Goal: Feedback & Contribution: Contribute content

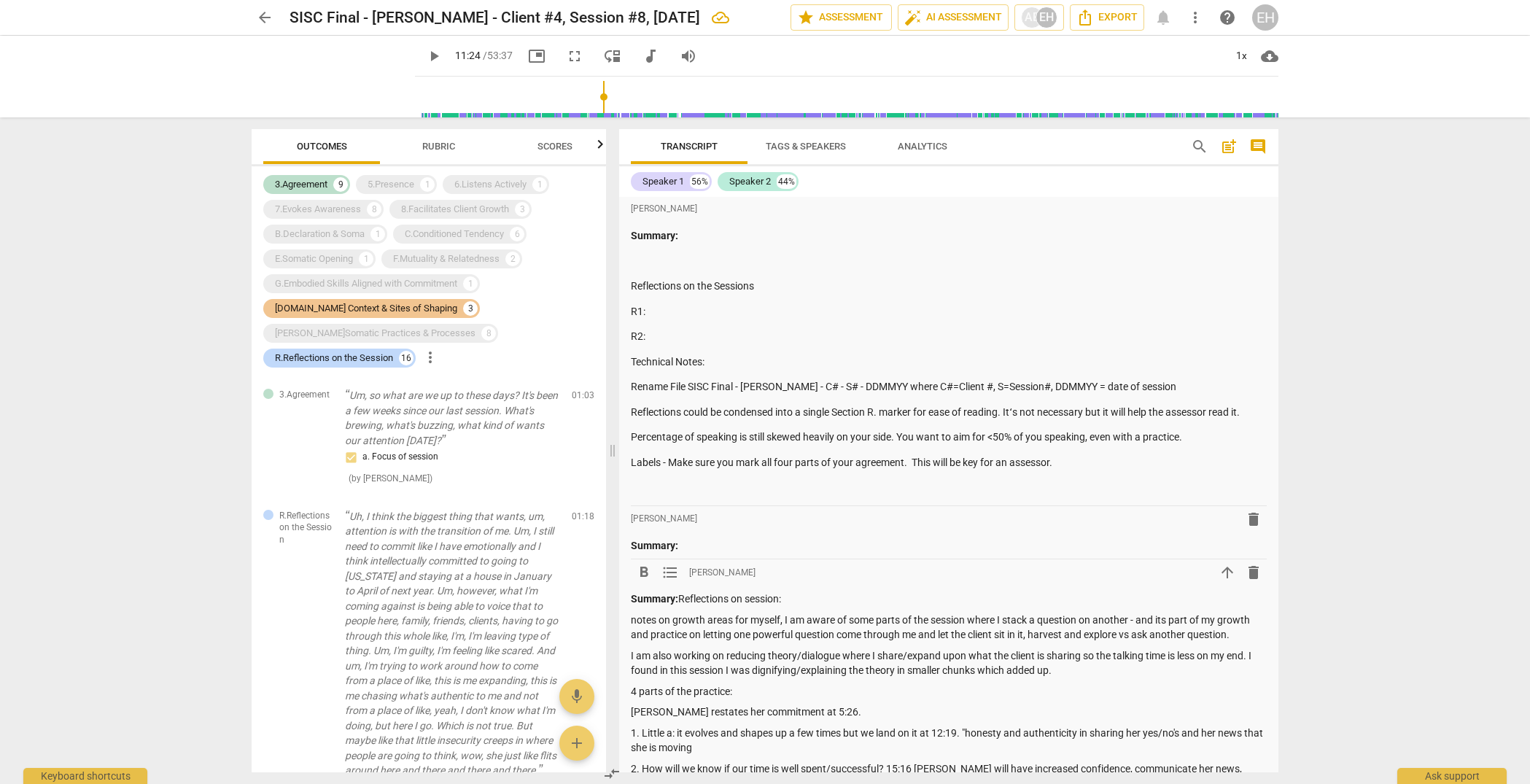
scroll to position [4618, 0]
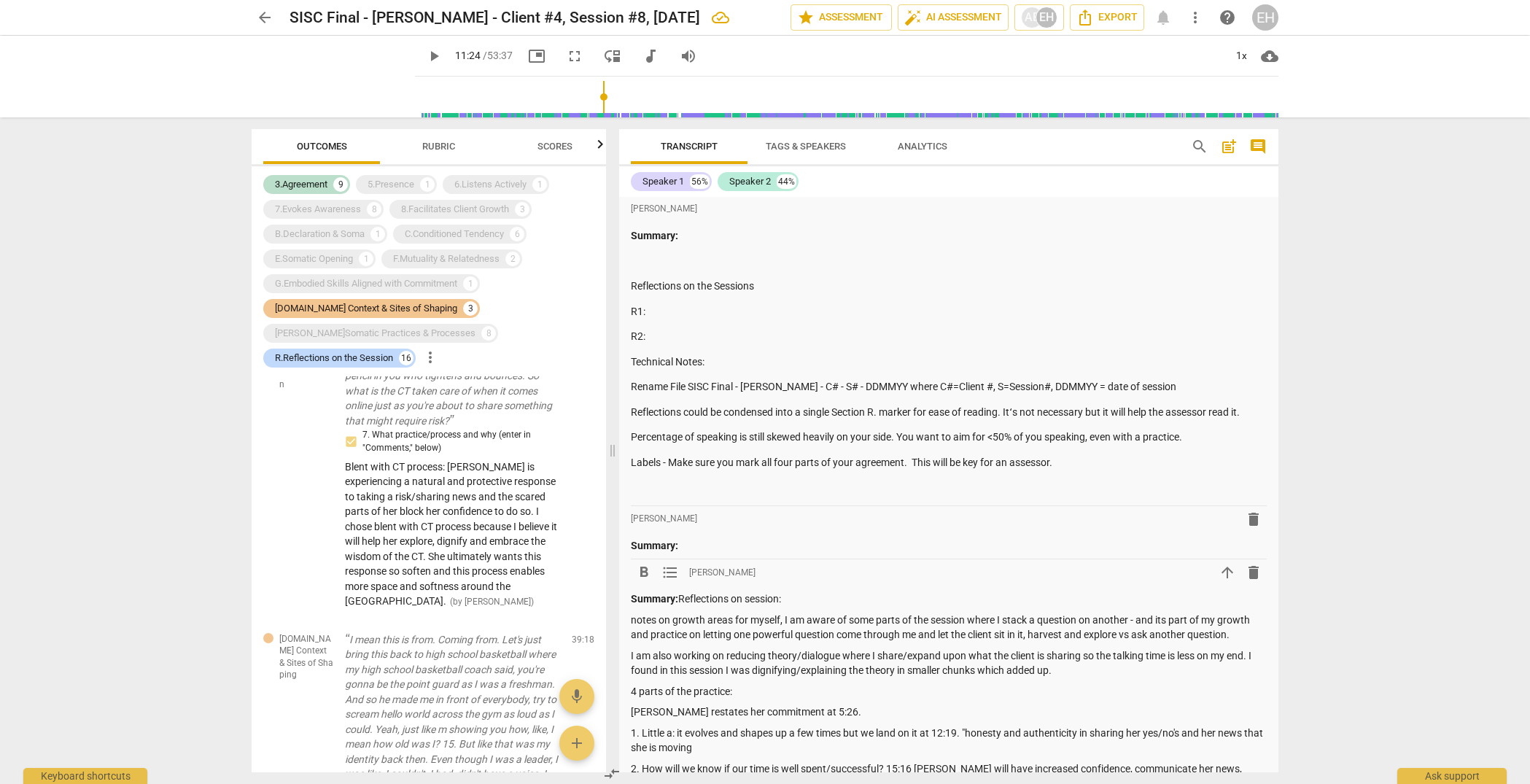
type input "684"
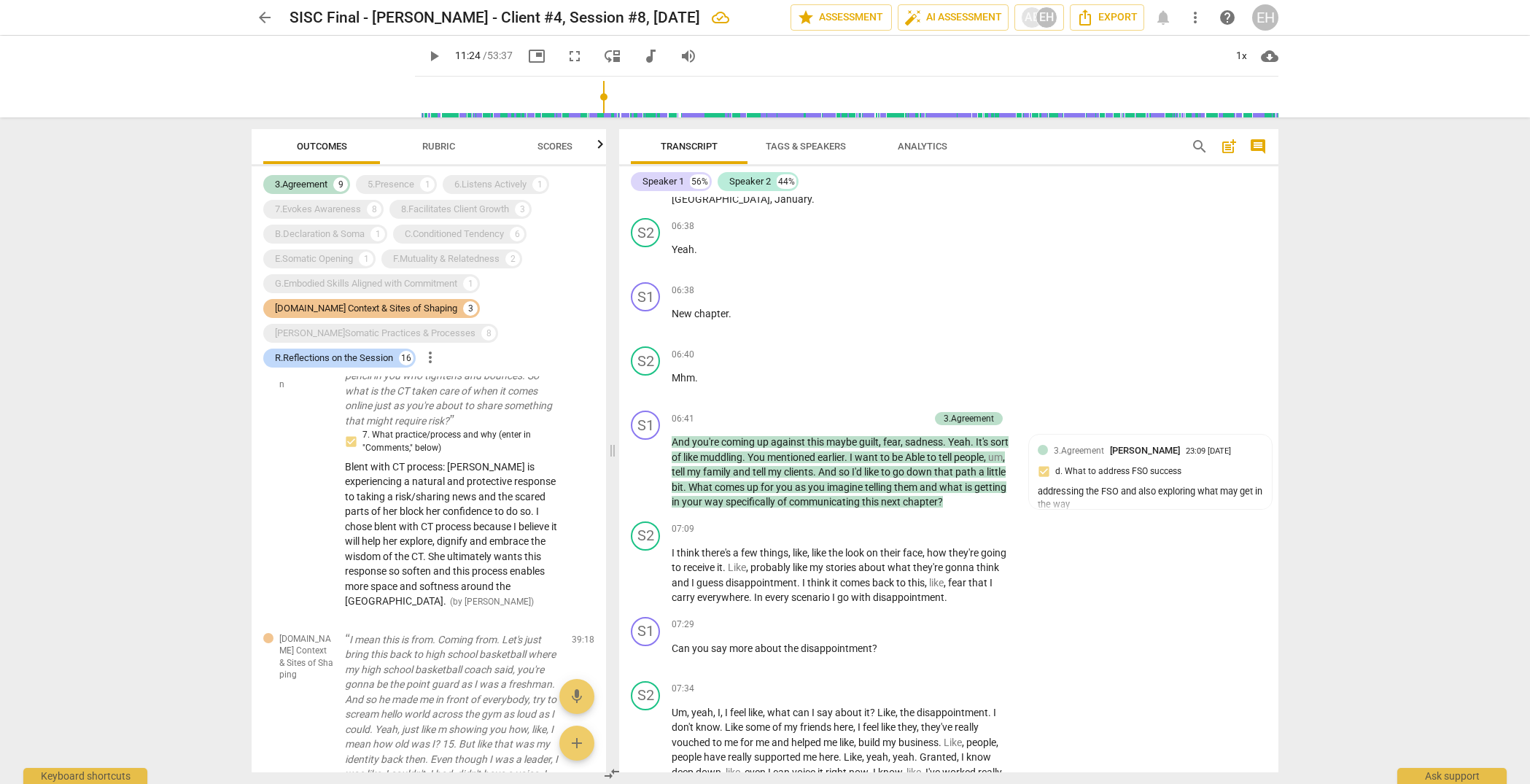
scroll to position [0, 0]
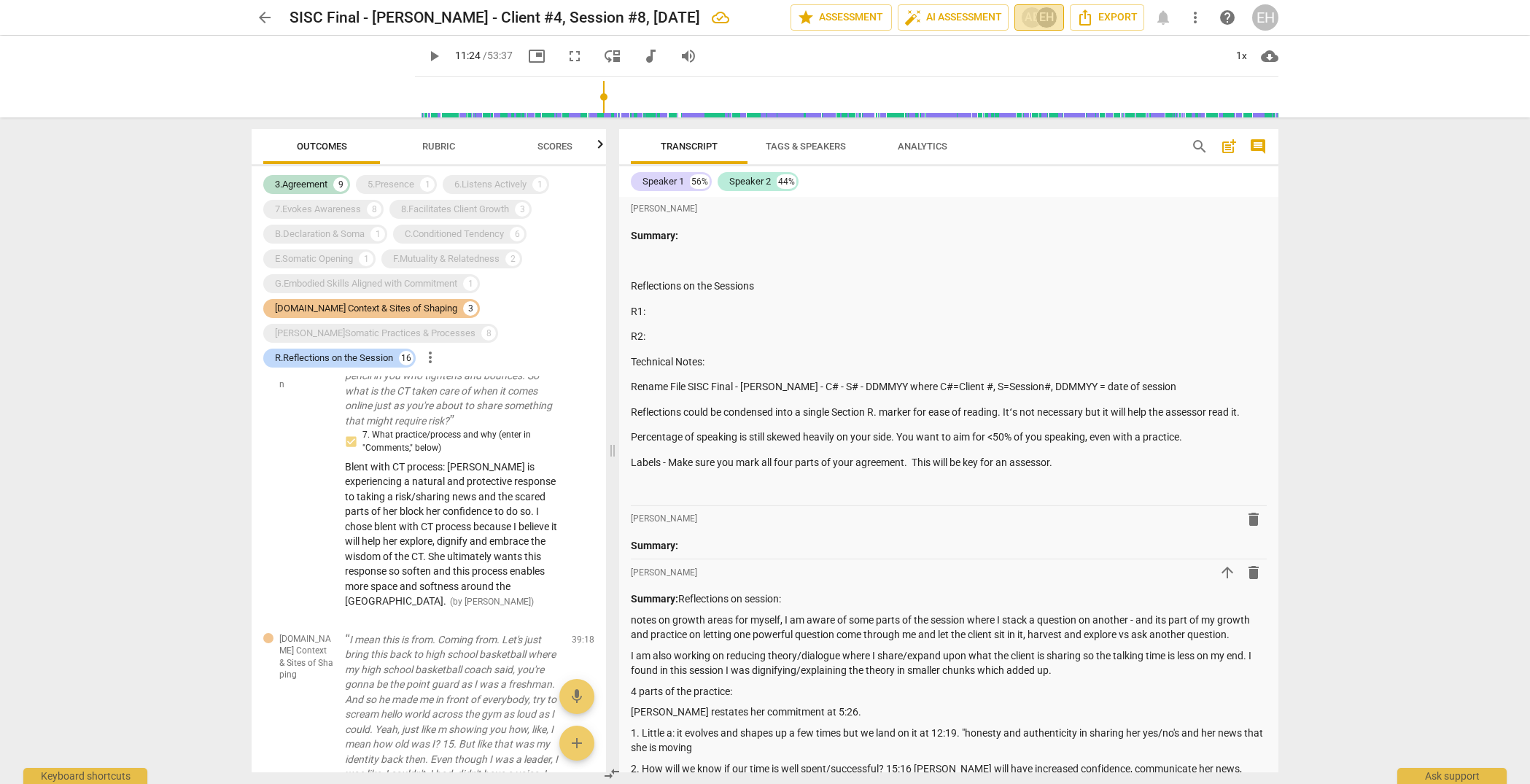
click at [1037, 16] on div "EH" at bounding box center [1046, 17] width 22 height 22
click at [1063, 88] on span "[PERSON_NAME]" at bounding box center [1099, 89] width 87 height 17
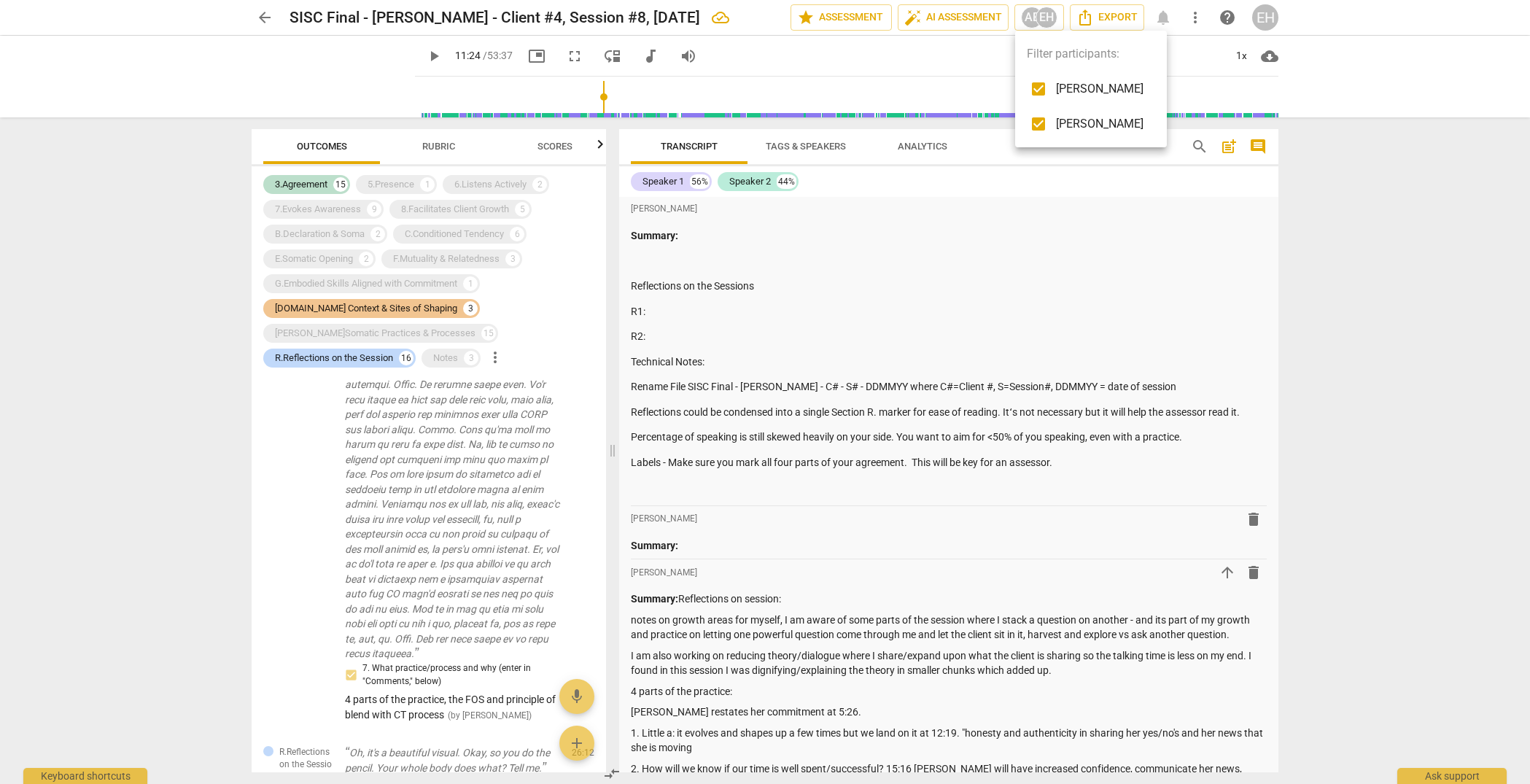
click at [1038, 86] on input "checkbox" at bounding box center [1038, 89] width 35 height 35
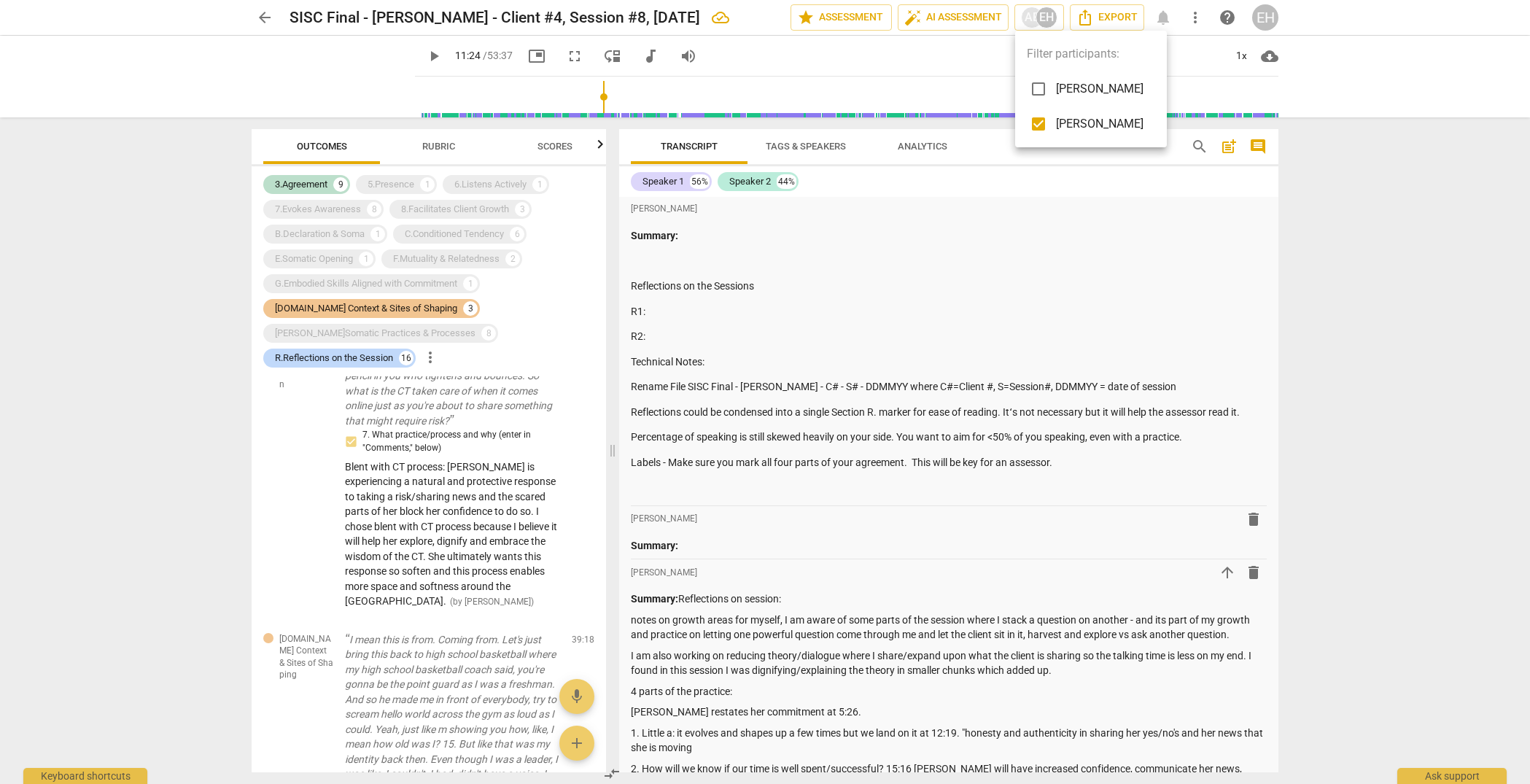
click at [1035, 91] on input "checkbox" at bounding box center [1038, 89] width 35 height 35
checkbox input "true"
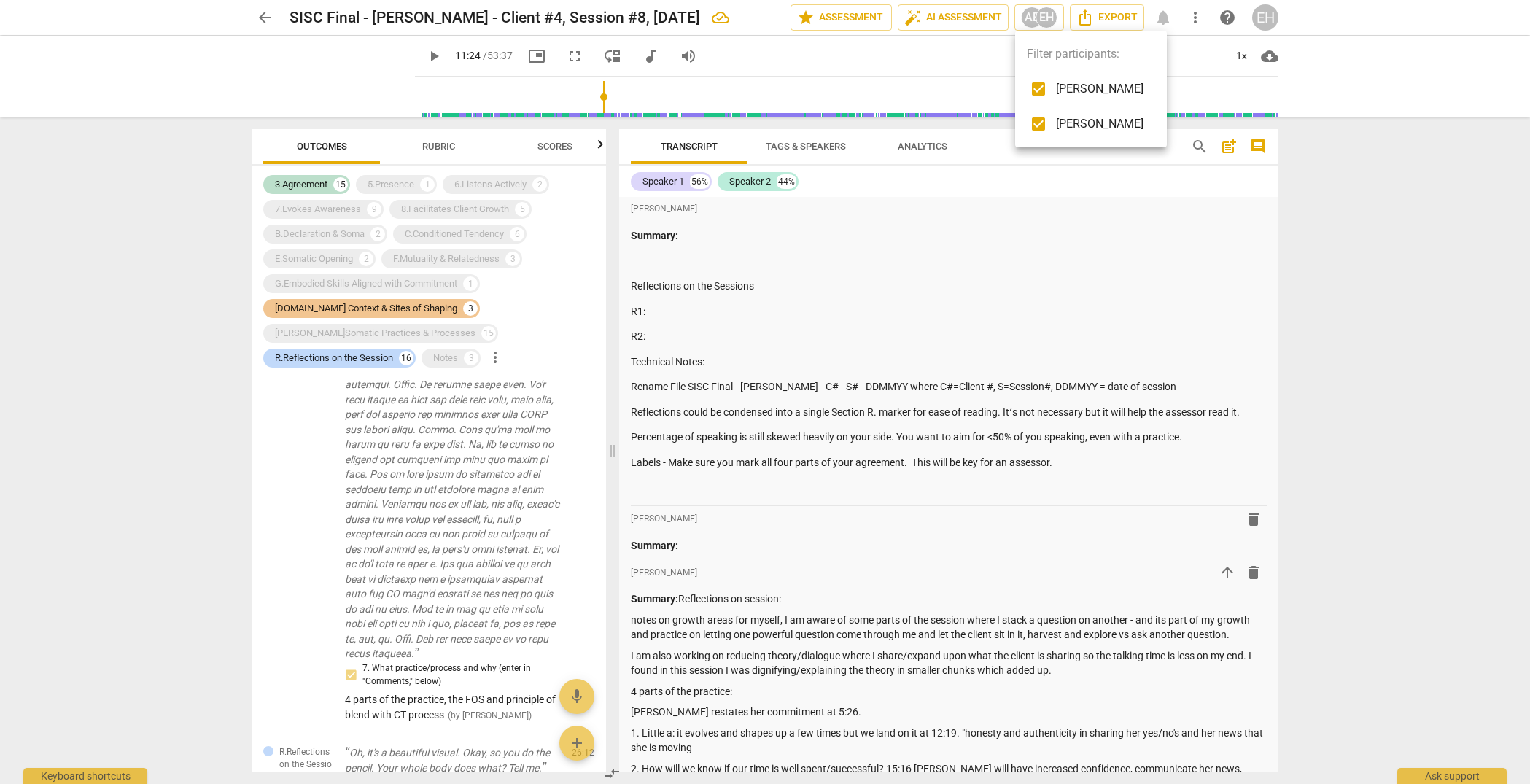
click at [1415, 490] on div at bounding box center [765, 392] width 1530 height 784
click at [1201, 13] on span "more_vert" at bounding box center [1195, 17] width 17 height 17
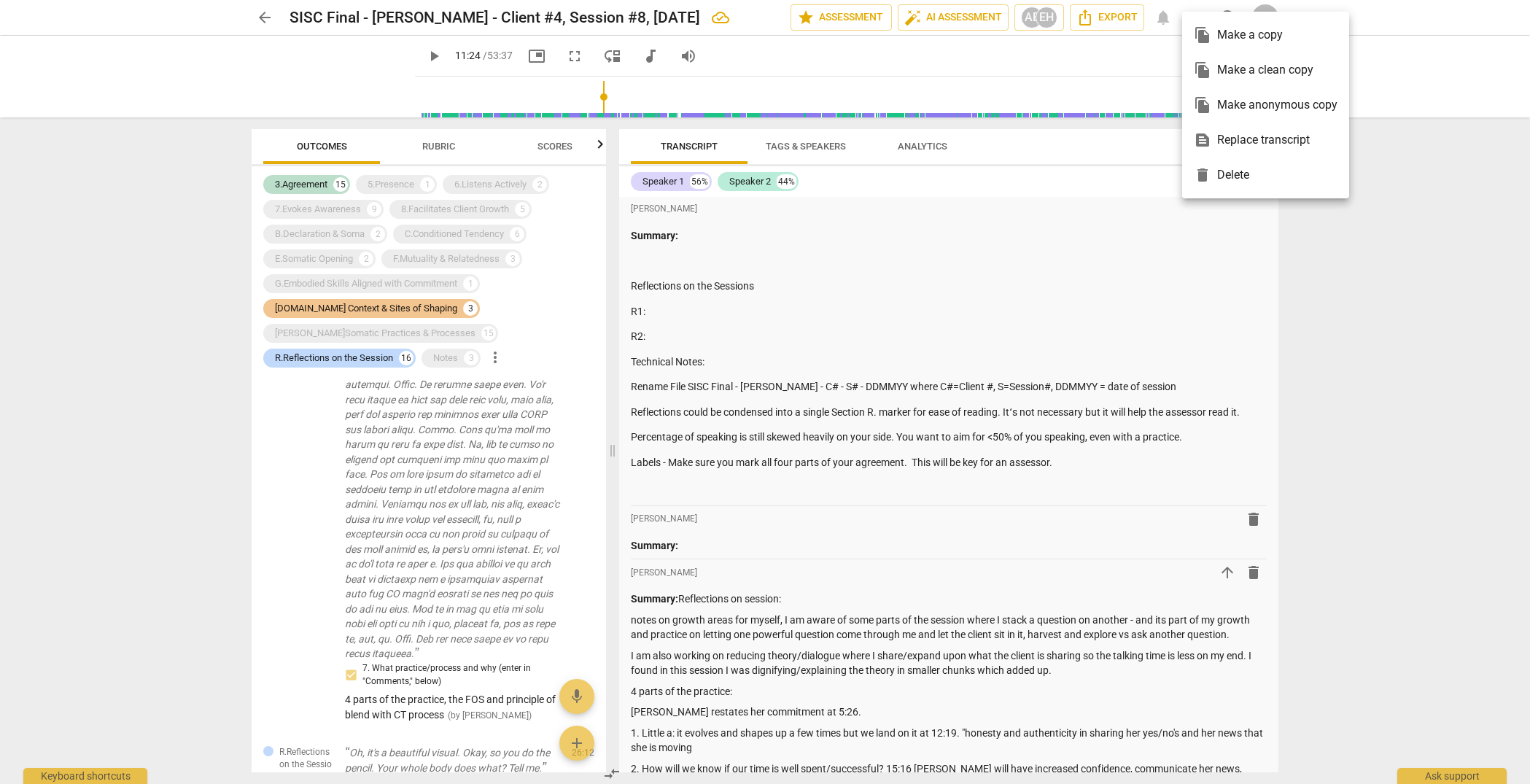
click at [264, 17] on div at bounding box center [765, 392] width 1530 height 784
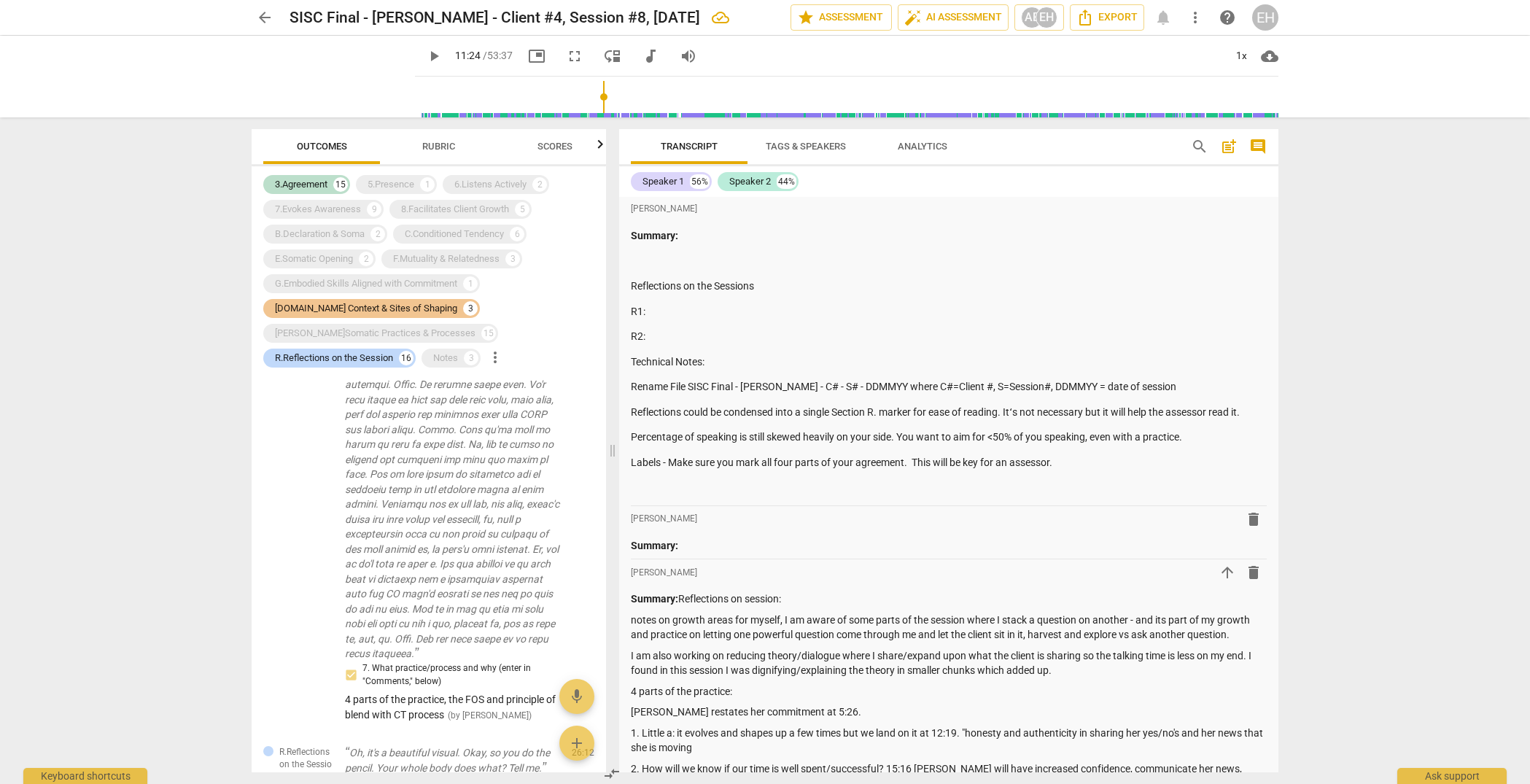
click at [260, 17] on span "arrow_back" at bounding box center [264, 17] width 17 height 17
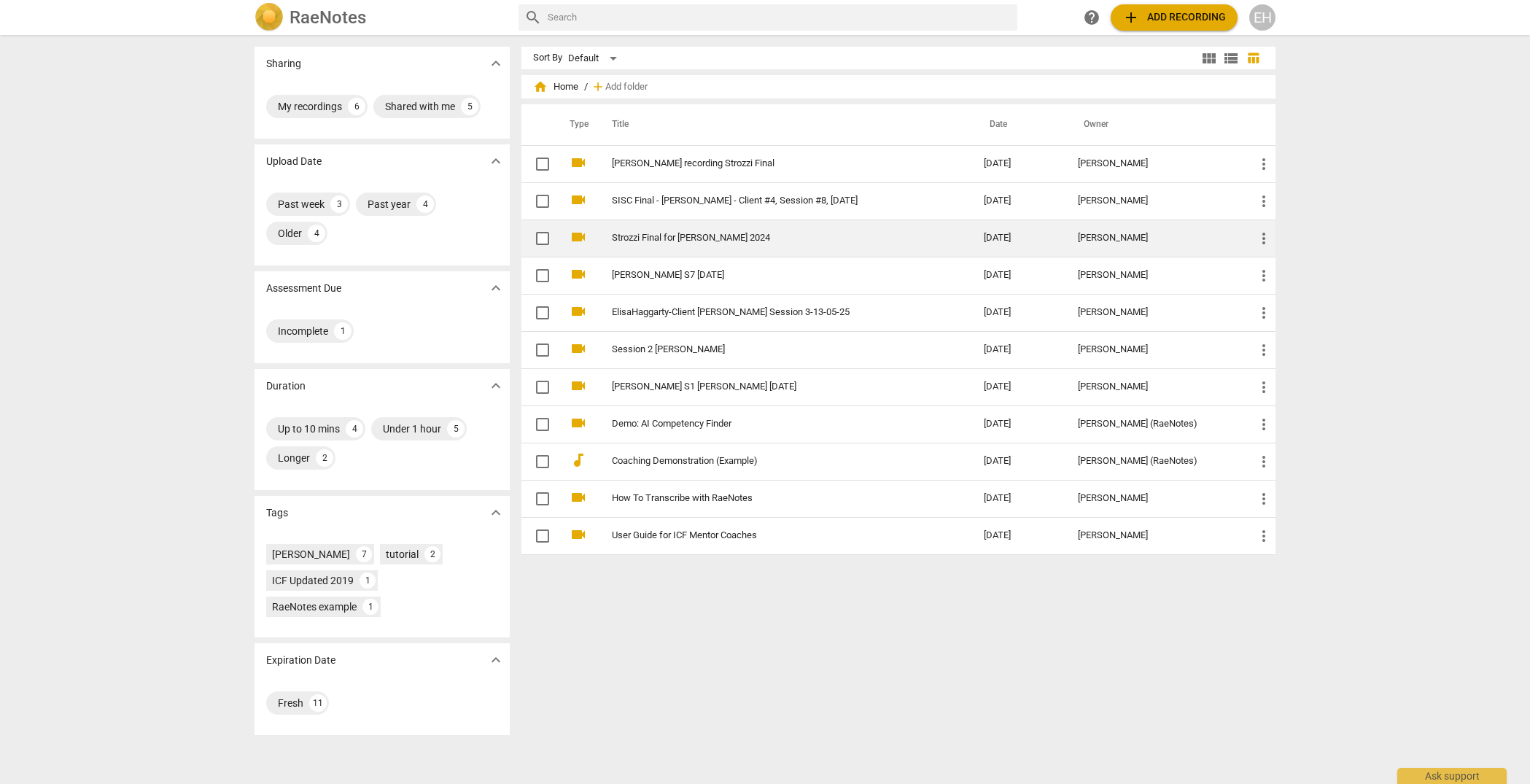
click at [754, 234] on link "Strozzi Final for [PERSON_NAME] 2024" at bounding box center [771, 238] width 319 height 11
click at [1122, 242] on div "[PERSON_NAME]" at bounding box center [1154, 238] width 154 height 11
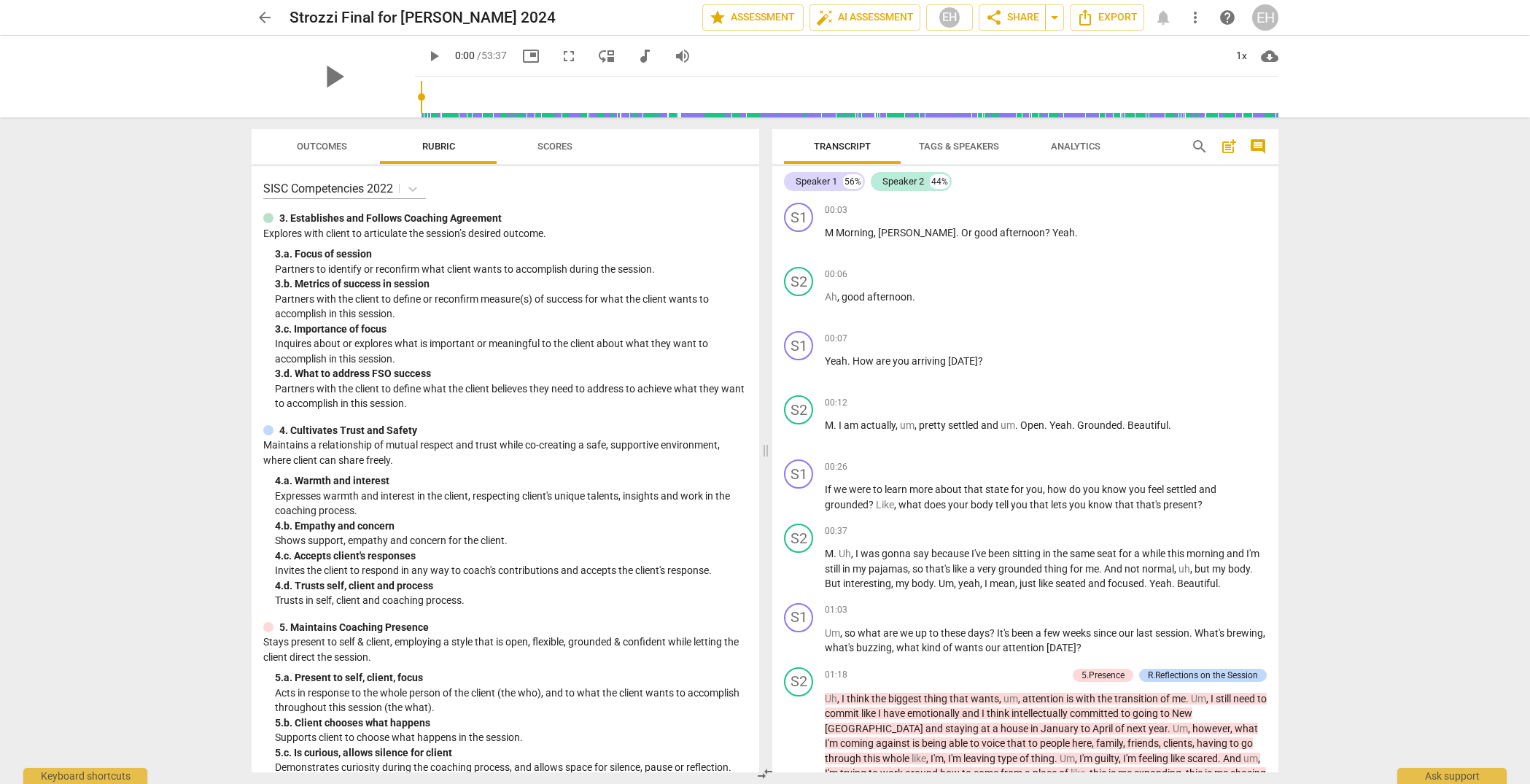
click at [1228, 139] on span "post_add" at bounding box center [1228, 147] width 17 height 17
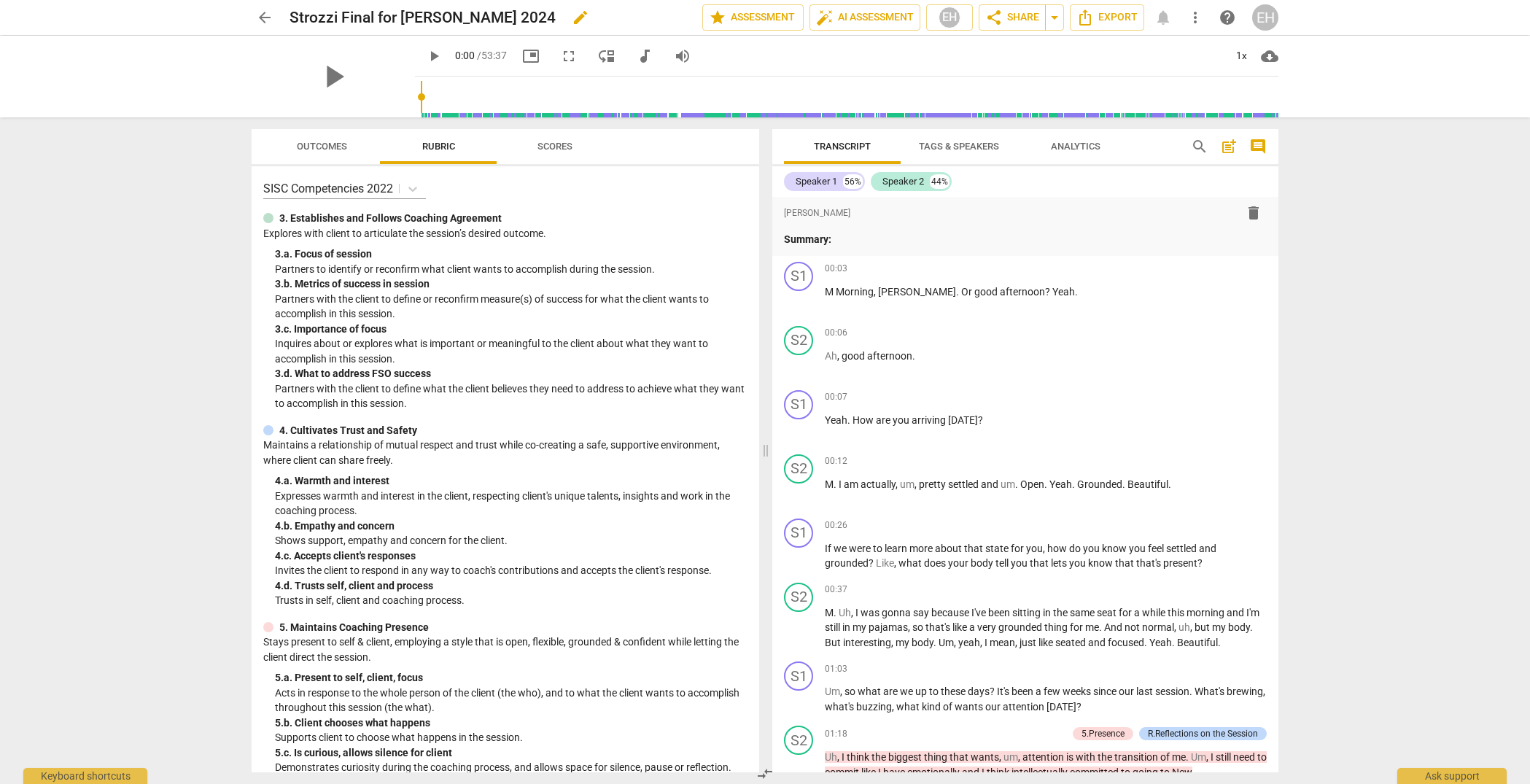
click at [391, 17] on h2 "Strozzi Final for [PERSON_NAME] 2024" at bounding box center [422, 17] width 266 height 18
click at [571, 16] on span "edit" at bounding box center [580, 17] width 17 height 17
drag, startPoint x: 529, startPoint y: 13, endPoint x: 283, endPoint y: 23, distance: 246.2
click at [283, 23] on div "arrow_back Strozzi Final for [PERSON_NAME] 2024 done clear star Assessment auto…" at bounding box center [764, 17] width 1027 height 28
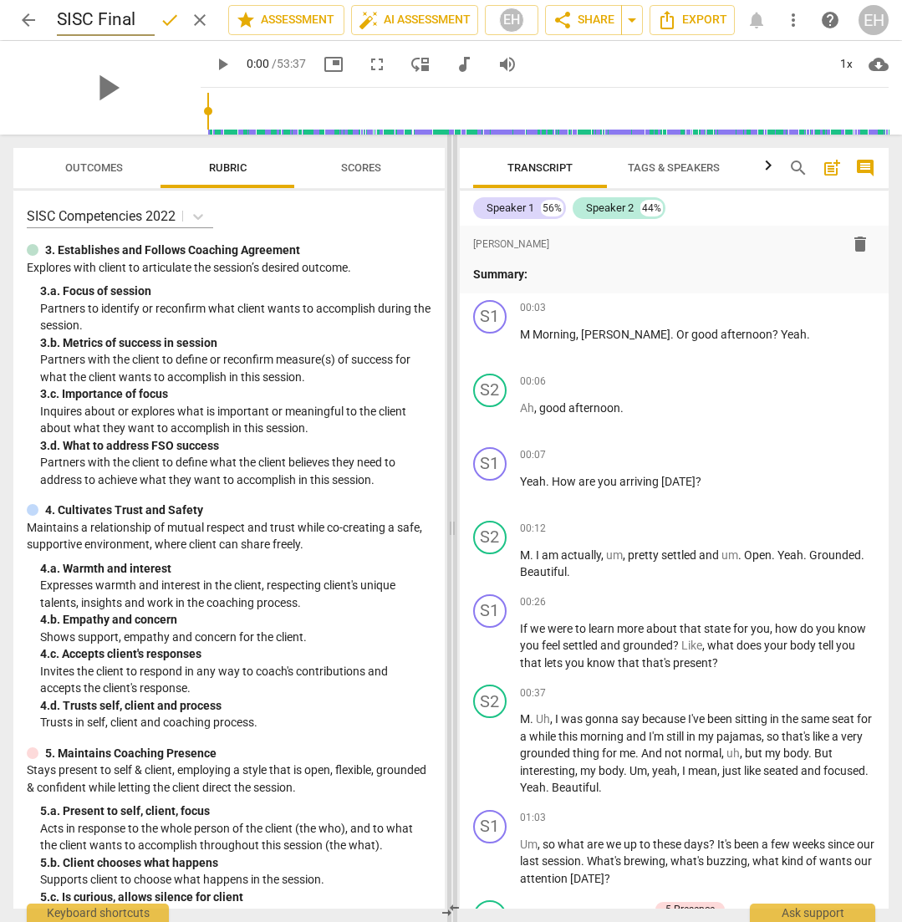
type input "SISC Final"
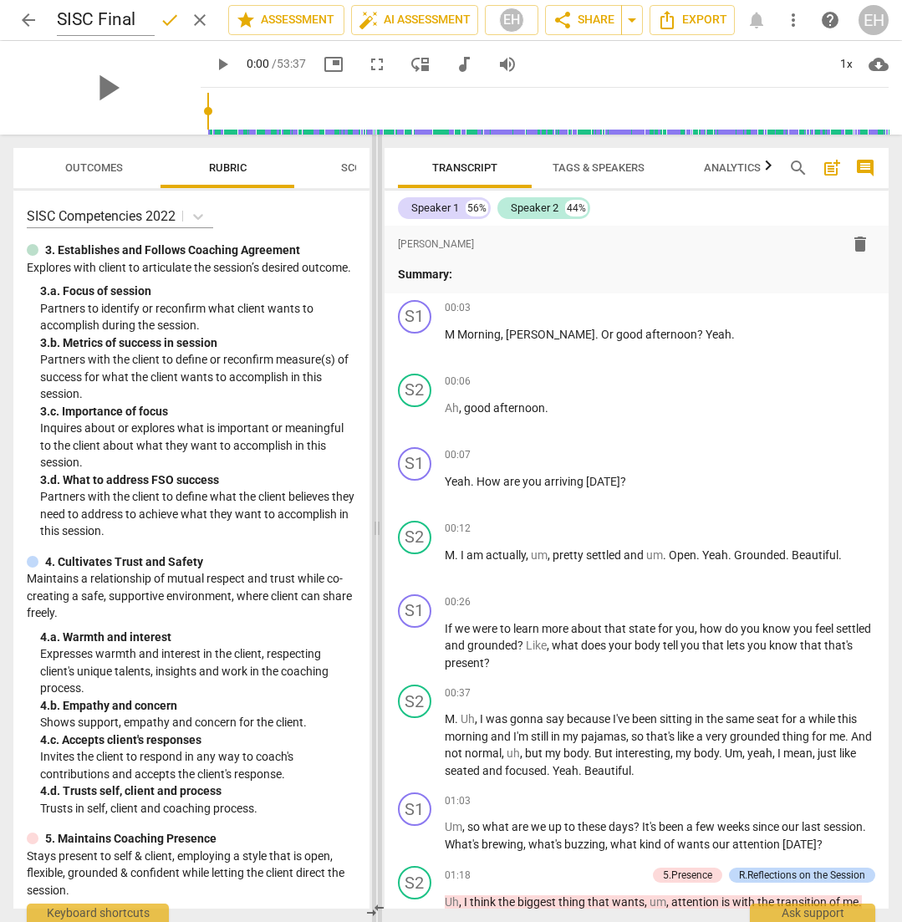
drag, startPoint x: 451, startPoint y: 478, endPoint x: 362, endPoint y: 471, distance: 88.9
click at [372, 471] on span at bounding box center [377, 528] width 10 height 787
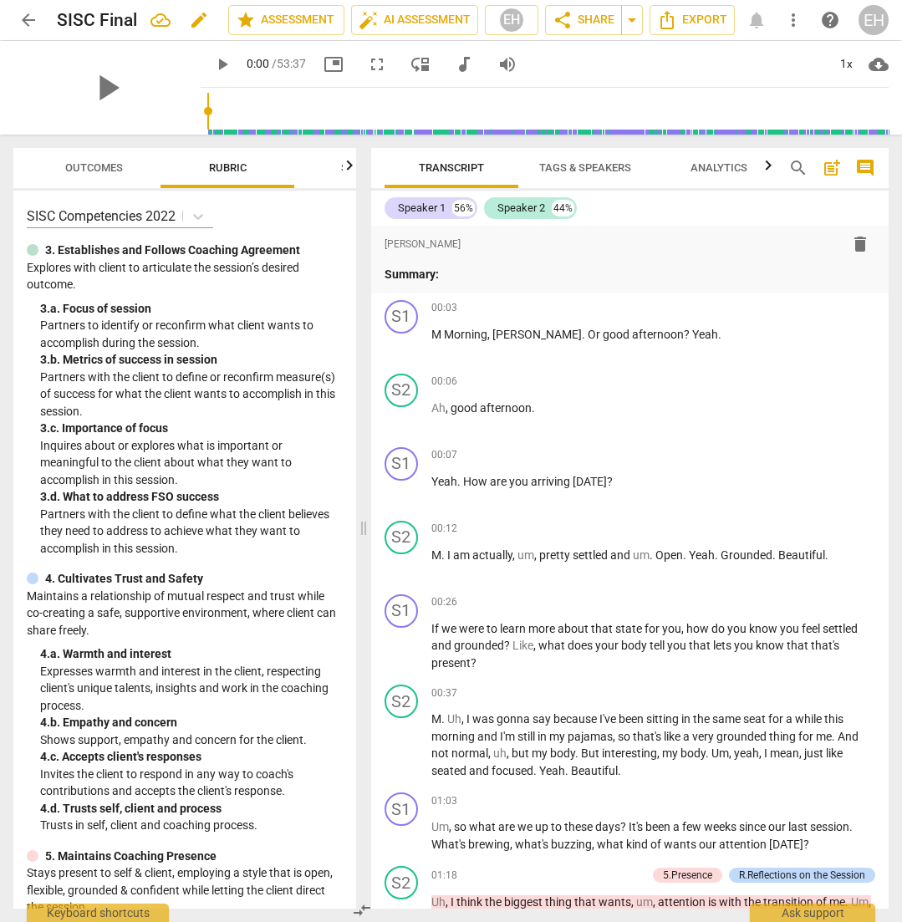
click at [108, 17] on h2 "SISC Final" at bounding box center [97, 20] width 80 height 21
click at [200, 16] on span "edit" at bounding box center [199, 20] width 20 height 20
type input "SISC Final - [PERSON_NAME], Client #4, Session #8, [DATE]"
click at [21, 14] on span "arrow_back" at bounding box center [28, 20] width 20 height 20
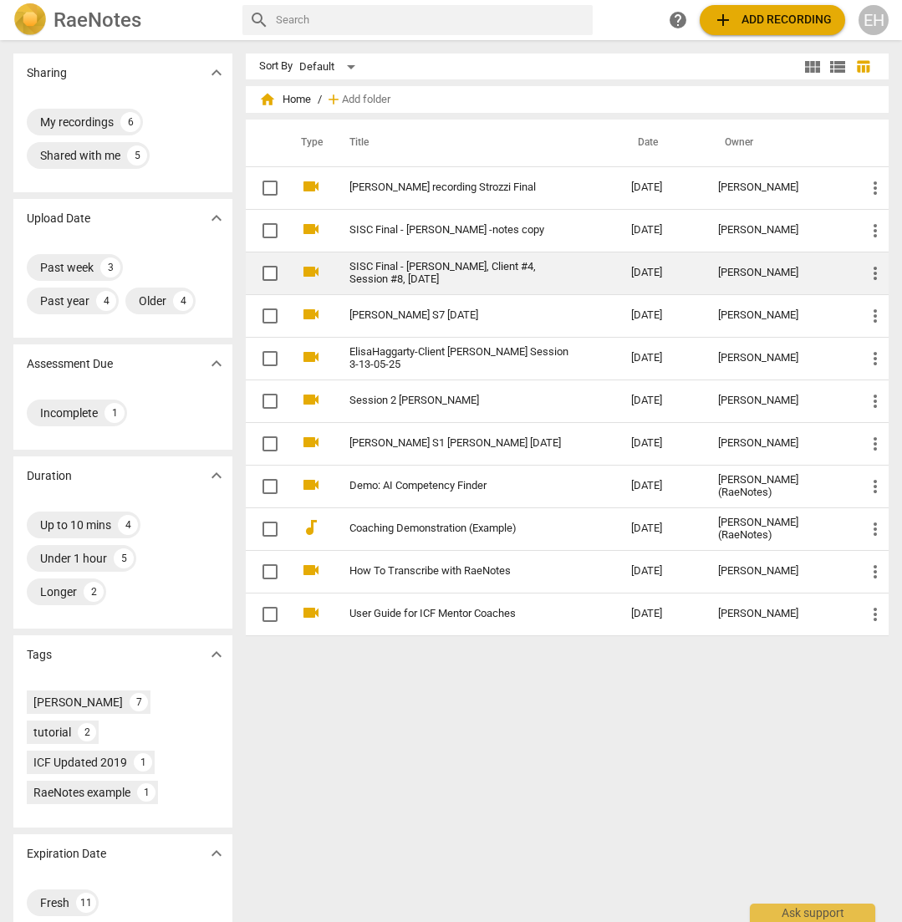
click at [374, 267] on link "SISC Final - [PERSON_NAME], Client #4, Session #8, [DATE]" at bounding box center [460, 273] width 222 height 25
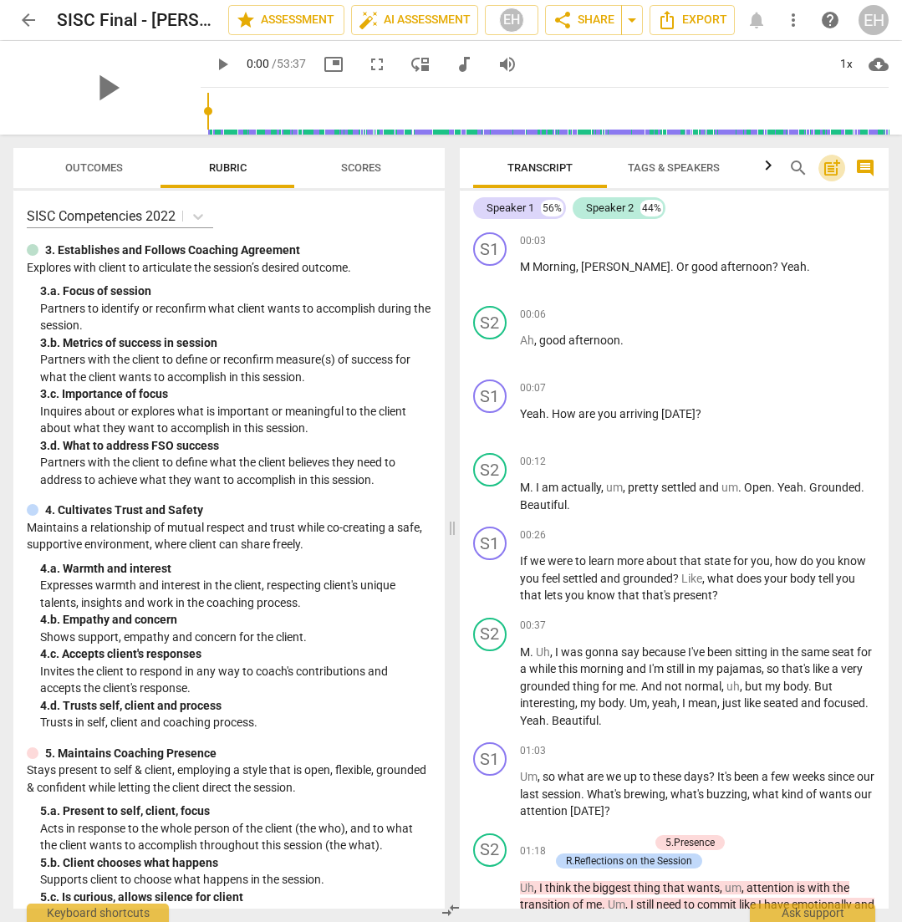
click at [828, 166] on span "post_add" at bounding box center [832, 168] width 20 height 20
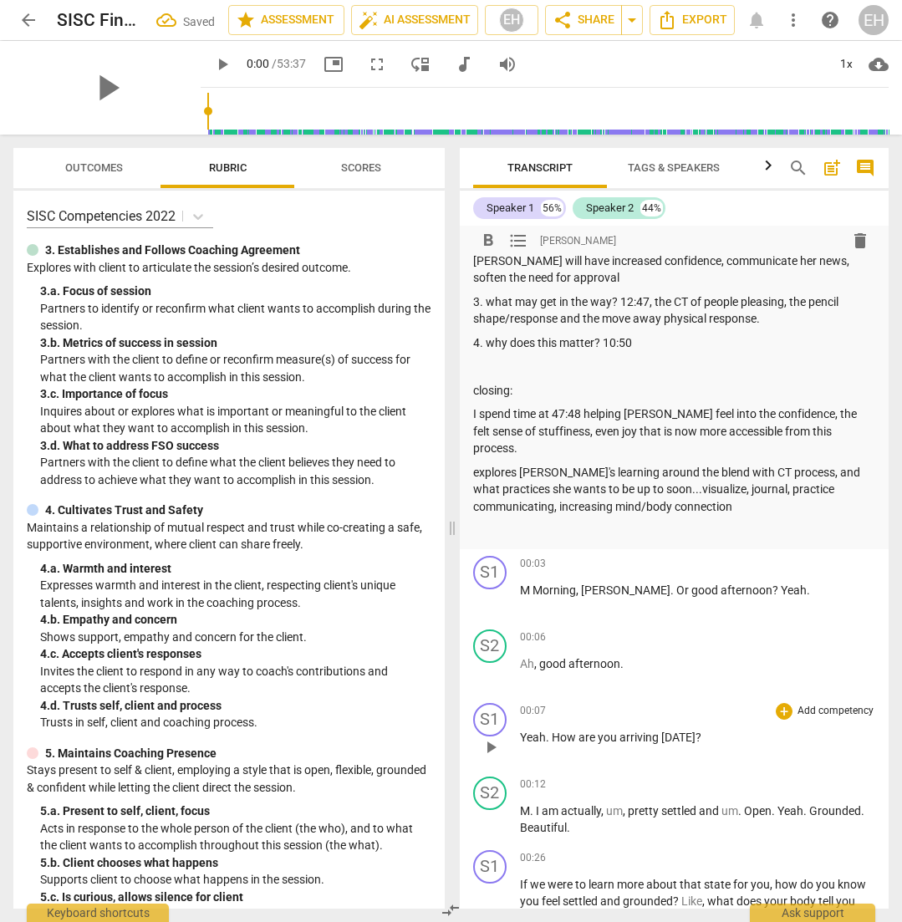
scroll to position [313, 0]
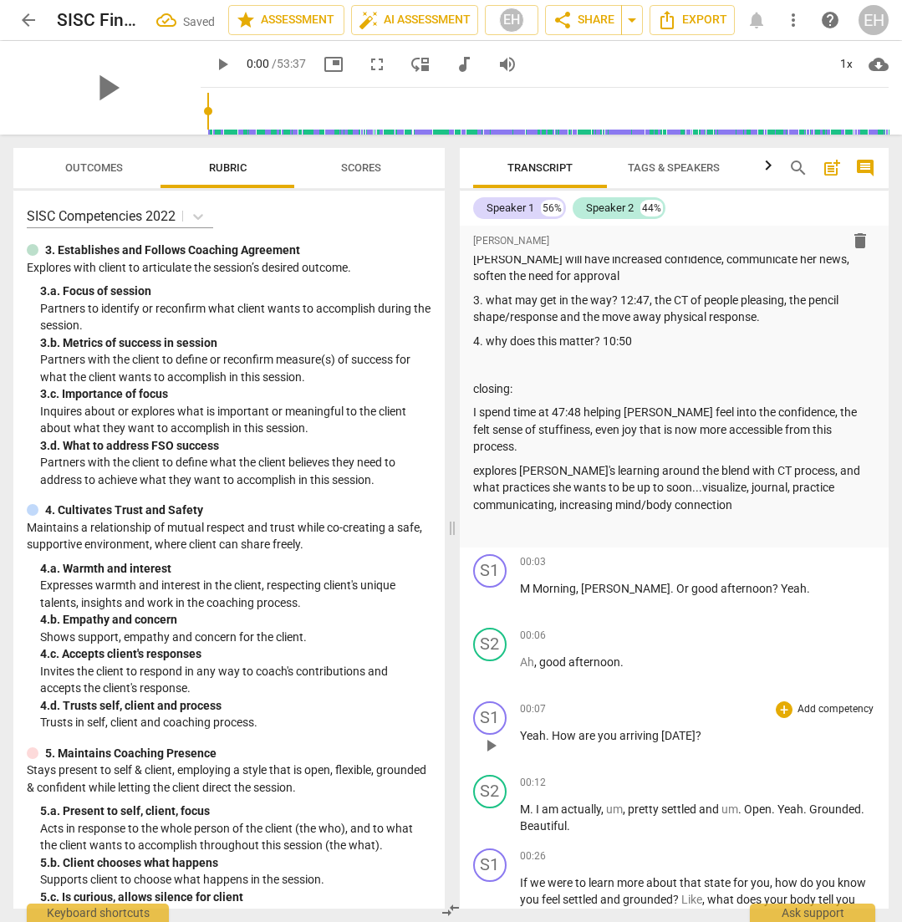
click at [663, 729] on span "[DATE]" at bounding box center [678, 735] width 34 height 13
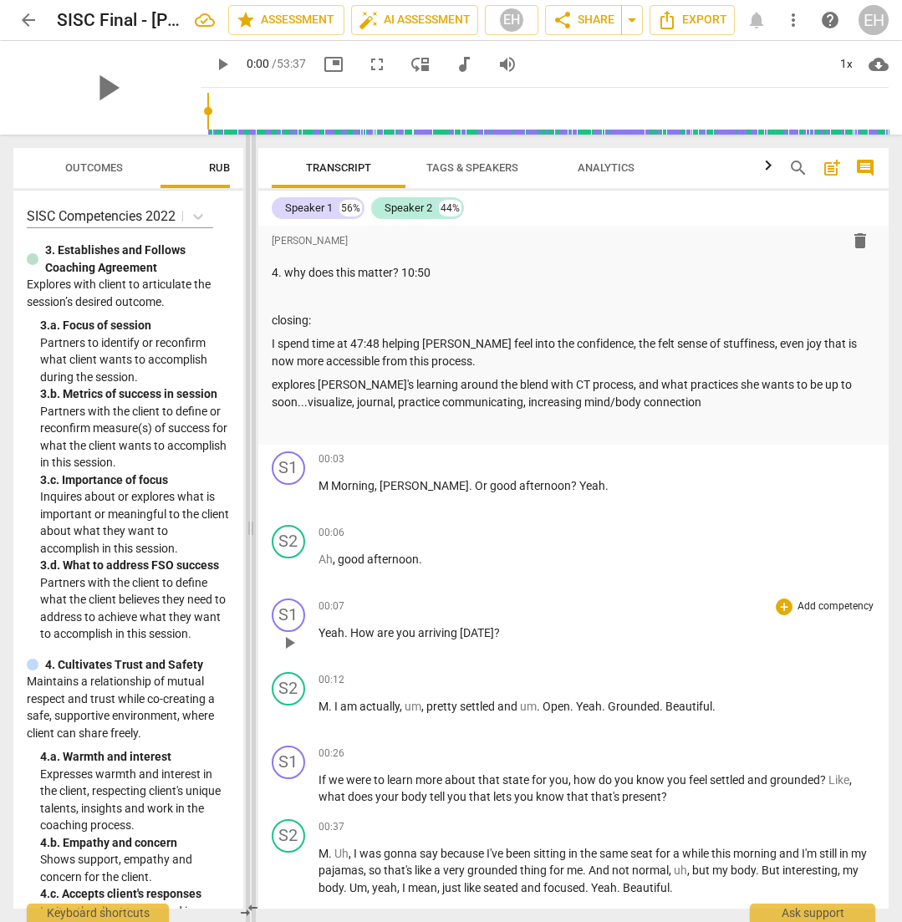
drag, startPoint x: 454, startPoint y: 527, endPoint x: 243, endPoint y: 537, distance: 210.9
click at [246, 537] on span at bounding box center [251, 528] width 10 height 787
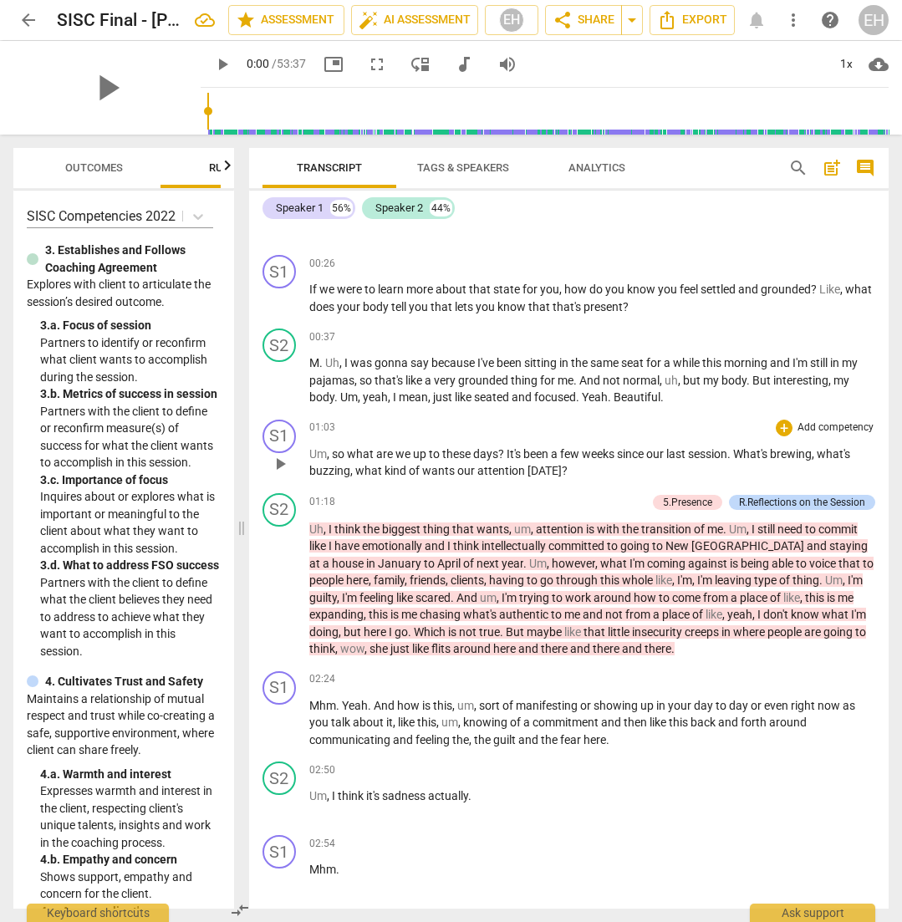
scroll to position [783, 0]
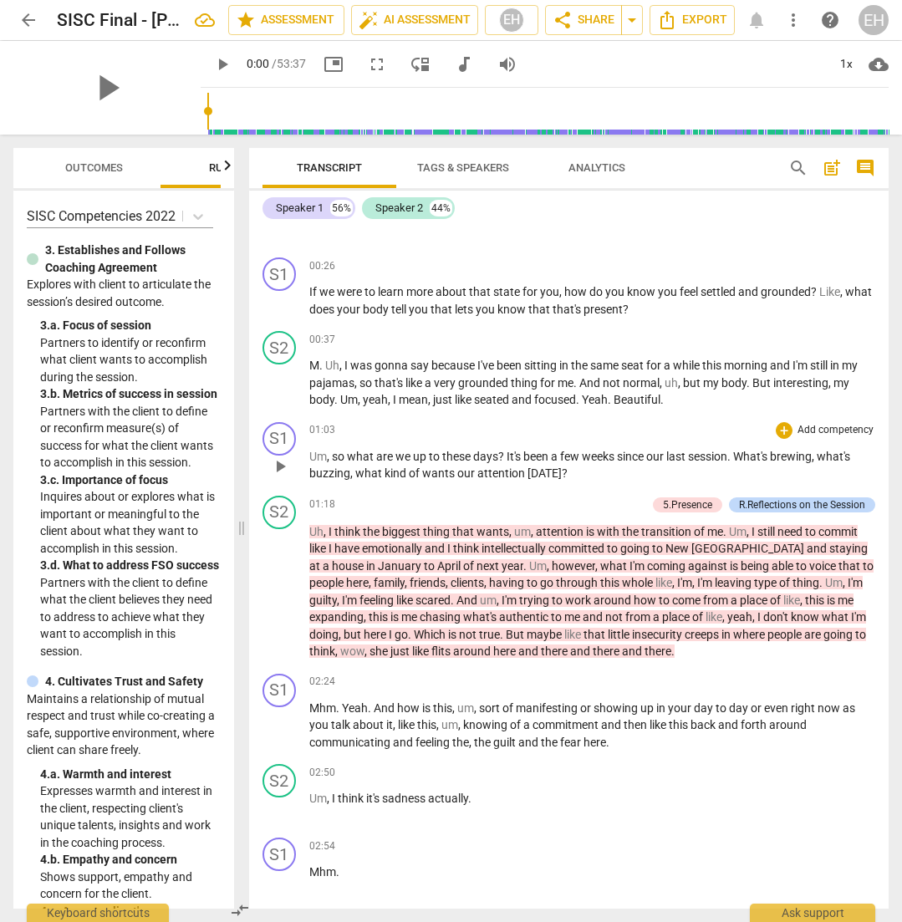
click at [823, 438] on p "Add competency" at bounding box center [835, 430] width 79 height 15
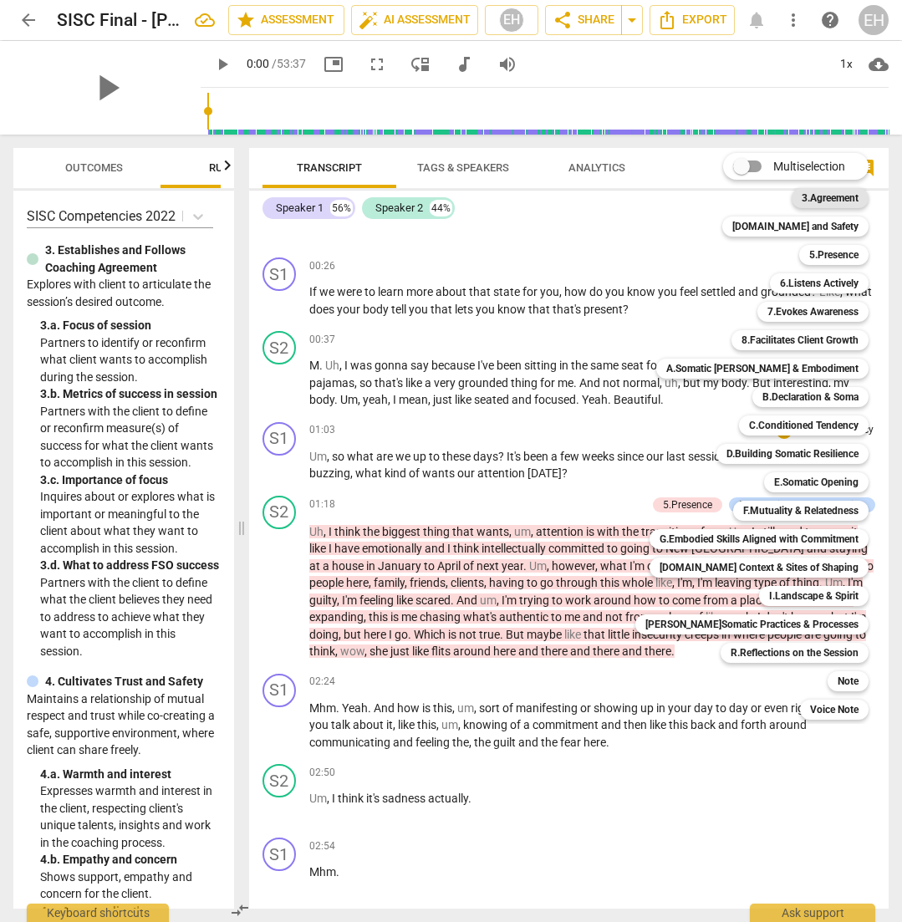
click at [802, 201] on b "3.Agreement" at bounding box center [830, 198] width 57 height 20
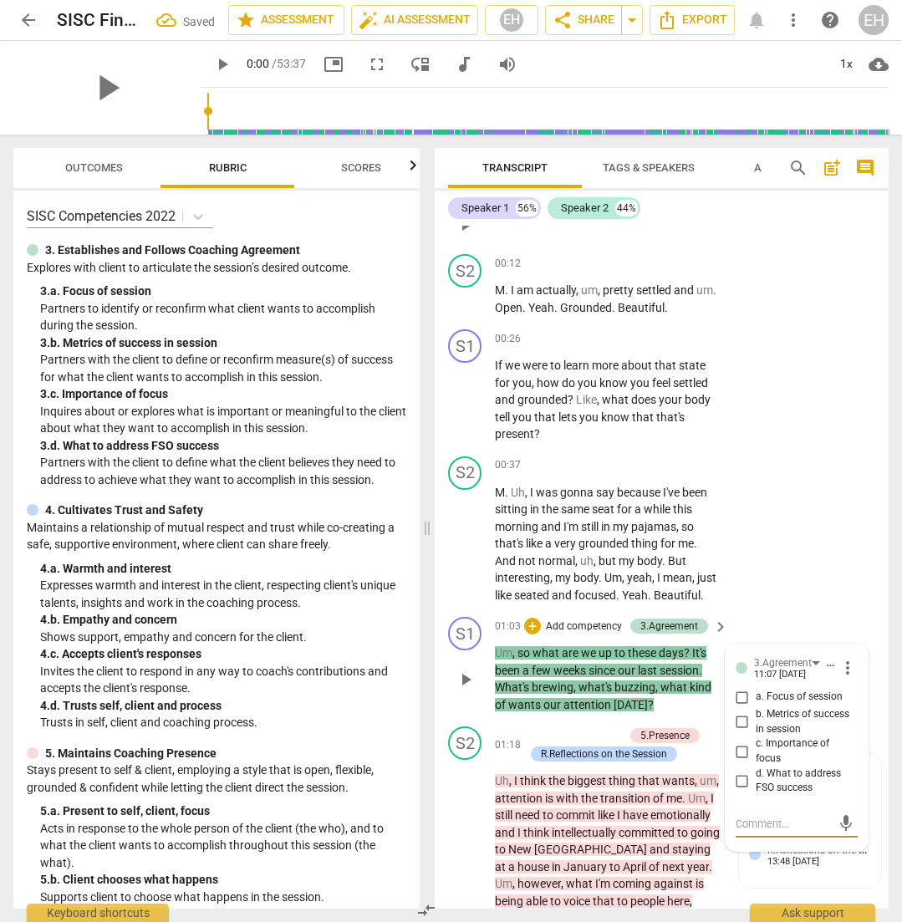
click at [739, 687] on input "a. Focus of session" at bounding box center [742, 697] width 27 height 20
checkbox input "true"
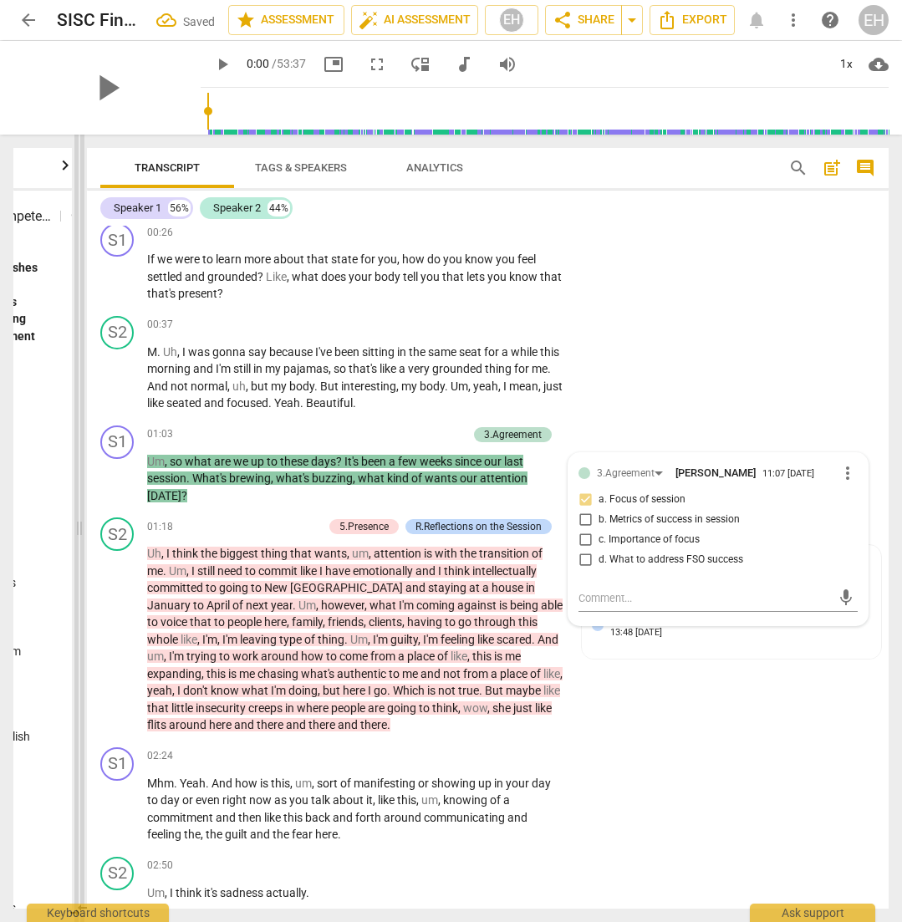
drag, startPoint x: 424, startPoint y: 532, endPoint x: 76, endPoint y: 508, distance: 348.6
click at [76, 508] on span at bounding box center [79, 528] width 10 height 787
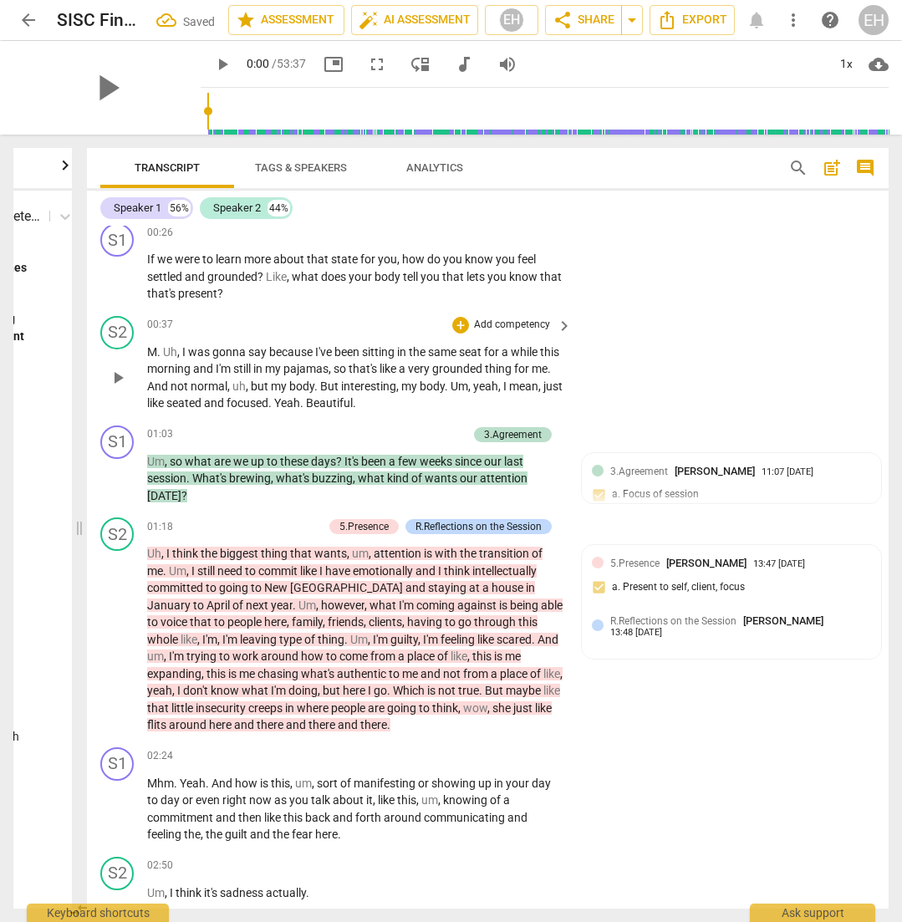
click at [694, 350] on div "S2 play_arrow pause 00:37 + Add competency keyboard_arrow_right M . Uh , I was …" at bounding box center [488, 364] width 802 height 110
click at [411, 427] on p "Add competency" at bounding box center [427, 434] width 79 height 15
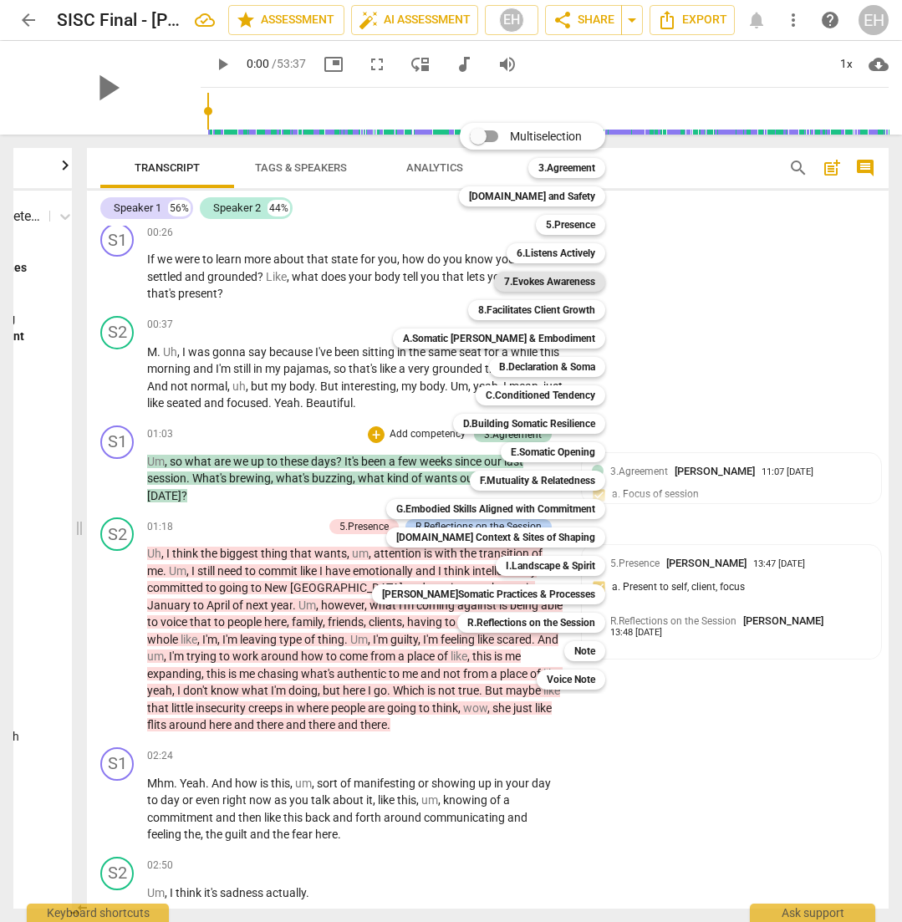
click at [545, 289] on b "7.Evokes Awareness" at bounding box center [549, 282] width 91 height 20
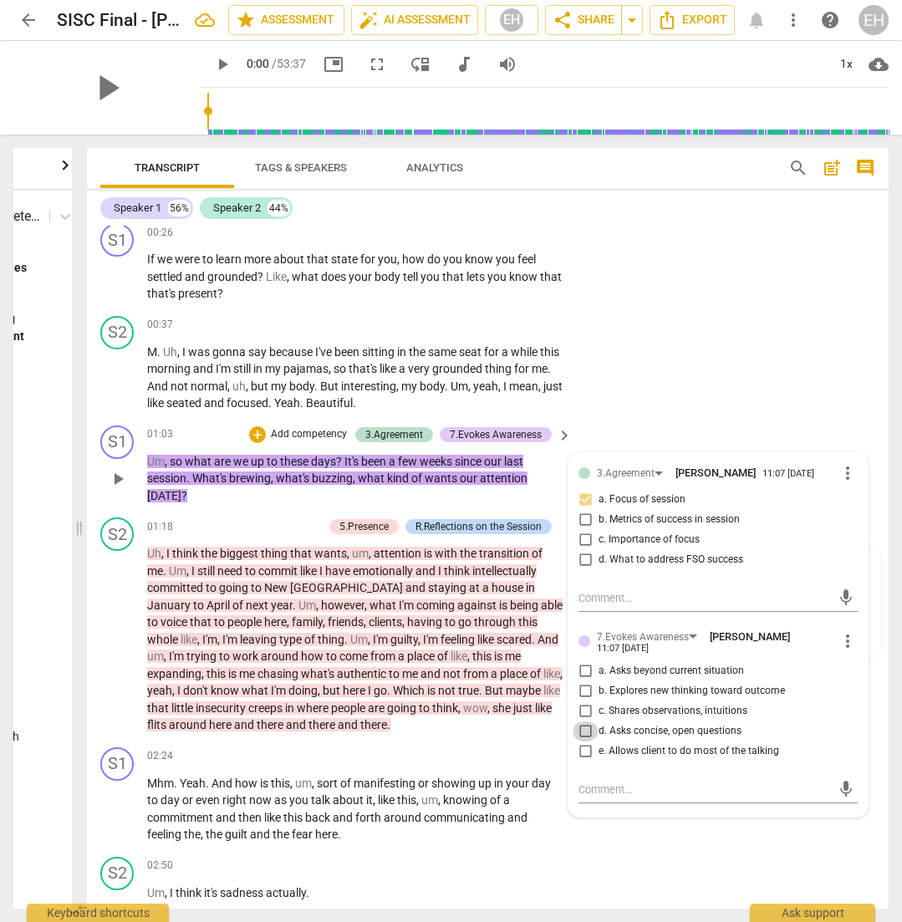
click at [582, 721] on input "d. Asks concise, open questions" at bounding box center [585, 731] width 27 height 20
checkbox input "true"
click at [658, 331] on div "S2 play_arrow pause 00:37 + Add competency keyboard_arrow_right M . Uh , I was …" at bounding box center [488, 364] width 802 height 110
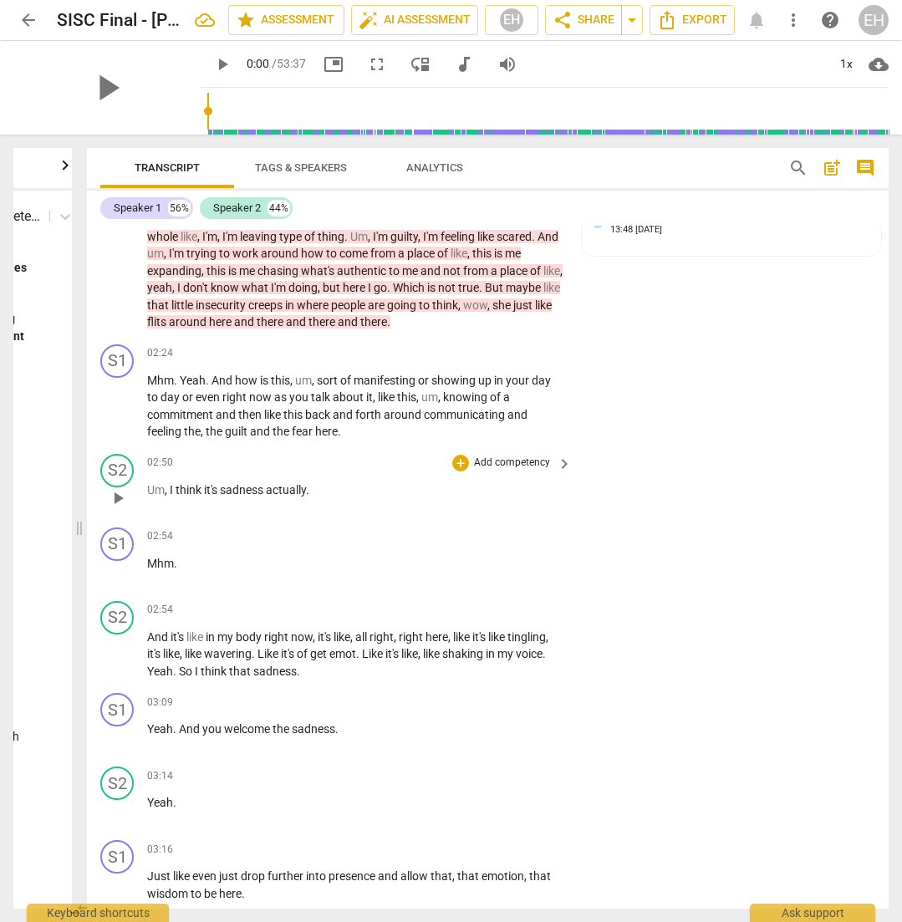
scroll to position [1187, 0]
click at [284, 721] on span "the" at bounding box center [282, 727] width 19 height 13
click at [492, 693] on div "+ Add competency" at bounding box center [501, 701] width 99 height 17
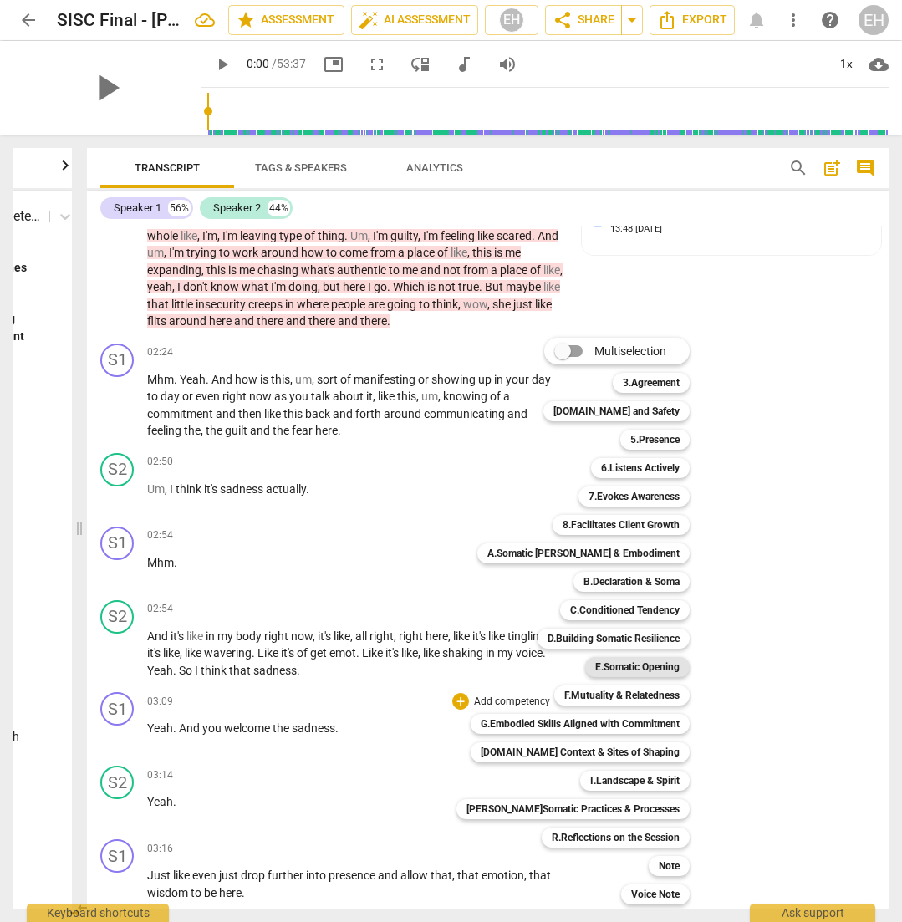
click at [599, 669] on b "E.Somatic Opening" at bounding box center [637, 667] width 84 height 20
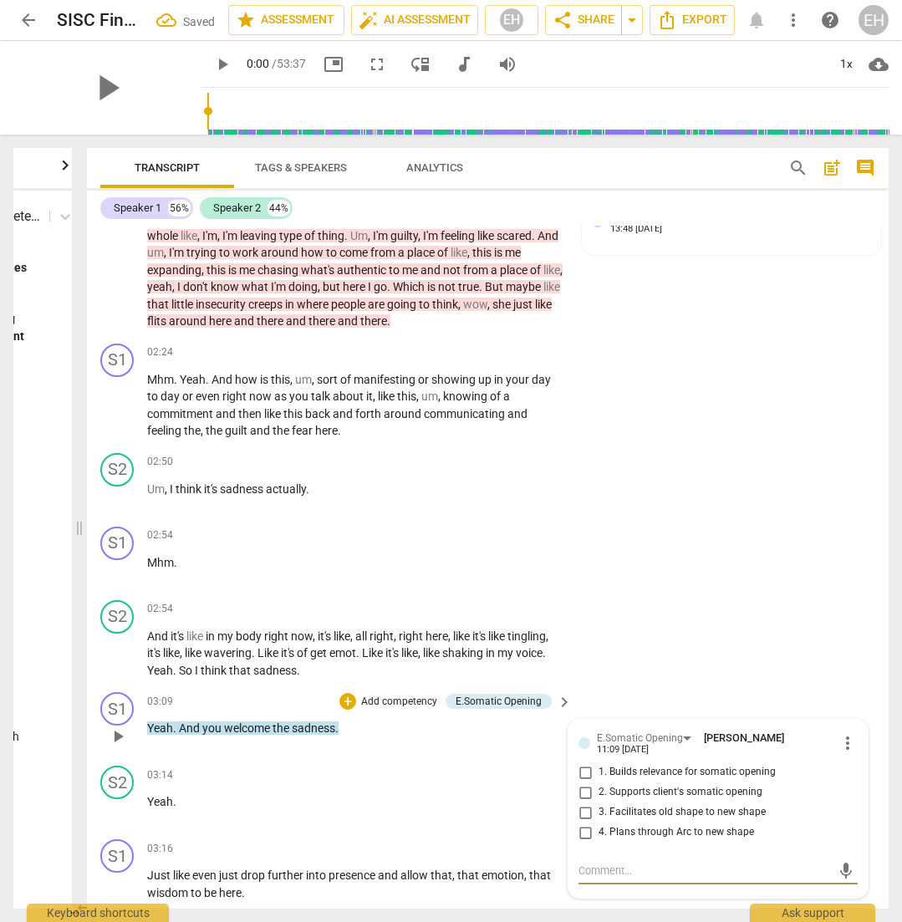
click at [584, 782] on input "2. Supports client's somatic opening" at bounding box center [585, 792] width 27 height 20
checkbox input "true"
click at [665, 637] on div "S2 play_arrow pause 02:54 + Add competency keyboard_arrow_right And it's like i…" at bounding box center [488, 639] width 802 height 93
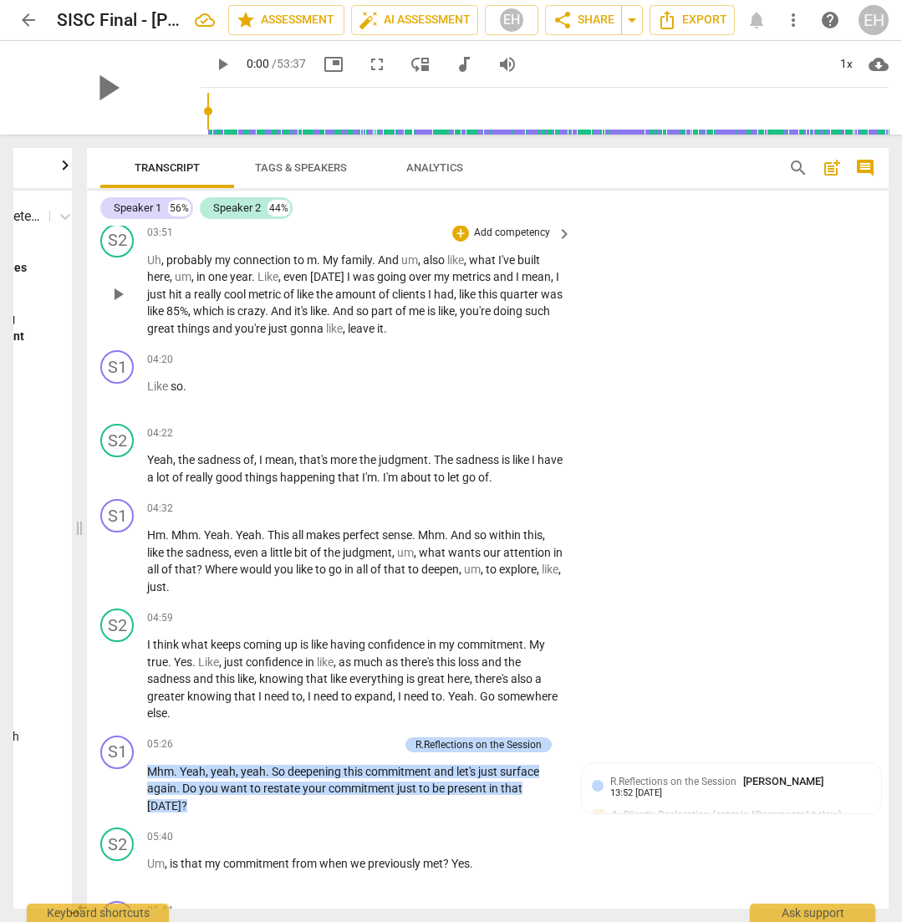
scroll to position [2086, 0]
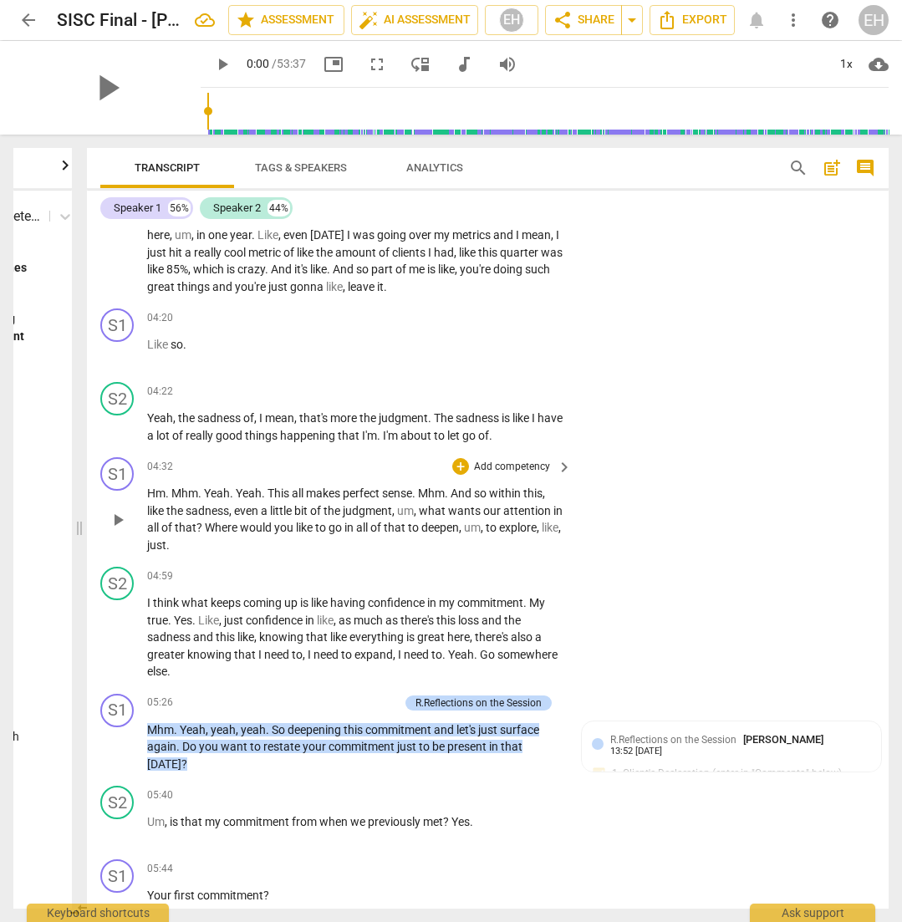
click at [511, 460] on p "Add competency" at bounding box center [511, 467] width 79 height 15
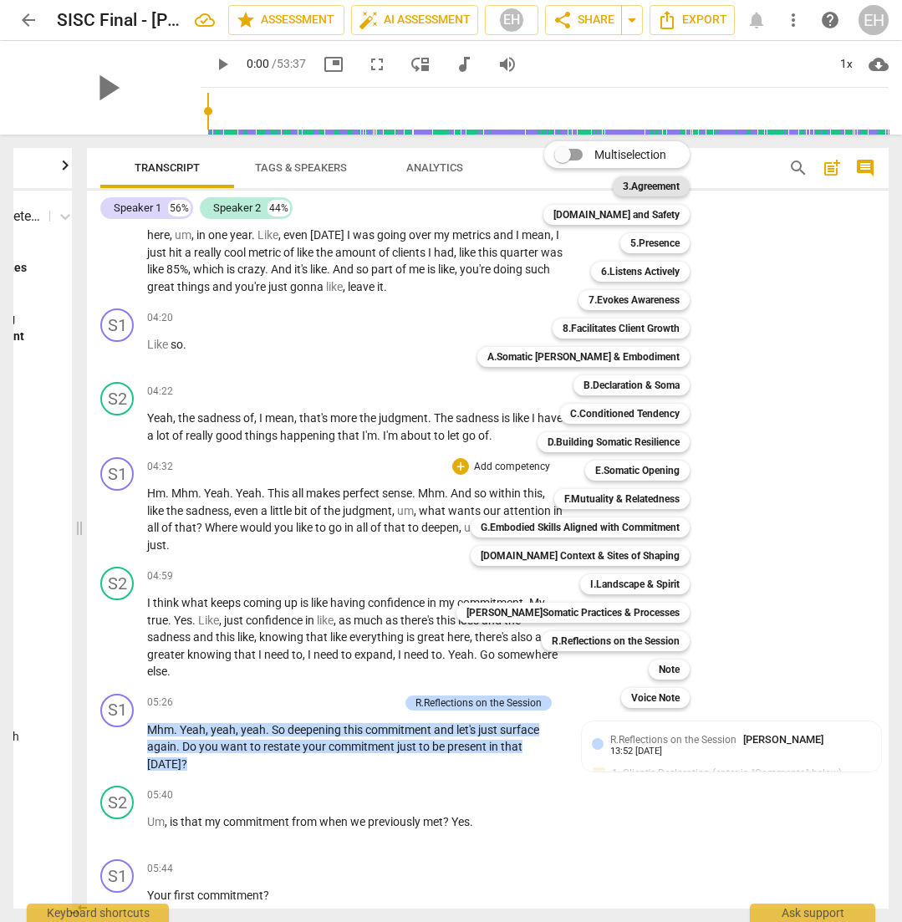
click at [637, 183] on b "3.Agreement" at bounding box center [651, 186] width 57 height 20
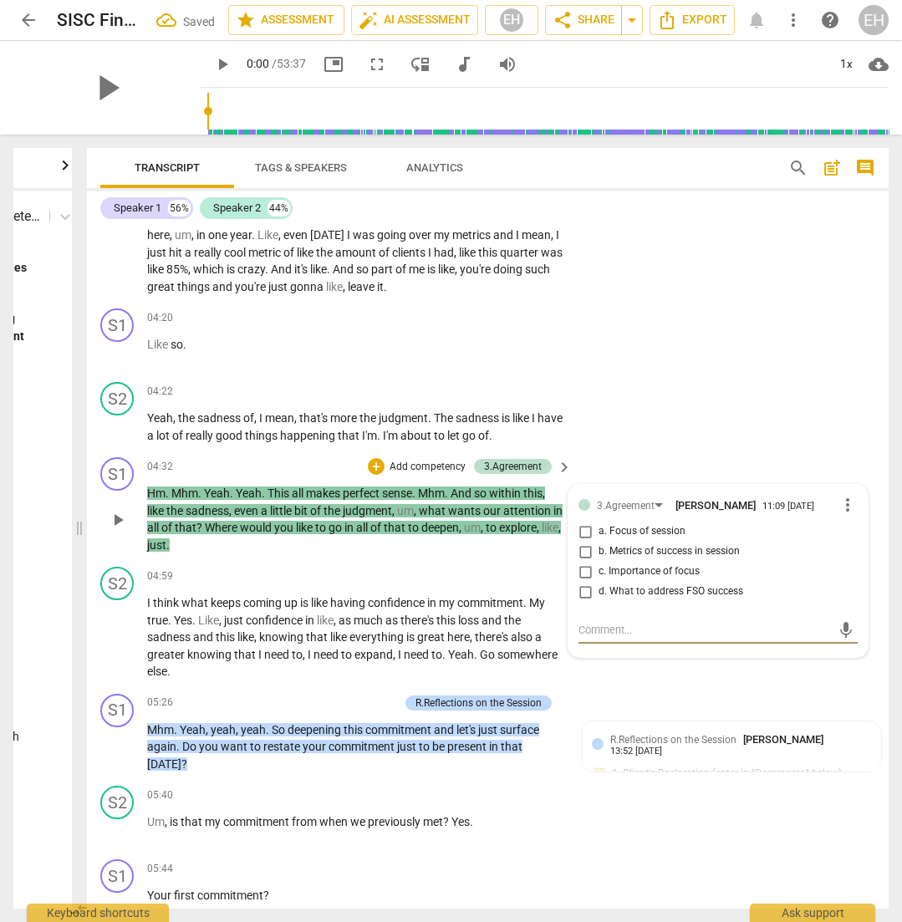
click at [609, 524] on span "a. Focus of session" at bounding box center [642, 531] width 87 height 15
click at [599, 522] on input "a. Focus of session" at bounding box center [585, 532] width 27 height 20
checkbox input "true"
click at [831, 403] on div "S2 play_arrow pause 04:22 + Add competency keyboard_arrow_right Yeah , the sadn…" at bounding box center [488, 412] width 802 height 75
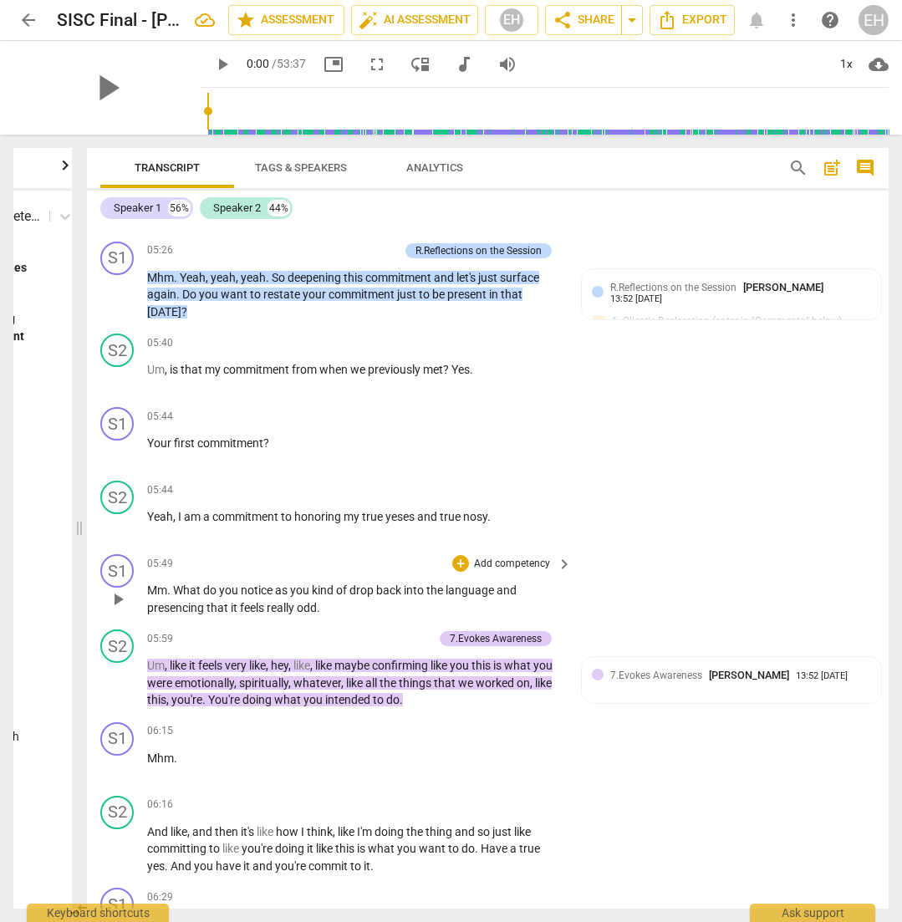
scroll to position [2545, 0]
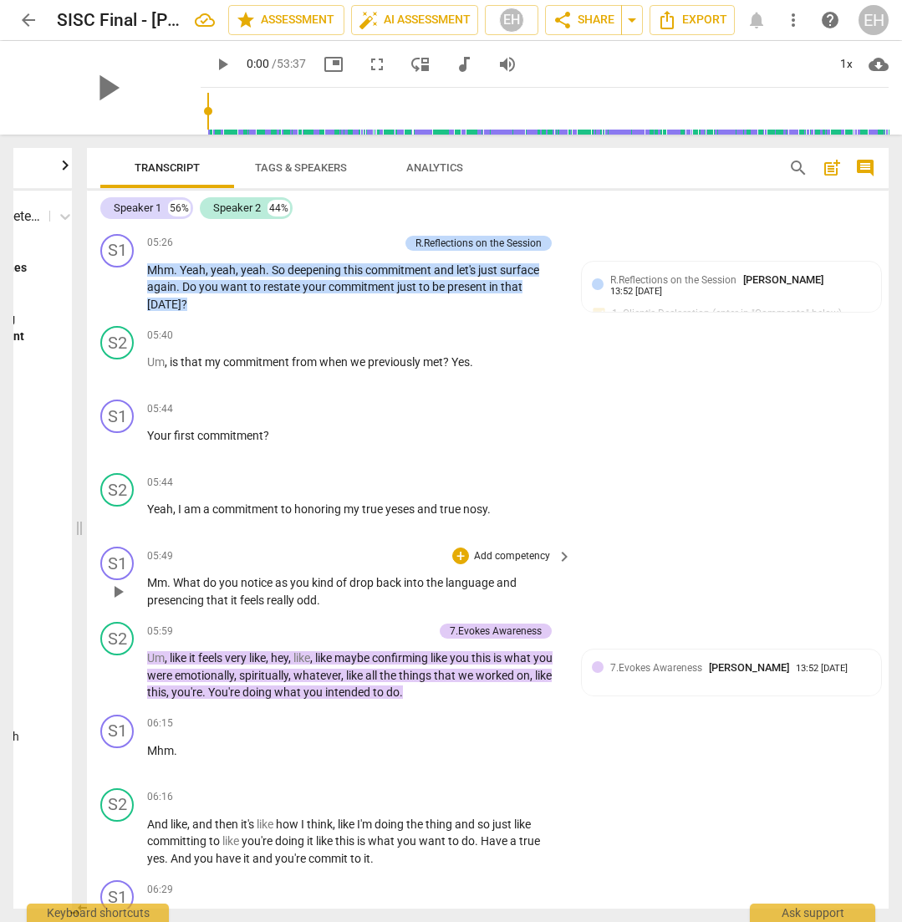
click at [490, 548] on div "+ Add competency" at bounding box center [501, 556] width 99 height 17
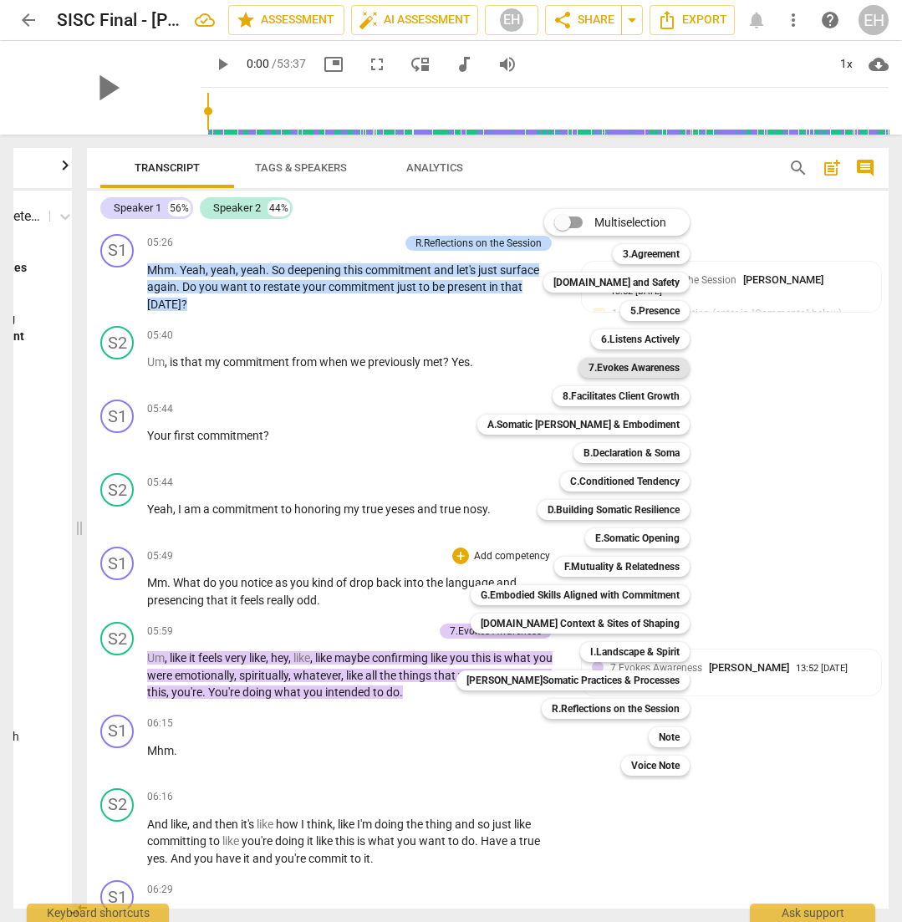
click at [650, 363] on b "7.Evokes Awareness" at bounding box center [633, 368] width 91 height 20
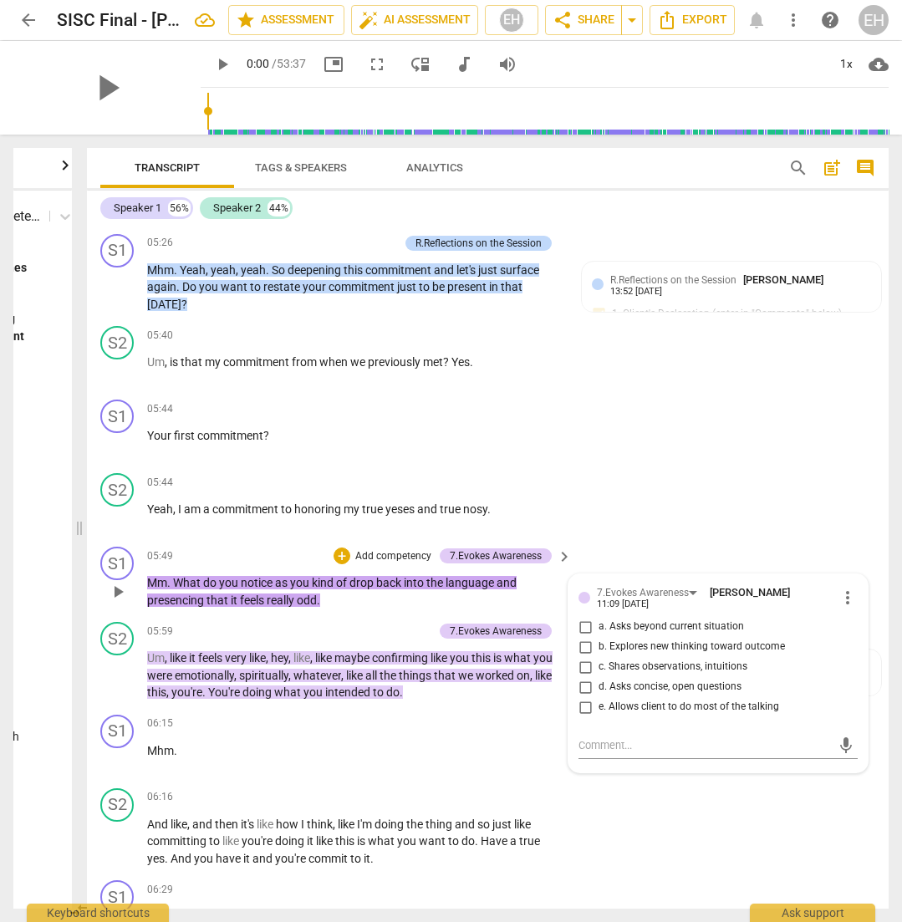
click at [395, 549] on p "Add competency" at bounding box center [393, 556] width 79 height 15
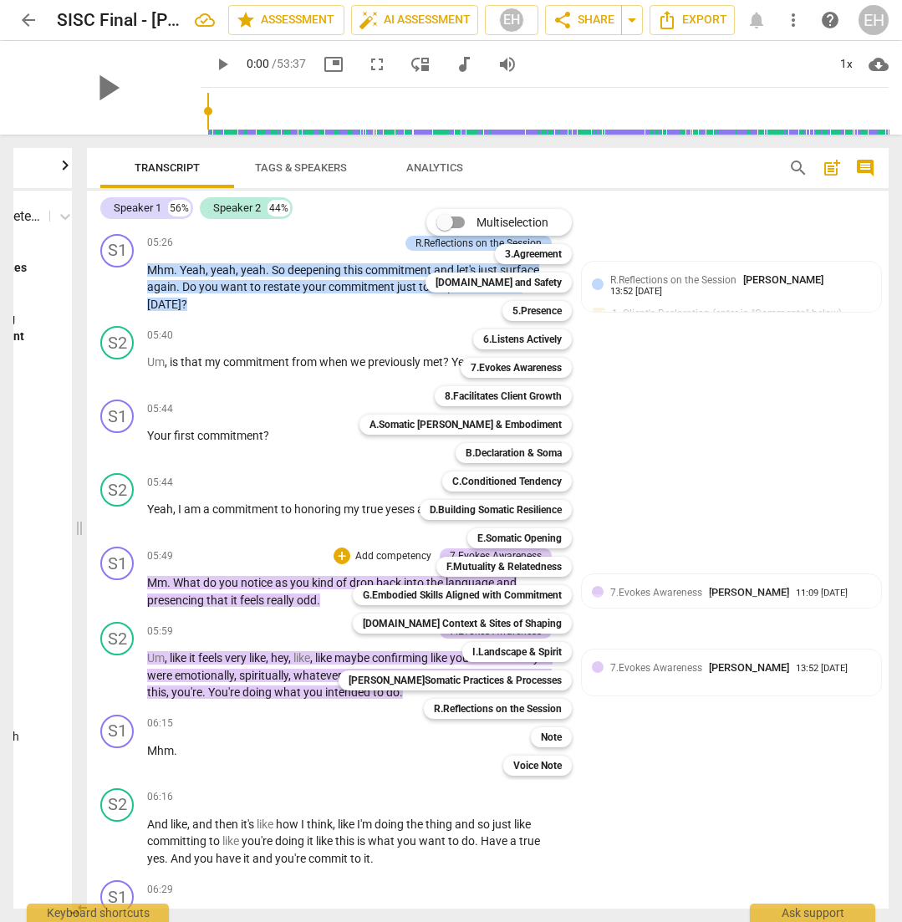
click at [339, 639] on div "Multiselection m 3.Agreement 1 [DOMAIN_NAME] and Safety 2 5.Presence 3 6.Listen…" at bounding box center [468, 492] width 272 height 575
click at [772, 700] on div at bounding box center [451, 461] width 902 height 922
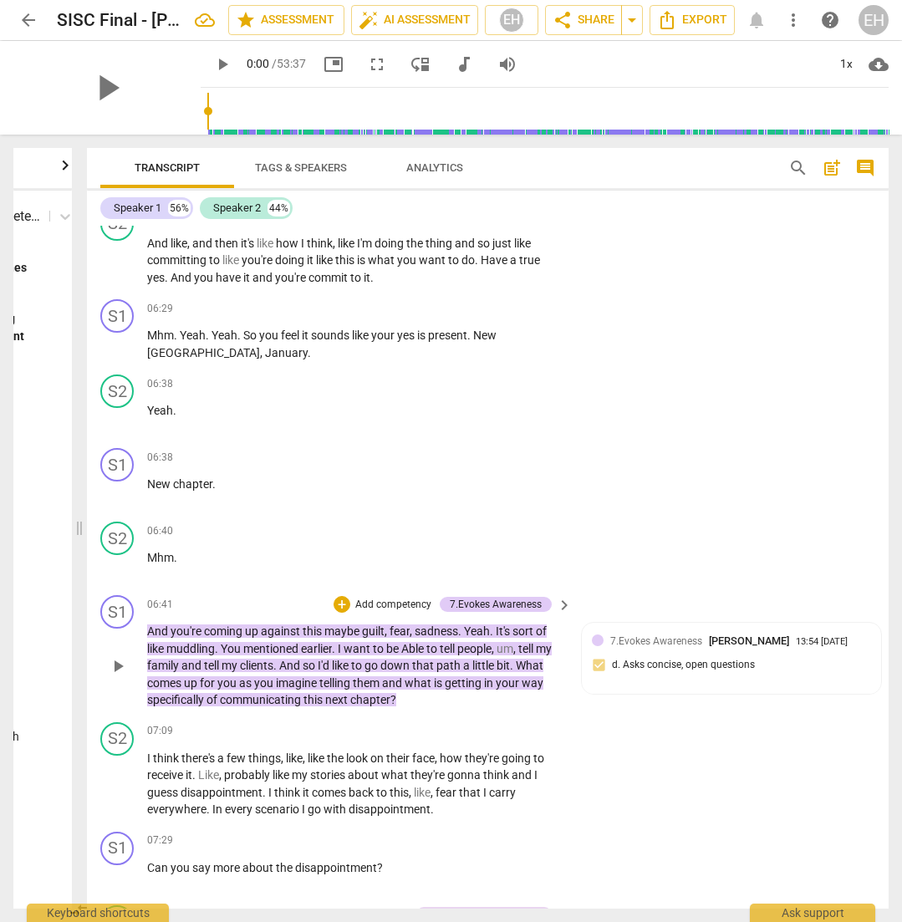
scroll to position [3141, 0]
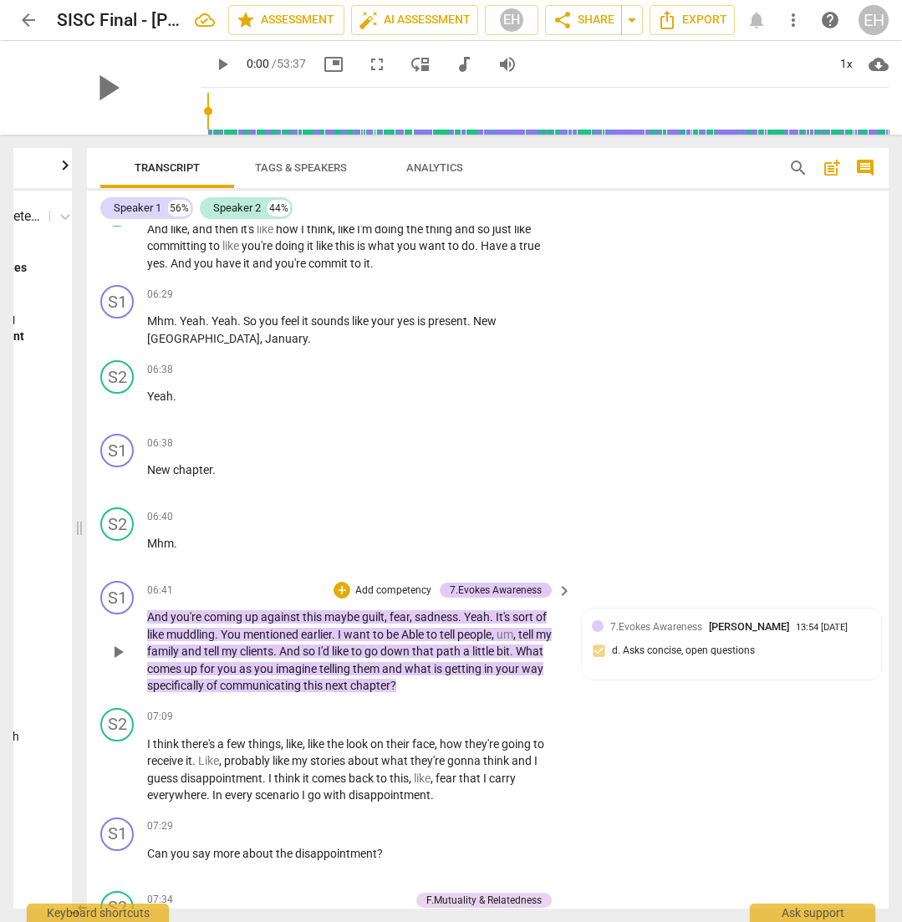
click at [374, 583] on p "Add competency" at bounding box center [393, 590] width 79 height 15
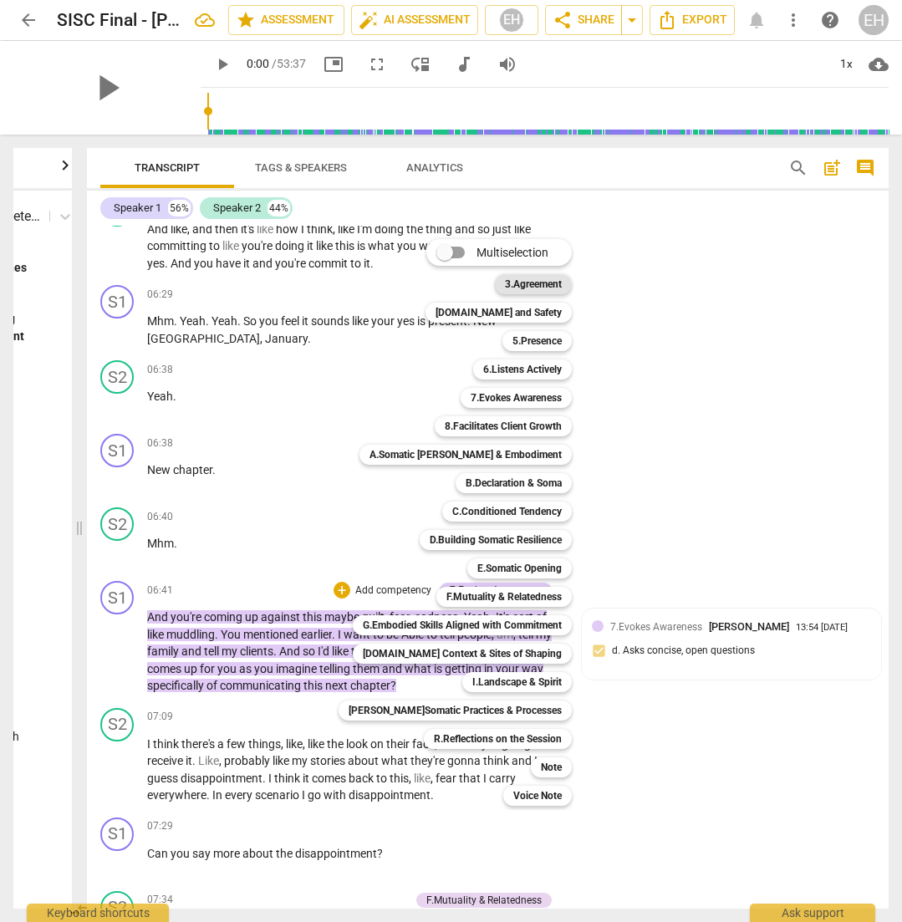
click at [505, 283] on b "3.Agreement" at bounding box center [533, 284] width 57 height 20
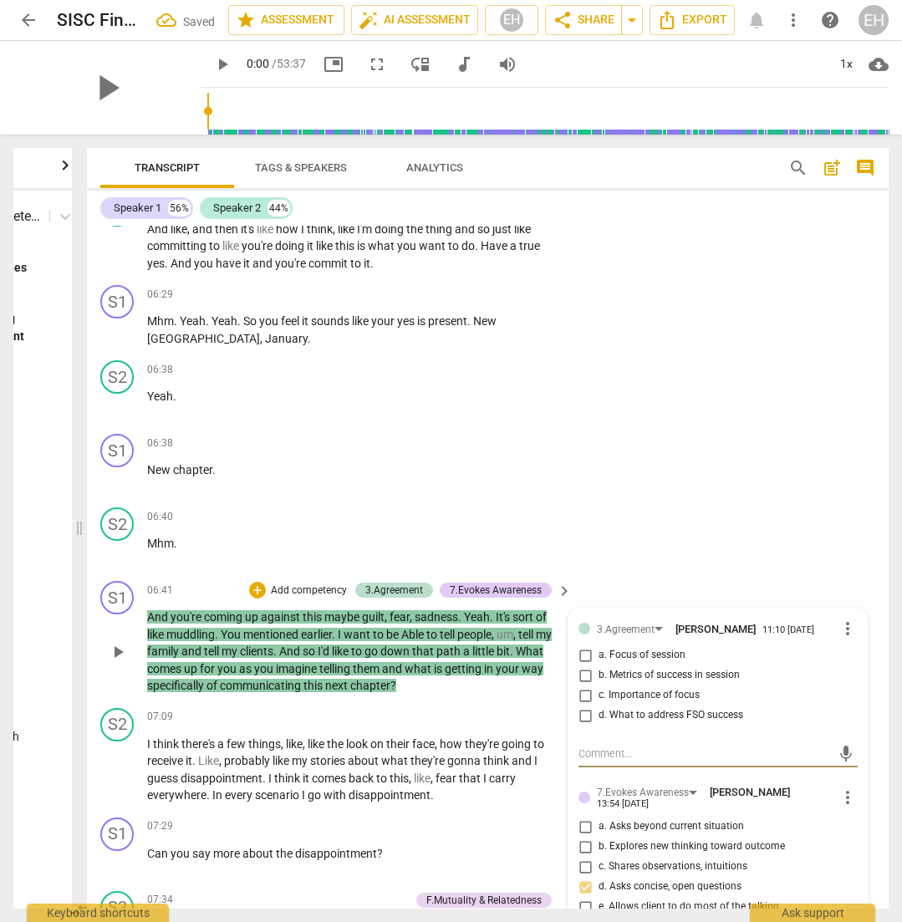
click at [648, 708] on span "d. What to address FSO success" at bounding box center [671, 715] width 145 height 15
click at [599, 706] on input "d. What to address FSO success" at bounding box center [585, 716] width 27 height 20
checkbox input "true"
click at [705, 501] on div "S2 play_arrow pause 06:40 + Add competency keyboard_arrow_right Mhm ." at bounding box center [488, 538] width 802 height 74
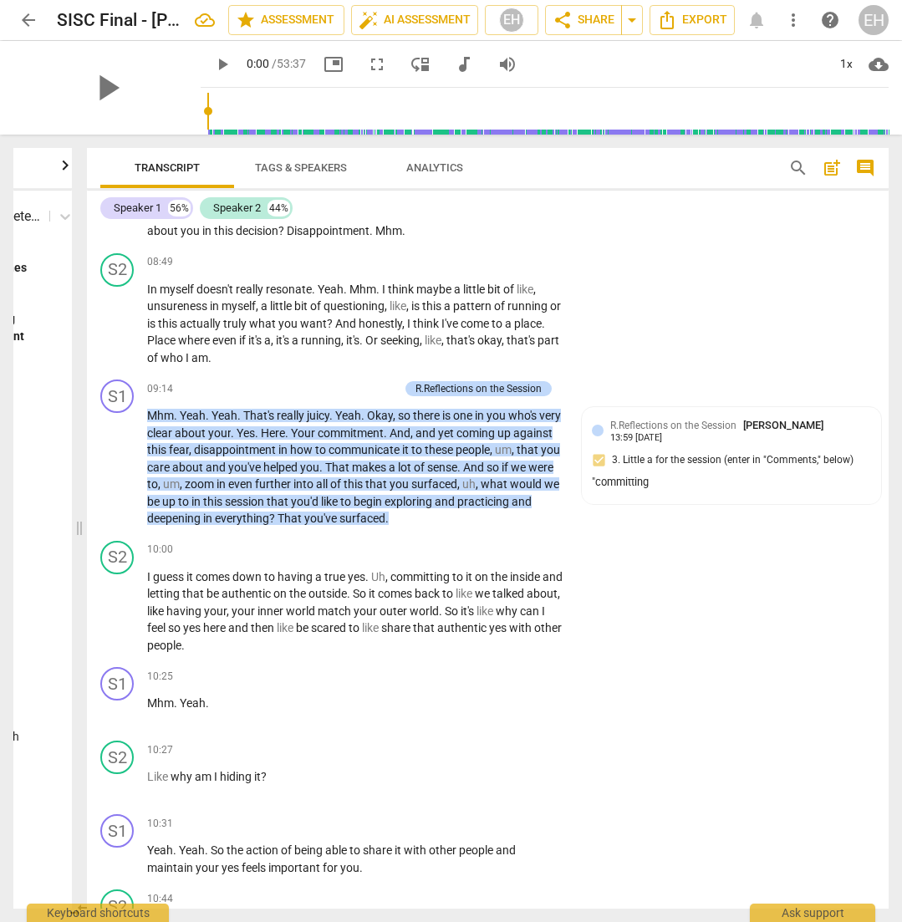
scroll to position [4221, 0]
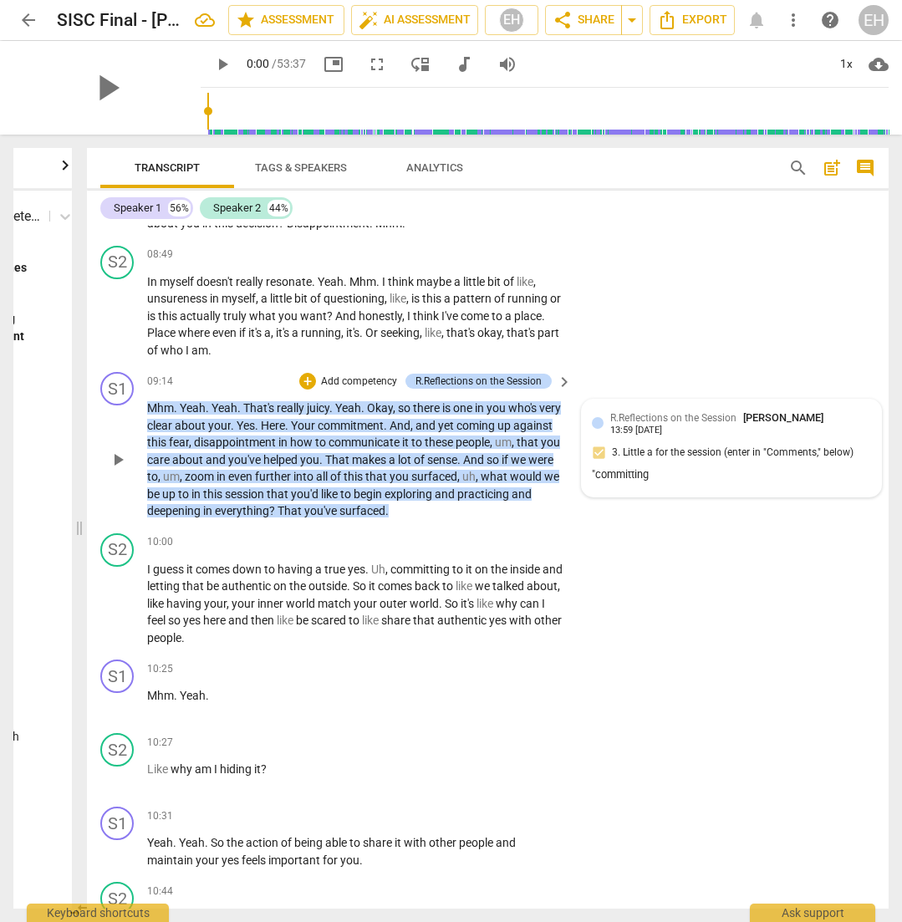
click at [639, 467] on div ""committing" at bounding box center [731, 475] width 279 height 16
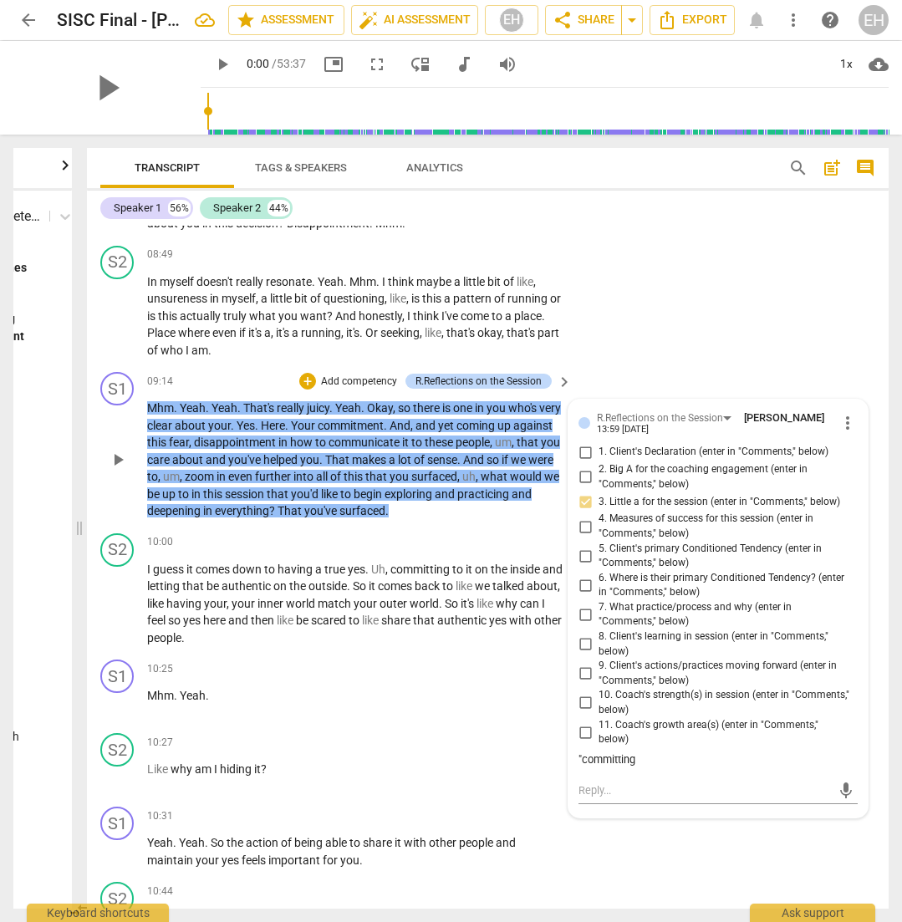
click at [631, 752] on div ""committing" at bounding box center [717, 760] width 279 height 16
click at [614, 782] on textarea at bounding box center [704, 790] width 252 height 16
type textarea "k"
type textarea "ka"
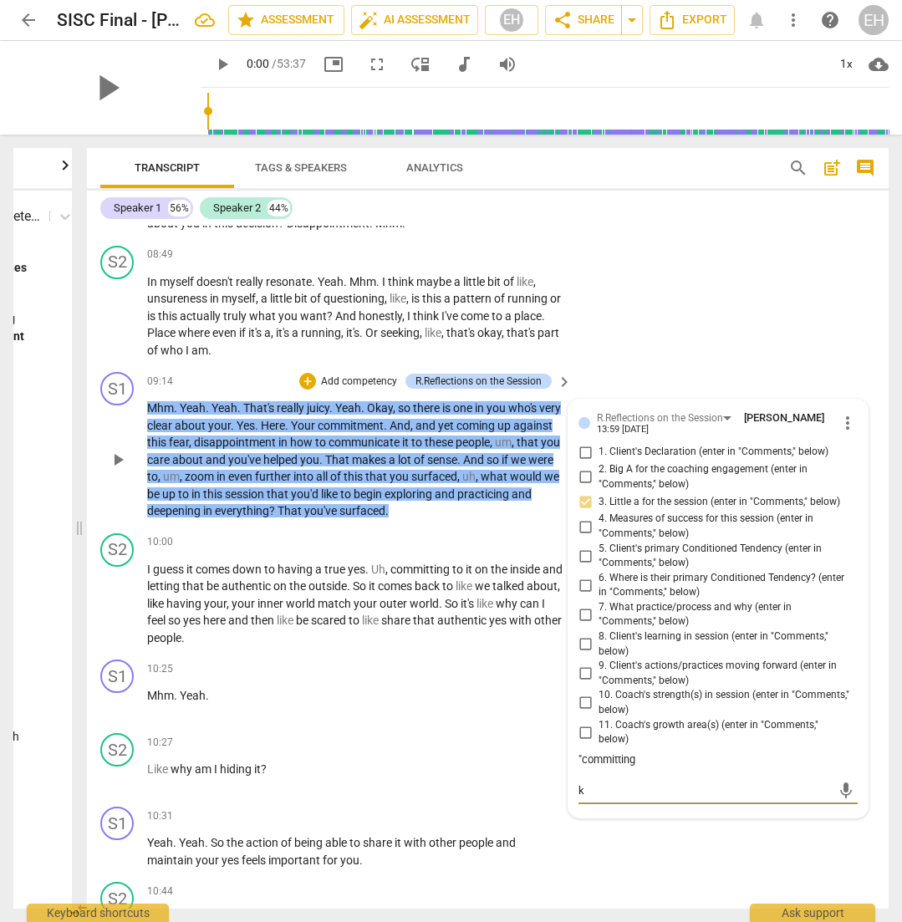
type textarea "ka"
type textarea "kat"
type textarea "[PERSON_NAME]"
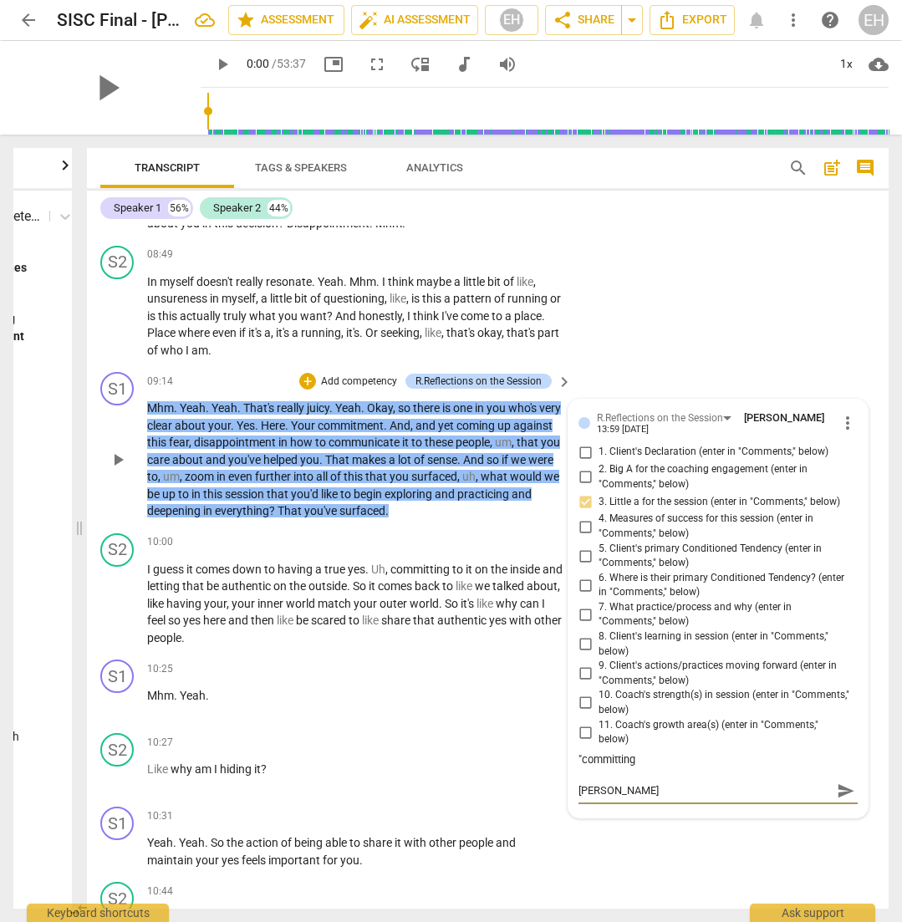
type textarea "[PERSON_NAME]"
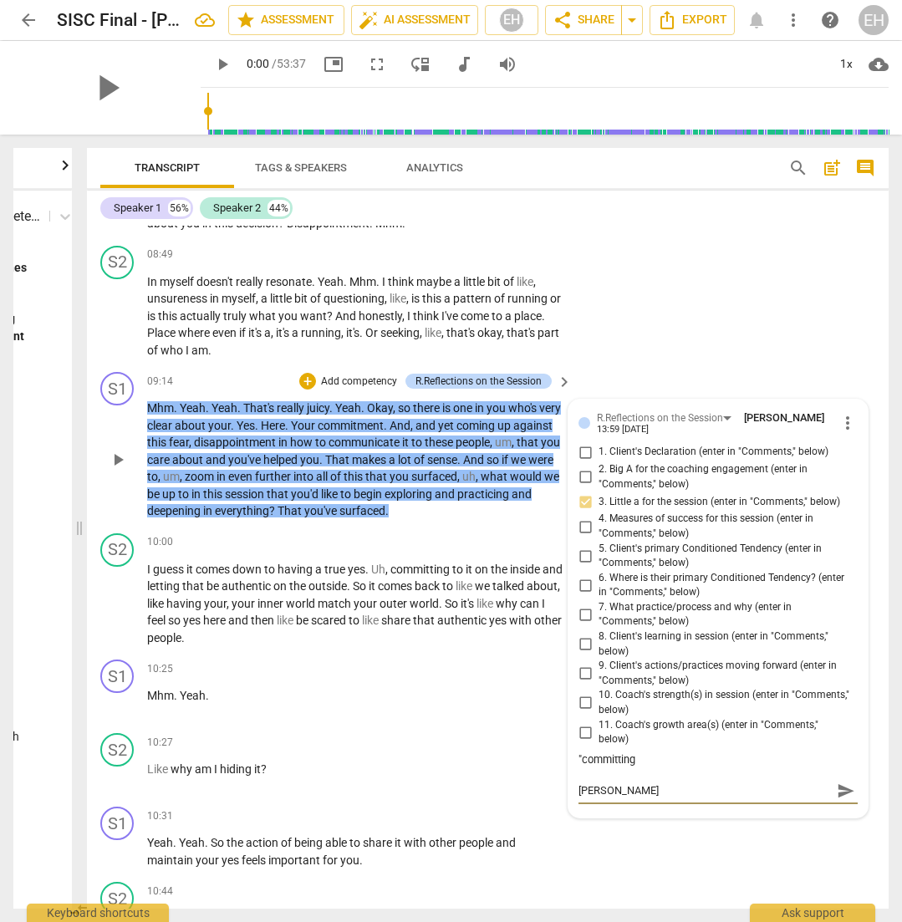
type textarea "[PERSON_NAME]"
type textarea "[PERSON_NAME] re"
type textarea "[PERSON_NAME] ref"
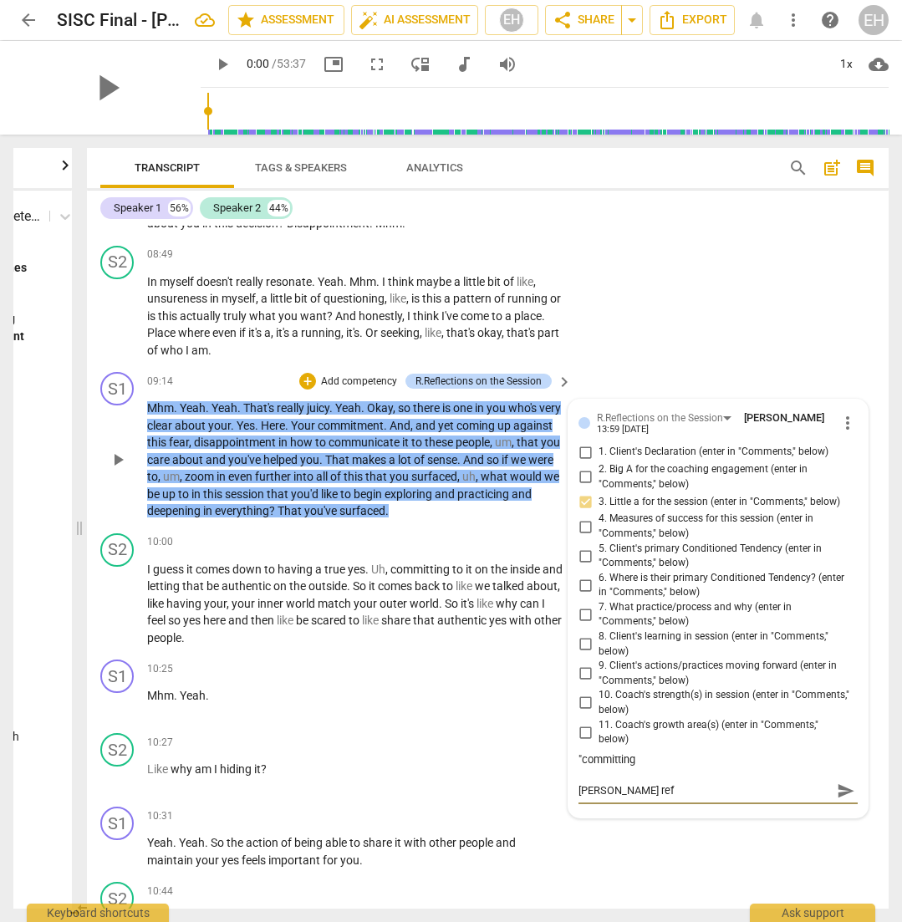
type textarea "[PERSON_NAME]"
type textarea "[PERSON_NAME] refer"
type textarea "[PERSON_NAME] refere"
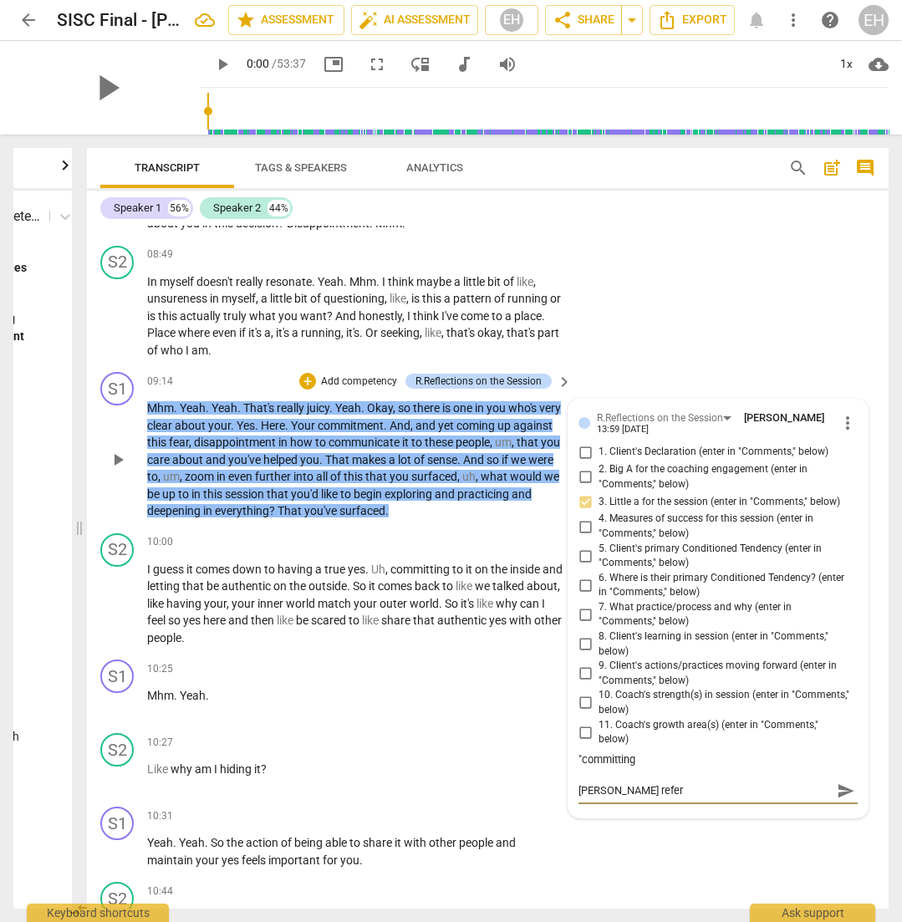
type textarea "[PERSON_NAME] refere"
type textarea "[PERSON_NAME] referen"
type textarea "[PERSON_NAME] referenc"
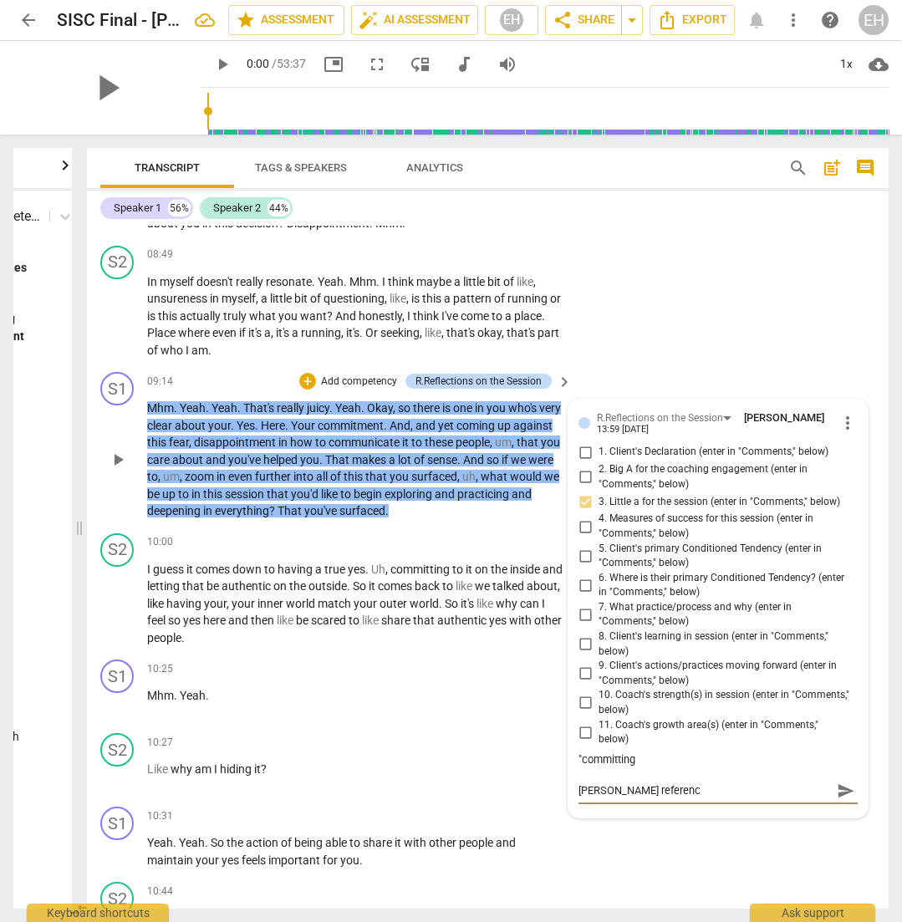
type textarea "[PERSON_NAME] reference"
type textarea "[PERSON_NAME] references"
type textarea "[PERSON_NAME] reference"
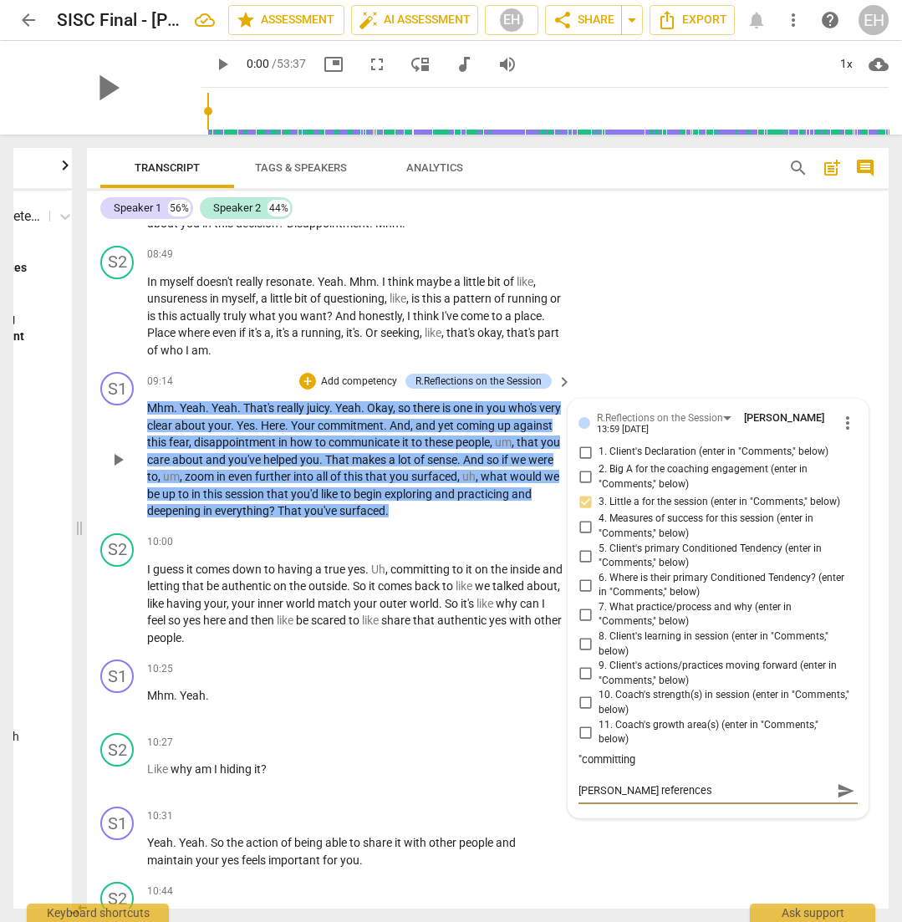
type textarea "[PERSON_NAME] reference"
type textarea "[PERSON_NAME] referenc"
type textarea "[PERSON_NAME] referenci"
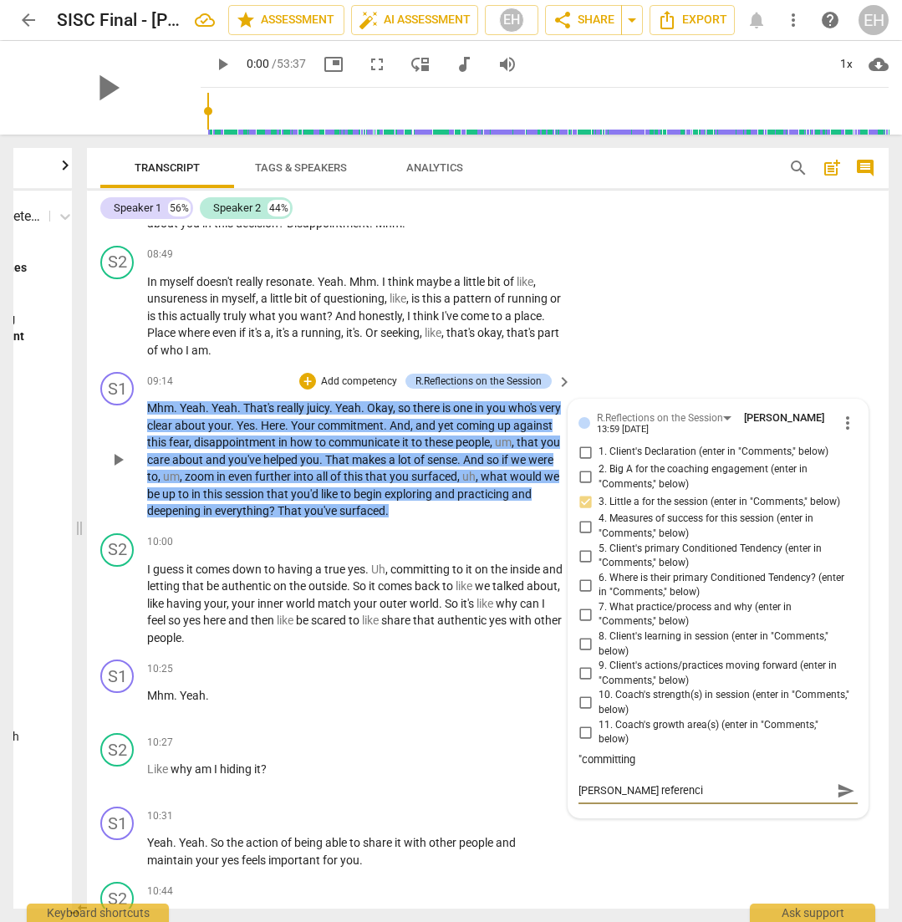
type textarea "[PERSON_NAME] referencin"
type textarea "[PERSON_NAME] referencing"
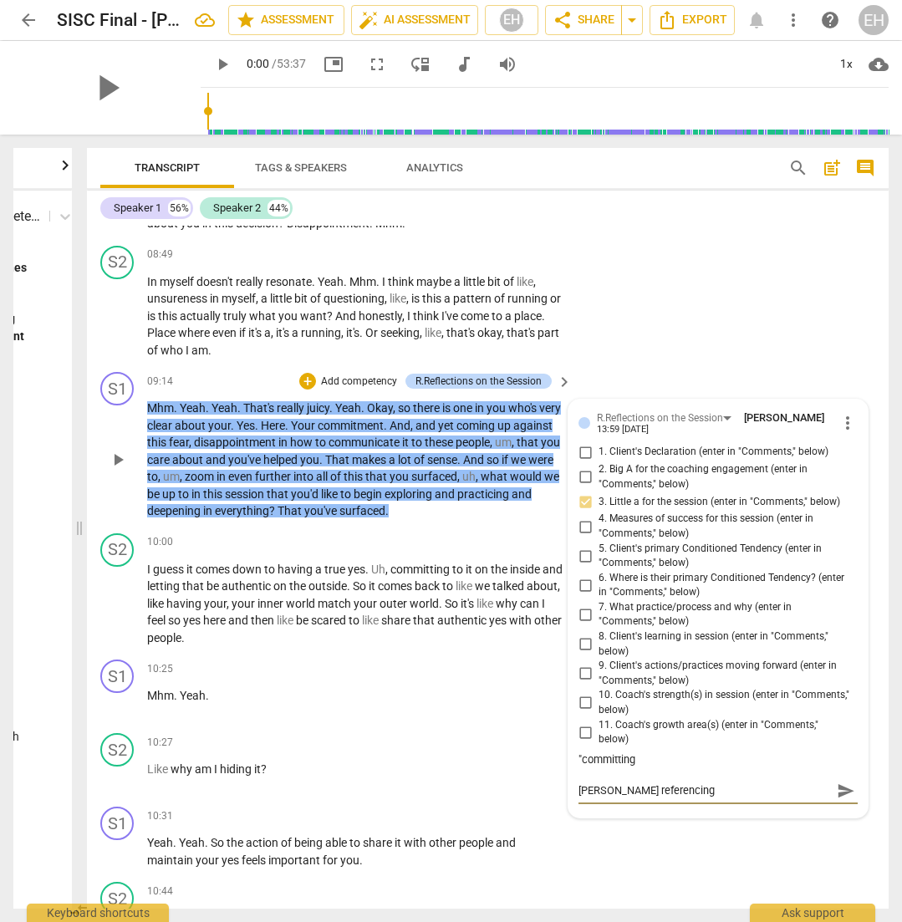
type textarea "[PERSON_NAME] referencing"
type textarea "[PERSON_NAME] referencing h"
type textarea "[PERSON_NAME] referencing he"
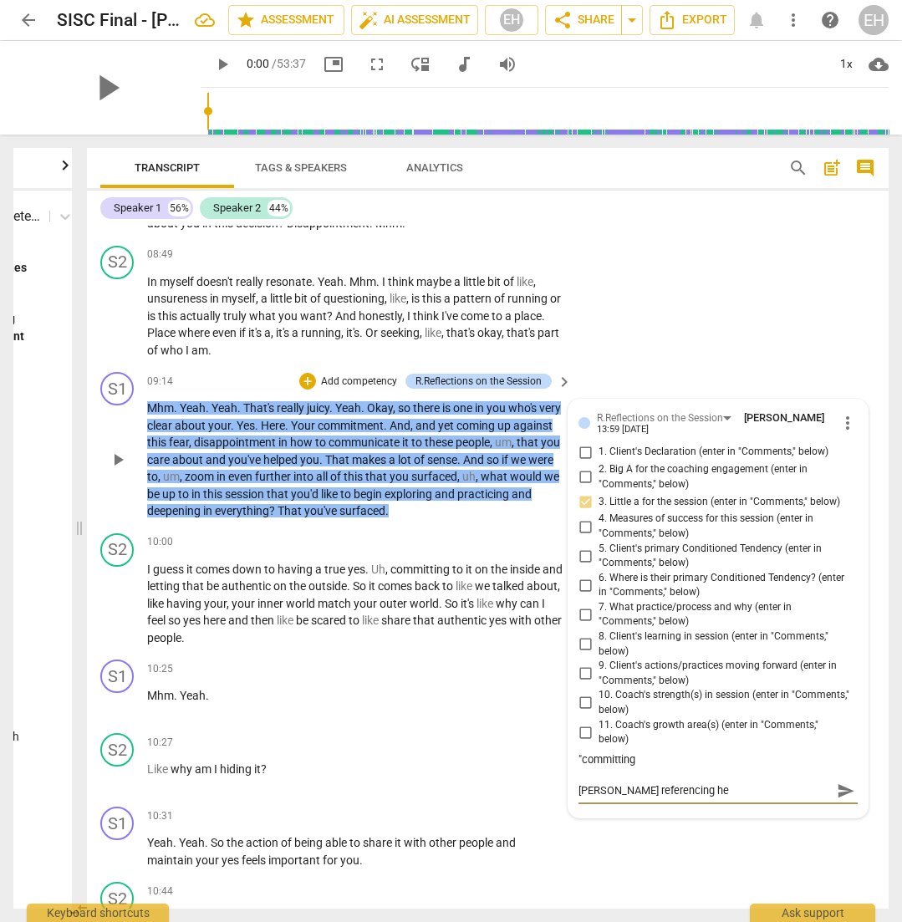
type textarea "[PERSON_NAME] referencing her"
type textarea "[PERSON_NAME] referencing her c"
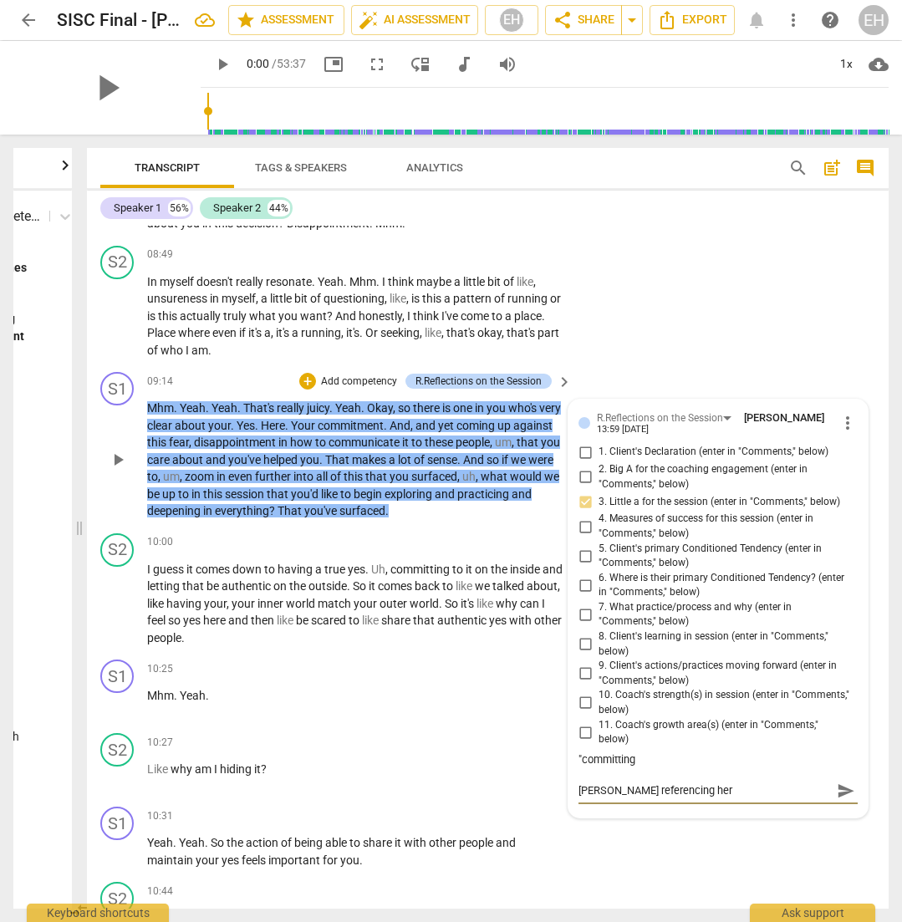
type textarea "[PERSON_NAME] referencing her c"
type textarea "[PERSON_NAME] referencing her co"
type textarea "[PERSON_NAME] referencing her com"
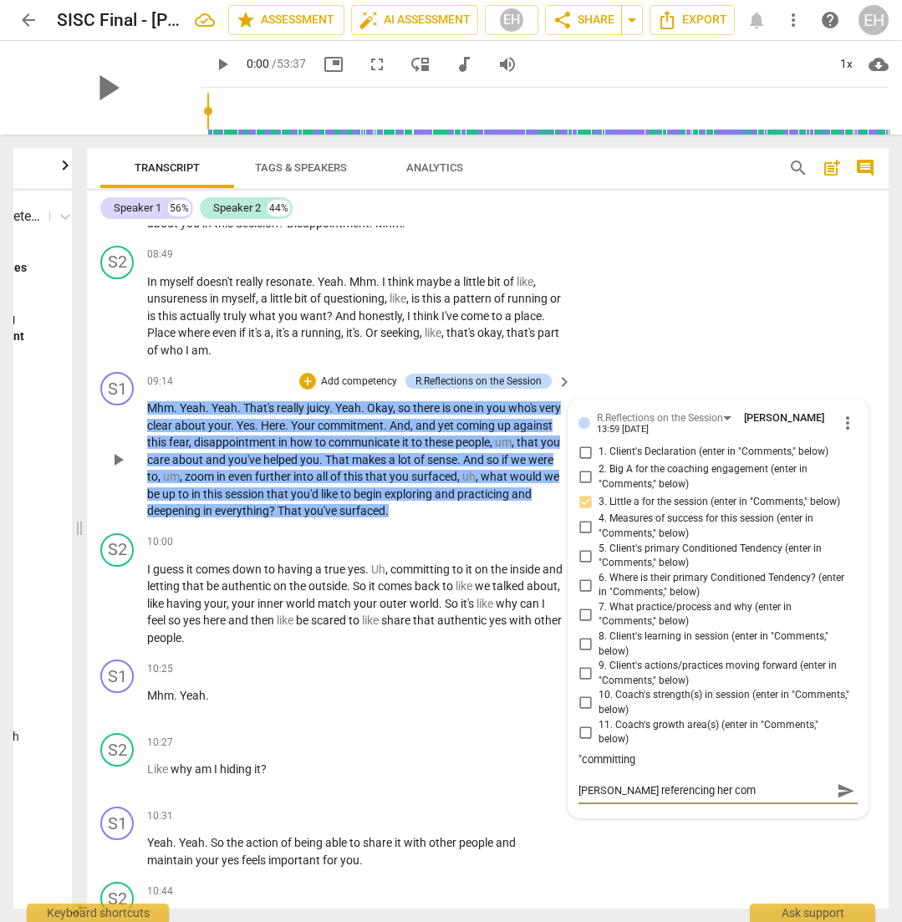
type textarea "[PERSON_NAME] referencing her comm"
type textarea "[PERSON_NAME] referencing her commi"
type textarea "[PERSON_NAME] referencing her commit"
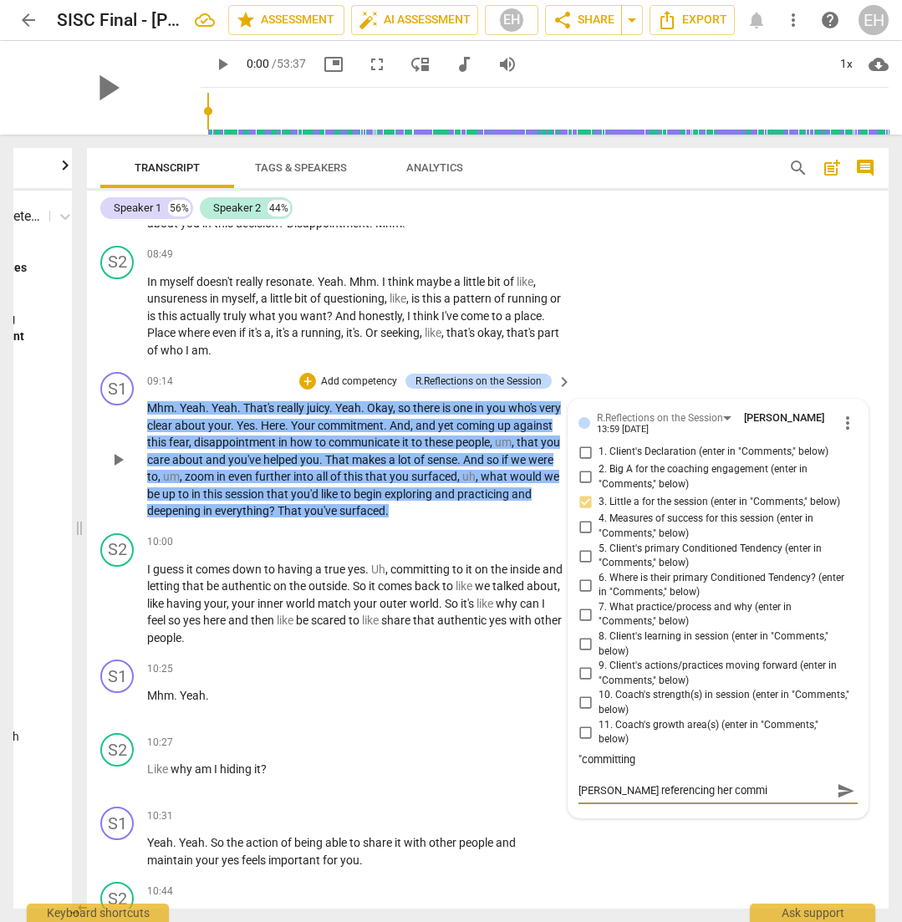
type textarea "[PERSON_NAME] referencing her commit"
type textarea "[PERSON_NAME] referencing her committ"
type textarea "[PERSON_NAME] referencing her committm"
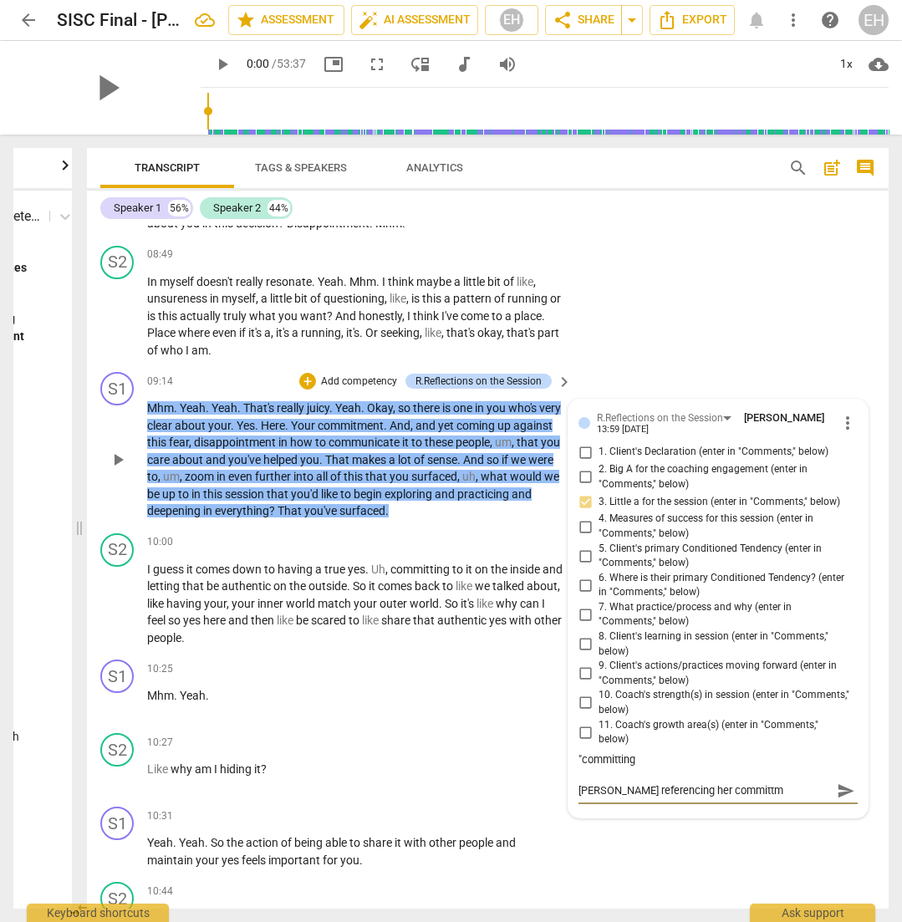
type textarea "[PERSON_NAME] referencing her committme"
type textarea "[PERSON_NAME] referencing her committmen"
type textarea "[PERSON_NAME] referencing her committment"
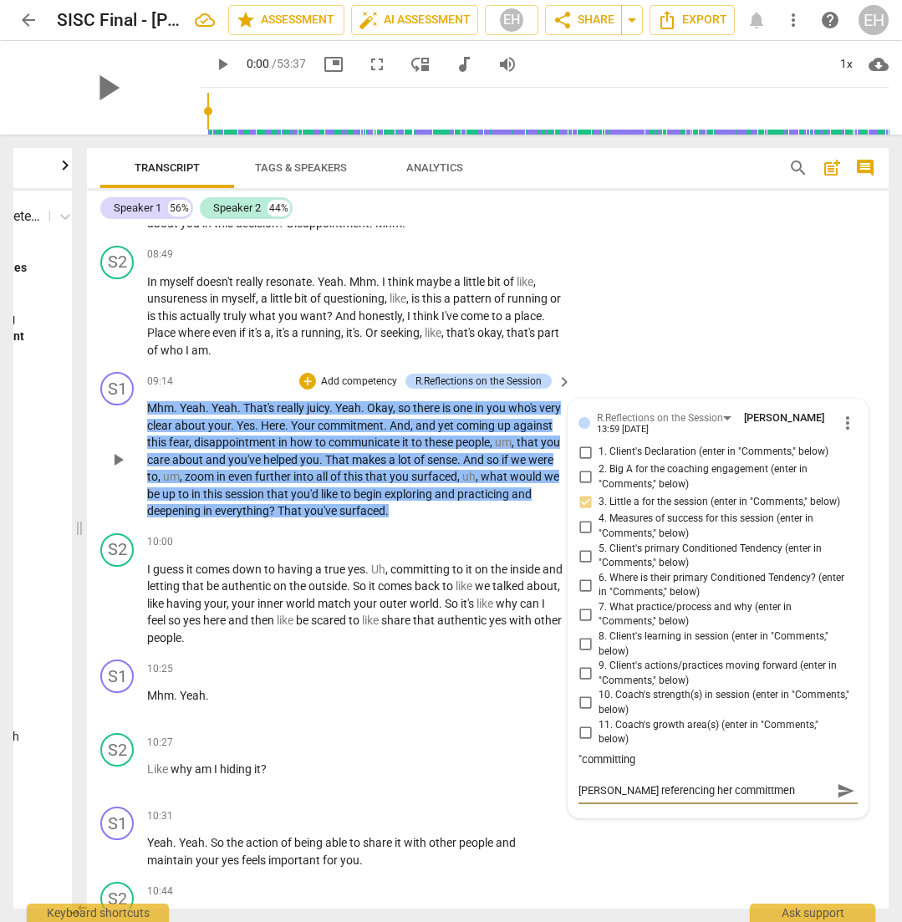
type textarea "[PERSON_NAME] referencing her committment"
type textarea "[PERSON_NAME] referencing her commitment"
type textarea "[PERSON_NAME] referencing her commitment o"
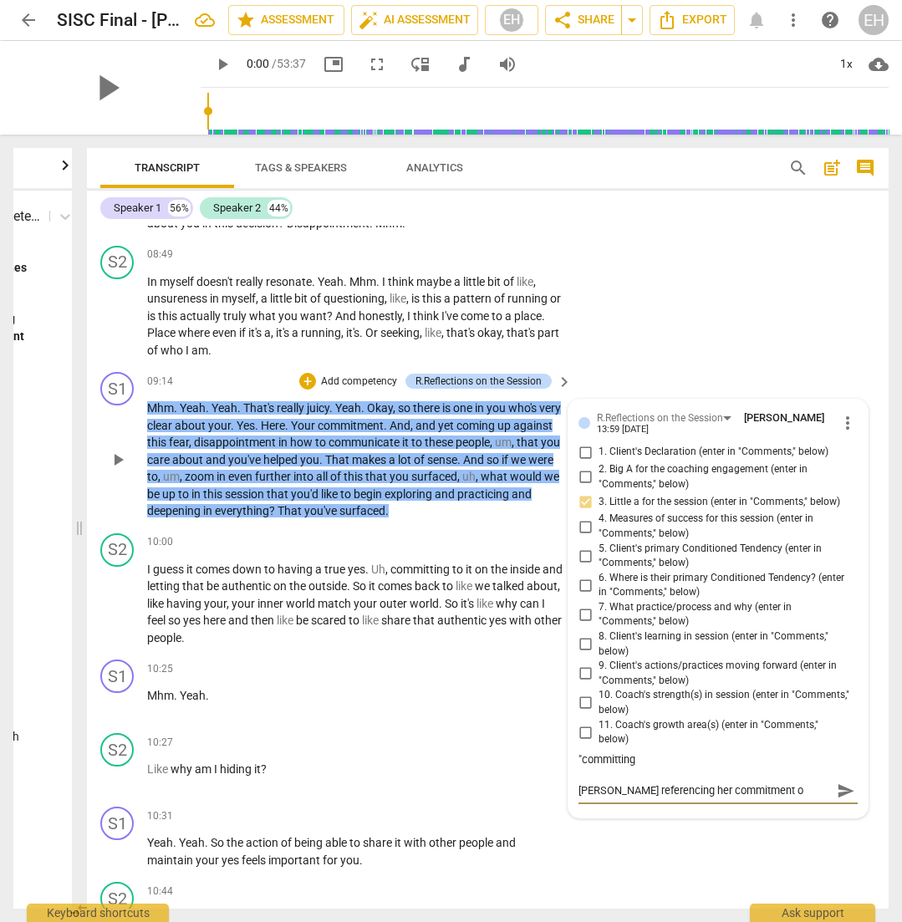
type textarea "[PERSON_NAME] referencing her commitment on"
type textarea "[PERSON_NAME] referencing her commitment on t"
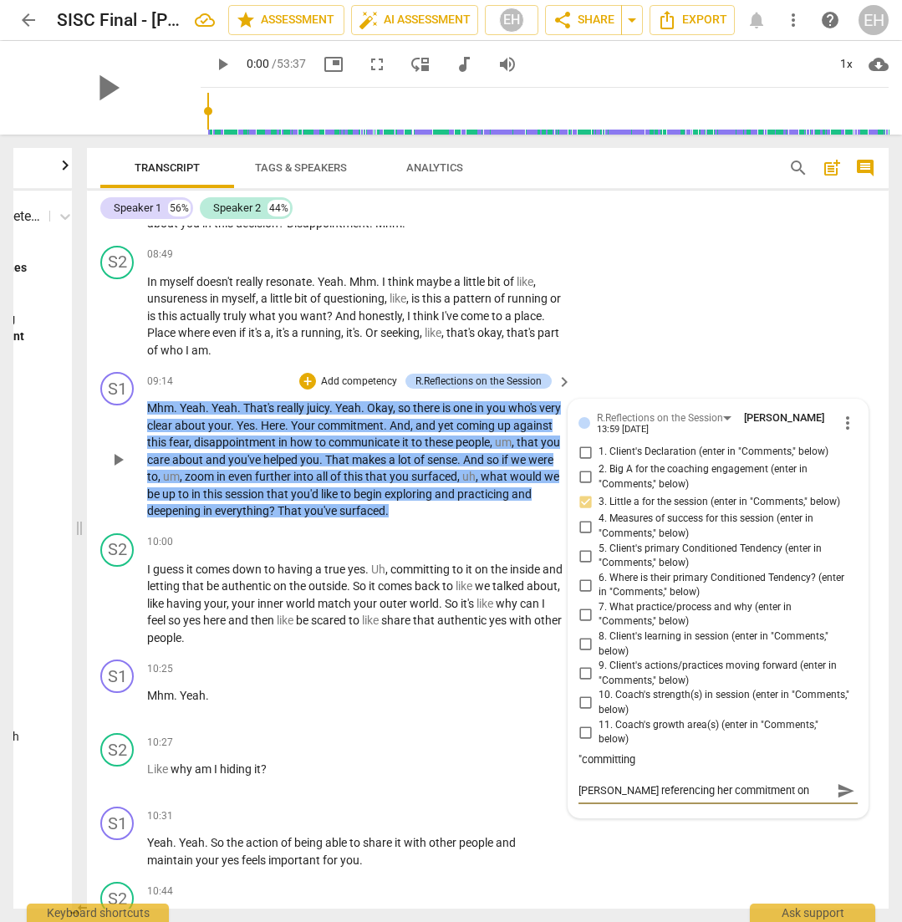
type textarea "[PERSON_NAME] referencing her commitment on t"
type textarea "[PERSON_NAME] referencing her commitment on tr"
type textarea "[PERSON_NAME] referencing her commitment on tru"
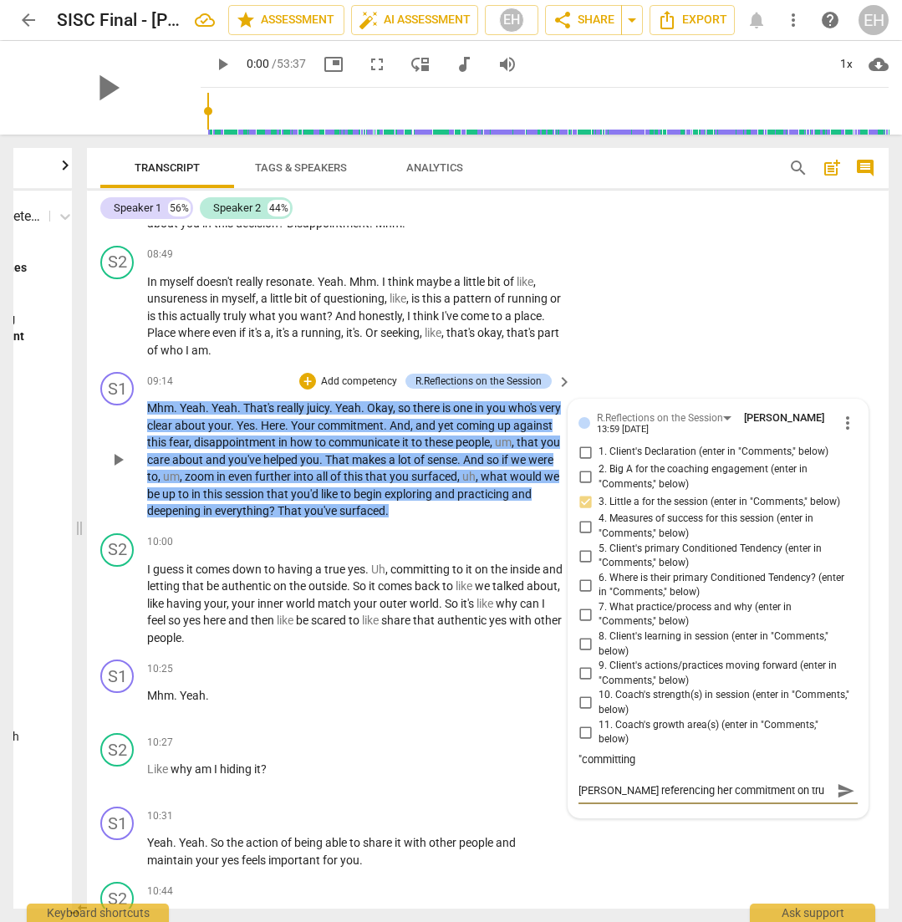
type textarea "[PERSON_NAME] referencing her commitment on true"
type textarea "[PERSON_NAME] referencing her commitment on true y"
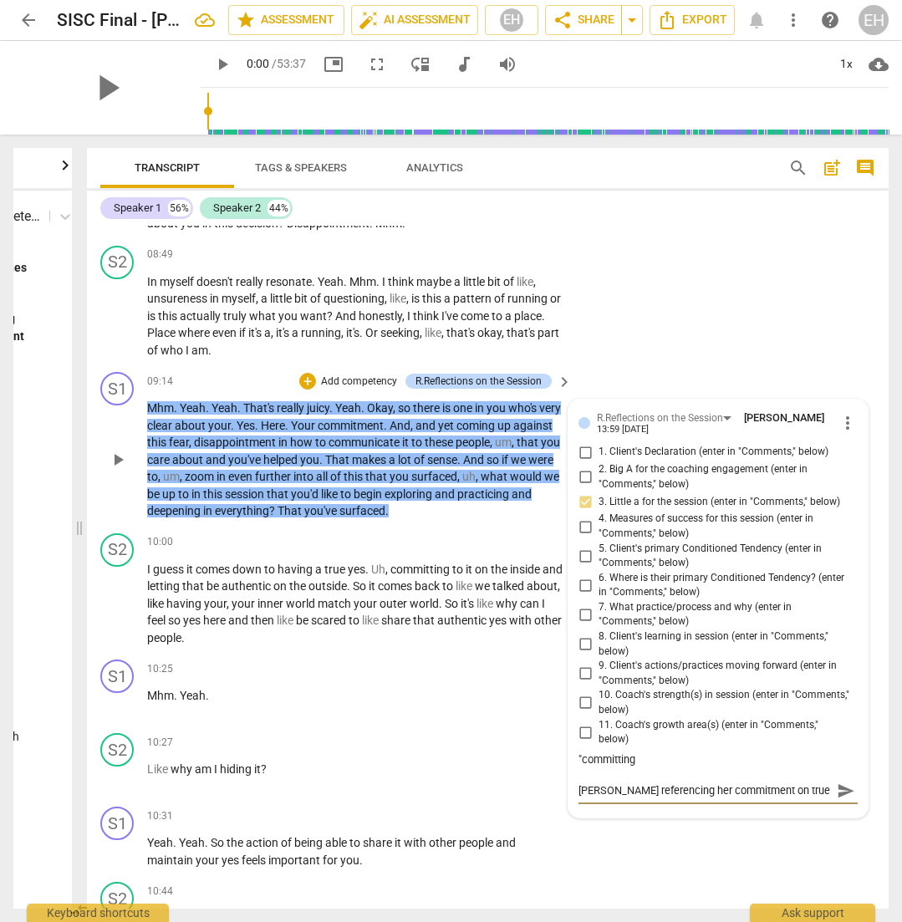
type textarea "[PERSON_NAME] referencing her commitment on true y"
type textarea "[PERSON_NAME] referencing her commitment on true ye"
type textarea "[PERSON_NAME] referencing her commitment on true yes"
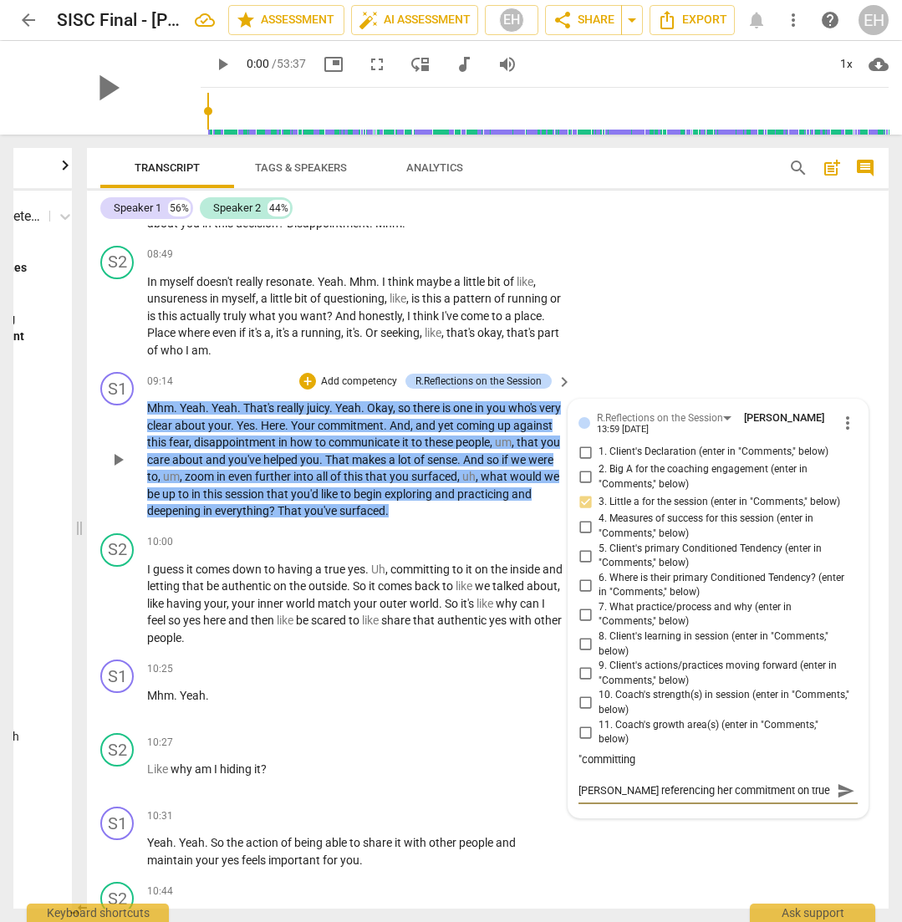
type textarea "[PERSON_NAME] referencing her commitment on true yes/"
type textarea "[PERSON_NAME] referencing her commitment on true yes/s"
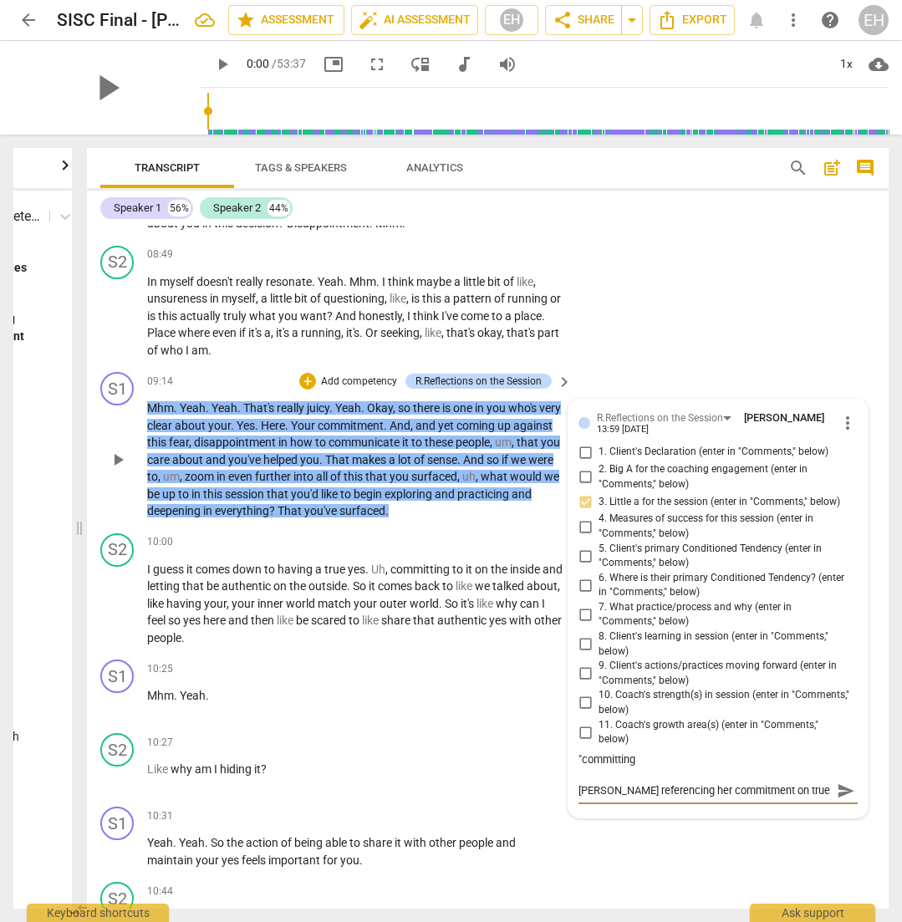
type textarea "[PERSON_NAME] referencing her commitment on true yes/s"
type textarea "[PERSON_NAME] referencing her commitment on true yes/"
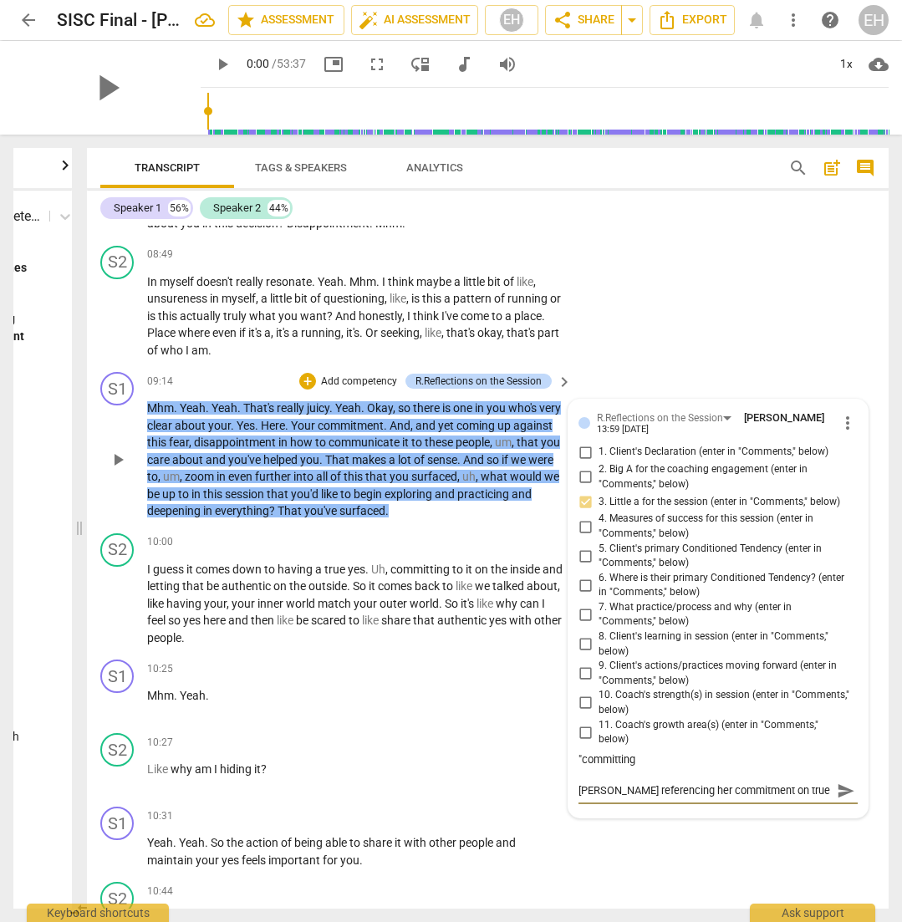
type textarea "[PERSON_NAME] referencing her commitment on true yes/n"
type textarea "[PERSON_NAME] referencing her commitment on true yes/no"
type textarea "[PERSON_NAME] referencing her commitment on true yes/no'"
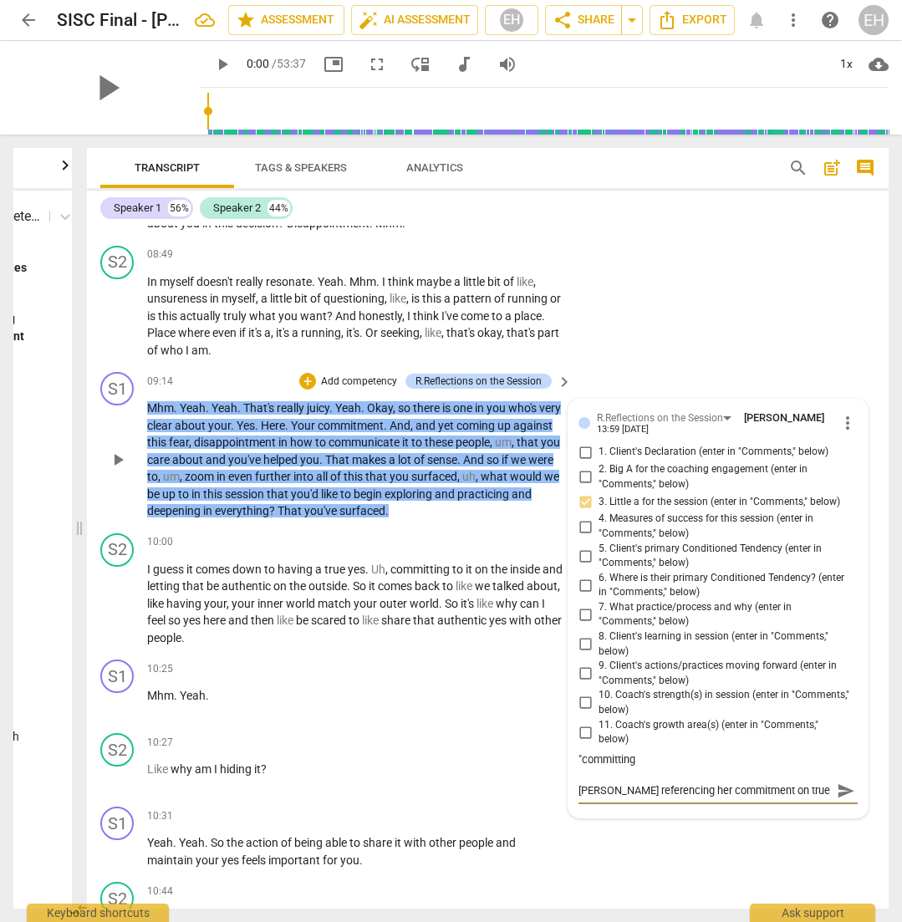
type textarea "[PERSON_NAME] referencing her commitment on true yes/no'"
type textarea "[PERSON_NAME] referencing her commitment on true yes/no's"
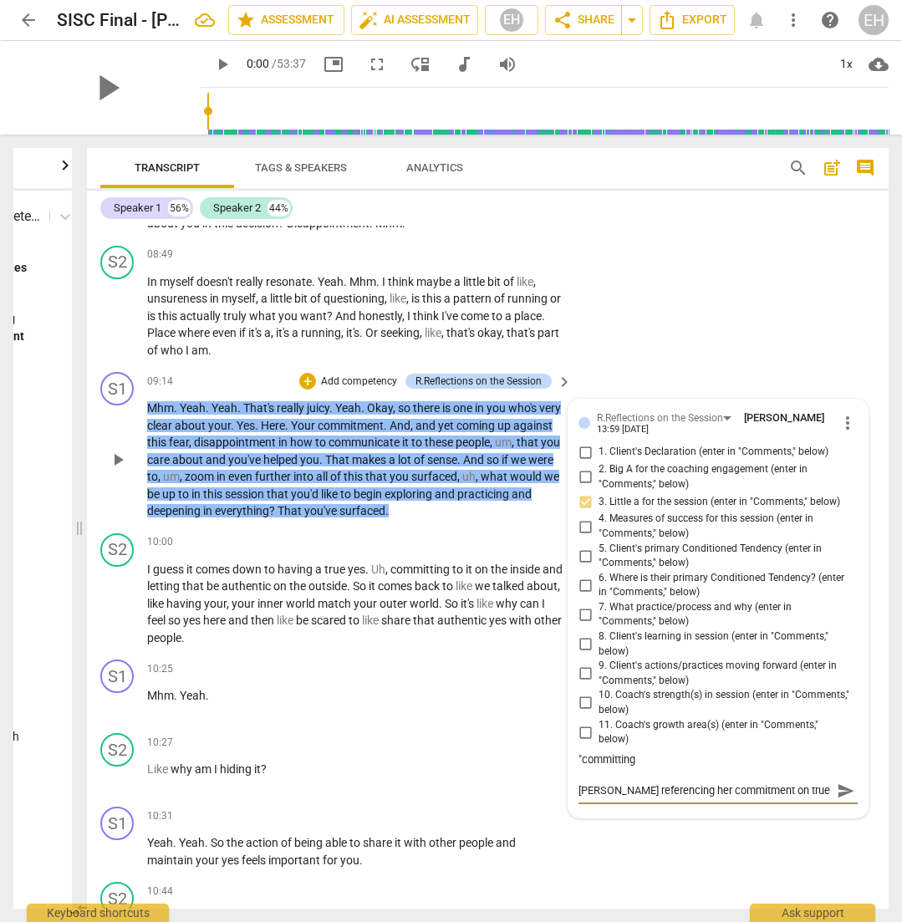
click at [756, 782] on textarea "[PERSON_NAME] referencing her commitment on true yes/no's" at bounding box center [704, 790] width 252 height 16
type textarea "[PERSON_NAME] referencing her commitment on htrue yes/no's"
type textarea "[PERSON_NAME] referencing her commitment on hotrue yes/no's"
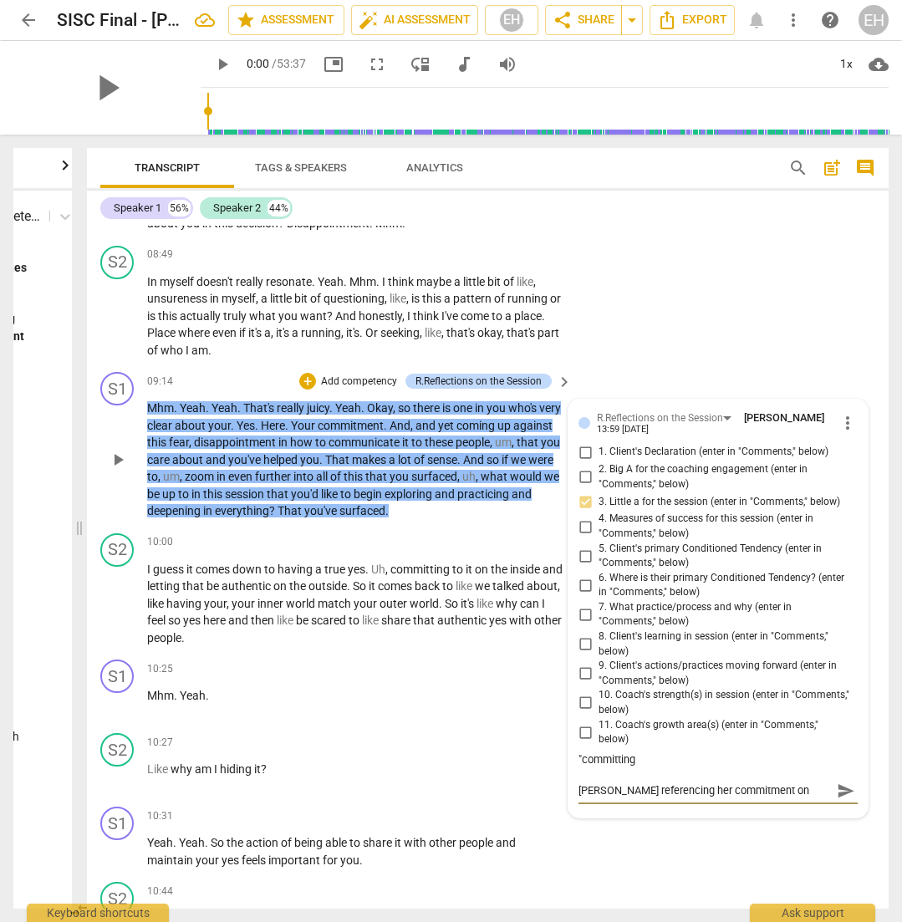
type textarea "[PERSON_NAME] referencing her commitment on hontrue yes/no's"
type textarea "[PERSON_NAME] referencing her commitment on honrtrue yes/no's"
type textarea "[PERSON_NAME] referencing her commitment on honritrue yes/no's"
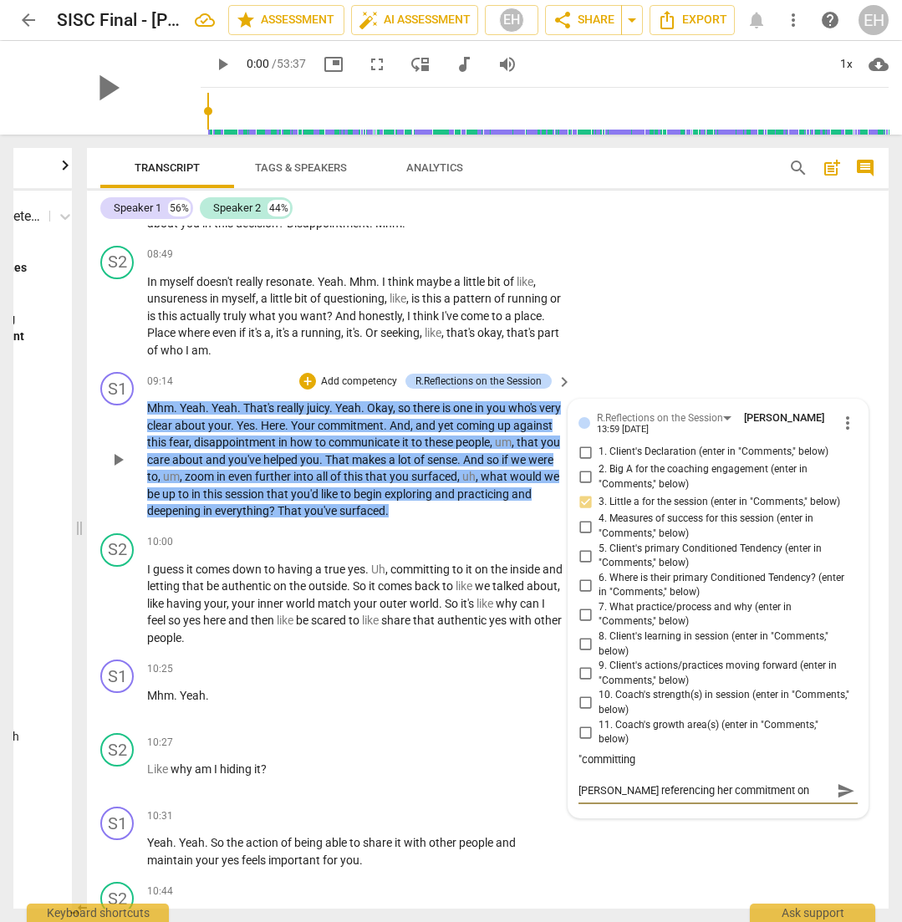
type textarea "[PERSON_NAME] referencing her commitment on honritrue yes/no's"
type textarea "[PERSON_NAME] referencing her commitment on honrintrue yes/no's"
type textarea "[PERSON_NAME] referencing her commitment on honringtrue yes/no's"
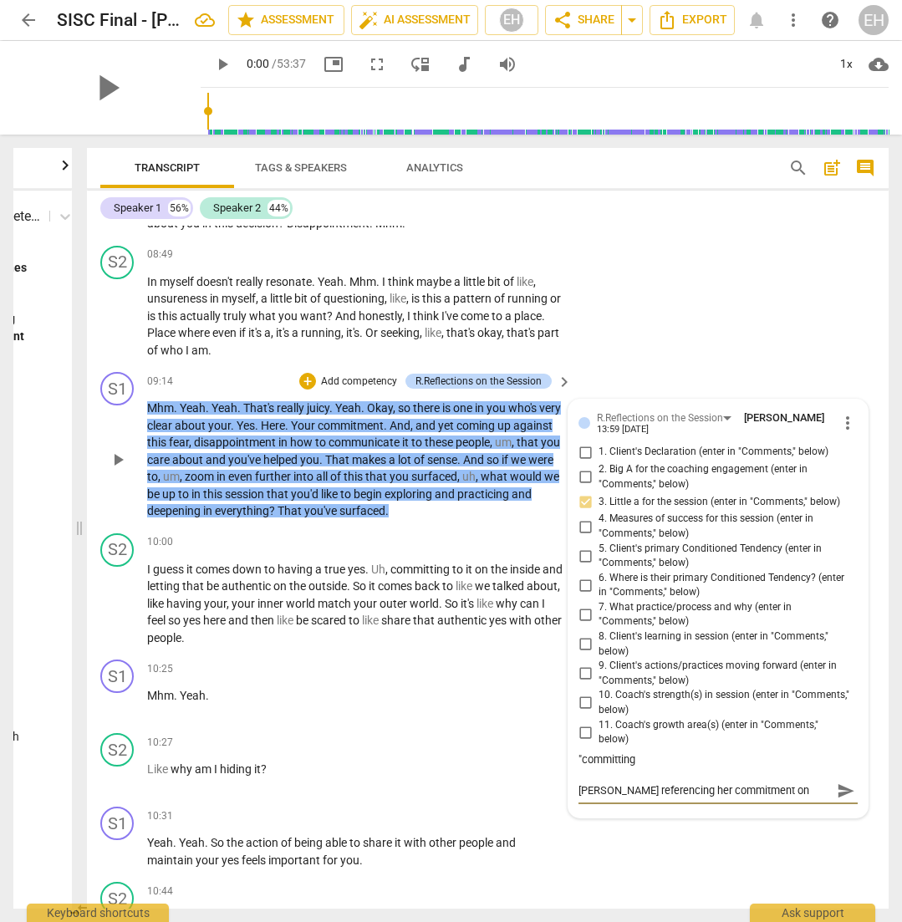
type textarea "[PERSON_NAME] referencing her commitment on honoring true yes/no's"
type textarea "[PERSON_NAME] referencing her commitment on honoring htrue yes/no's"
type textarea "[PERSON_NAME] referencing her commitment on honoring hetrue yes/no's"
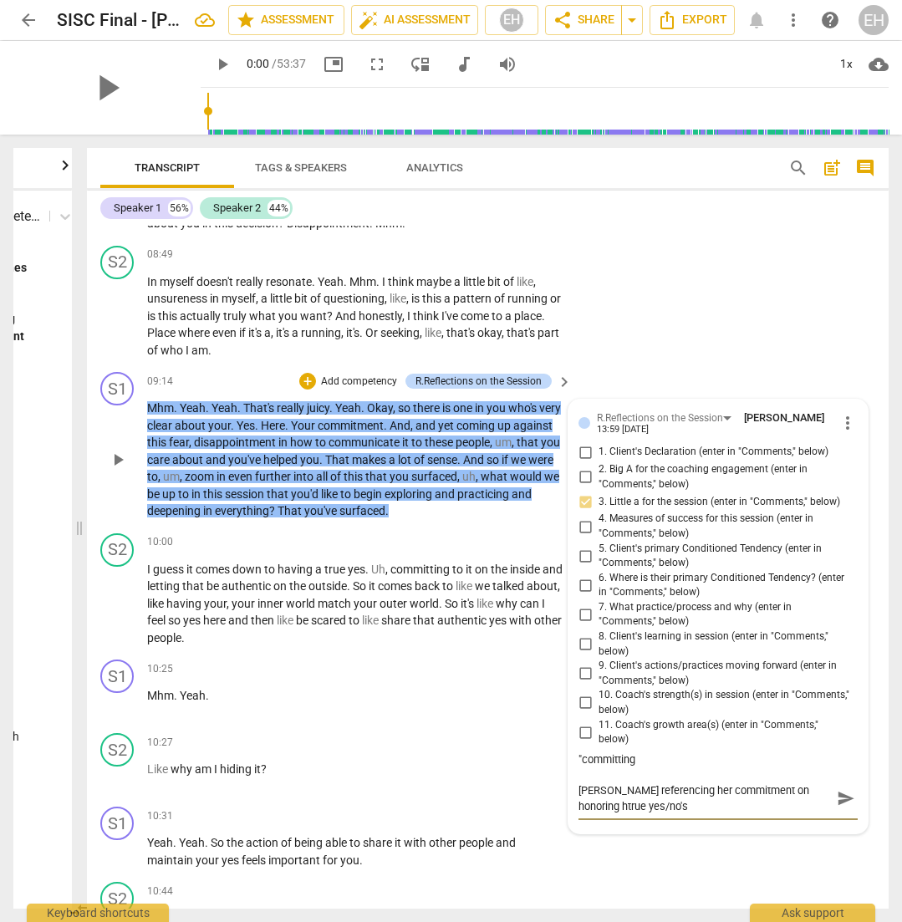
type textarea "[PERSON_NAME] referencing her commitment on honoring hetrue yes/no's"
type textarea "[PERSON_NAME] referencing her commitment on honoring hertrue yes/no's"
type textarea "[PERSON_NAME] referencing her commitment on honoring her true yes/no's"
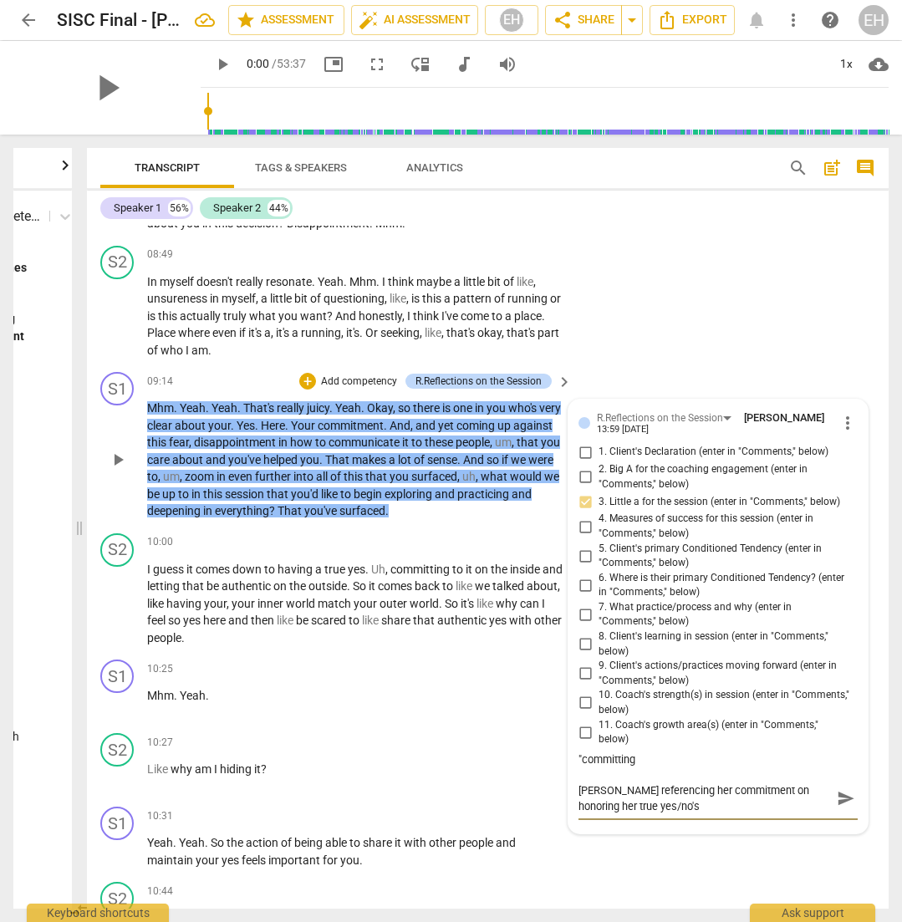
click at [843, 790] on span "send" at bounding box center [846, 799] width 18 height 18
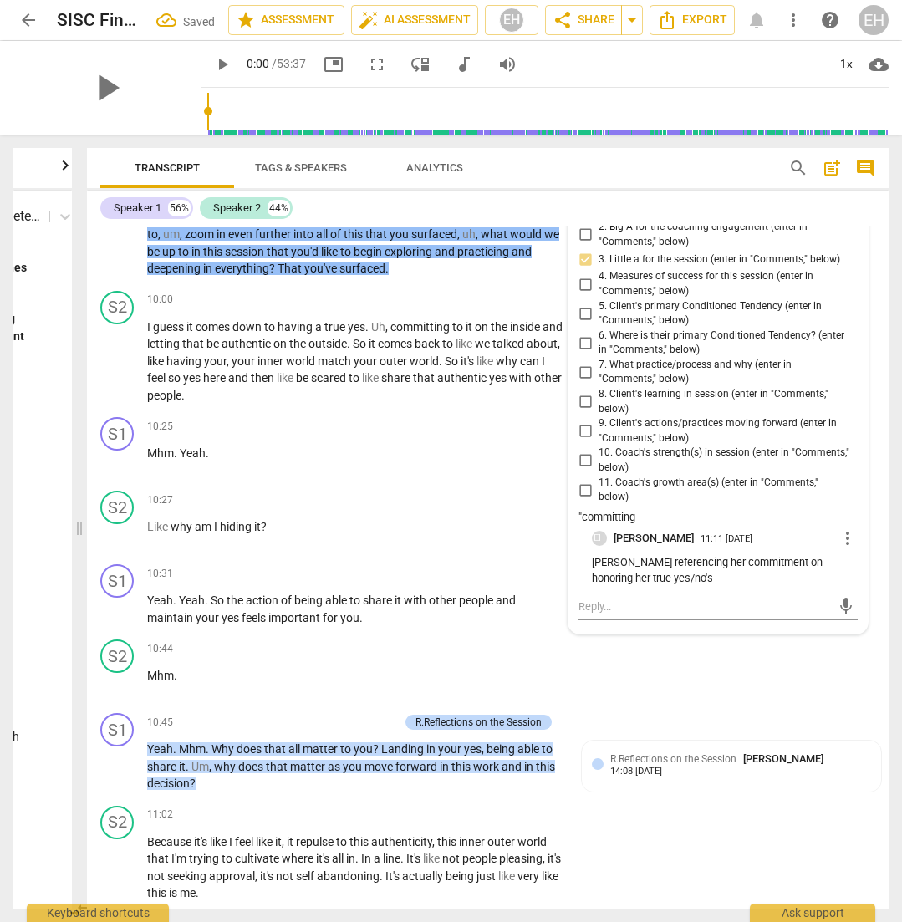
scroll to position [4476, 0]
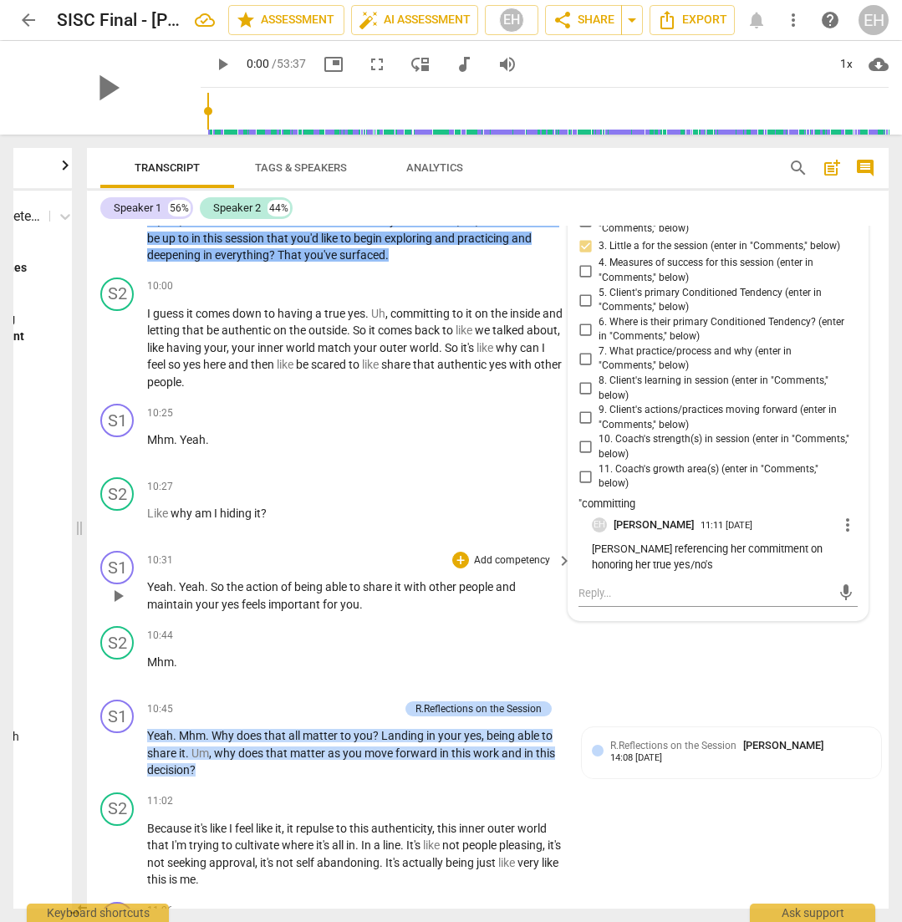
click at [483, 552] on div "+ Add competency" at bounding box center [501, 560] width 99 height 17
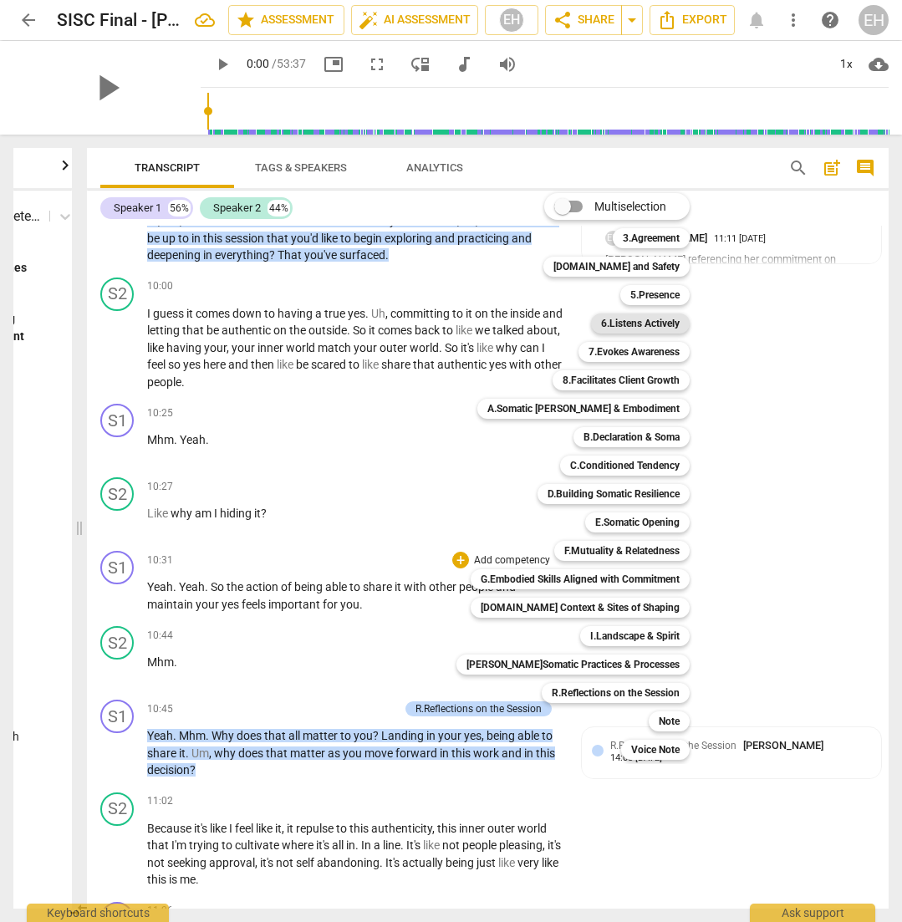
click at [601, 324] on b "6.Listens Actively" at bounding box center [640, 323] width 79 height 20
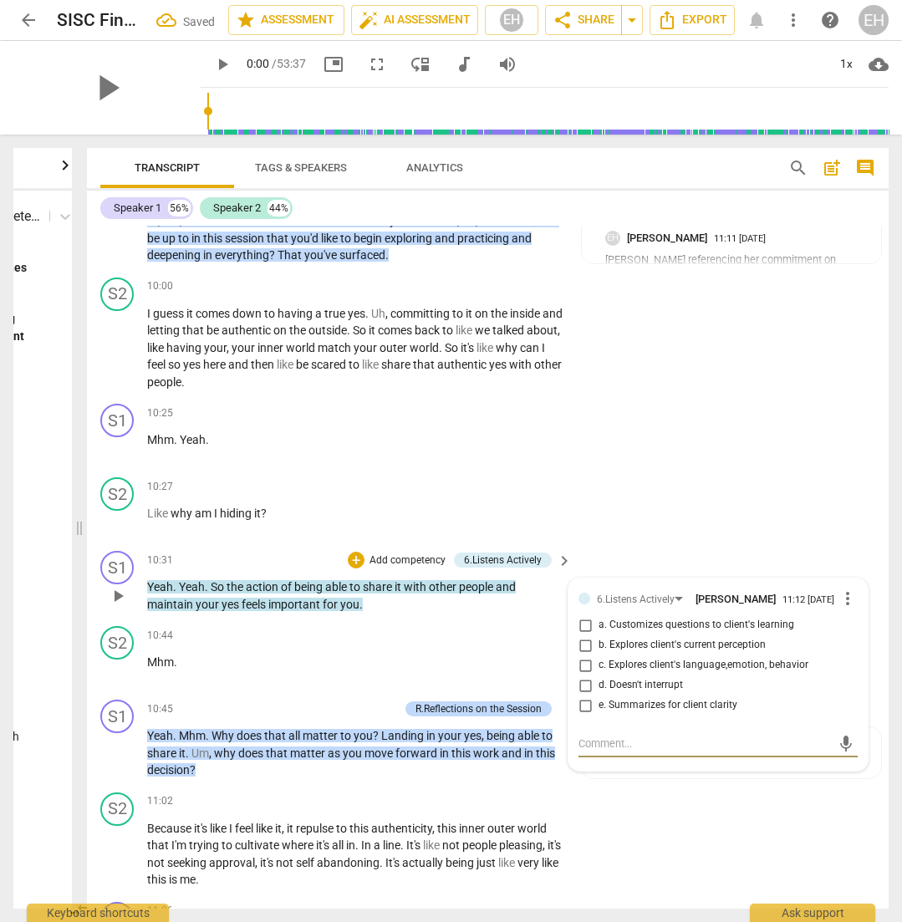
click at [650, 698] on span "e. Summarizes for client clarity" at bounding box center [668, 705] width 139 height 15
click at [599, 695] on input "e. Summarizes for client clarity" at bounding box center [585, 705] width 27 height 20
checkbox input "true"
click at [809, 471] on div "S2 play_arrow pause 10:27 + Add competency keyboard_arrow_right Like why am I h…" at bounding box center [488, 508] width 802 height 74
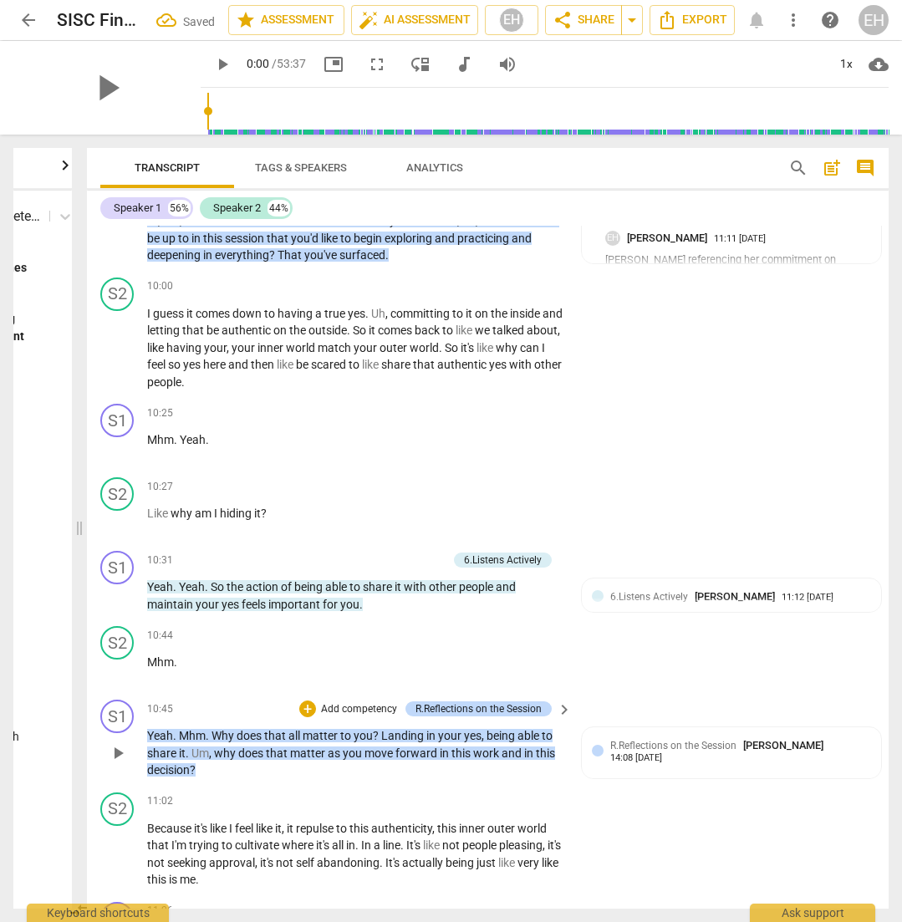
click at [364, 702] on p "Add competency" at bounding box center [358, 709] width 79 height 15
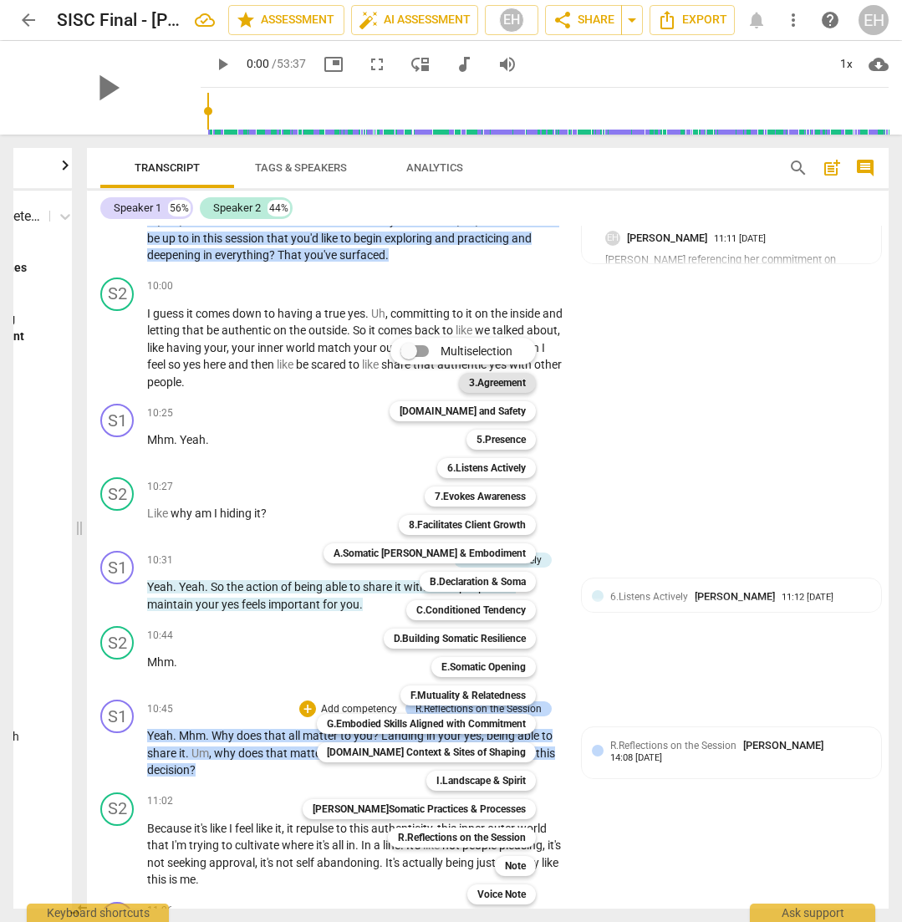
click at [487, 380] on b "3.Agreement" at bounding box center [497, 383] width 57 height 20
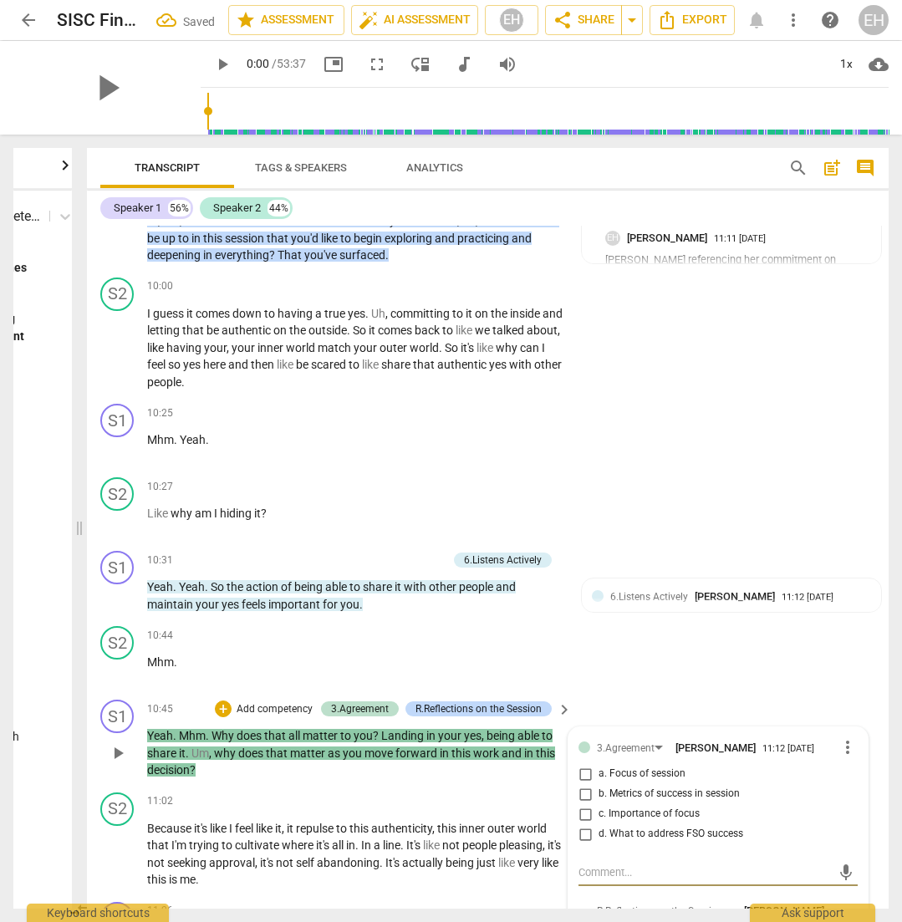
click at [621, 807] on span "c. Importance of focus" at bounding box center [649, 814] width 101 height 15
click at [599, 804] on input "c. Importance of focus" at bounding box center [585, 814] width 27 height 20
checkbox input "true"
click at [627, 864] on textarea at bounding box center [704, 872] width 252 height 16
type textarea "w"
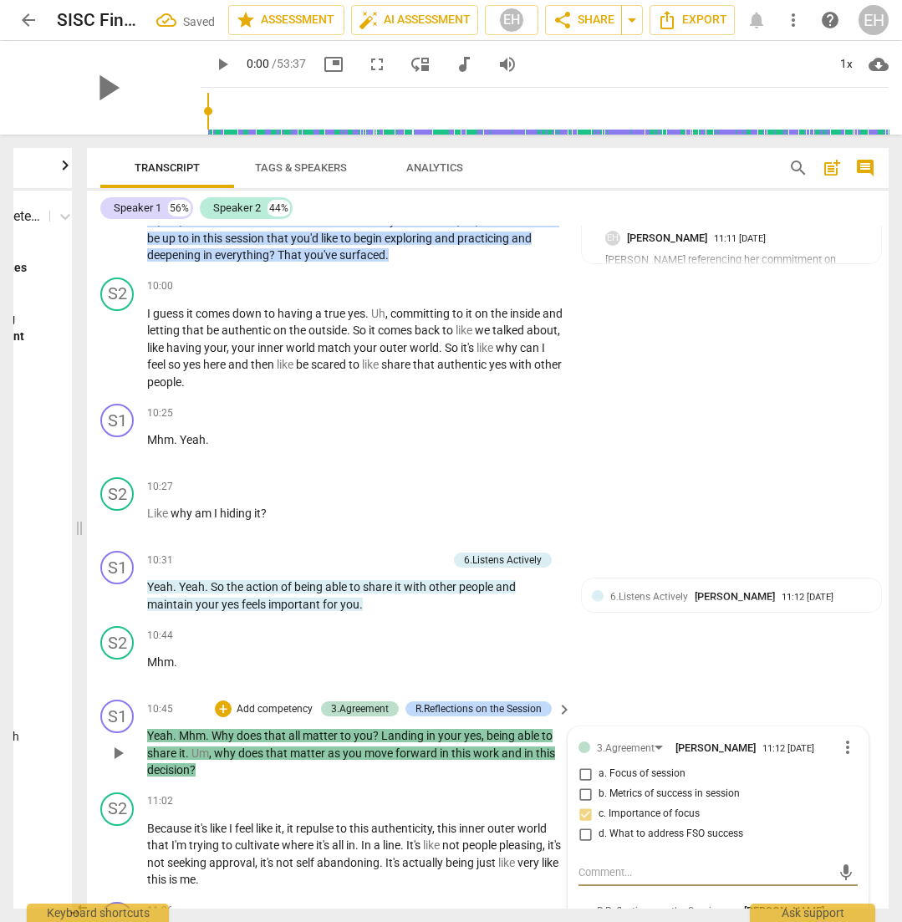
type textarea "w"
type textarea "wh"
type textarea "why"
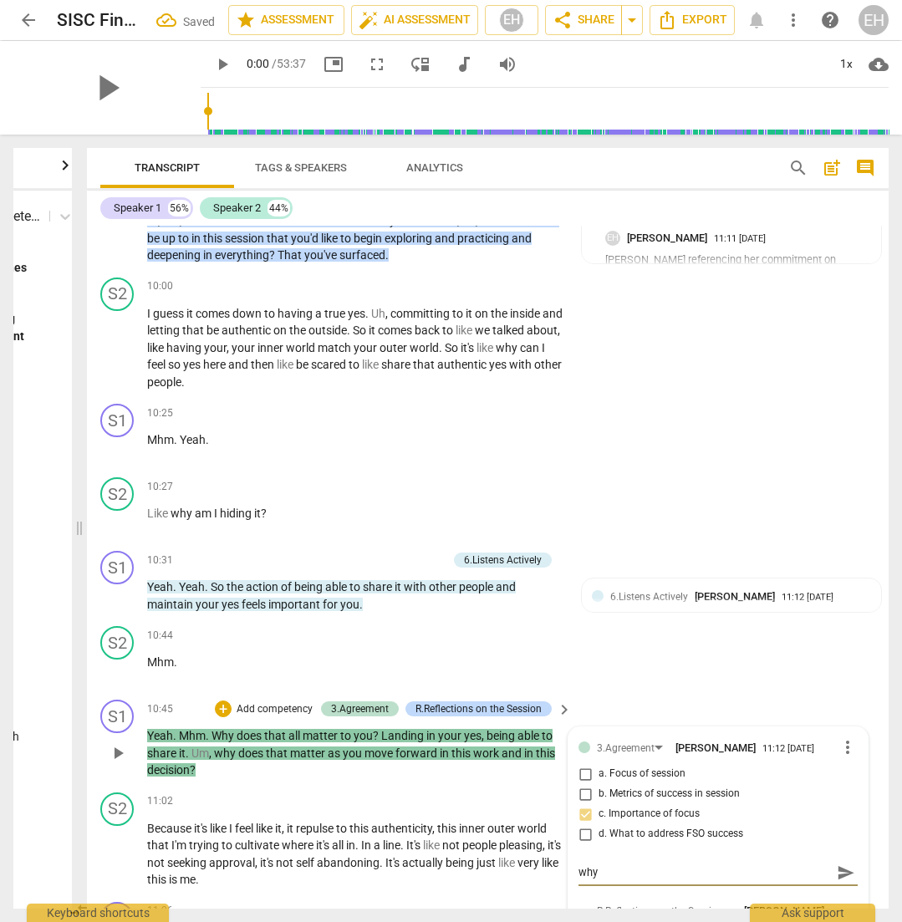
type textarea "why"
type textarea "why d"
type textarea "why do"
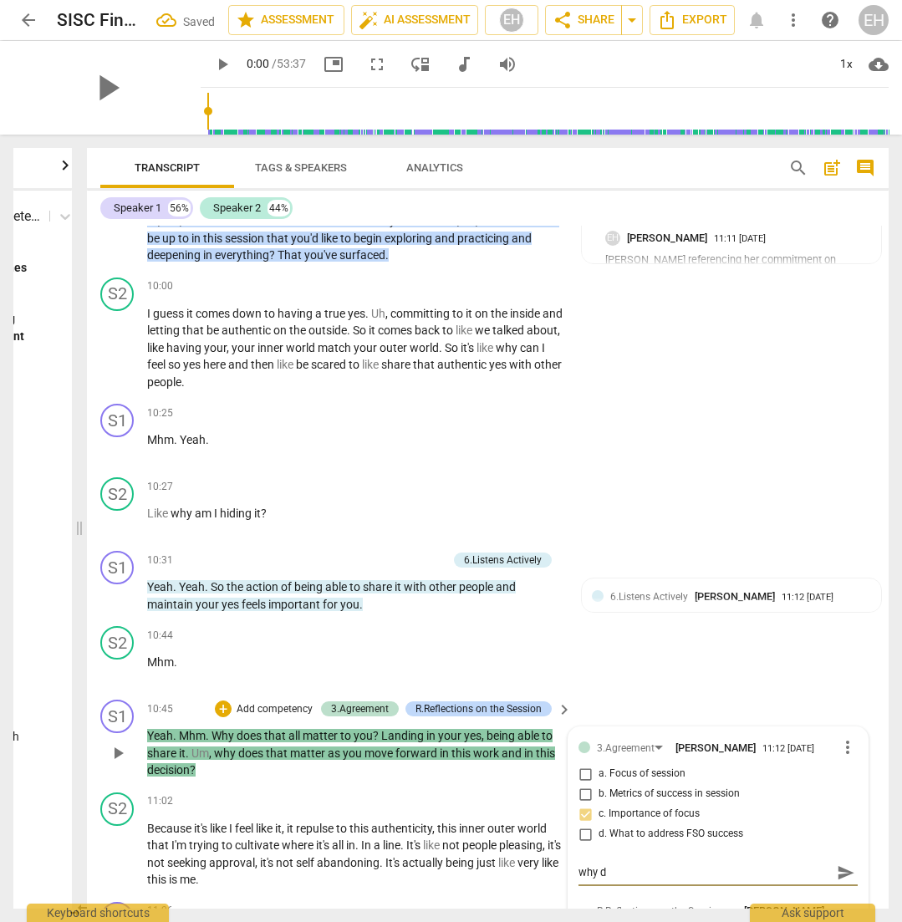
type textarea "why do"
type textarea "why doe"
type textarea "why does"
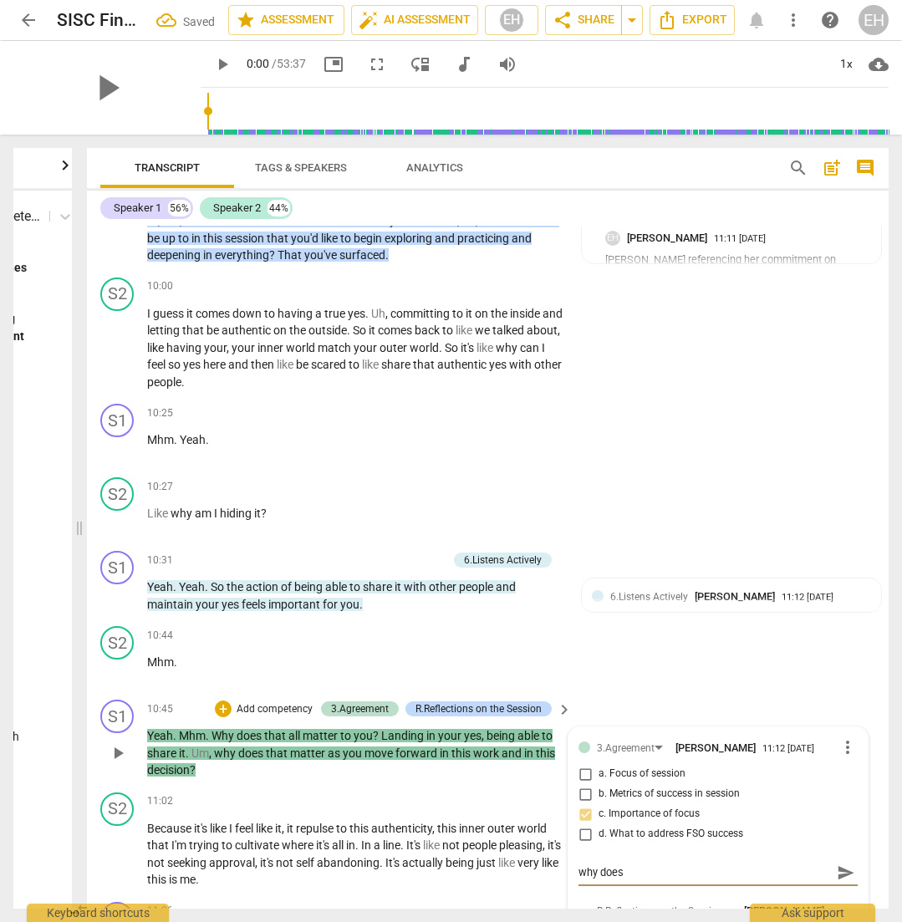
type textarea "why does o"
type textarea "why does of"
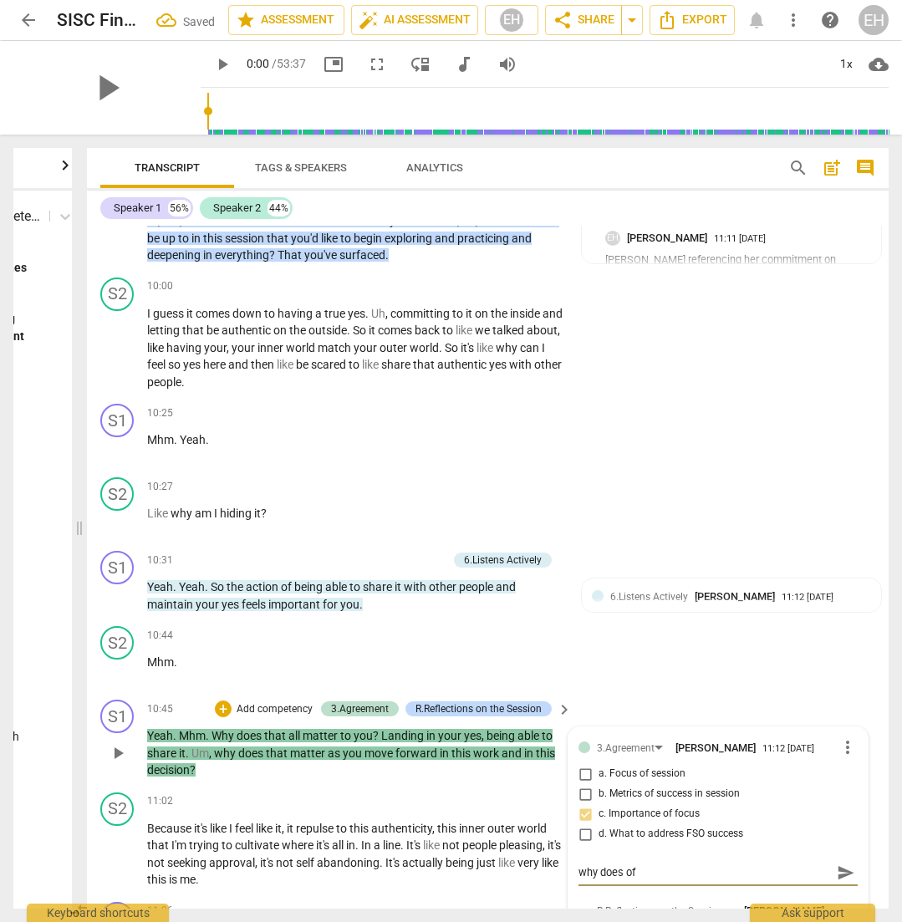
type textarea "why does of"
type textarea "why does o"
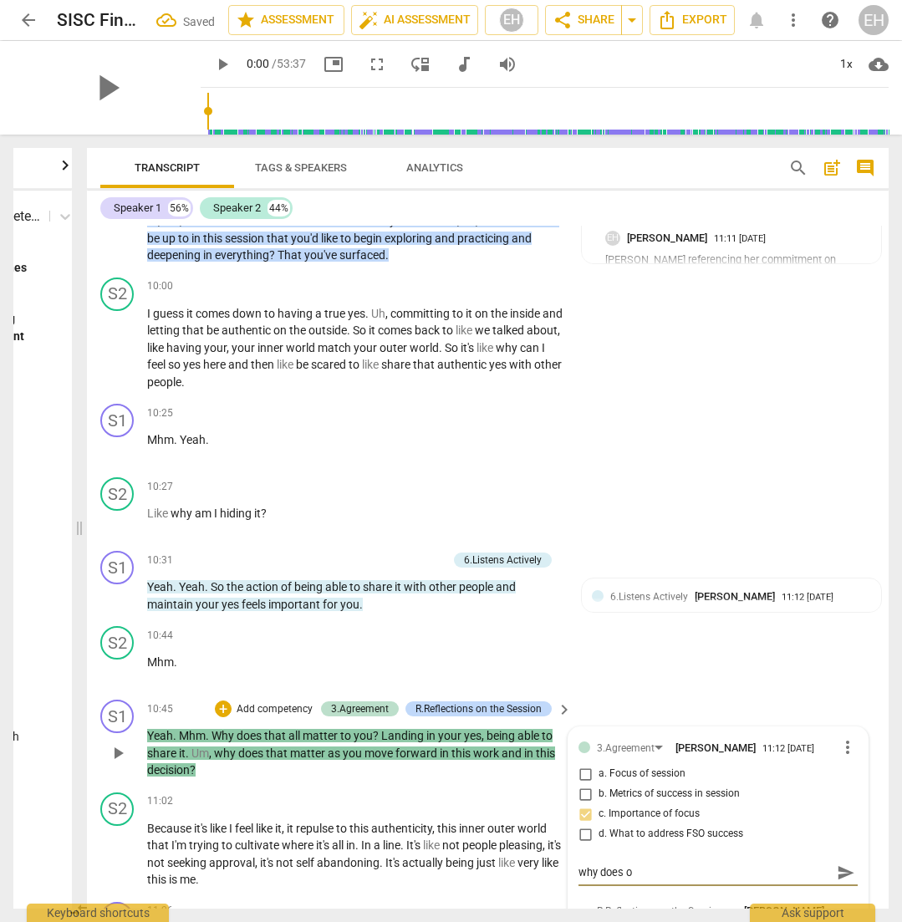
type textarea "why does"
type textarea "why does a"
type textarea "why does al"
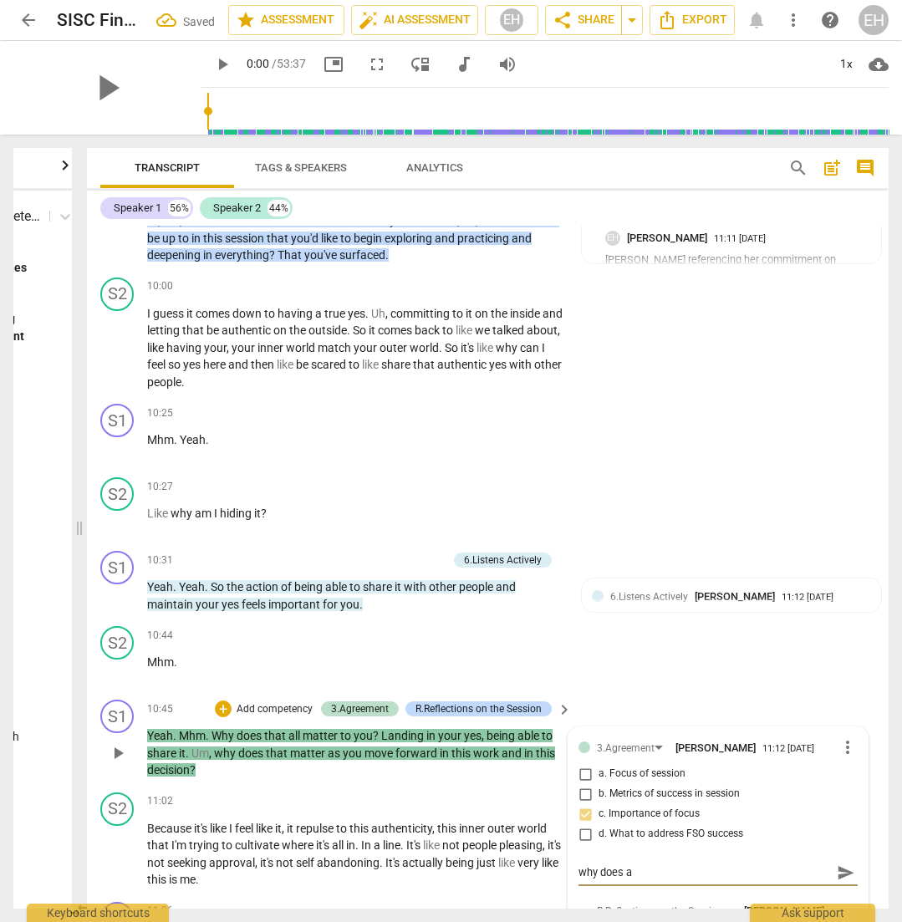
type textarea "why does al"
type textarea "why does all"
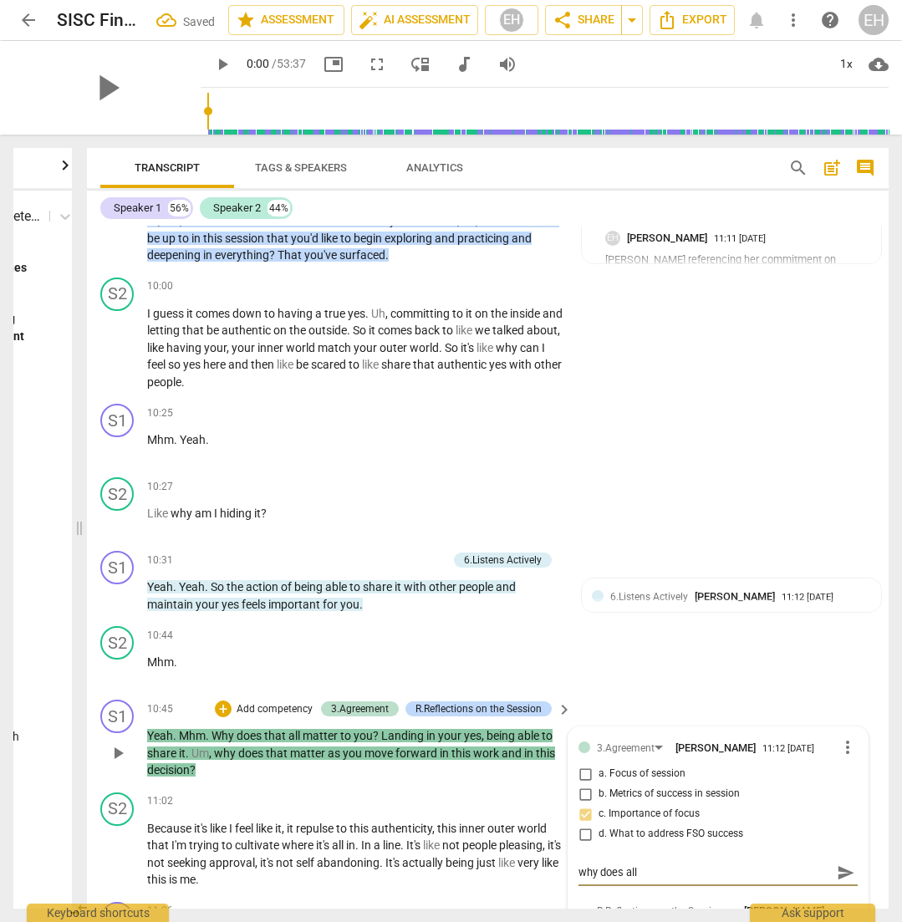
type textarea "why does all o"
type textarea "why does all of"
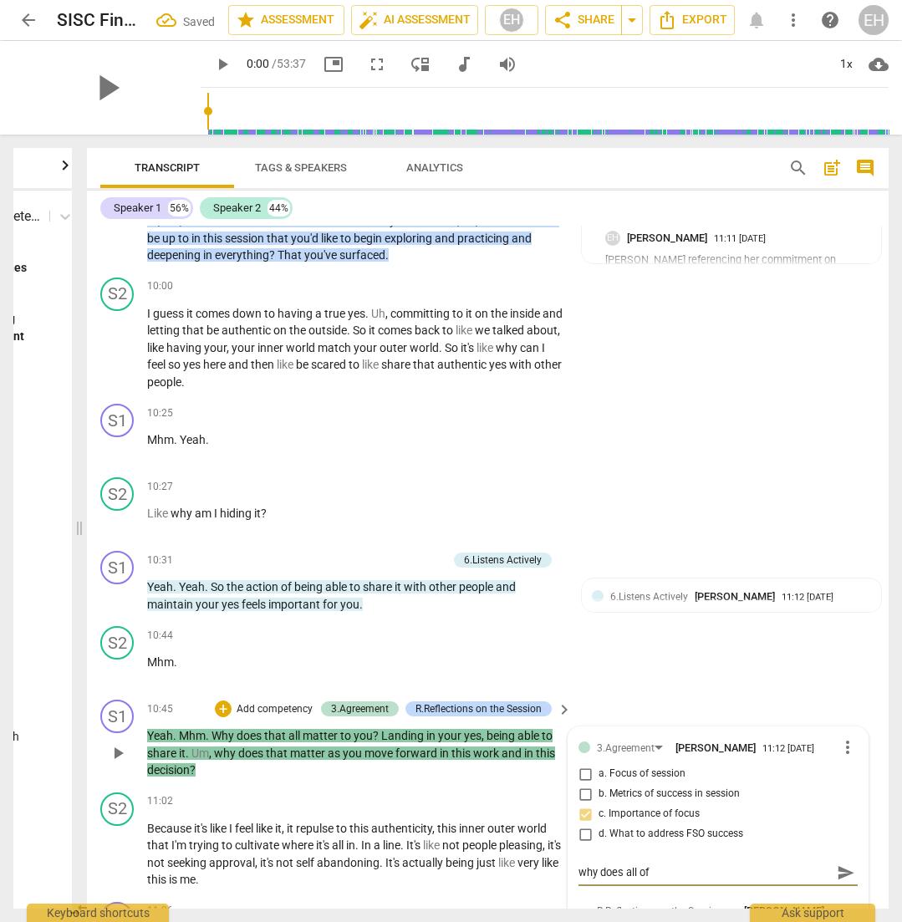
type textarea "why does all of"
type textarea "why does all of t"
type textarea "why does all of th"
click at [840, 863] on span "send" at bounding box center [846, 872] width 18 height 18
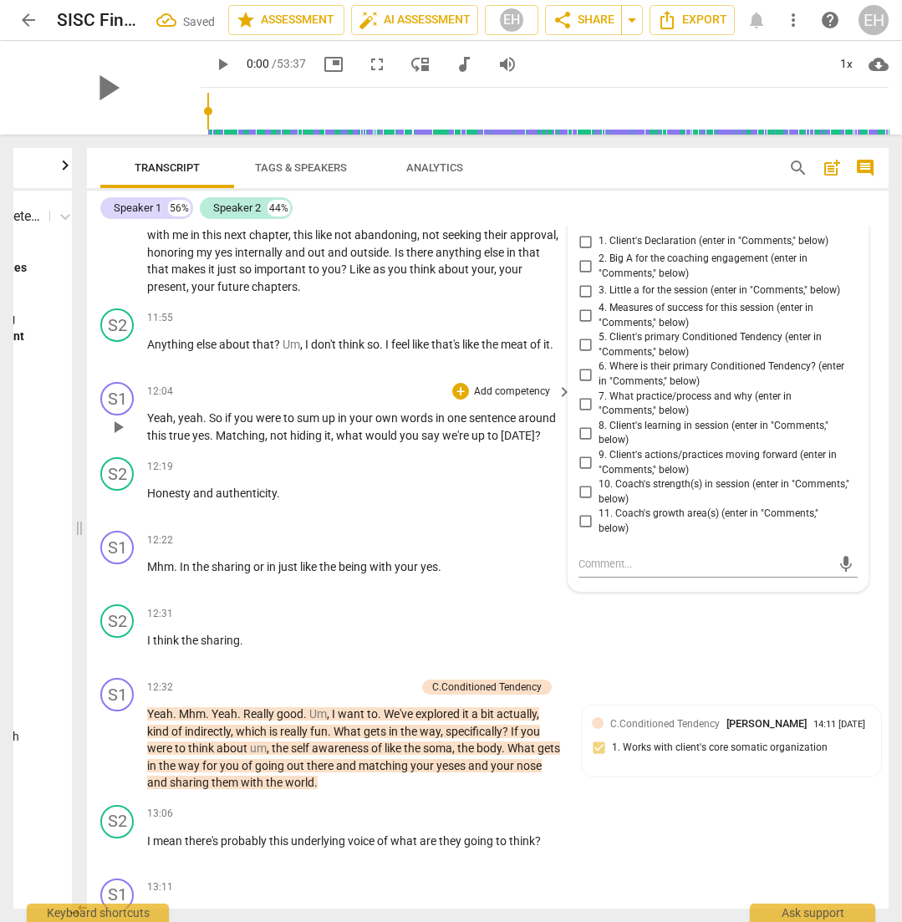
scroll to position [5197, 0]
click at [522, 459] on p "Add competency" at bounding box center [511, 466] width 79 height 15
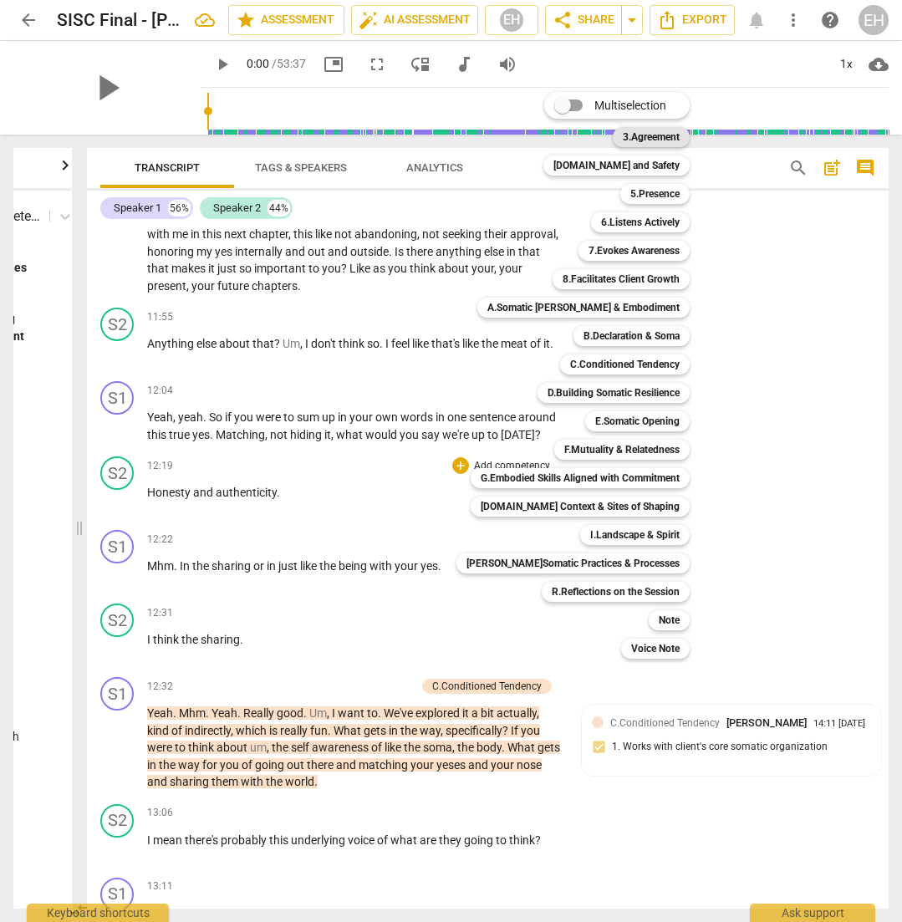
click at [634, 127] on b "3.Agreement" at bounding box center [651, 137] width 57 height 20
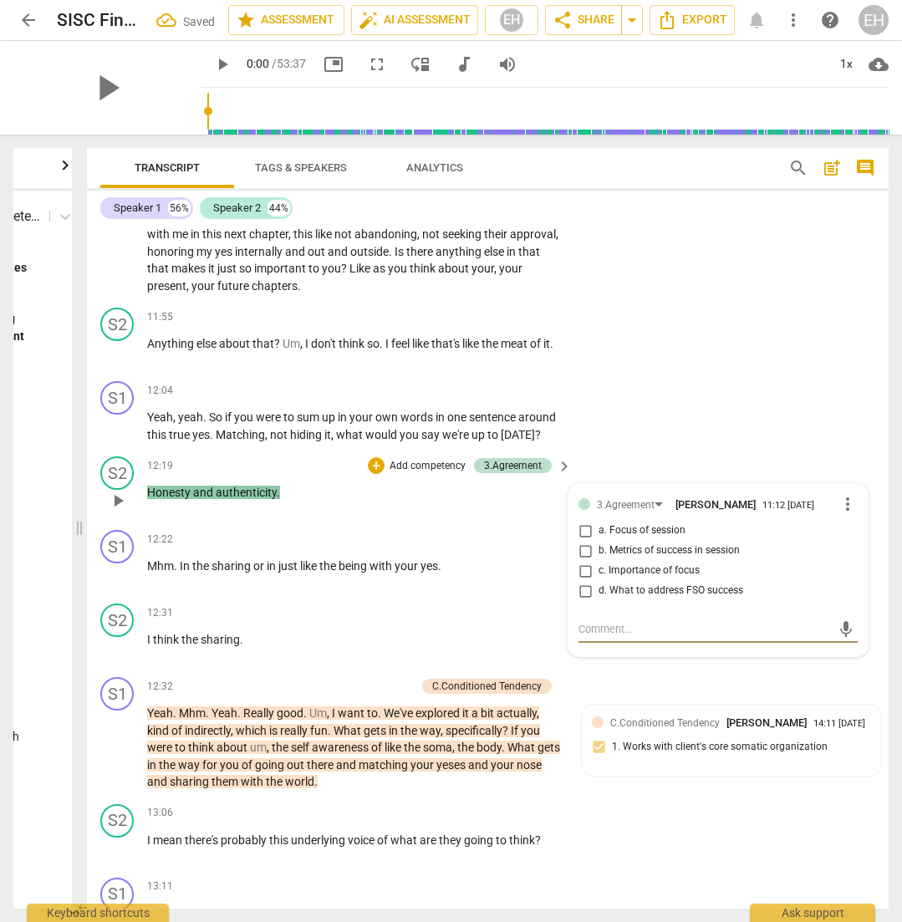
click at [604, 523] on span "a. Focus of session" at bounding box center [642, 530] width 87 height 15
click at [599, 521] on input "a. Focus of session" at bounding box center [585, 531] width 27 height 20
click at [619, 621] on textarea at bounding box center [704, 629] width 252 height 16
click at [837, 628] on span "send" at bounding box center [846, 637] width 18 height 18
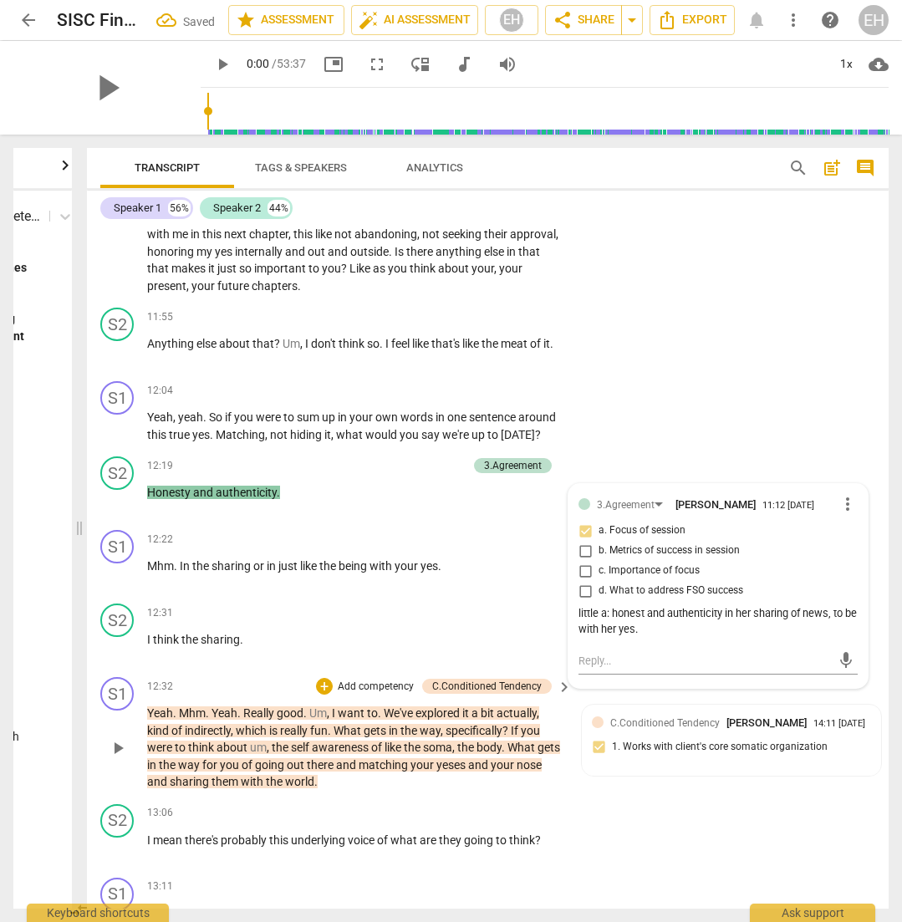
click at [360, 680] on p "Add competency" at bounding box center [375, 687] width 79 height 15
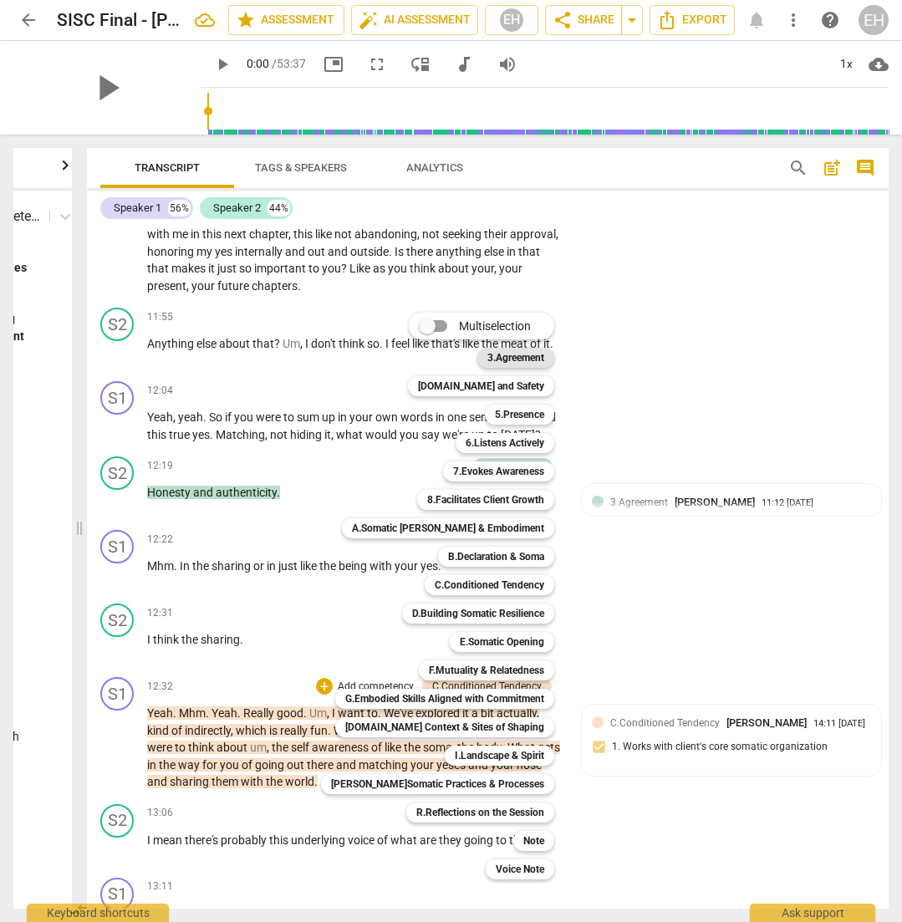
click at [501, 357] on b "3.Agreement" at bounding box center [515, 358] width 57 height 20
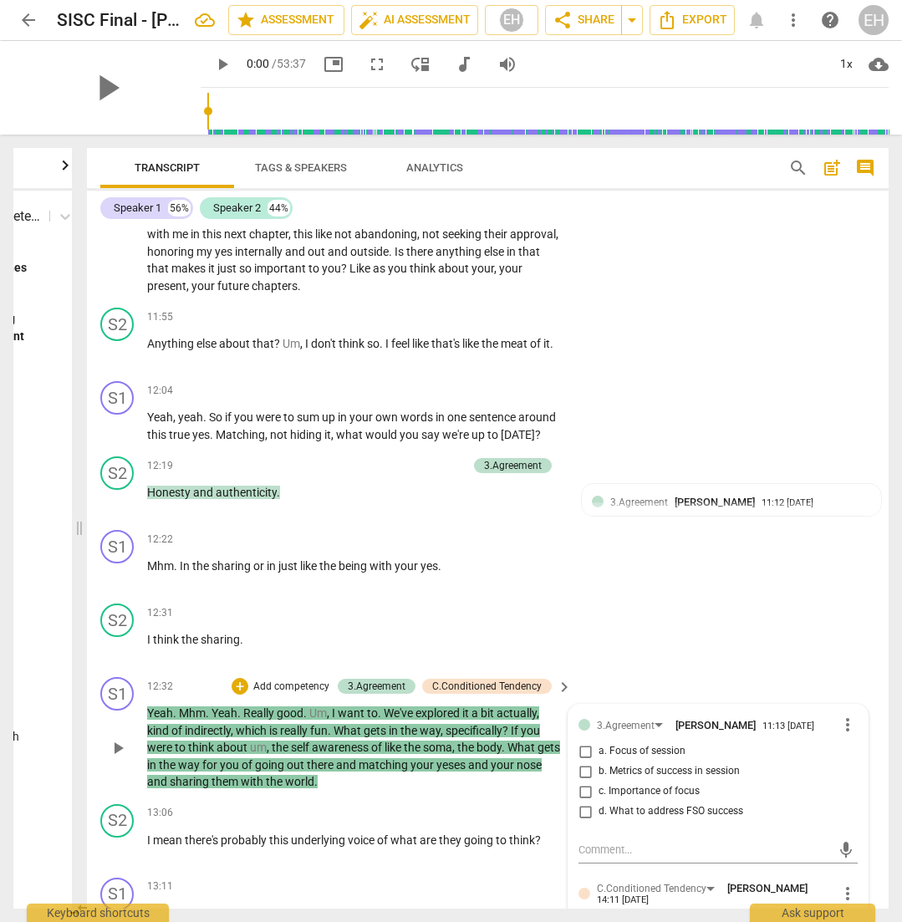
click at [675, 804] on span "d. What to address FSO success" at bounding box center [671, 811] width 145 height 15
click at [599, 802] on input "d. What to address FSO success" at bounding box center [585, 812] width 27 height 20
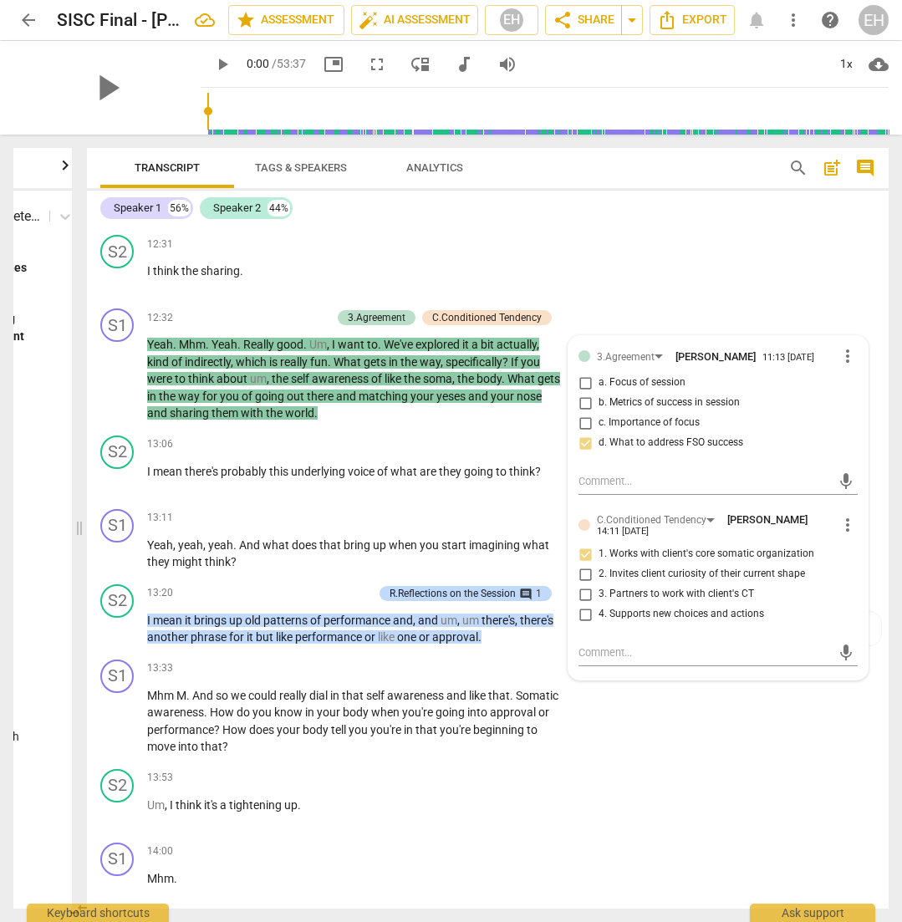
scroll to position [5580, 0]
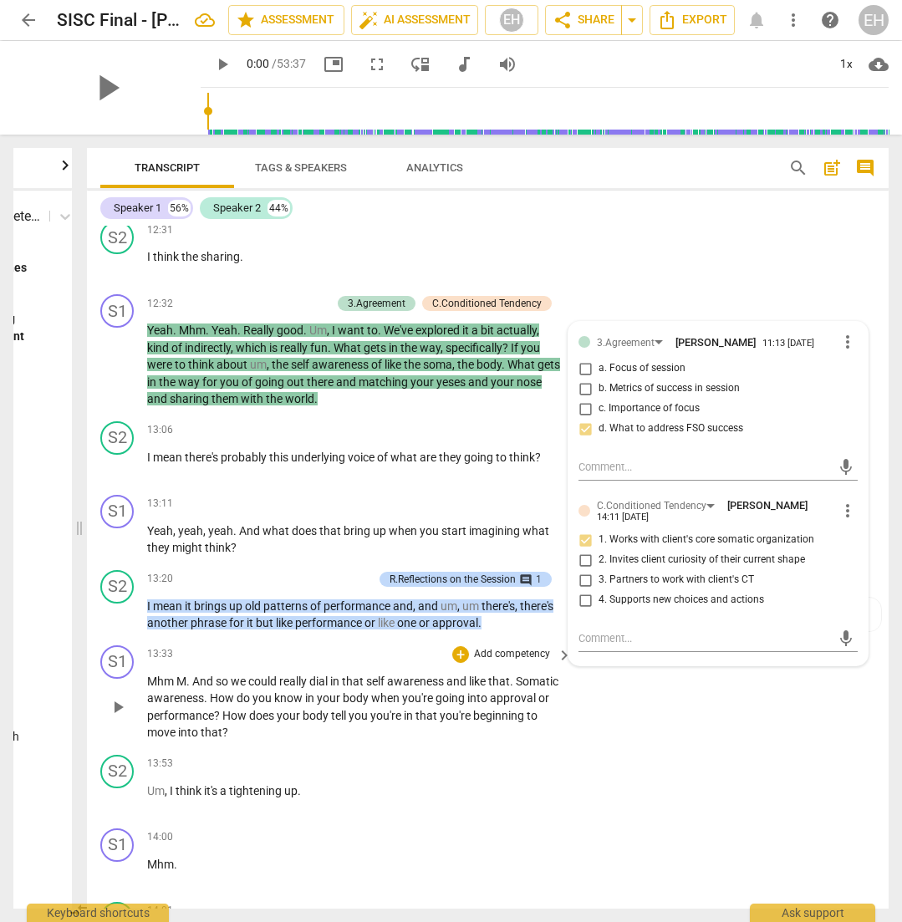
click at [481, 647] on p "Add competency" at bounding box center [511, 654] width 79 height 15
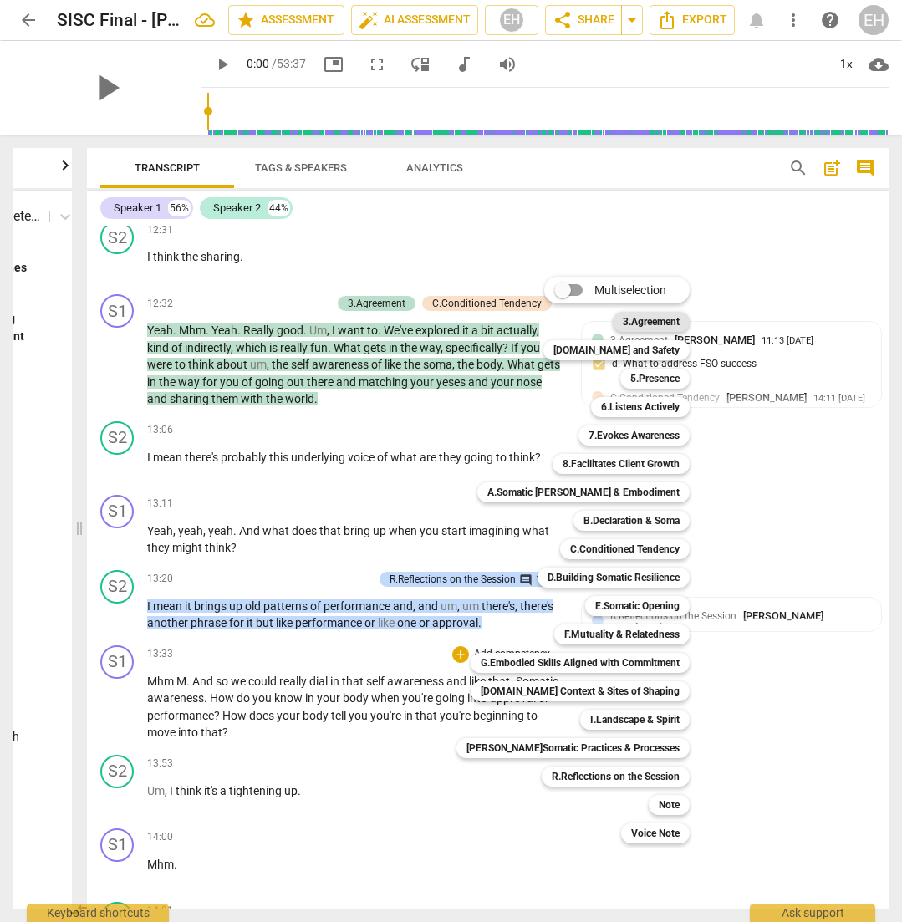
click at [629, 321] on b "3.Agreement" at bounding box center [651, 322] width 57 height 20
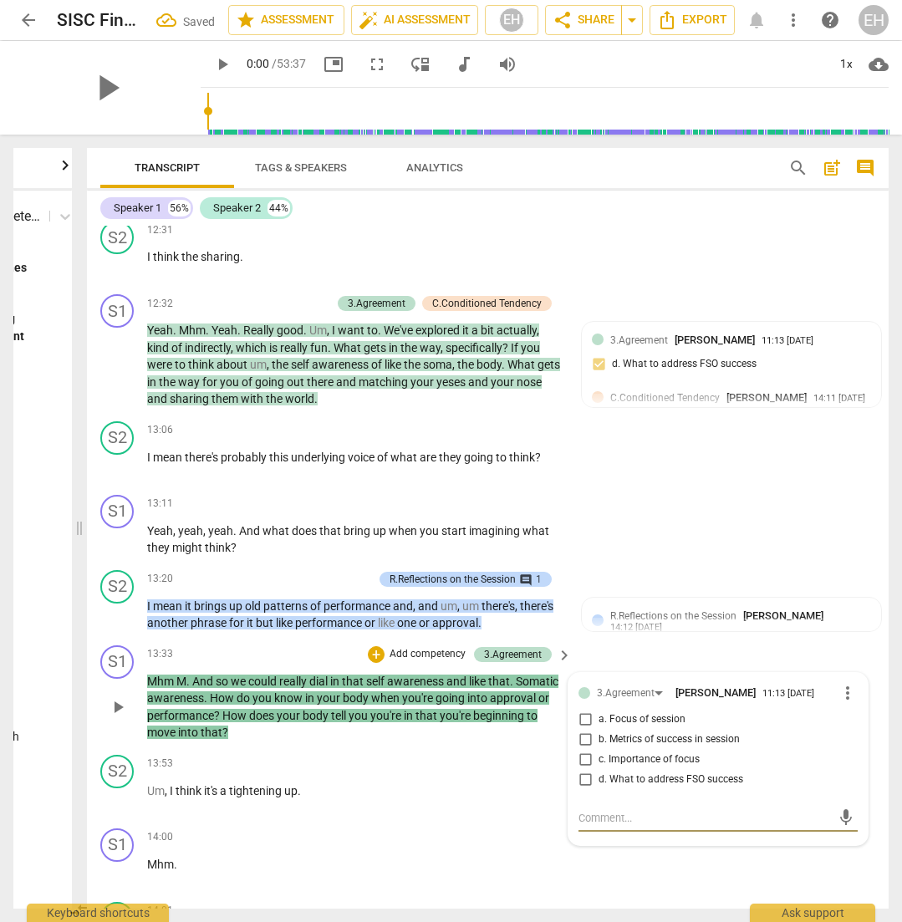
click at [635, 732] on span "b. Metrics of success in session" at bounding box center [669, 739] width 141 height 15
click at [599, 730] on input "b. Metrics of success in session" at bounding box center [585, 740] width 27 height 20
click at [624, 810] on textarea at bounding box center [704, 818] width 252 height 16
paste textarea "[PERSON_NAME] explores this little a, and how this CT shows up in her soma and …"
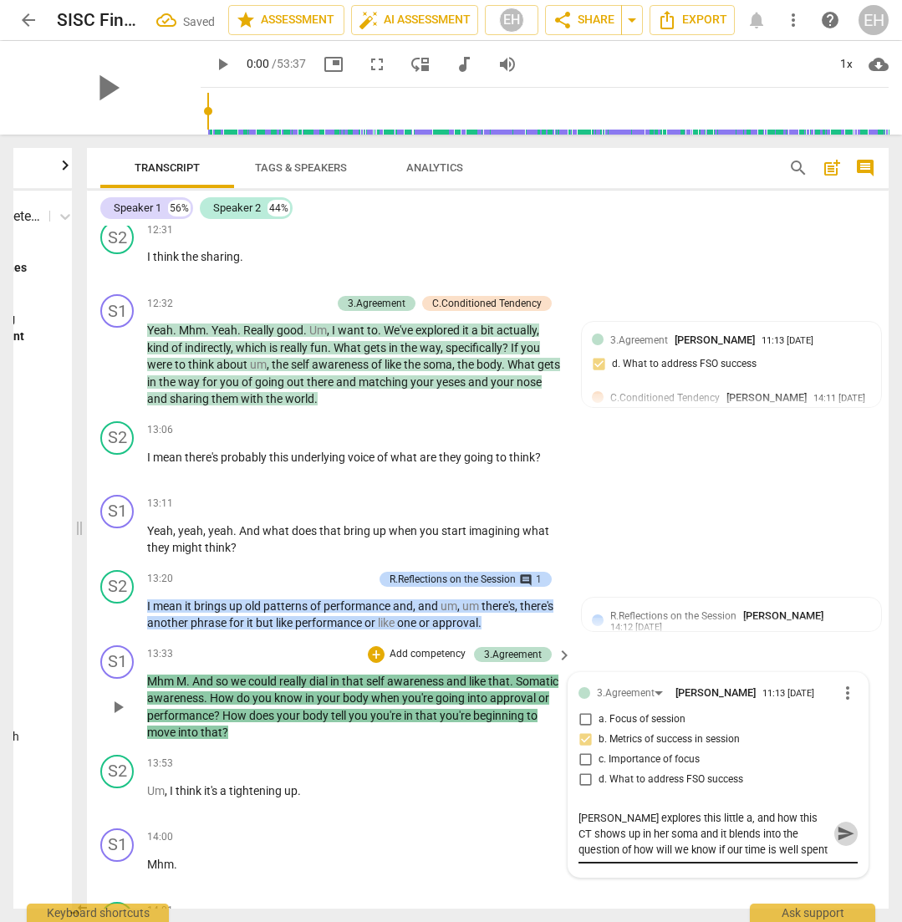
click at [837, 824] on span "send" at bounding box center [846, 833] width 18 height 18
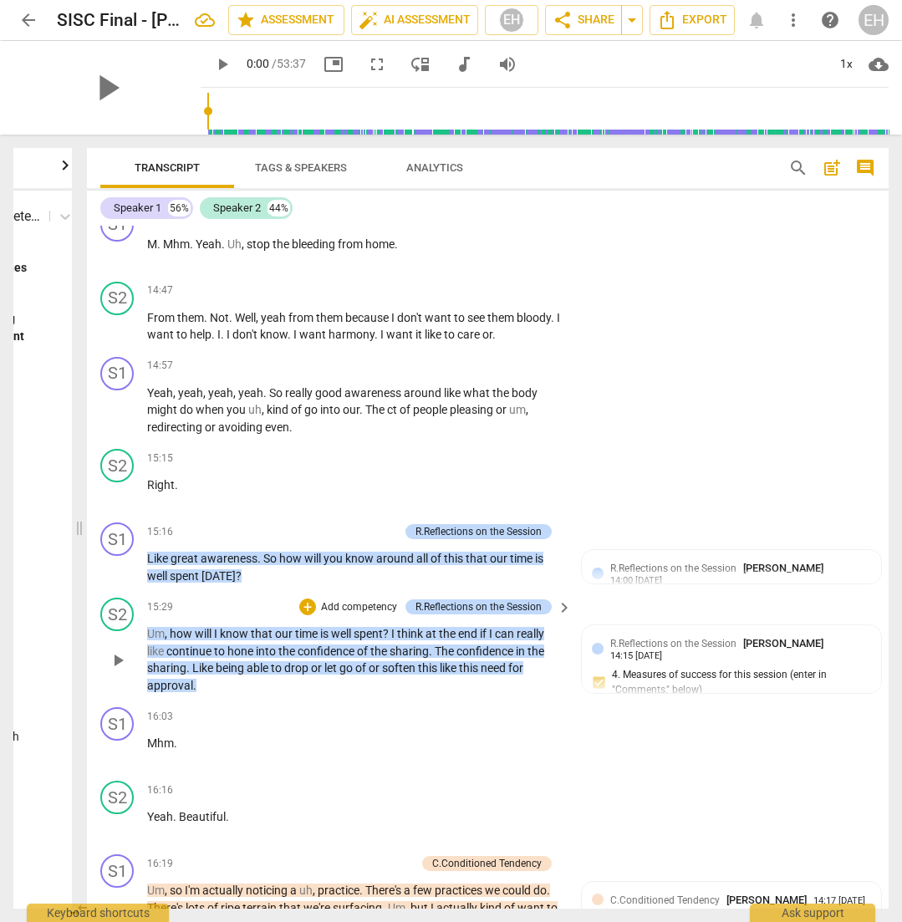
scroll to position [6452, 0]
click at [350, 524] on p "Add competency" at bounding box center [358, 531] width 79 height 15
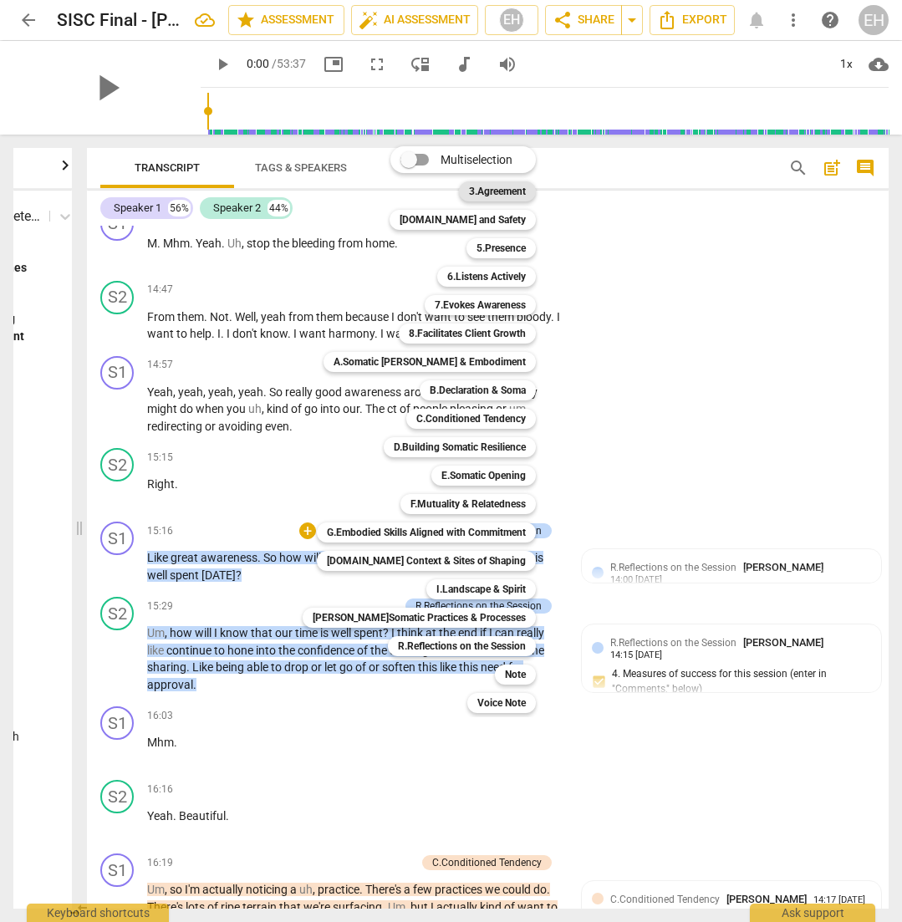
click at [478, 184] on b "3.Agreement" at bounding box center [497, 191] width 57 height 20
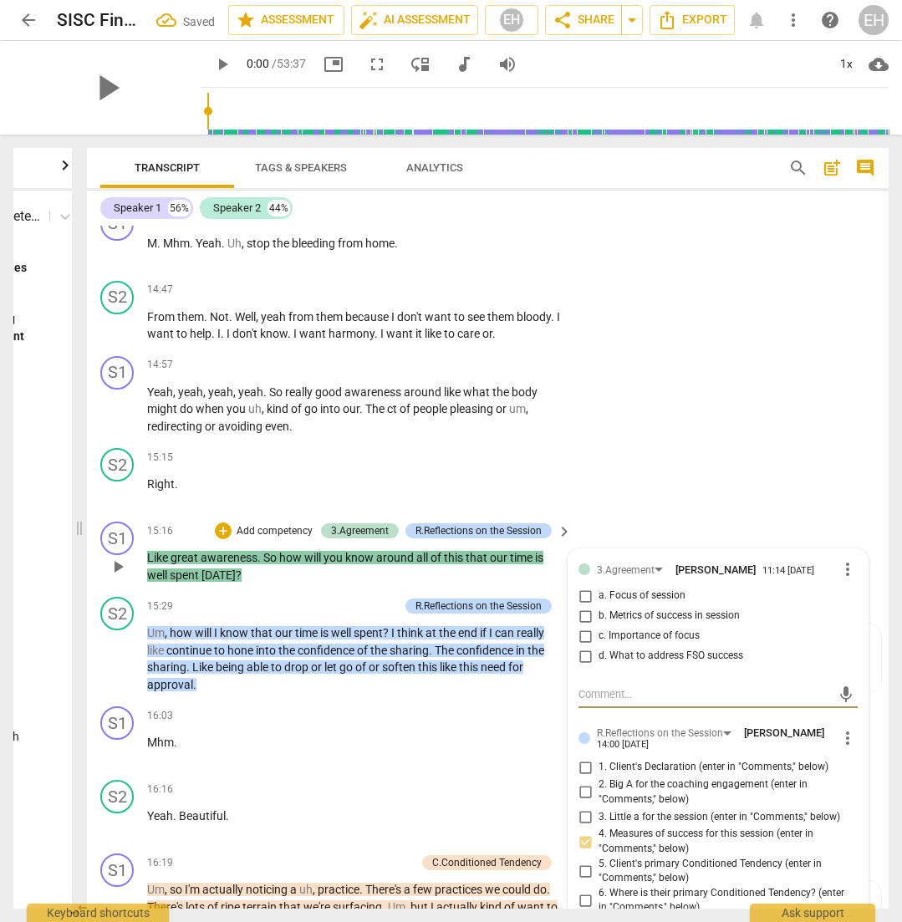
click at [593, 606] on input "b. Metrics of success in session" at bounding box center [585, 616] width 27 height 20
click at [611, 686] on textarea at bounding box center [704, 694] width 252 height 16
click at [838, 682] on button "send" at bounding box center [845, 694] width 24 height 24
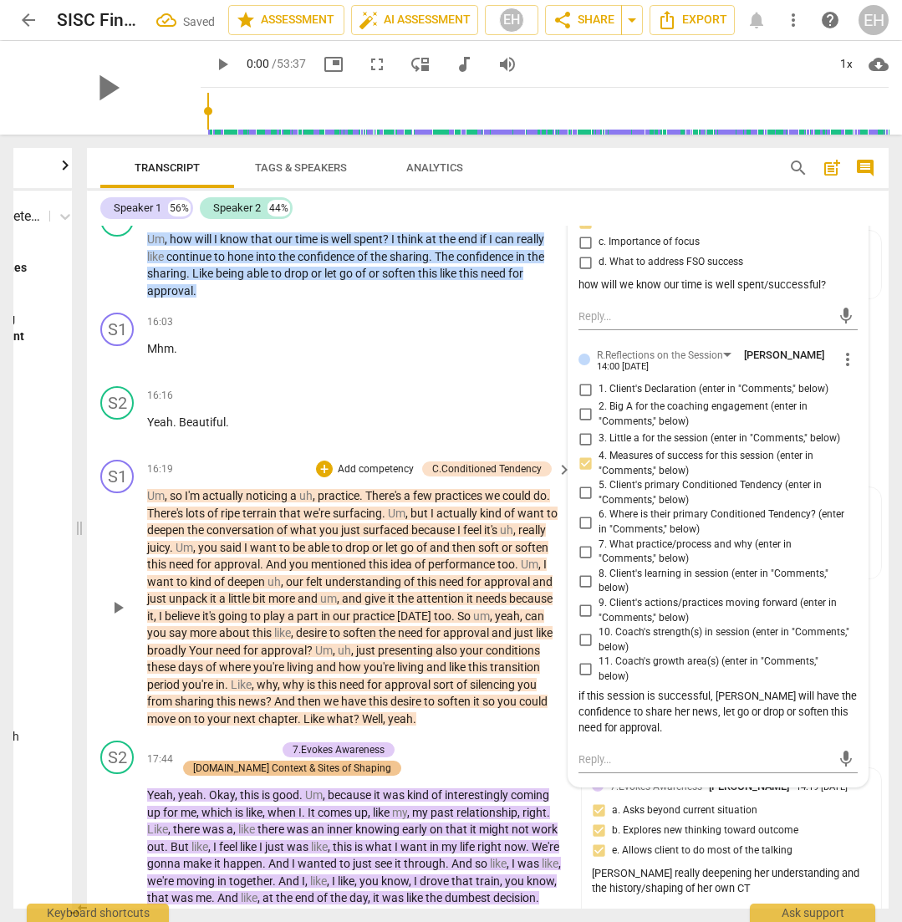
scroll to position [6851, 0]
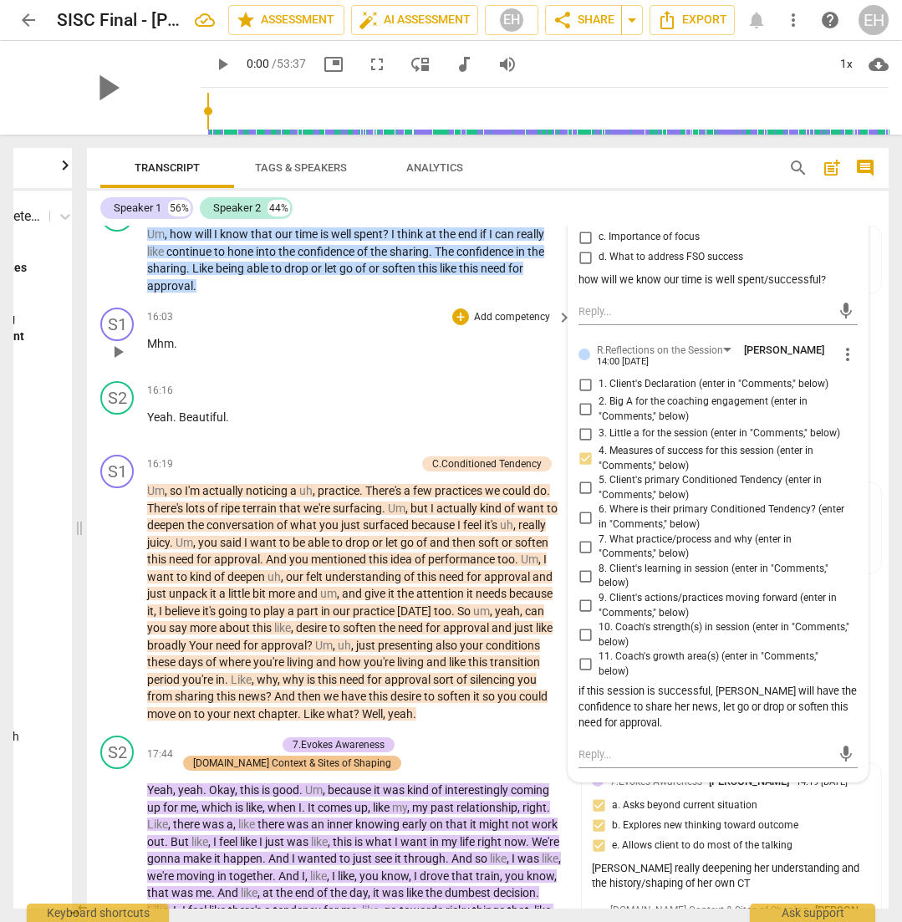
click at [472, 301] on div "S1 play_arrow pause 16:03 + Add competency keyboard_arrow_right Mhm ." at bounding box center [488, 338] width 802 height 74
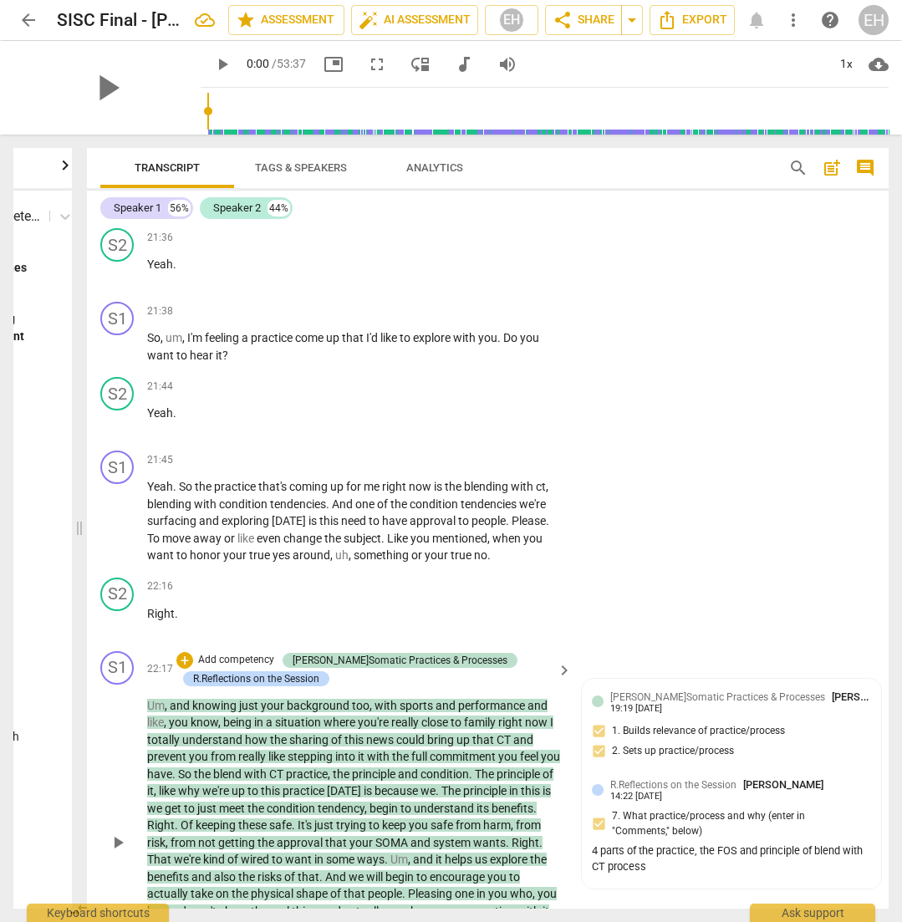
scroll to position [8458, 0]
click at [771, 688] on div "[PERSON_NAME]Somatic Practices & Processes [PERSON_NAME] 19:19 [DATE] 1. Builds…" at bounding box center [731, 728] width 279 height 81
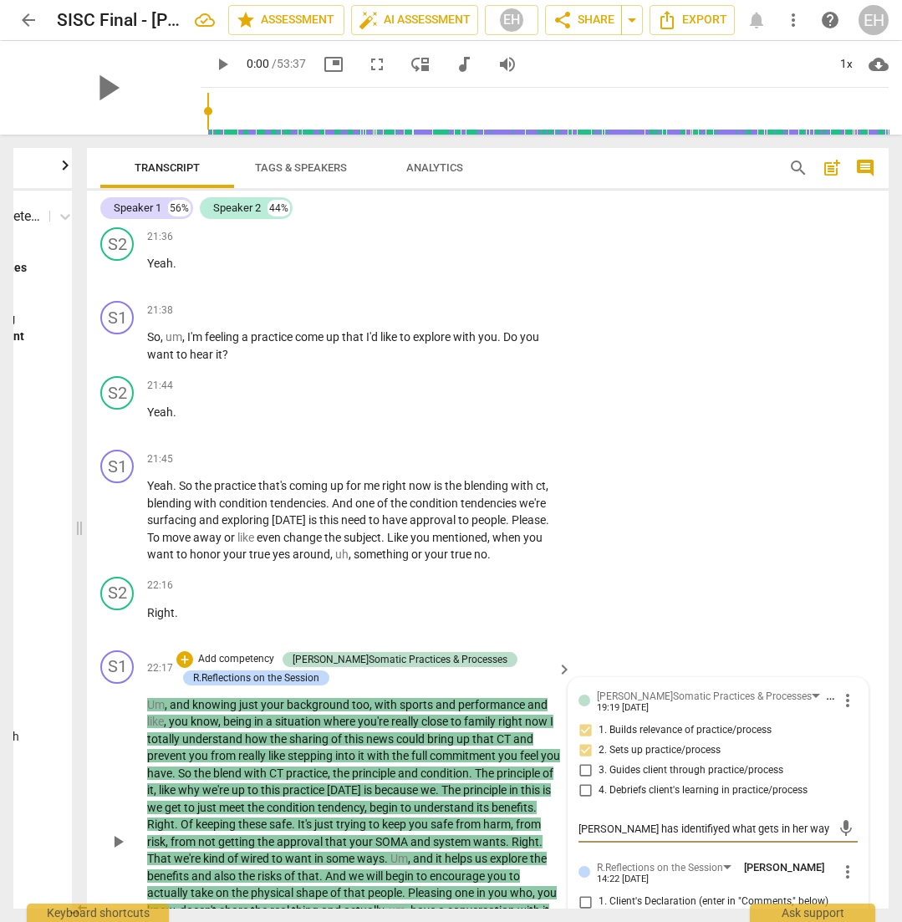
scroll to position [14, 0]
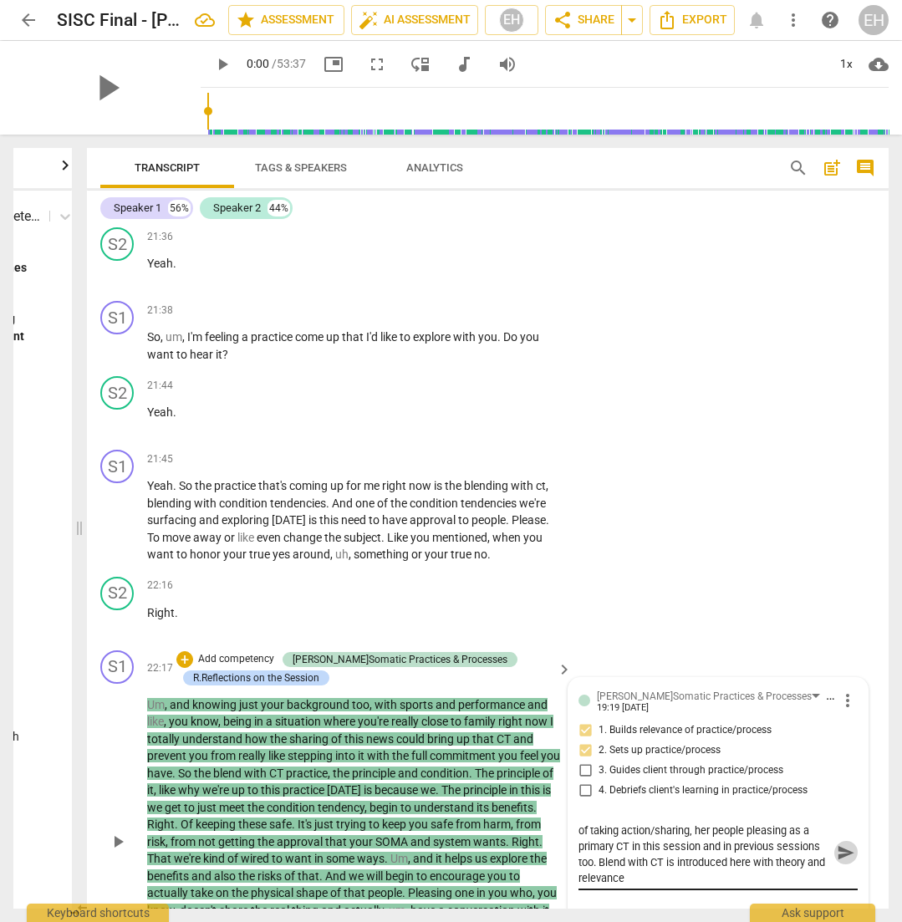
click at [839, 843] on span "send" at bounding box center [846, 852] width 18 height 18
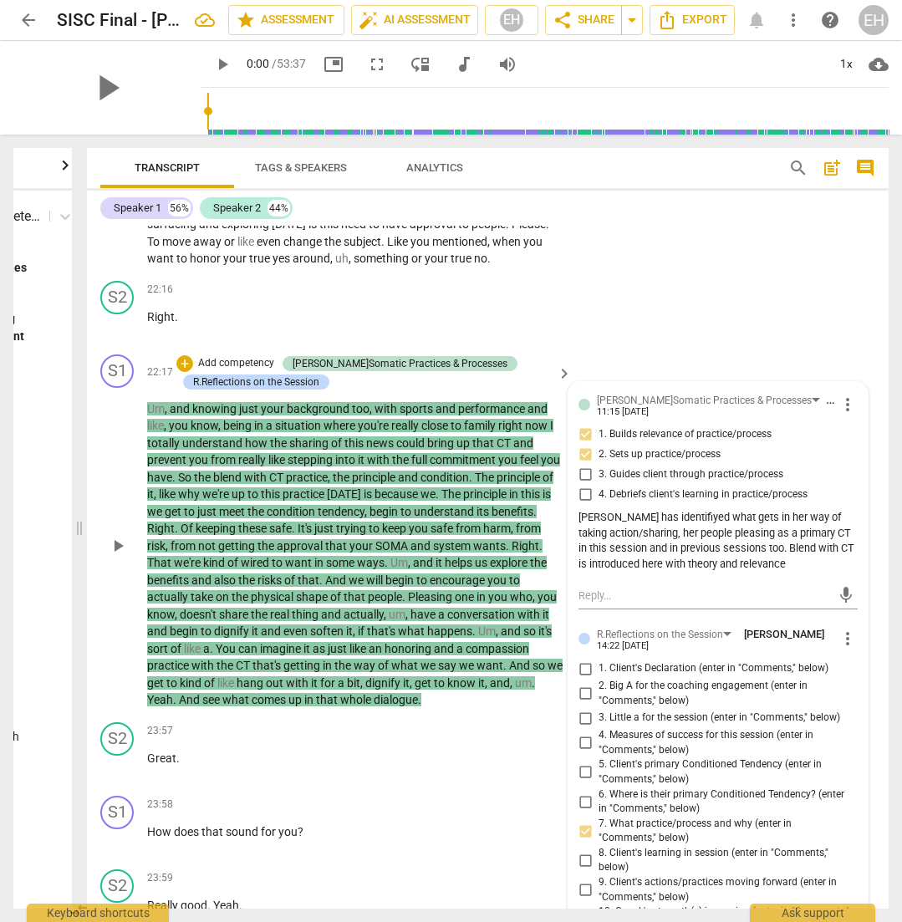
scroll to position [8757, 0]
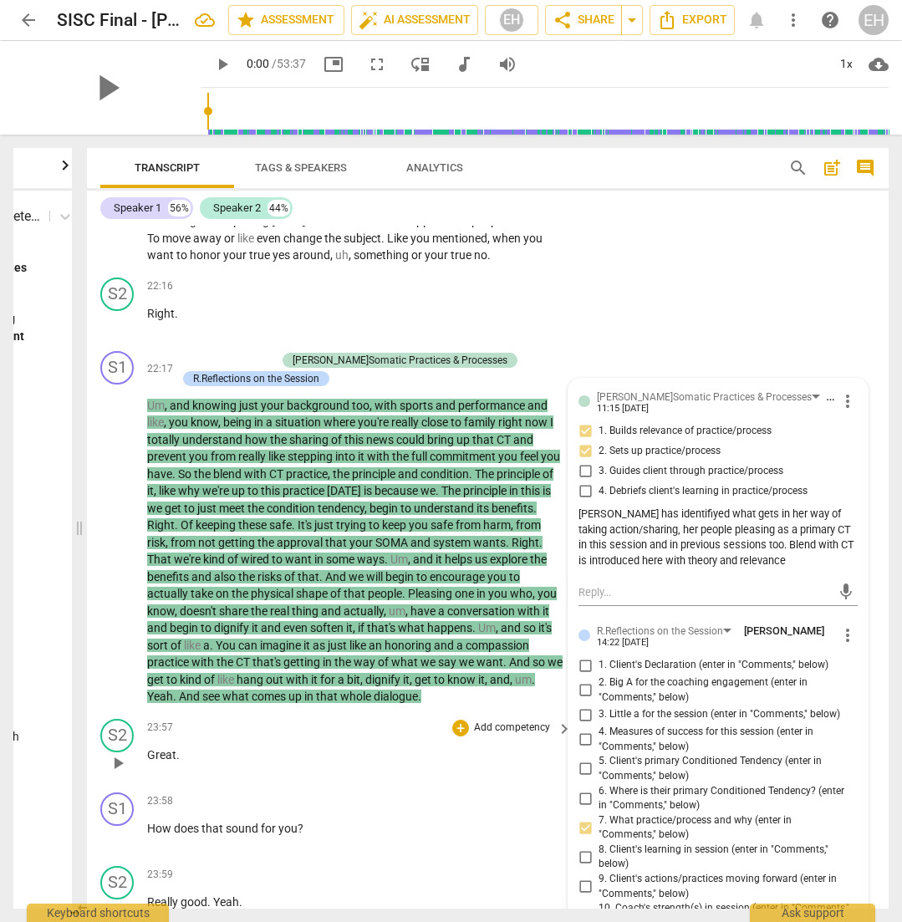
click at [513, 746] on p "Great ." at bounding box center [355, 755] width 416 height 18
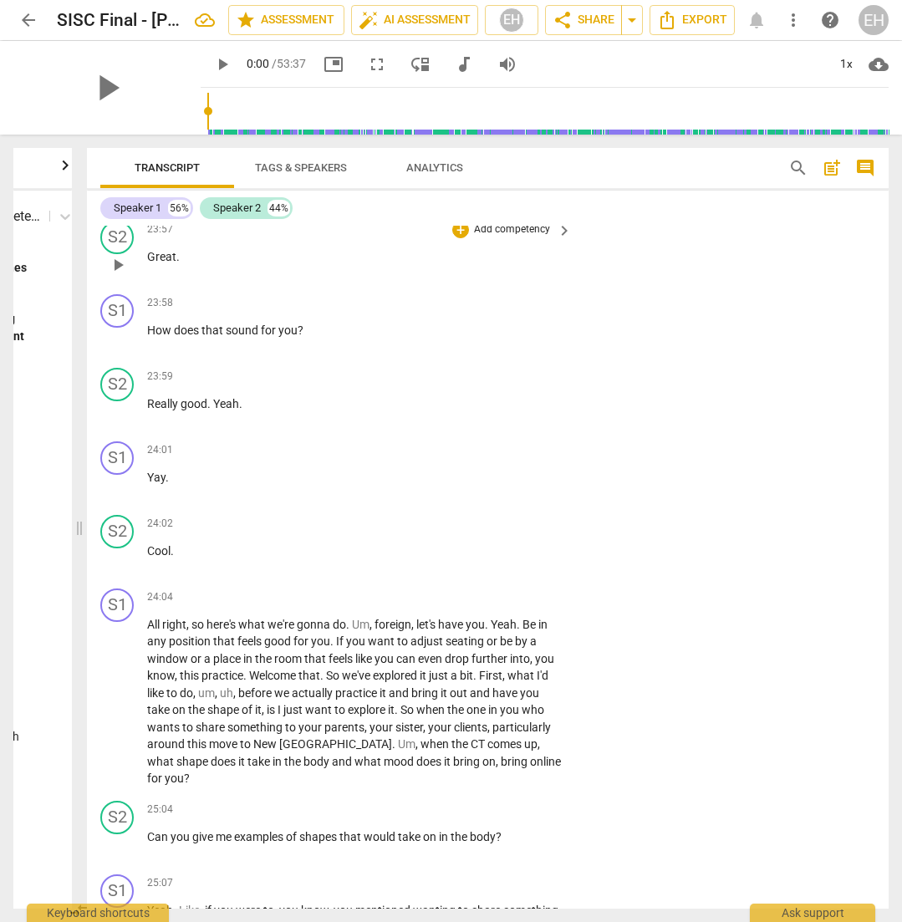
scroll to position [9257, 0]
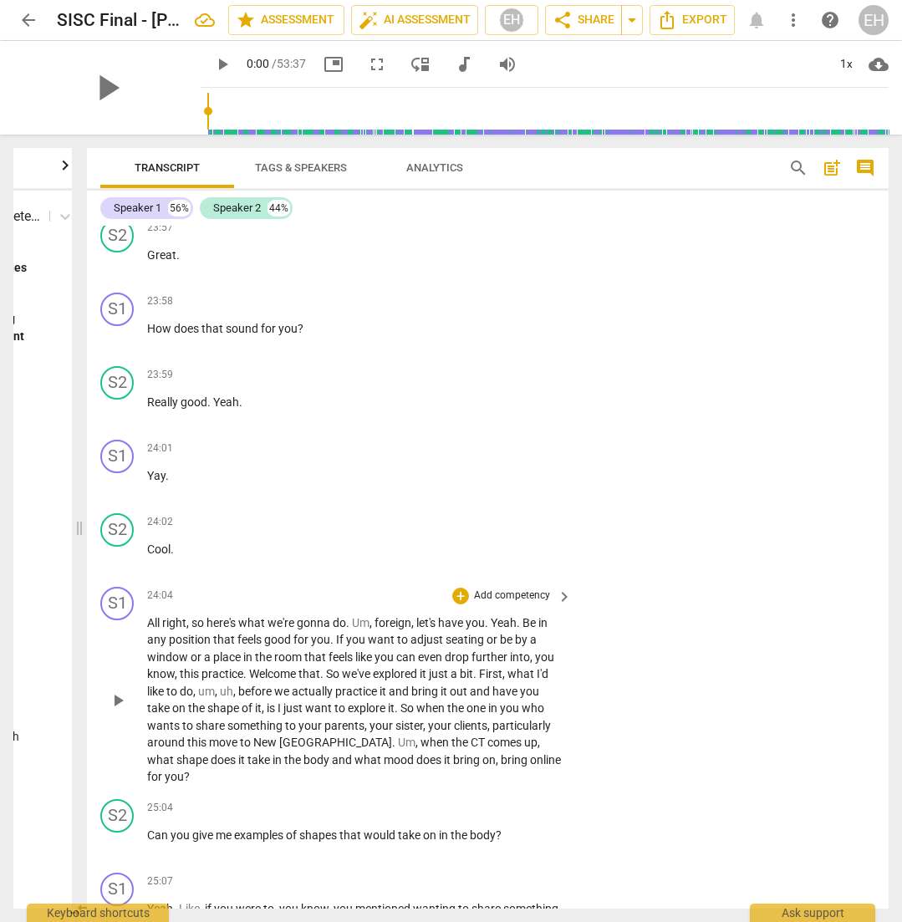
click at [528, 588] on div "+ Add competency" at bounding box center [501, 596] width 99 height 17
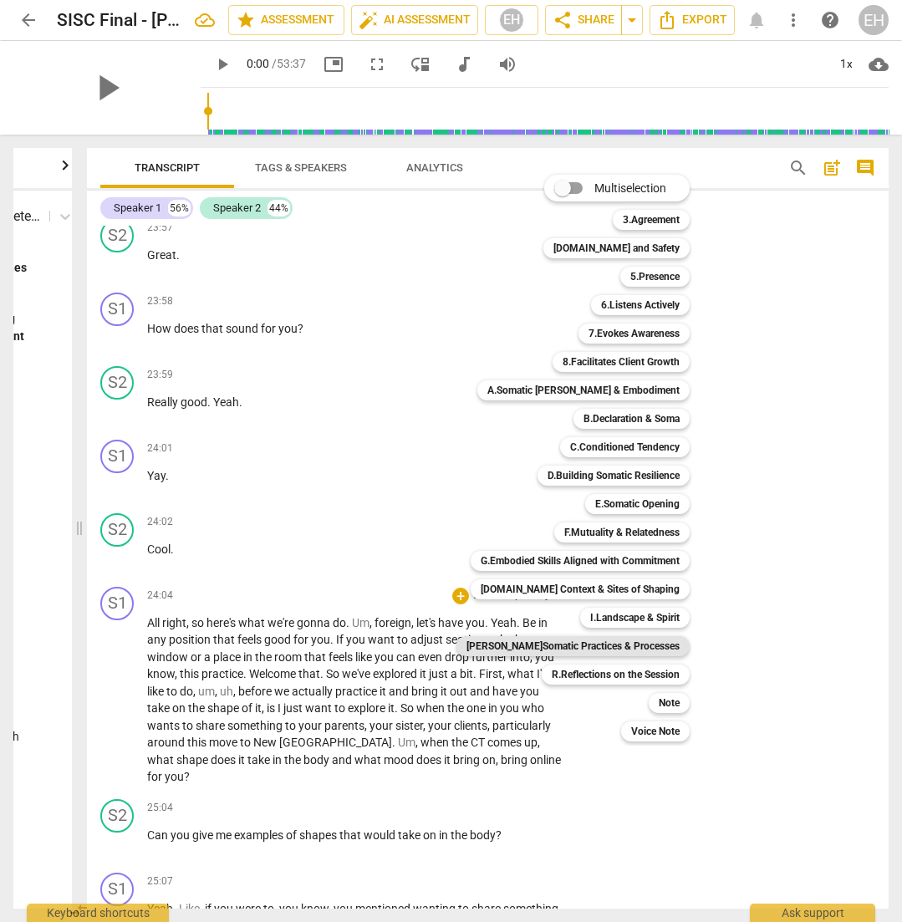
click at [615, 648] on b "[PERSON_NAME]Somatic Practices & Processes" at bounding box center [572, 646] width 213 height 20
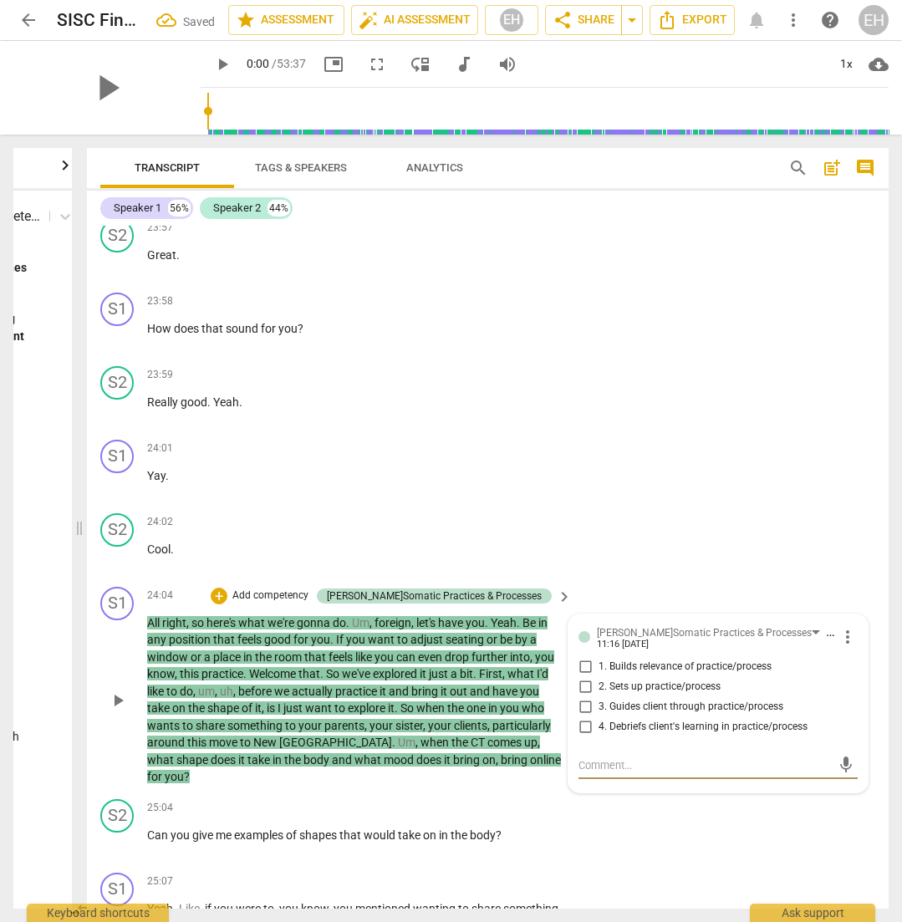
click at [619, 700] on span "3. Guides client through practice/process" at bounding box center [691, 707] width 185 height 15
click at [599, 697] on input "3. Guides client through practice/process" at bounding box center [585, 707] width 27 height 20
click at [338, 513] on div "24:02 + Add competency keyboard_arrow_right" at bounding box center [360, 522] width 426 height 18
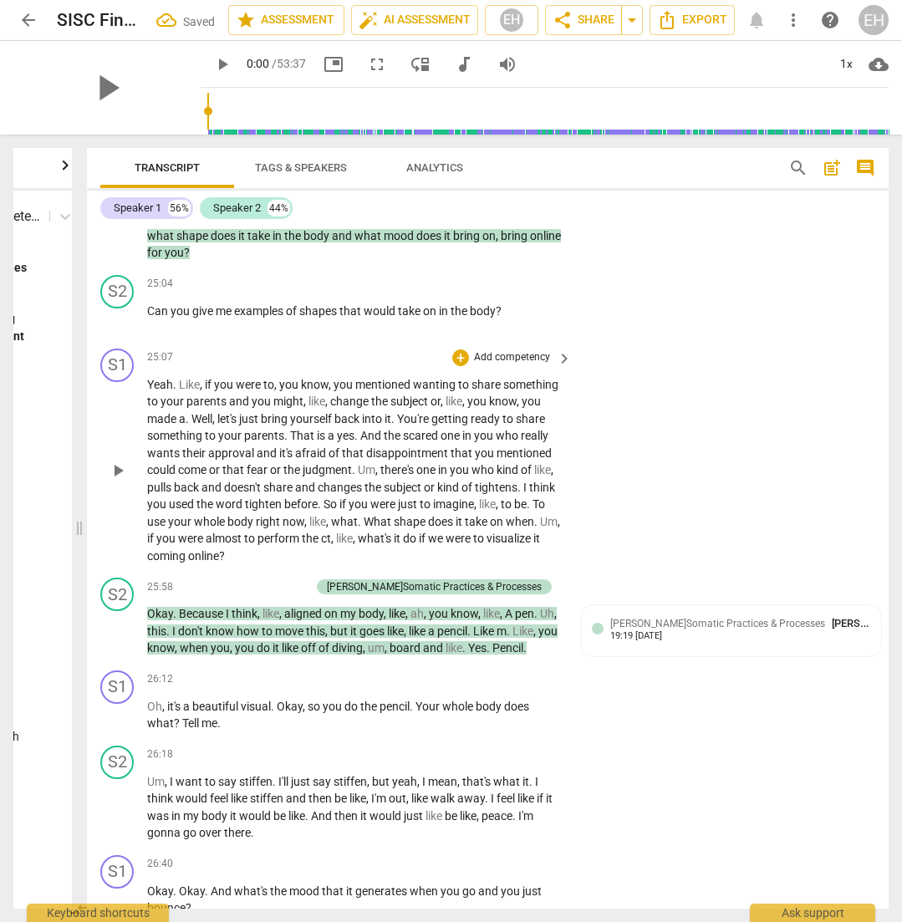
scroll to position [9783, 0]
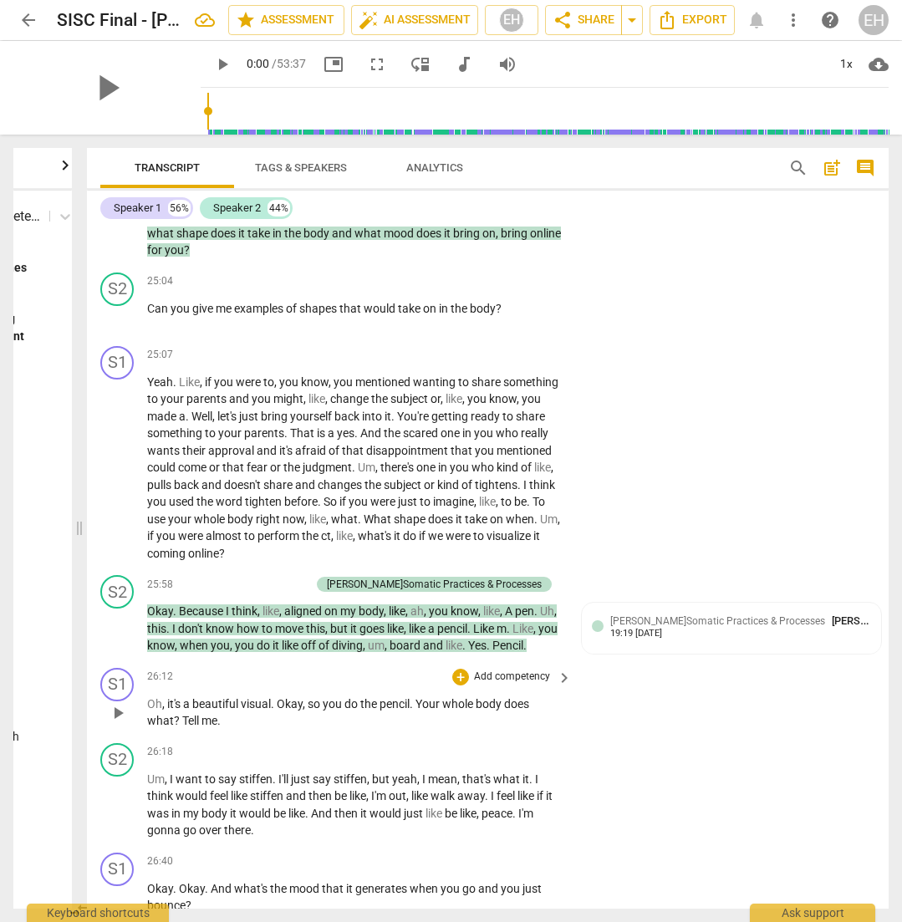
click at [495, 670] on p "Add competency" at bounding box center [511, 677] width 79 height 15
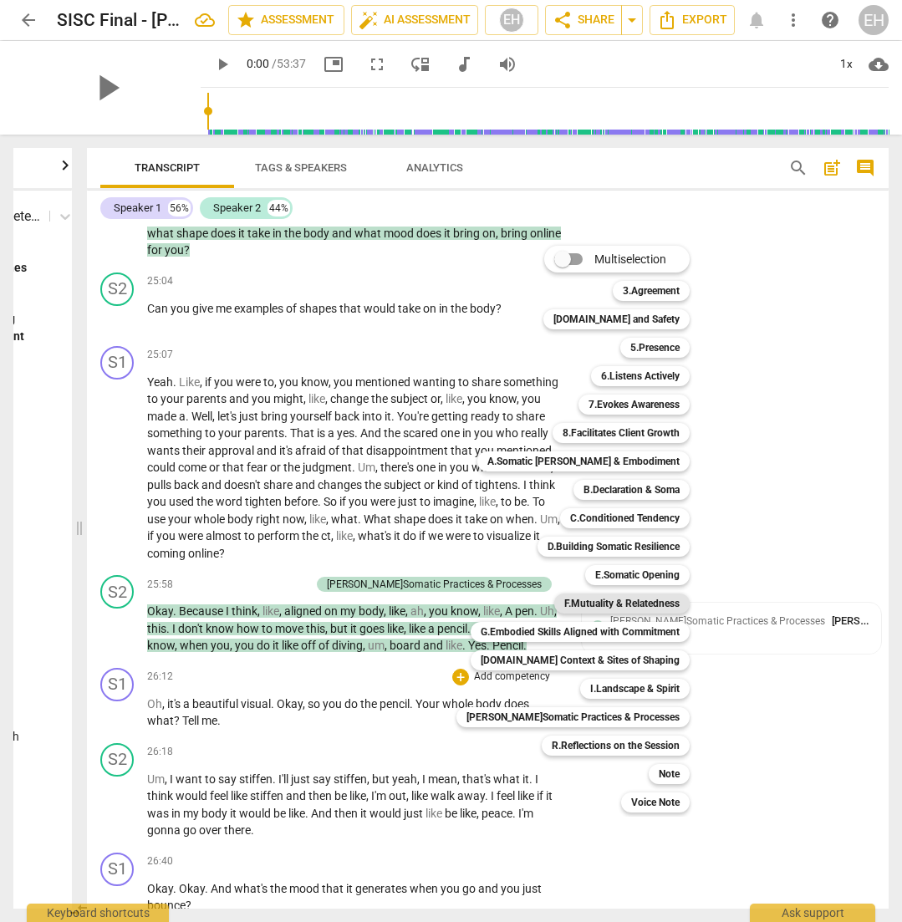
click at [619, 595] on b "F.Mutuality & Relatedness" at bounding box center [621, 603] width 115 height 20
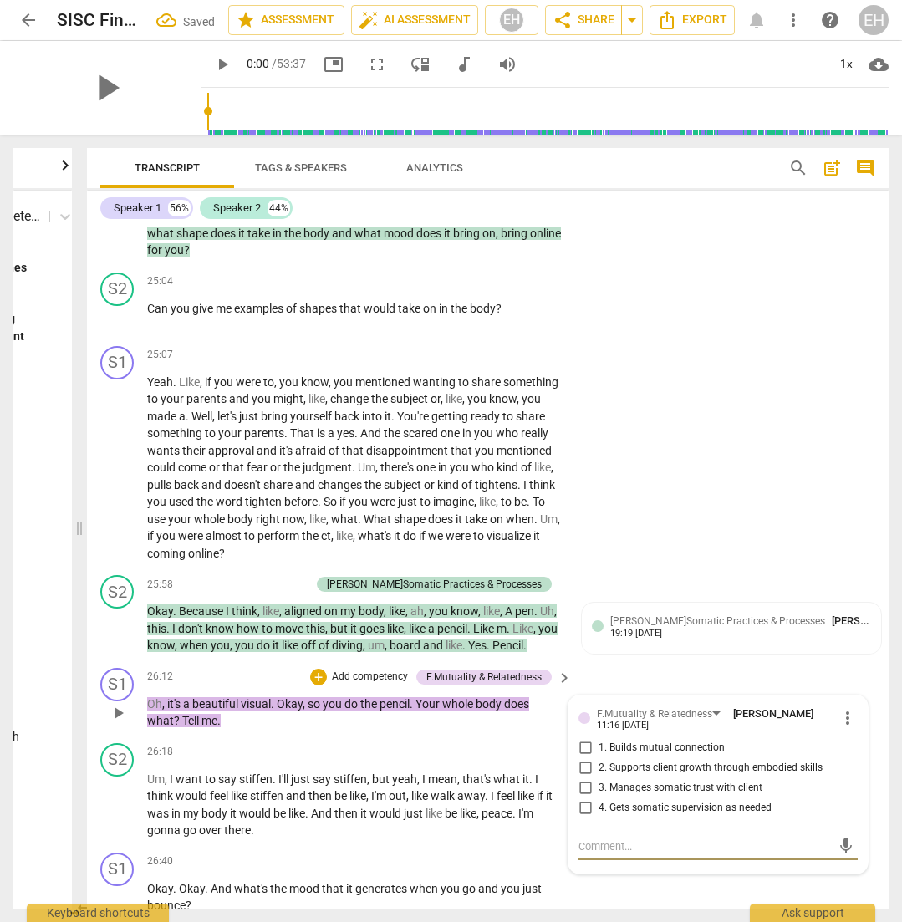
click at [619, 741] on span "1. Builds mutual connection" at bounding box center [662, 748] width 126 height 15
click at [599, 738] on input "1. Builds mutual connection" at bounding box center [585, 748] width 27 height 20
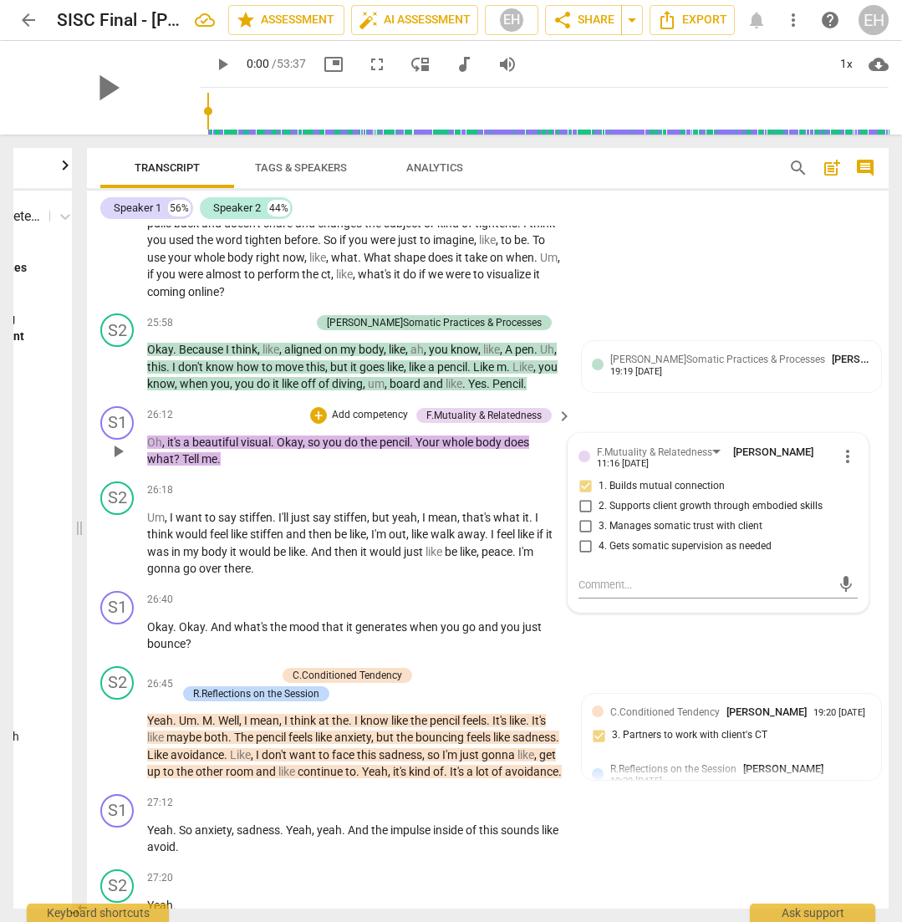
scroll to position [10067, 0]
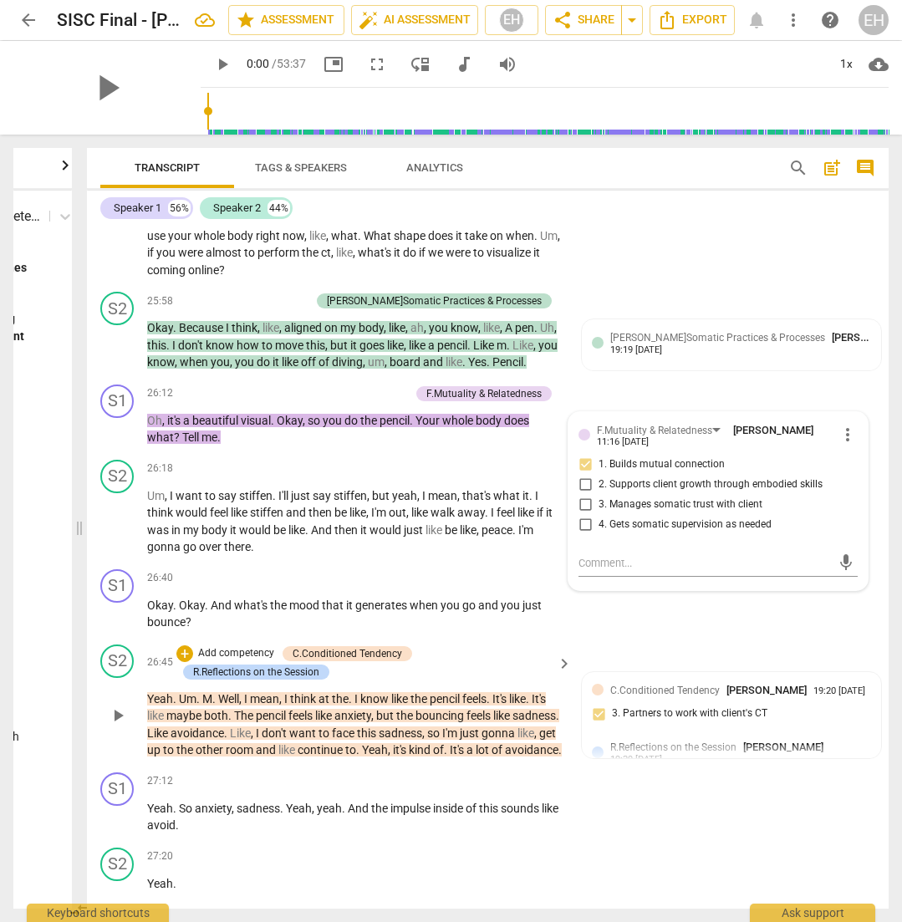
click at [562, 654] on span "keyboard_arrow_right" at bounding box center [564, 664] width 20 height 20
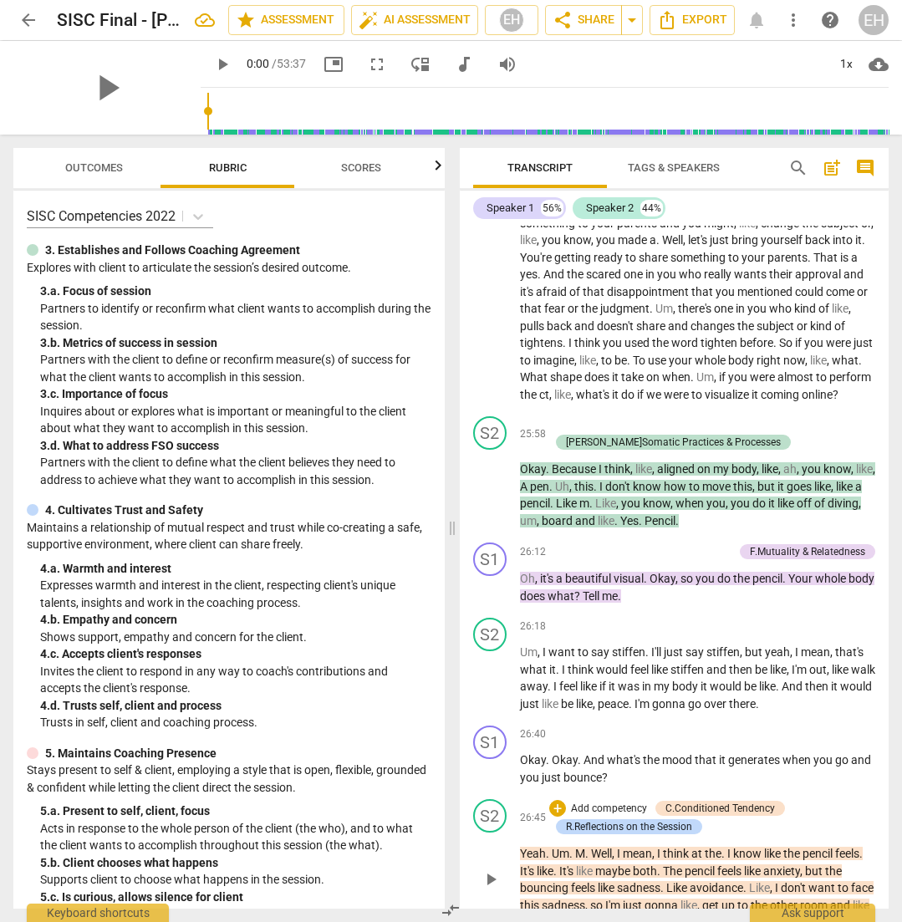
scroll to position [10882, 0]
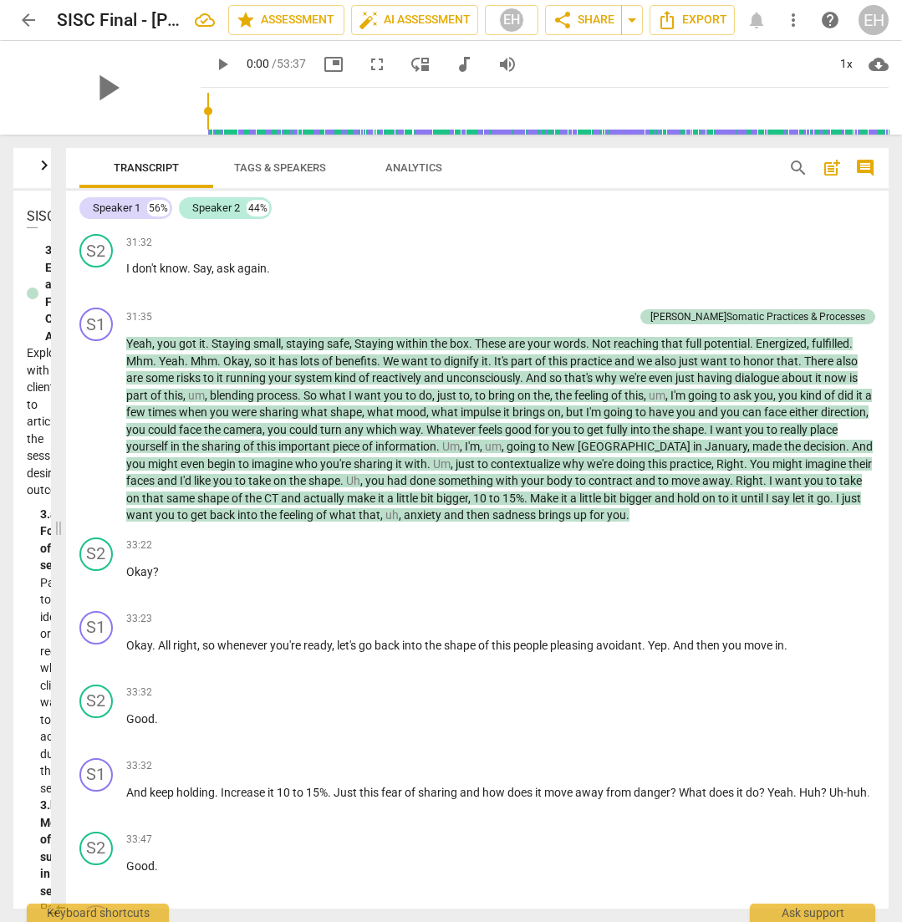
drag, startPoint x: 456, startPoint y: 525, endPoint x: 62, endPoint y: 511, distance: 394.0
click at [62, 511] on span at bounding box center [58, 528] width 10 height 787
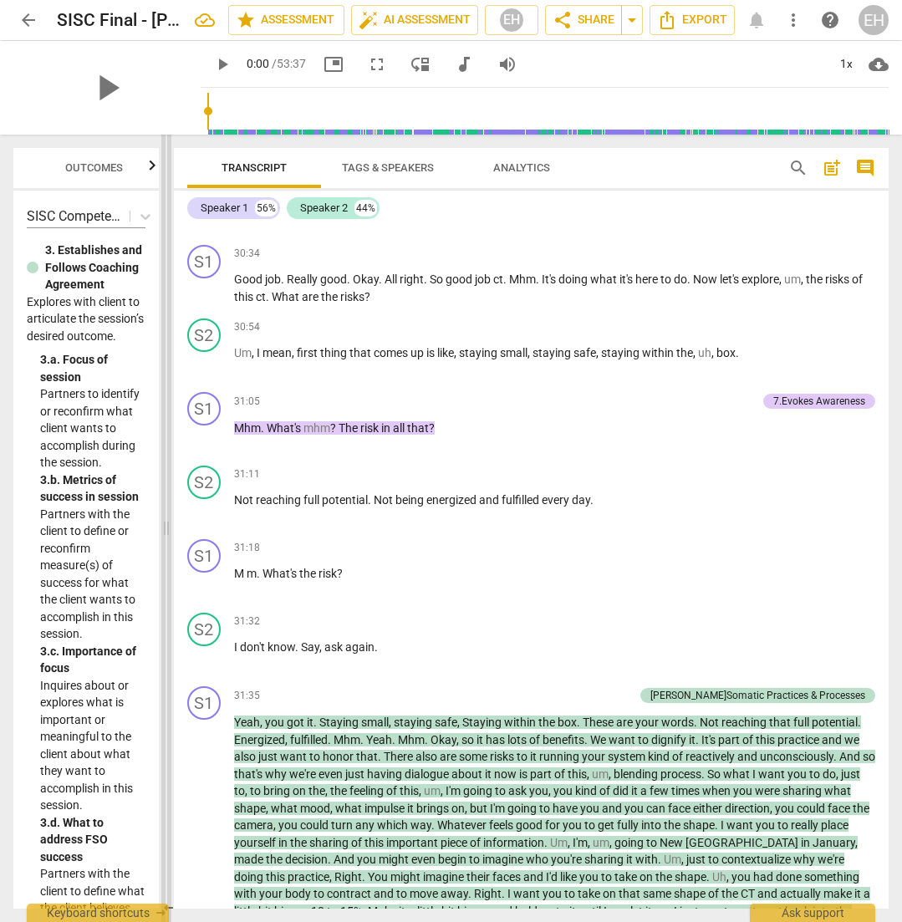
drag, startPoint x: 61, startPoint y: 520, endPoint x: 169, endPoint y: 534, distance: 108.8
click at [169, 538] on span at bounding box center [166, 528] width 10 height 787
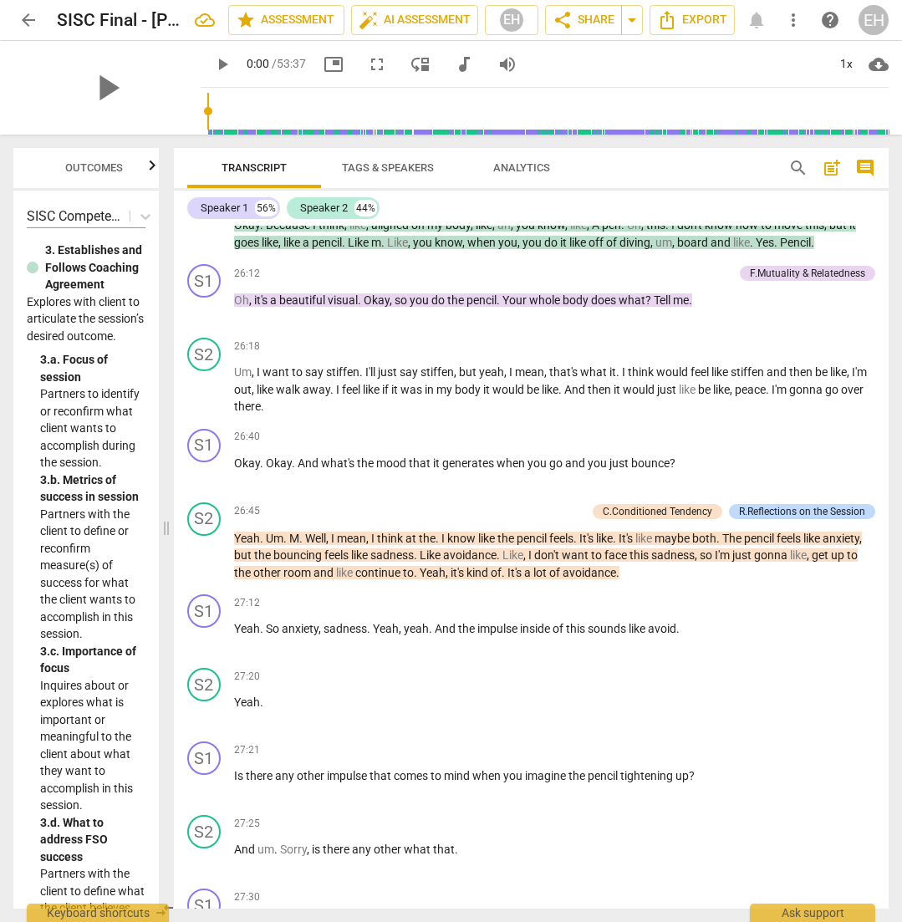
scroll to position [8775, 0]
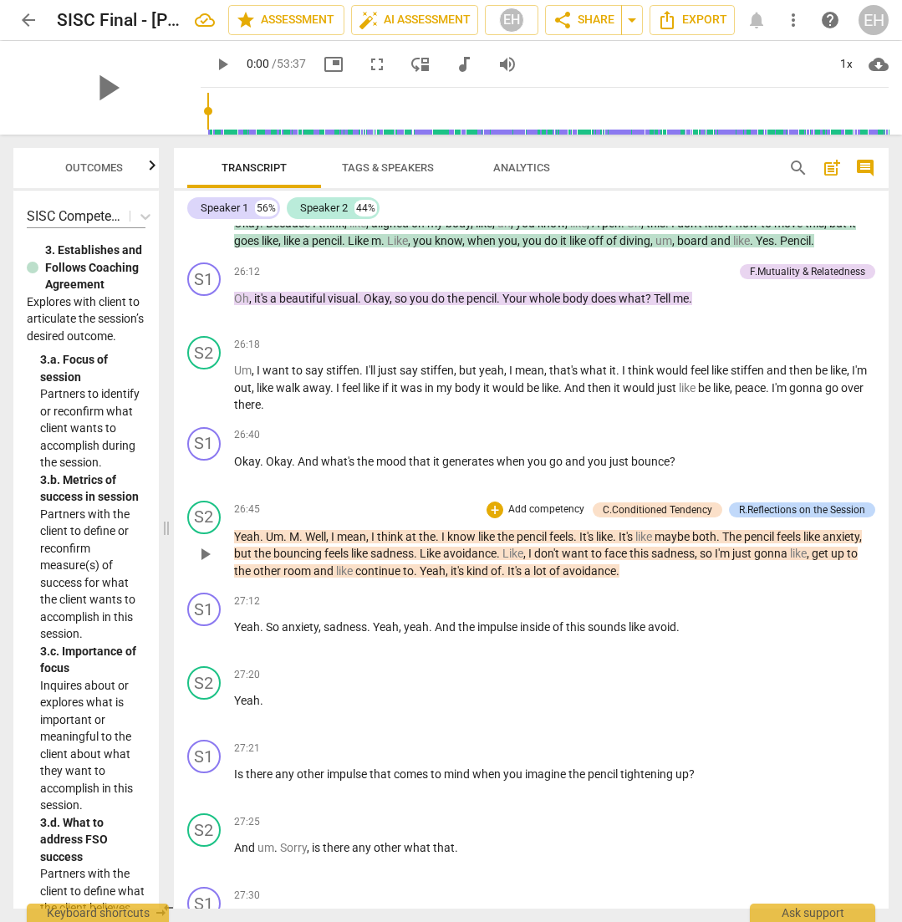
click at [542, 502] on p "Add competency" at bounding box center [546, 509] width 79 height 15
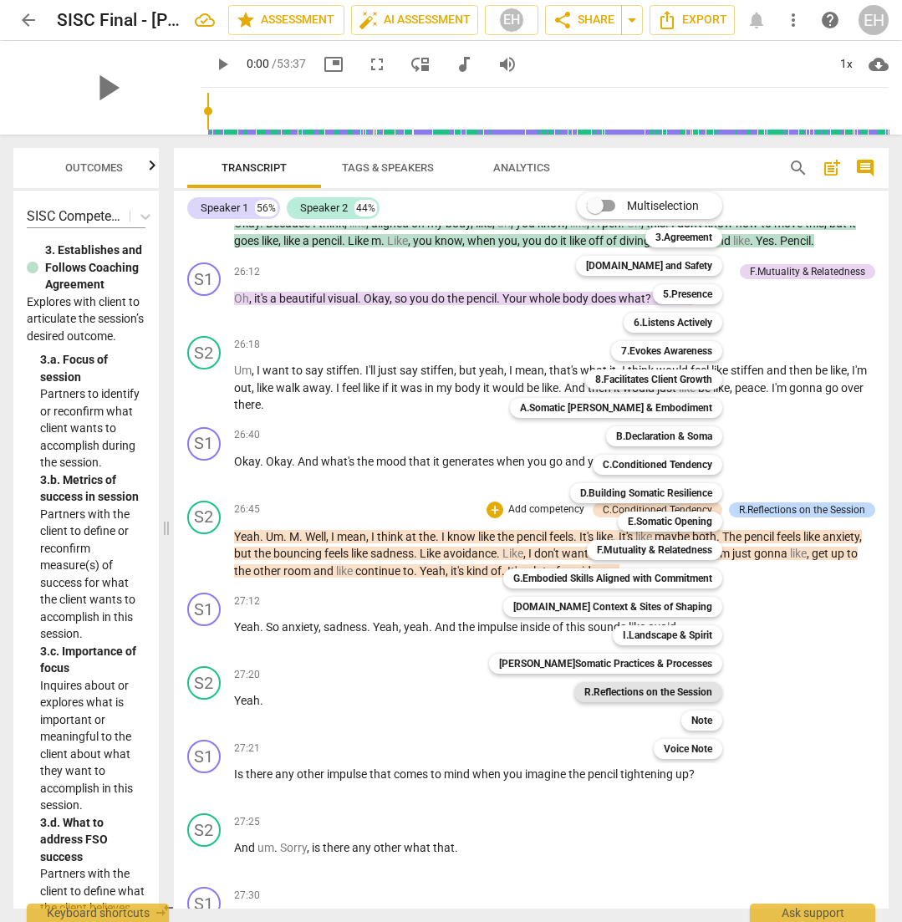
click at [660, 686] on b "R.Reflections on the Session" at bounding box center [648, 692] width 128 height 20
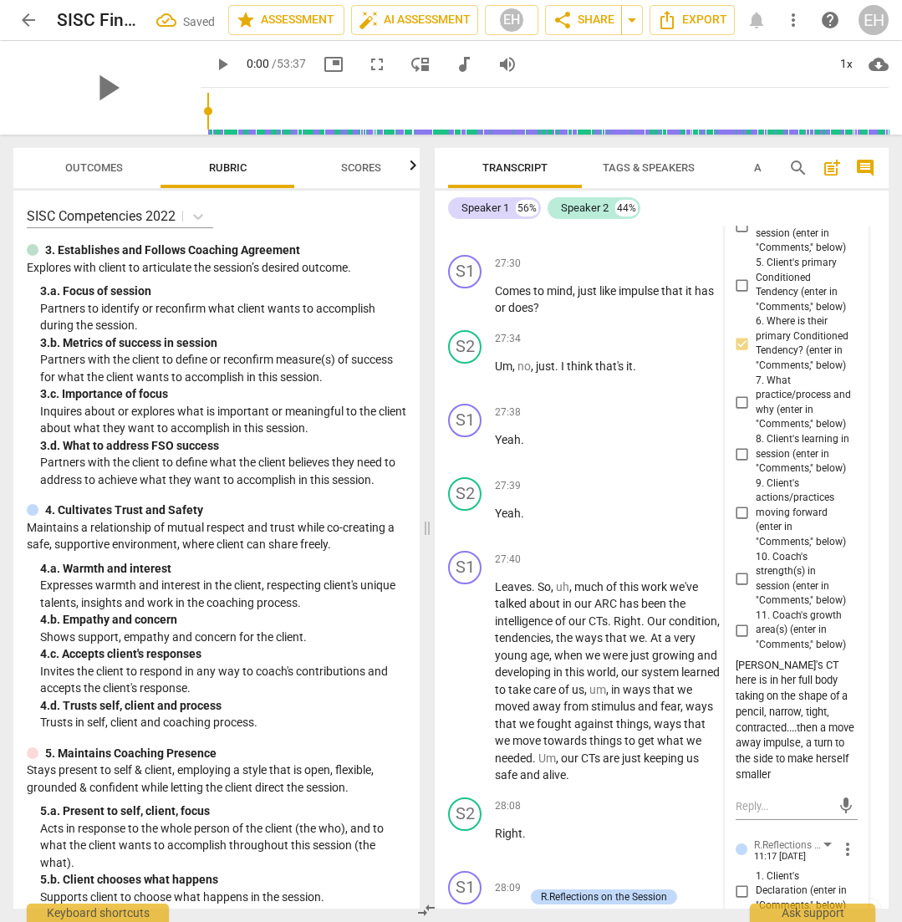
scroll to position [14891, 0]
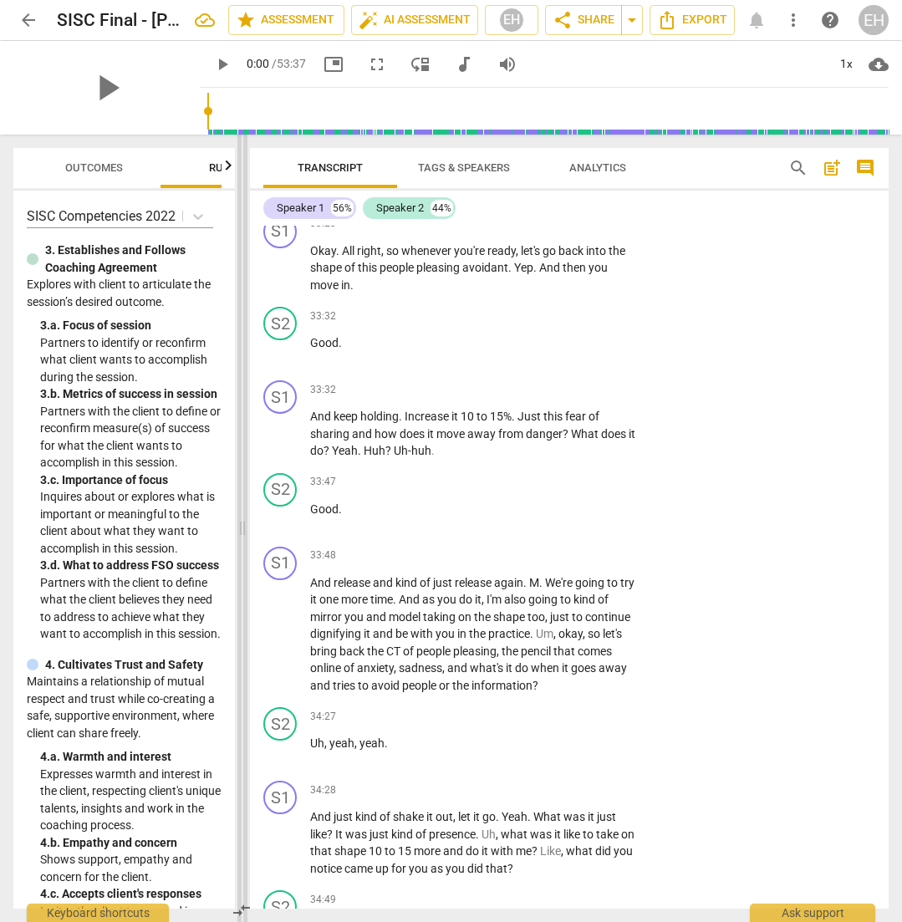
drag, startPoint x: 426, startPoint y: 525, endPoint x: 242, endPoint y: 525, distance: 184.7
click at [242, 525] on span at bounding box center [242, 528] width 10 height 787
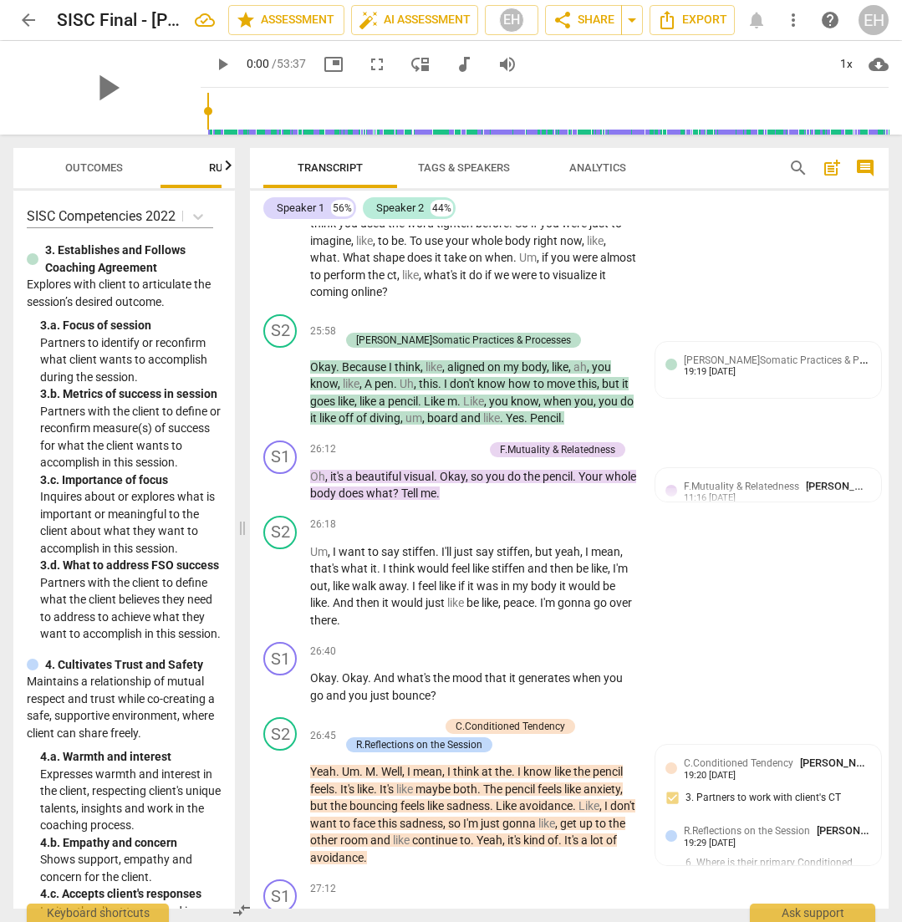
scroll to position [11229, 0]
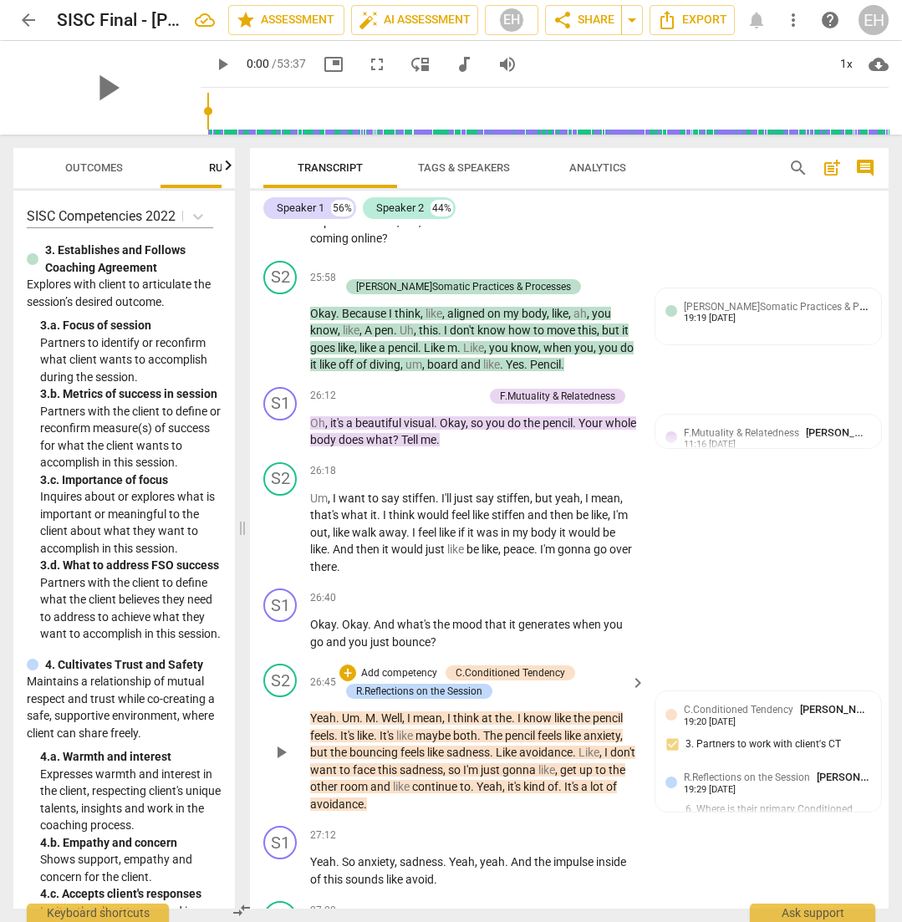
click at [390, 666] on p "Add competency" at bounding box center [398, 673] width 79 height 15
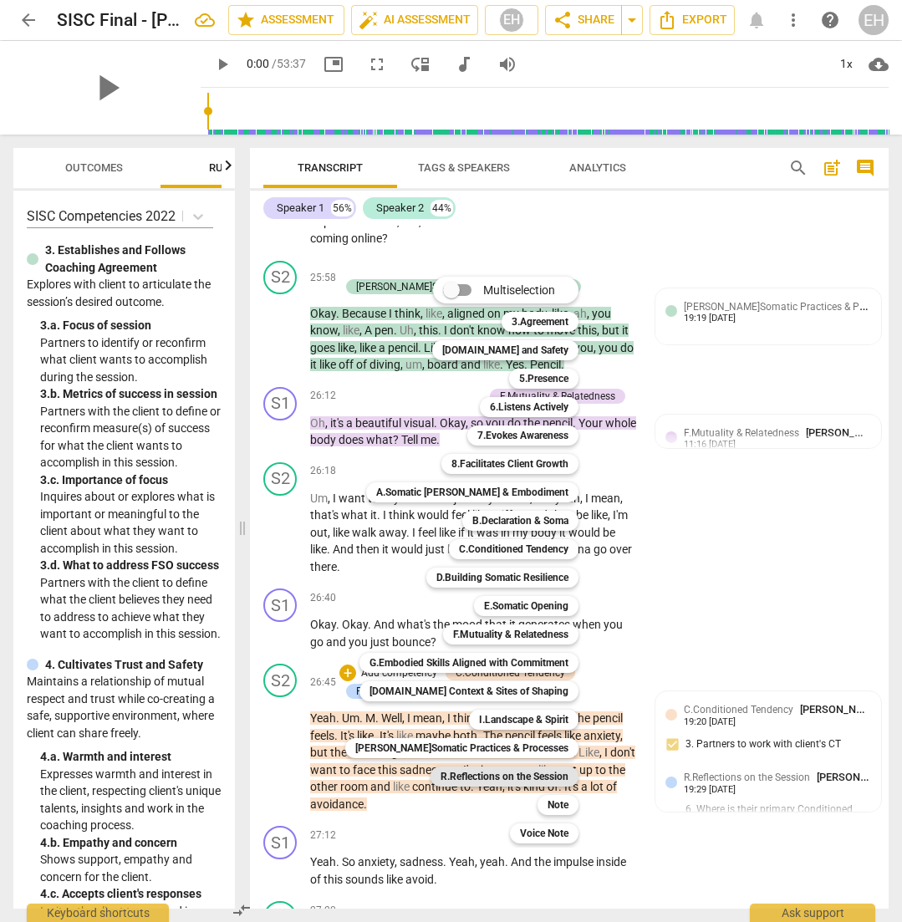
click at [512, 782] on b "R.Reflections on the Session" at bounding box center [505, 777] width 128 height 20
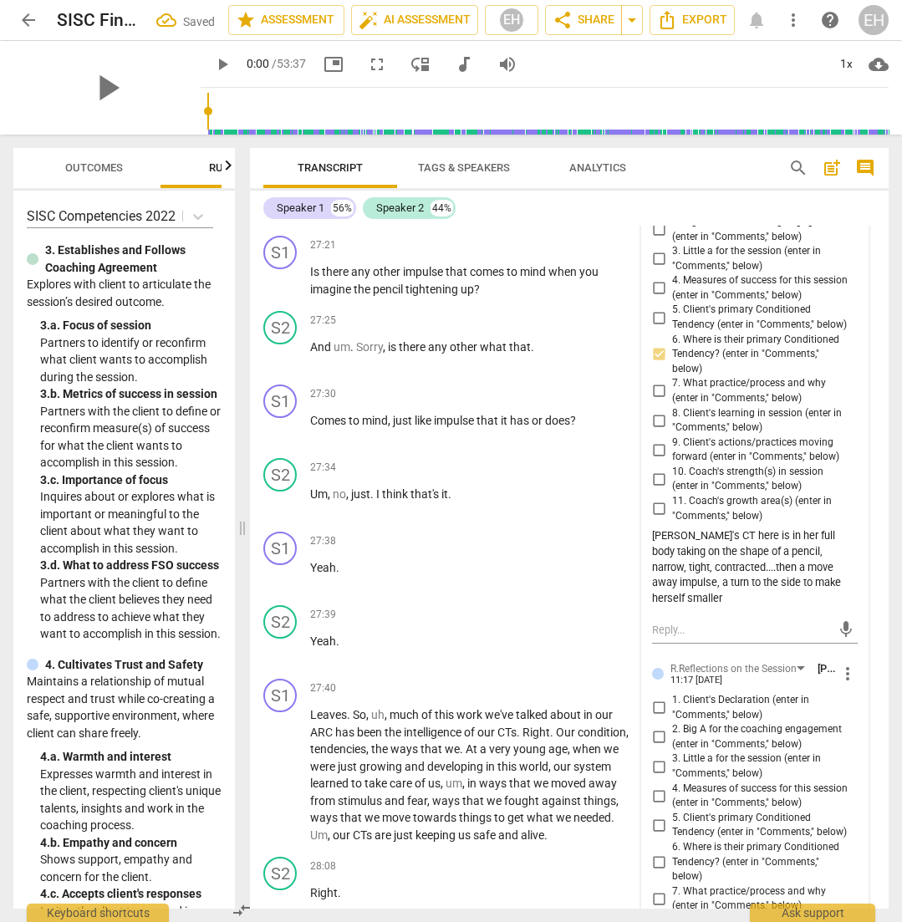
scroll to position [11970, 0]
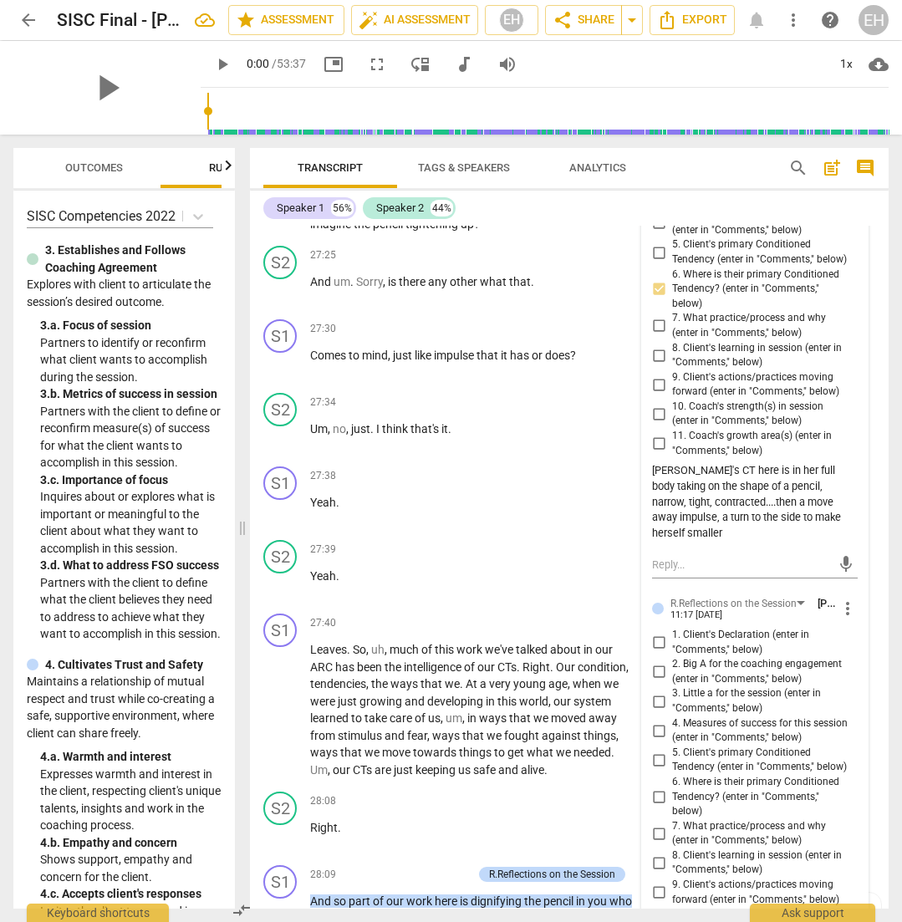
scroll to position [12045, 0]
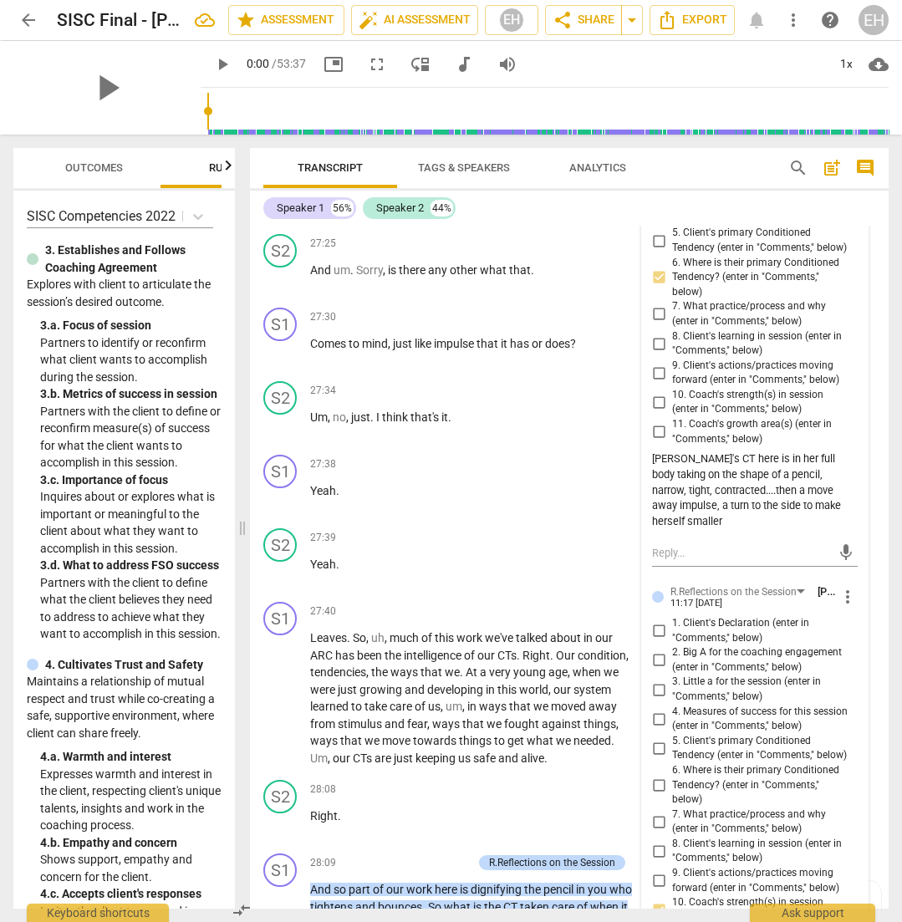
paste textarea "really meeting [PERSON_NAME] in her shape, matching her somatic awareness and I…"
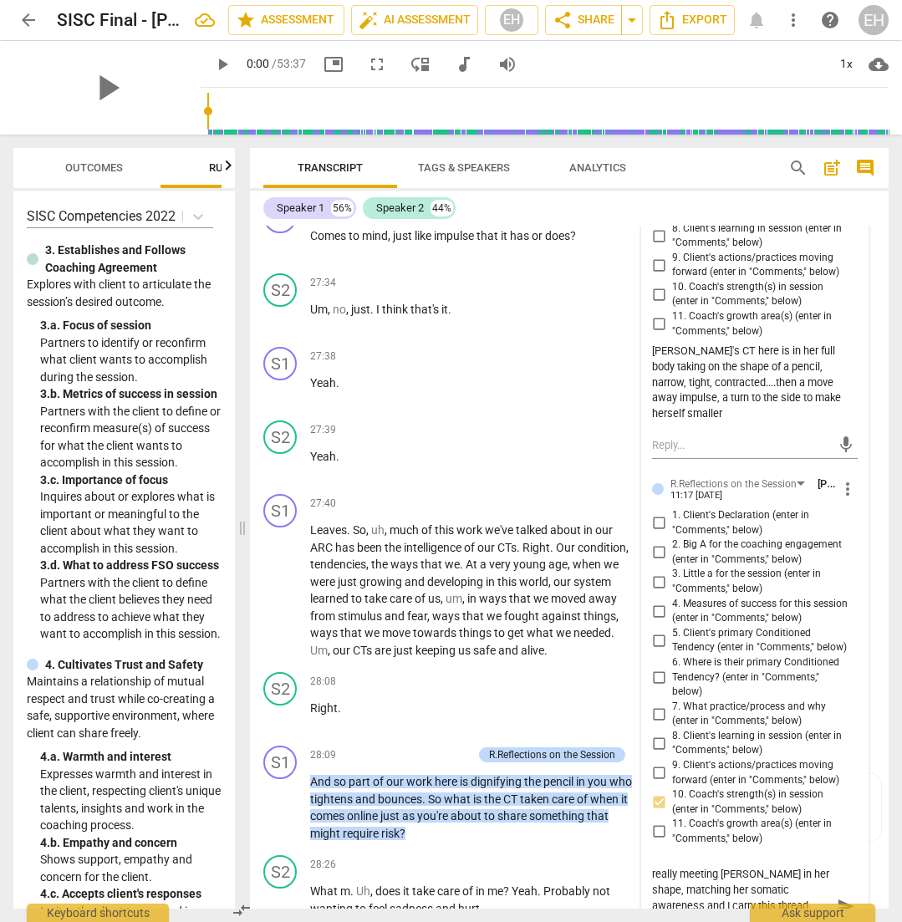
scroll to position [12152, 0]
click at [559, 348] on div "27:38 + Add competency keyboard_arrow_right Yeah ." at bounding box center [478, 378] width 337 height 60
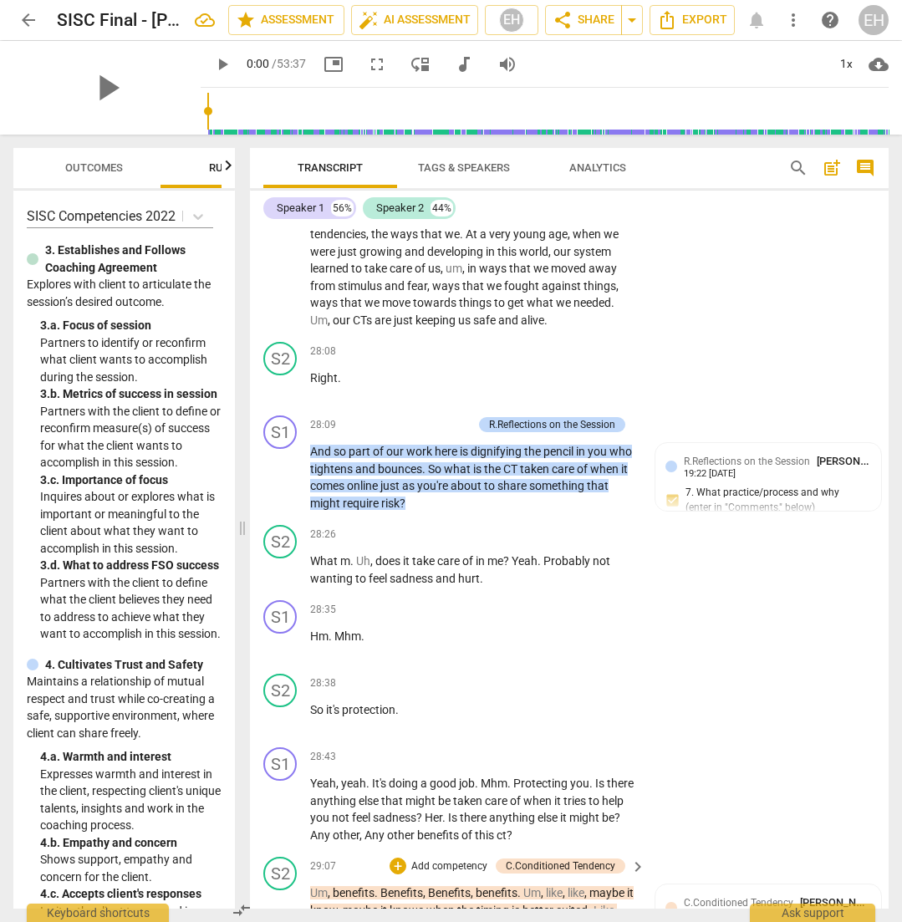
scroll to position [12485, 0]
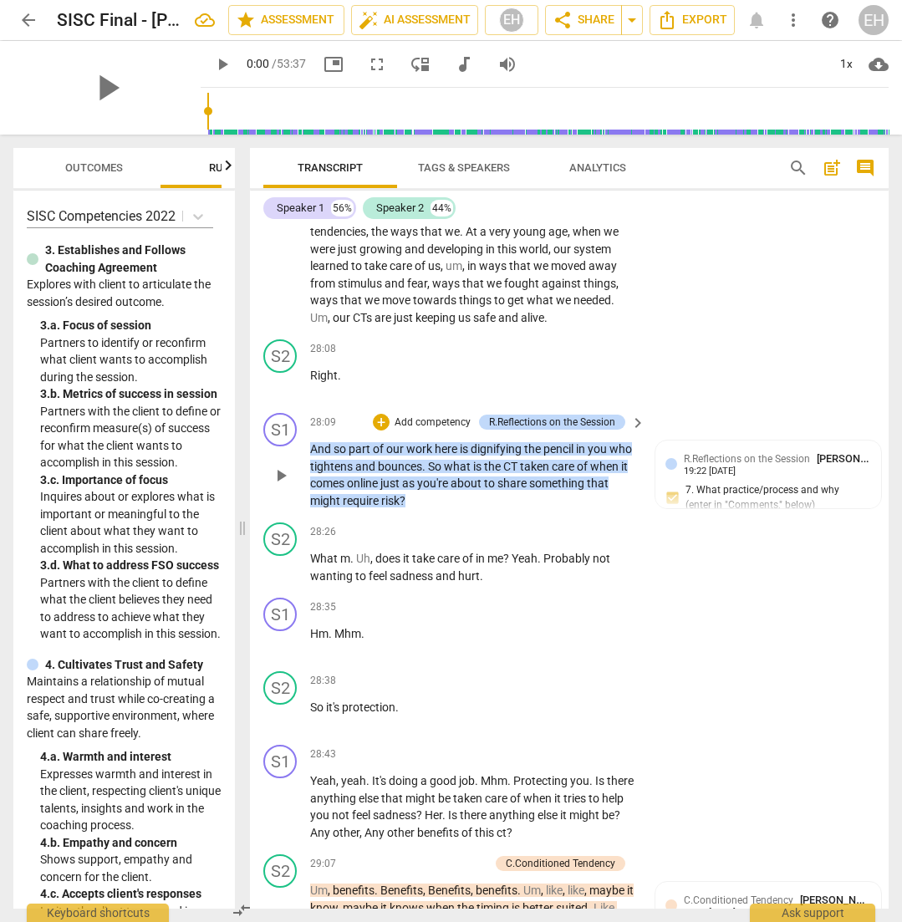
click at [426, 415] on p "Add competency" at bounding box center [432, 422] width 79 height 15
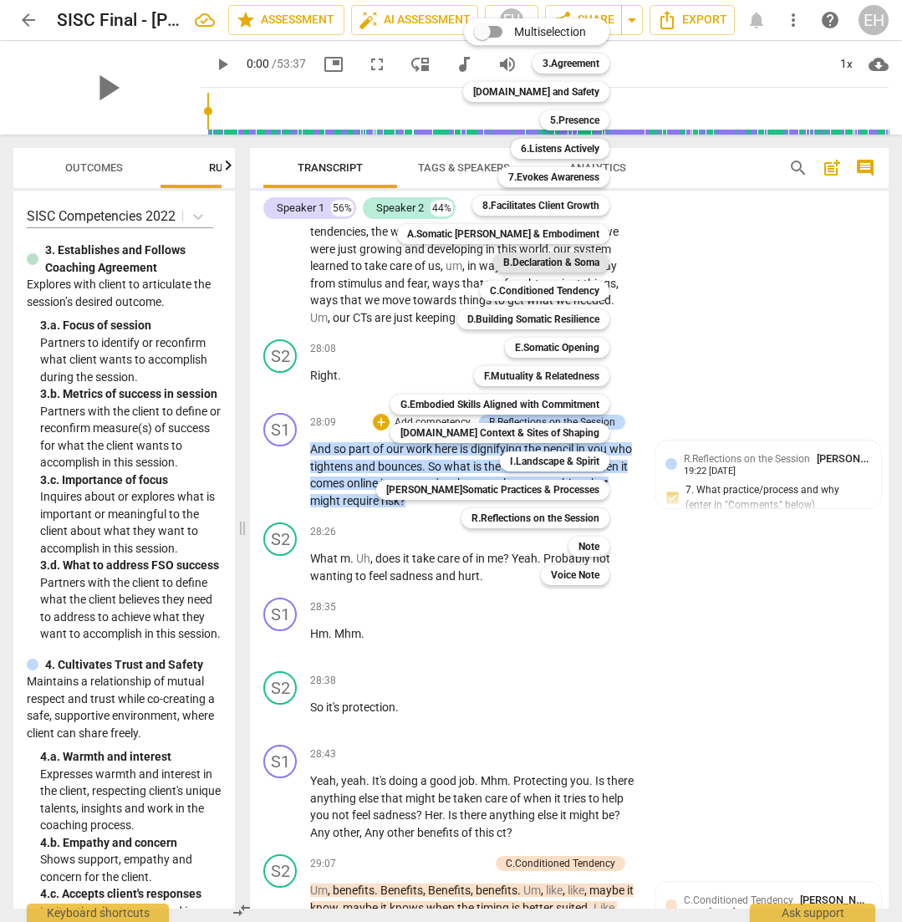
click at [532, 260] on b "B.Declaration & Soma" at bounding box center [551, 262] width 96 height 20
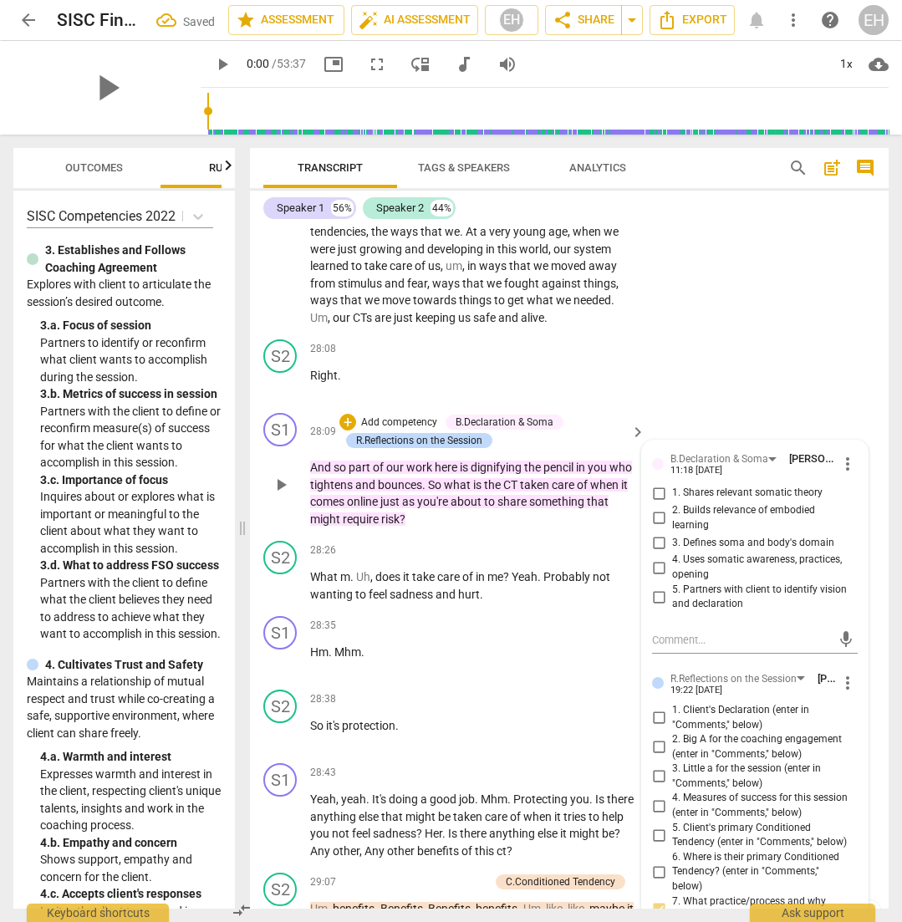
click at [694, 486] on span "1. Shares relevant somatic theory" at bounding box center [747, 493] width 150 height 15
click at [672, 483] on input "1. Shares relevant somatic theory" at bounding box center [658, 493] width 27 height 20
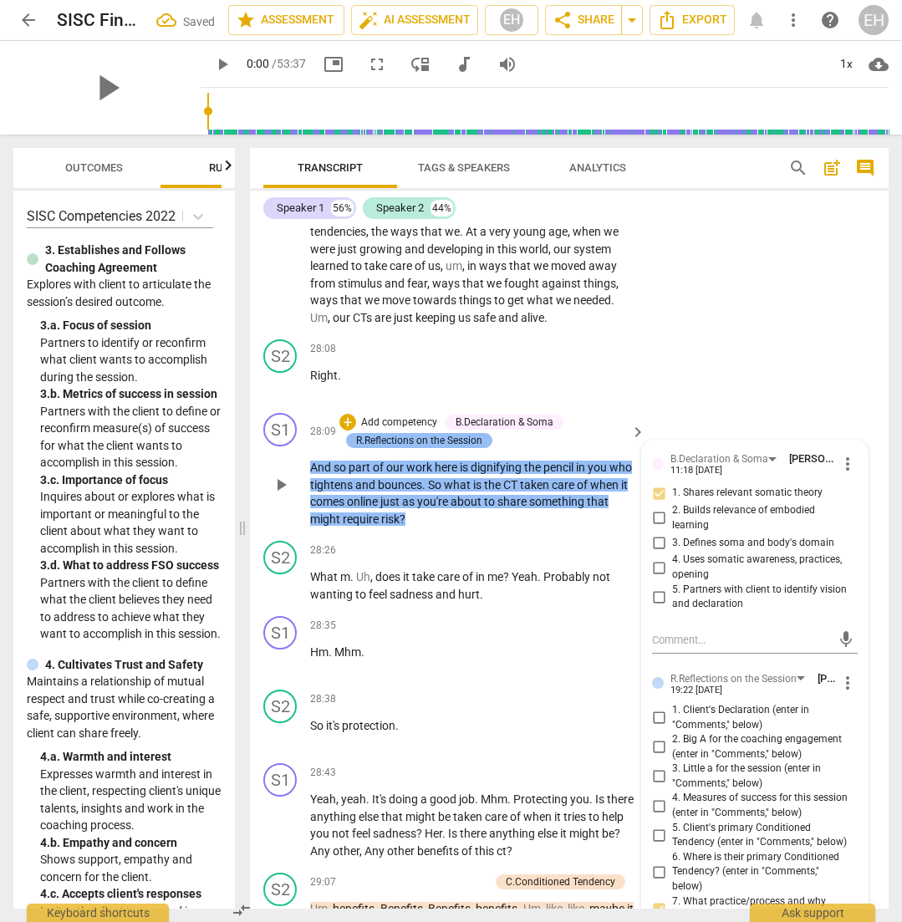
click at [415, 433] on div "R.Reflections on the Session" at bounding box center [419, 440] width 126 height 15
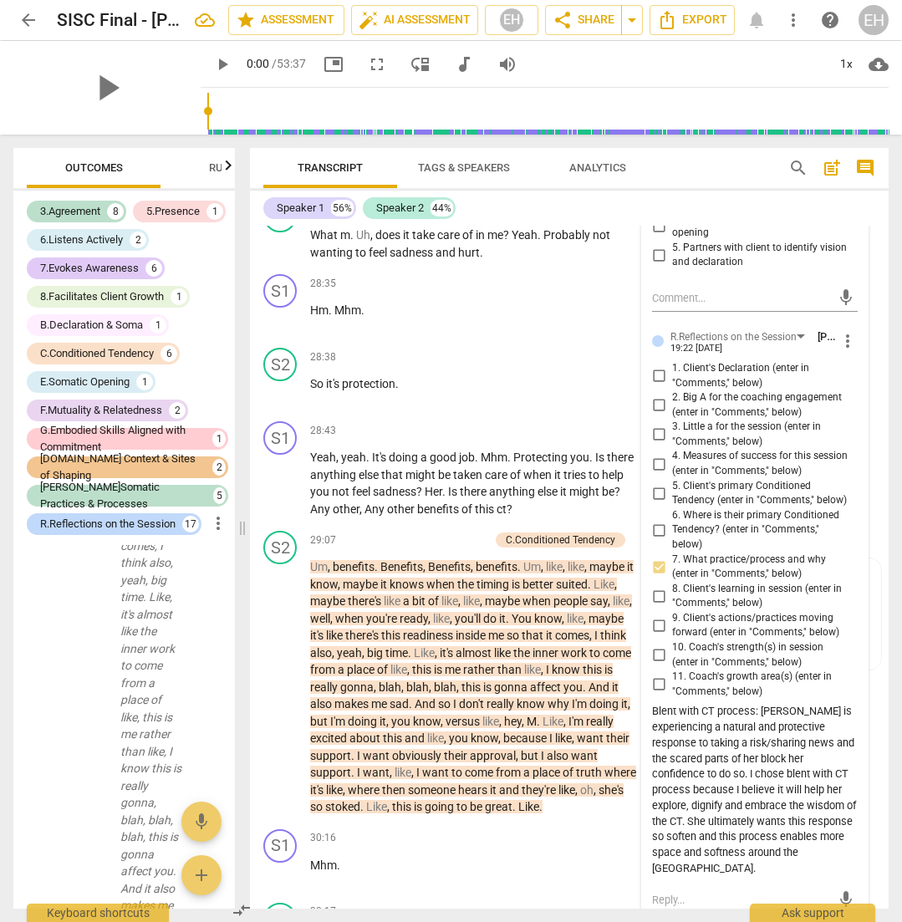
scroll to position [12839, 0]
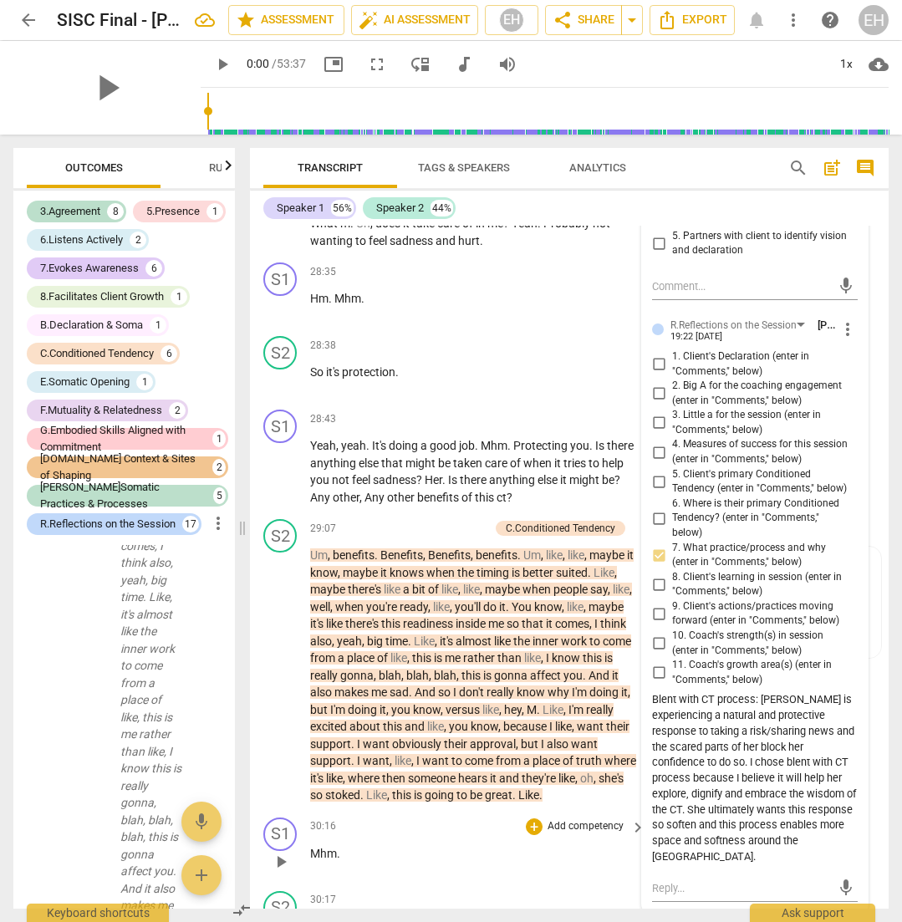
click at [546, 819] on p "Add competency" at bounding box center [585, 826] width 79 height 15
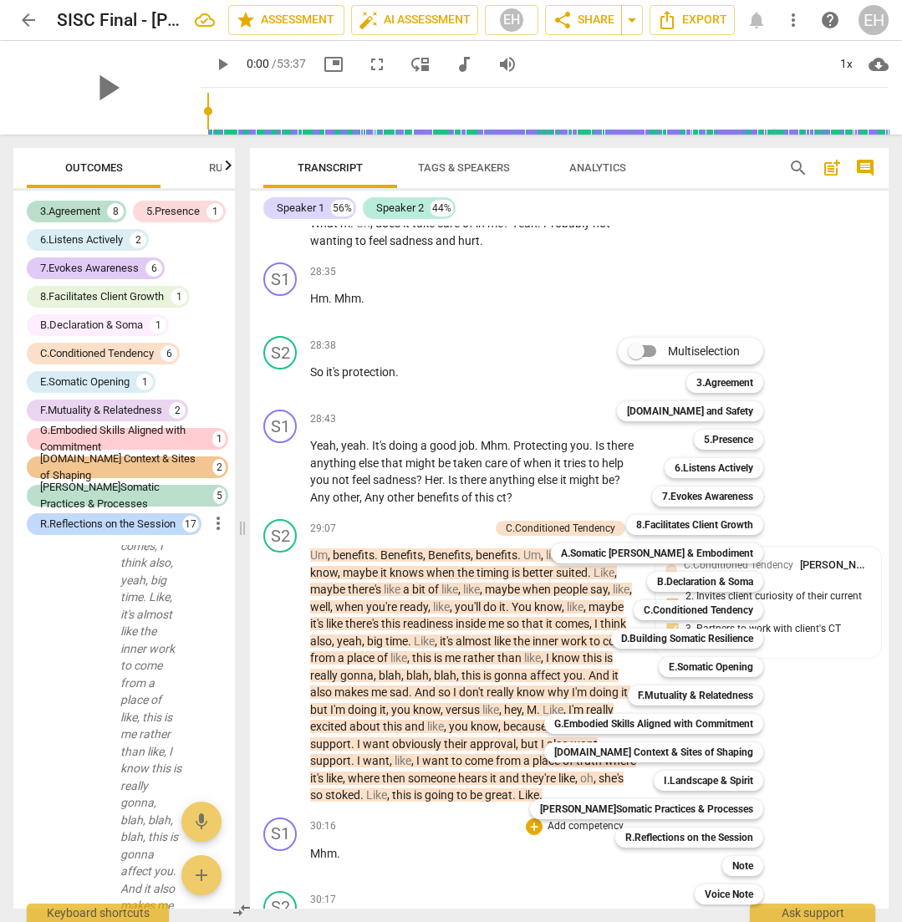
click at [843, 739] on div at bounding box center [451, 461] width 902 height 922
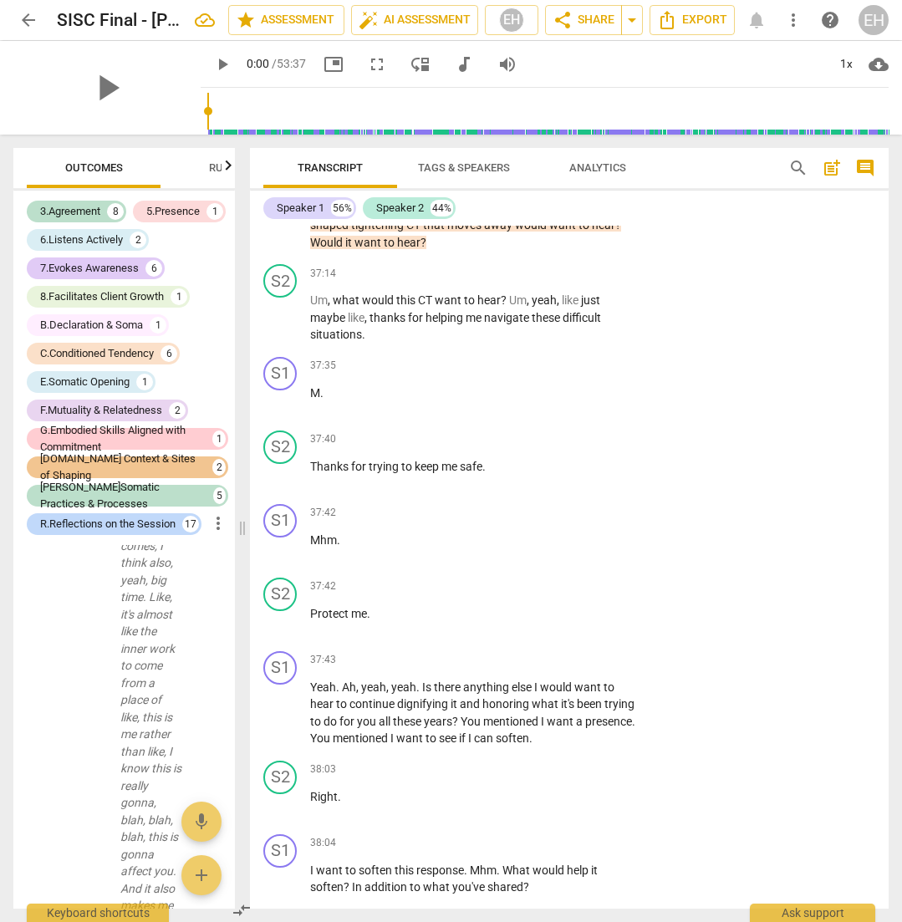
scroll to position [16477, 0]
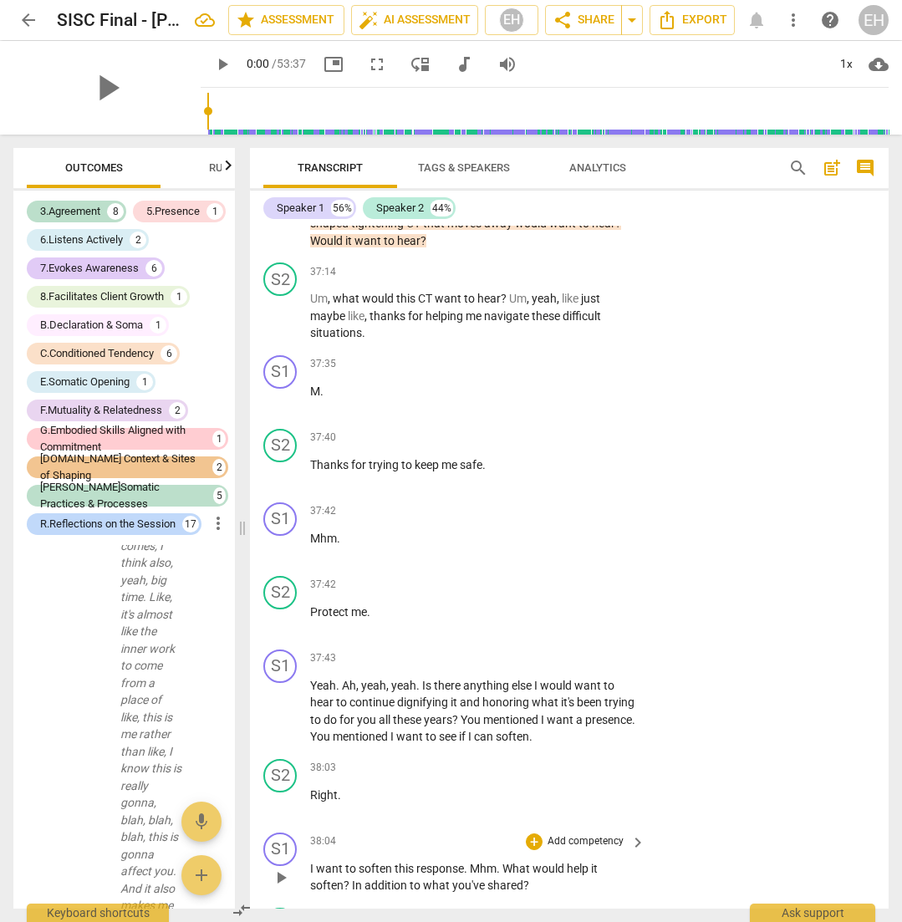
click at [604, 834] on p "Add competency" at bounding box center [585, 841] width 79 height 15
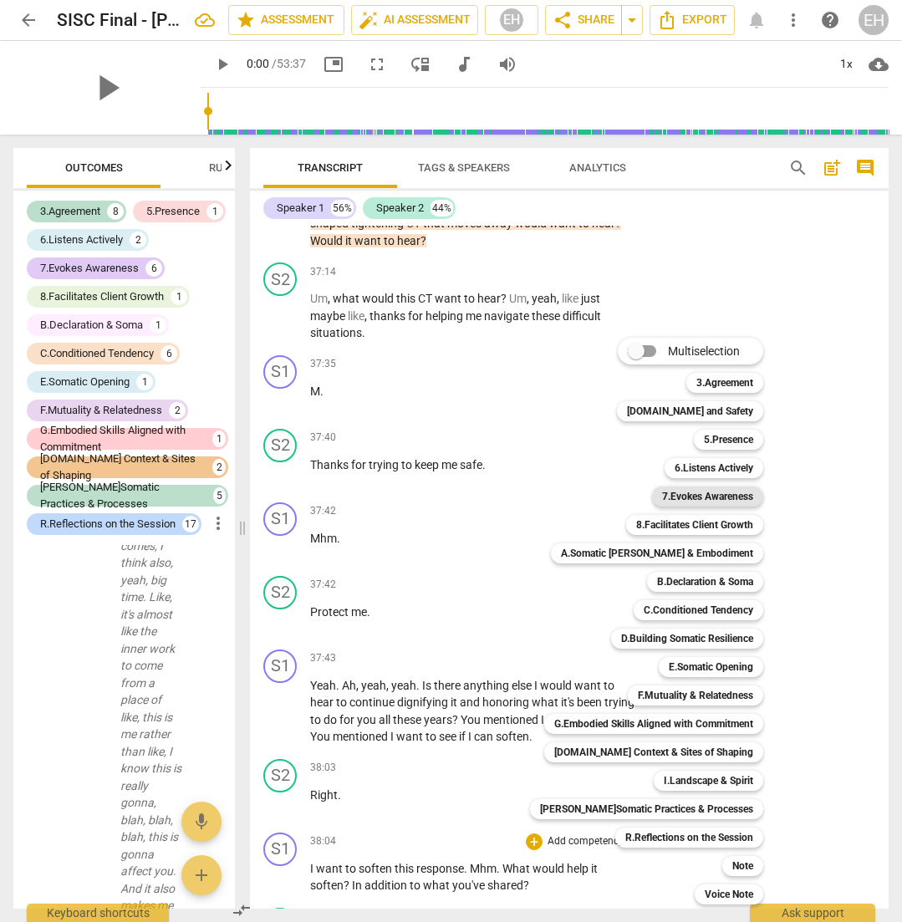
click at [700, 496] on b "7.Evokes Awareness" at bounding box center [707, 496] width 91 height 20
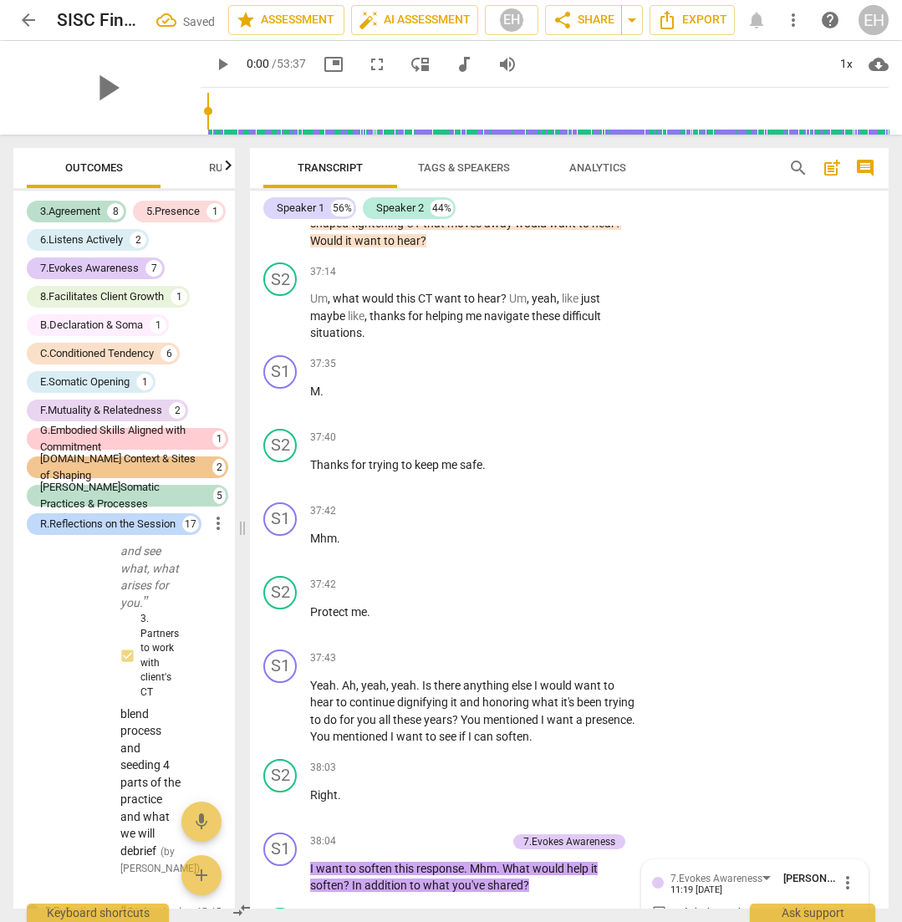
scroll to position [44347, 0]
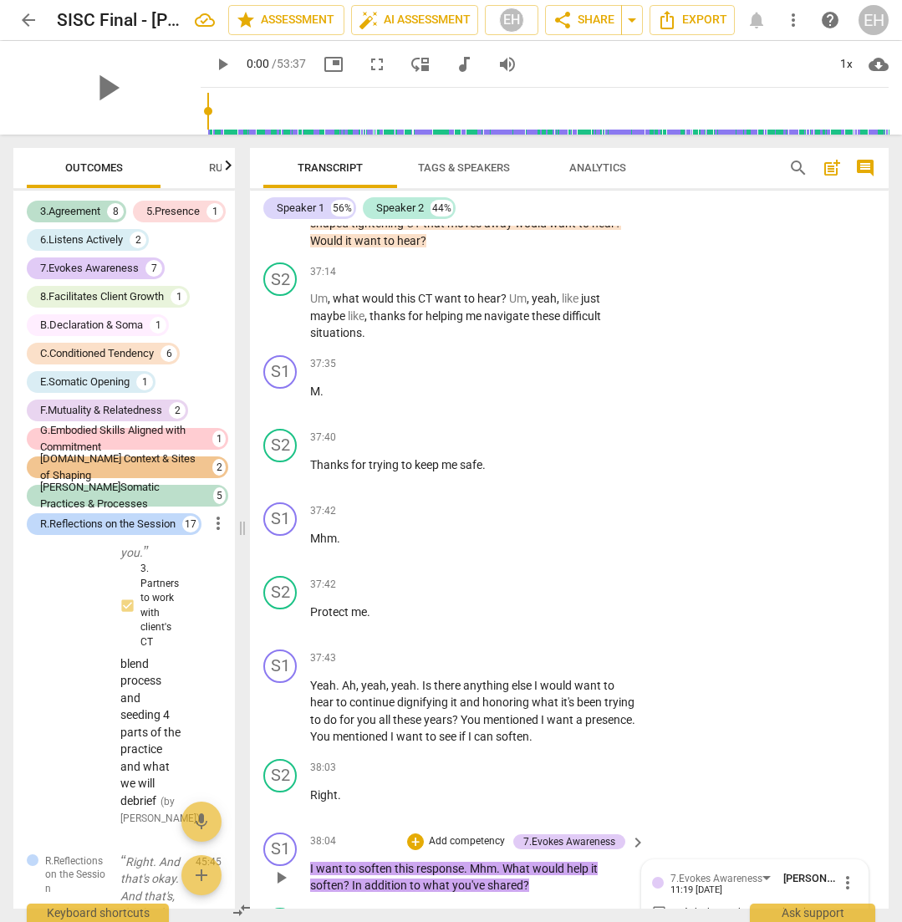
click at [801, 643] on div "S1 play_arrow pause 37:43 + Add competency keyboard_arrow_right Yeah . Ah , yea…" at bounding box center [569, 698] width 639 height 110
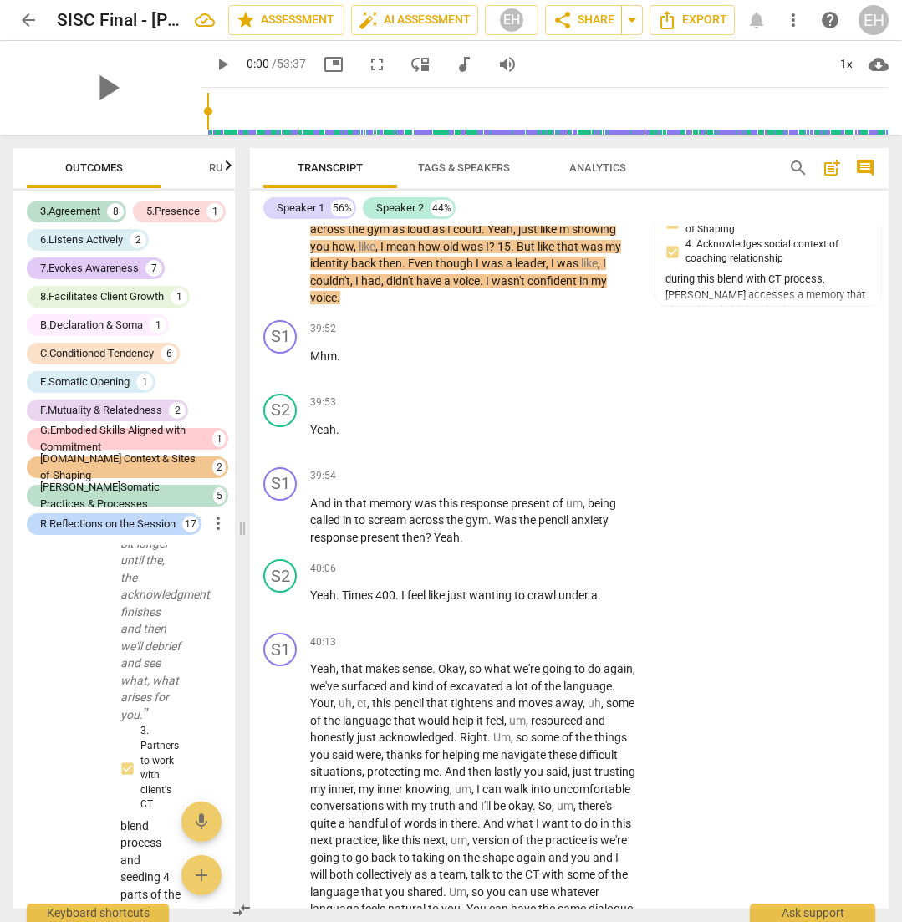
scroll to position [17772, 0]
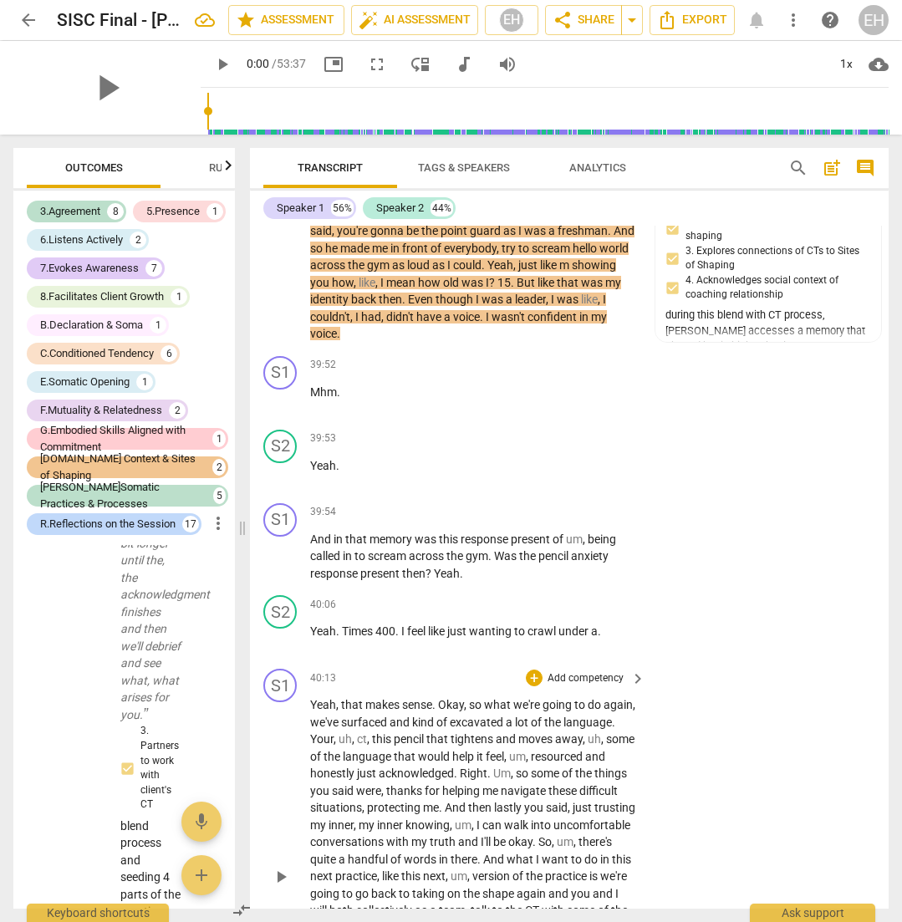
click at [583, 671] on p "Add competency" at bounding box center [585, 678] width 79 height 15
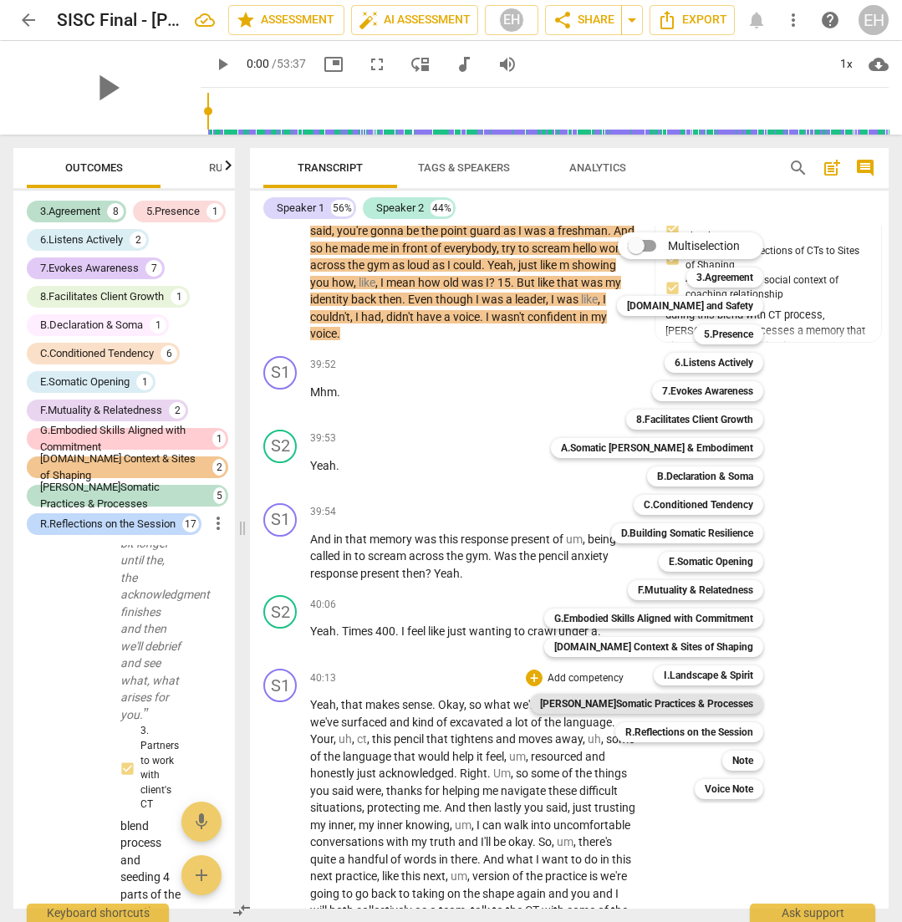
click at [695, 695] on b "[PERSON_NAME]Somatic Practices & Processes" at bounding box center [646, 704] width 213 height 20
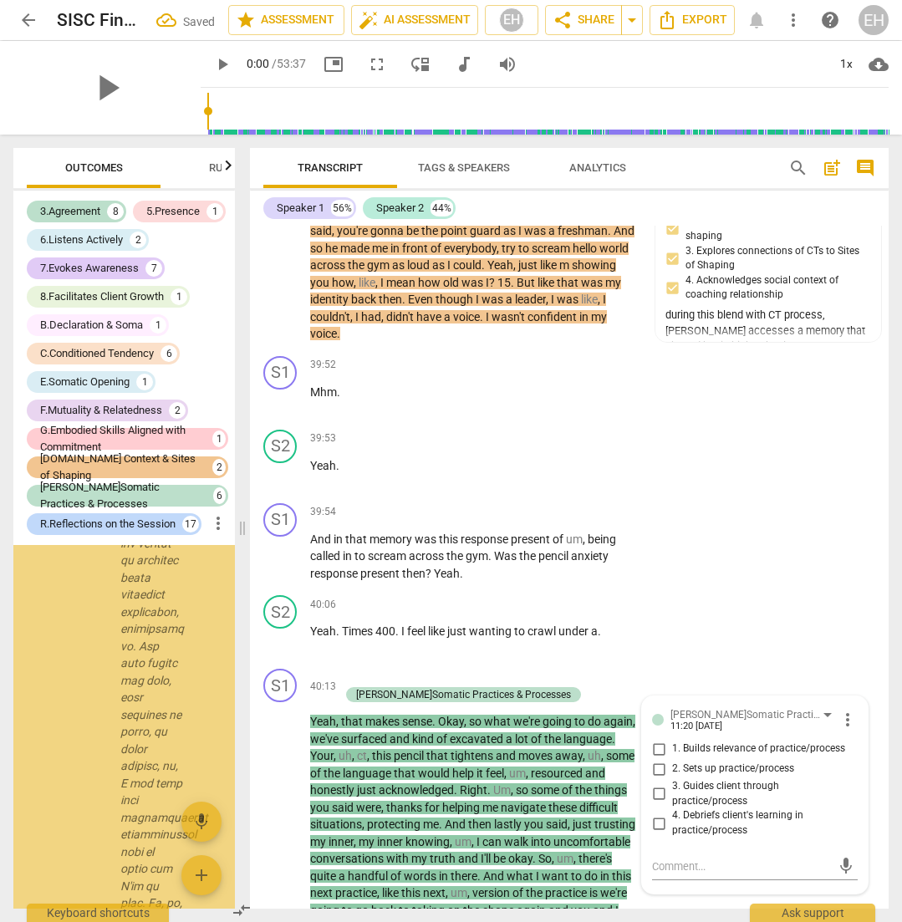
scroll to position [47293, 0]
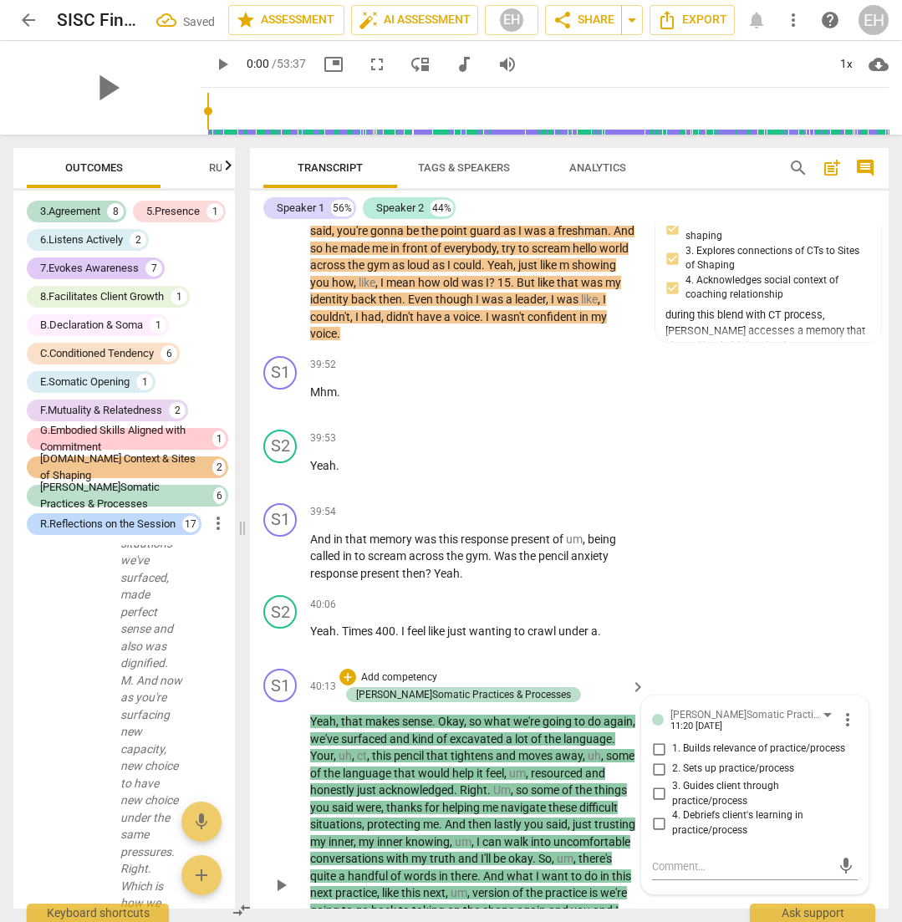
click at [715, 779] on span "3. Guides client through practice/process" at bounding box center [761, 793] width 179 height 29
click at [672, 784] on input "3. Guides client through practice/process" at bounding box center [658, 794] width 27 height 20
click at [846, 807] on div "S1 play_arrow pause 40:13 + Add competency J.Somatic Practices & Processes keyb…" at bounding box center [569, 871] width 639 height 418
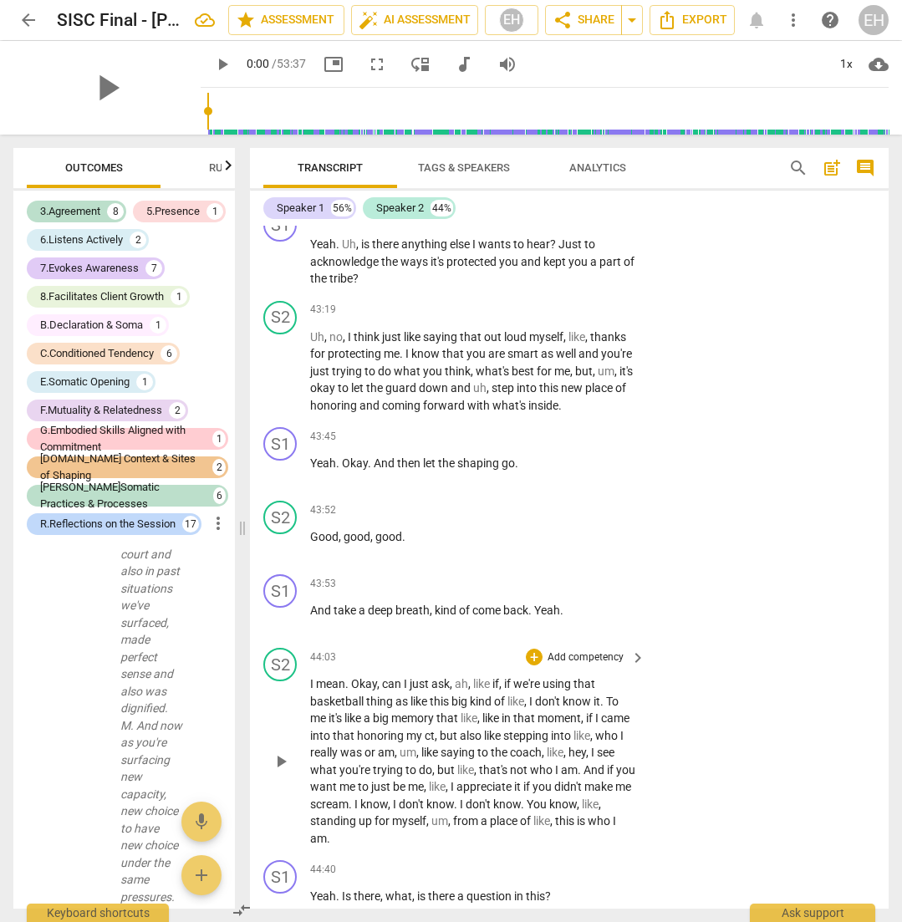
scroll to position [19407, 0]
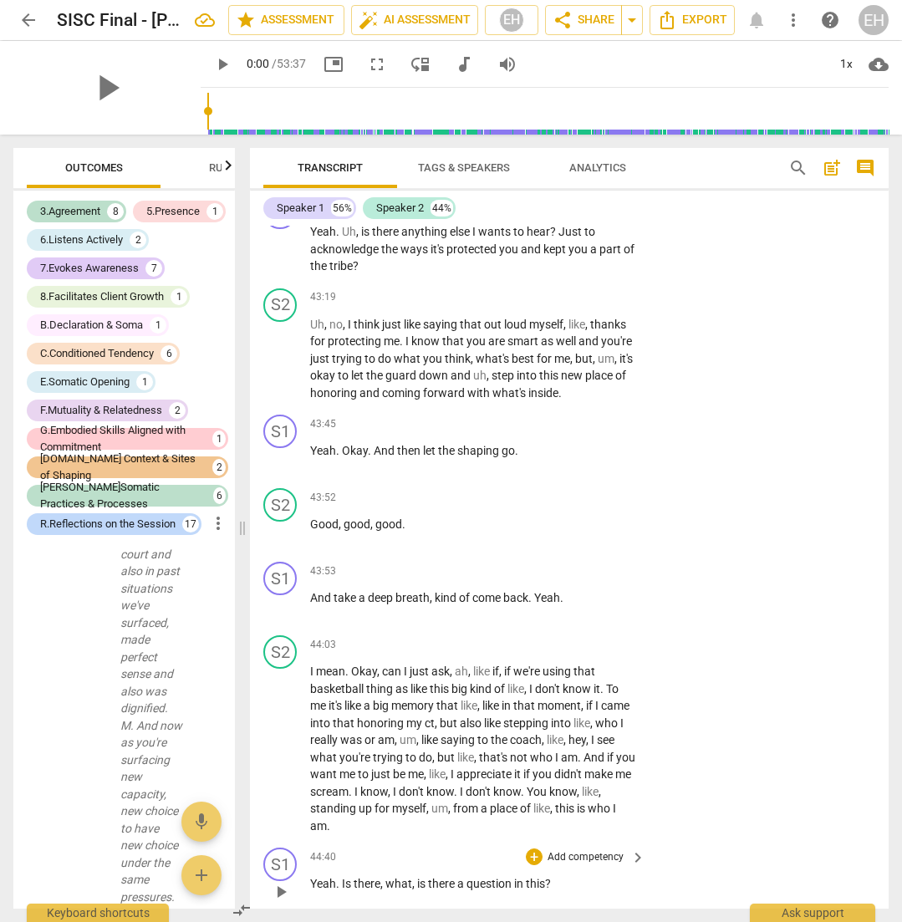
click at [578, 850] on p "Add competency" at bounding box center [585, 857] width 79 height 15
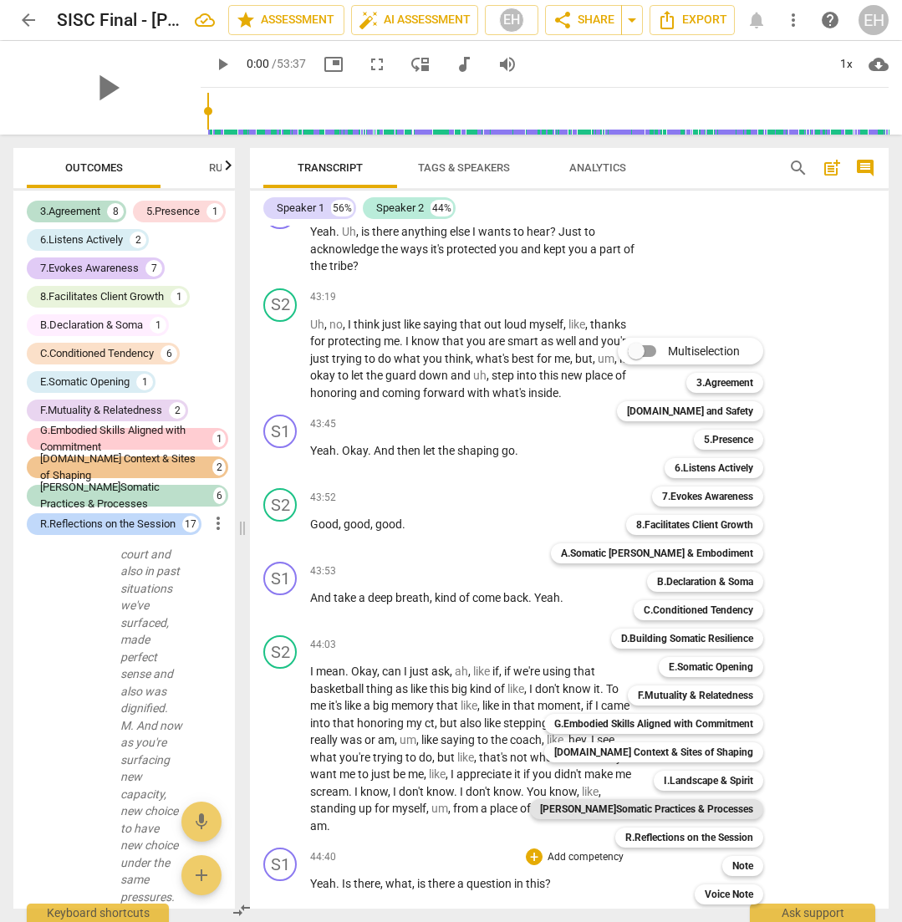
click at [684, 799] on b "[PERSON_NAME]Somatic Practices & Processes" at bounding box center [646, 809] width 213 height 20
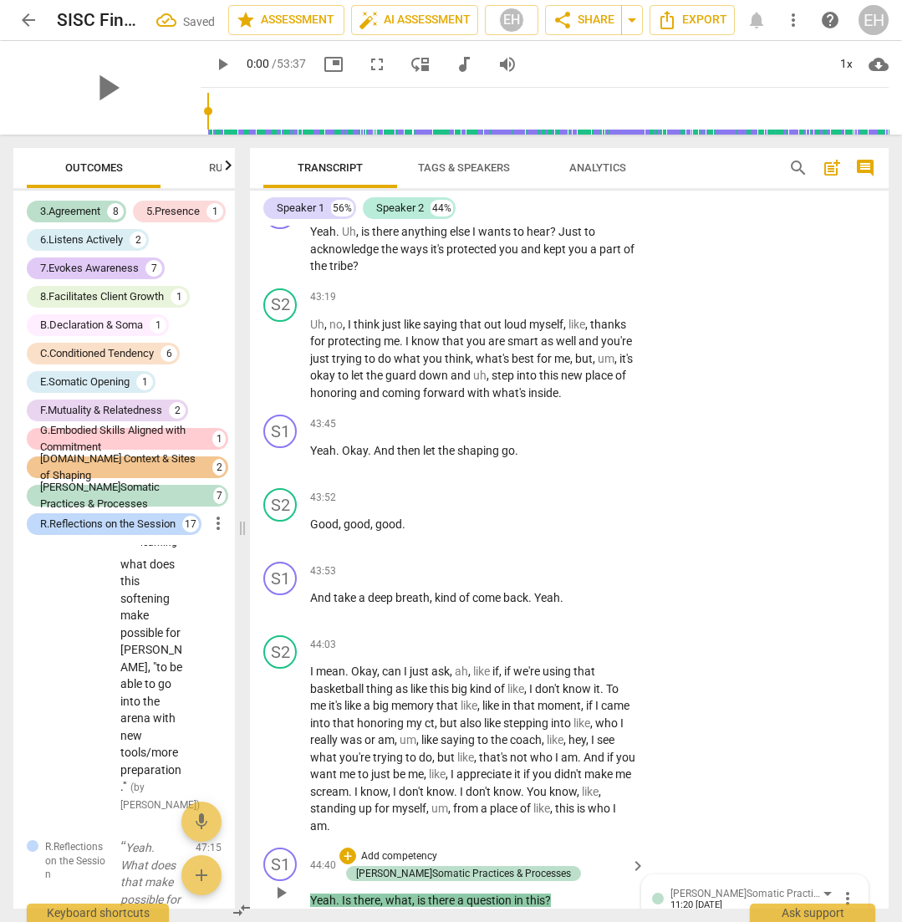
scroll to position [49710, 0]
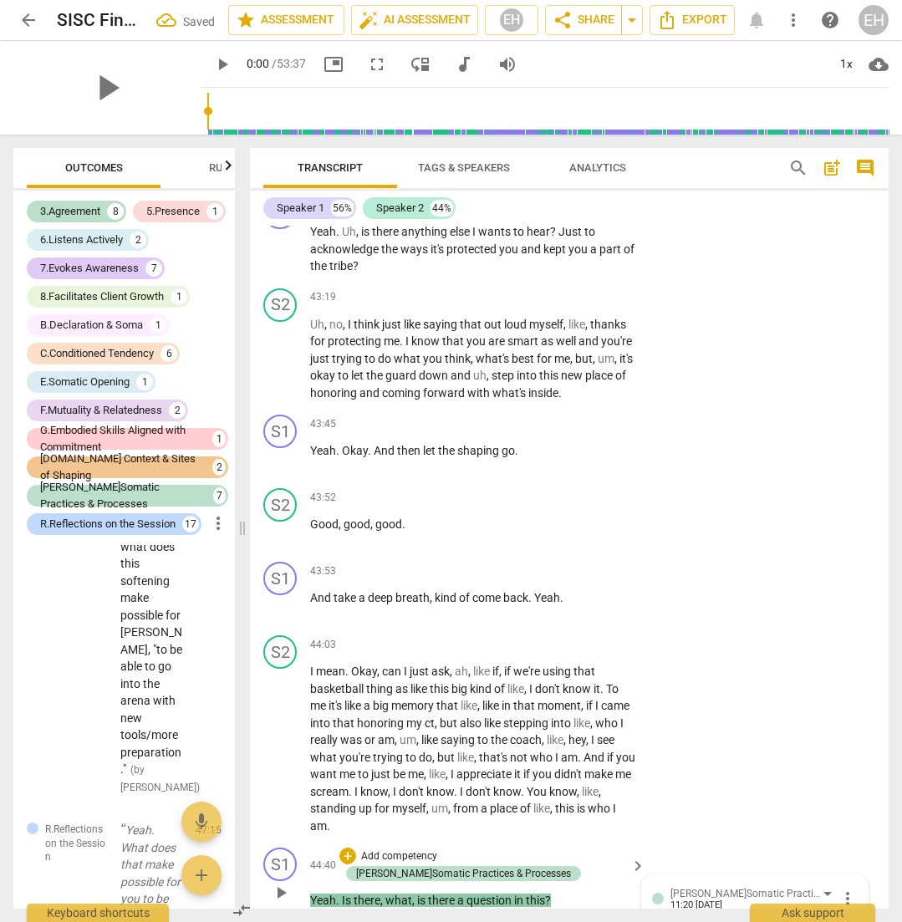
click at [750, 841] on div "S1 play_arrow pause 44:40 + Add competency J.Somatic Practices & Processes keyb…" at bounding box center [569, 878] width 639 height 75
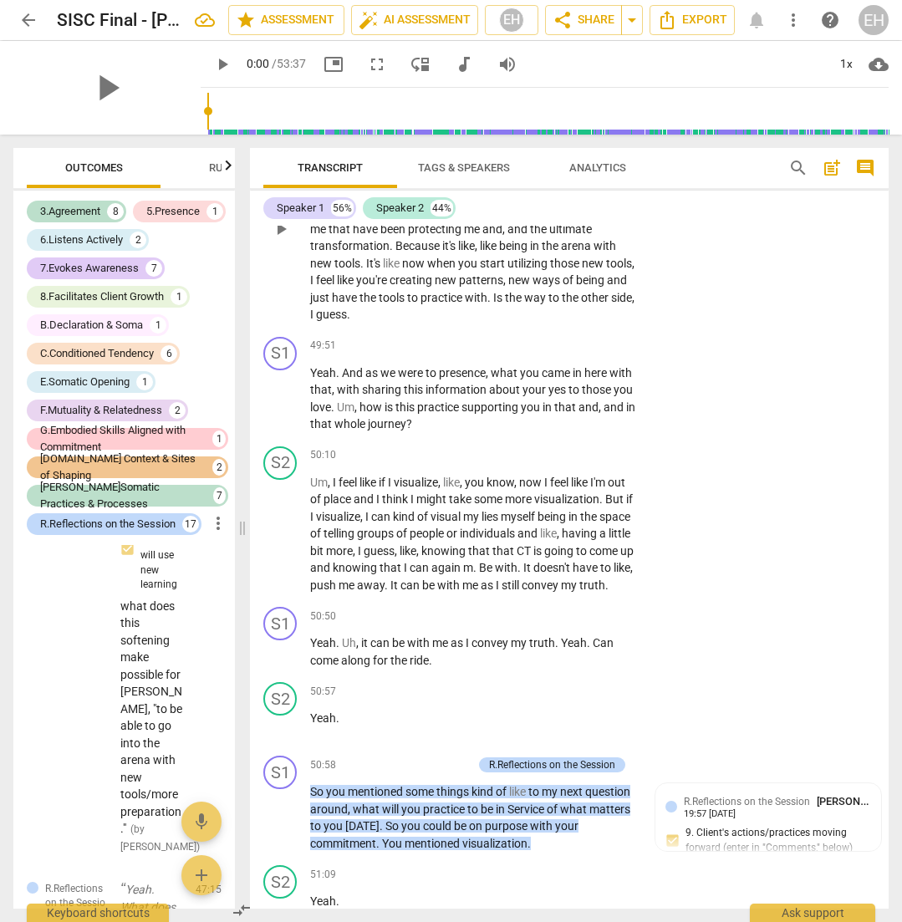
scroll to position [22417, 0]
click at [419, 755] on div "+ Add competency R.Reflections on the Session" at bounding box center [499, 764] width 252 height 18
click at [418, 757] on p "Add competency" at bounding box center [432, 764] width 79 height 15
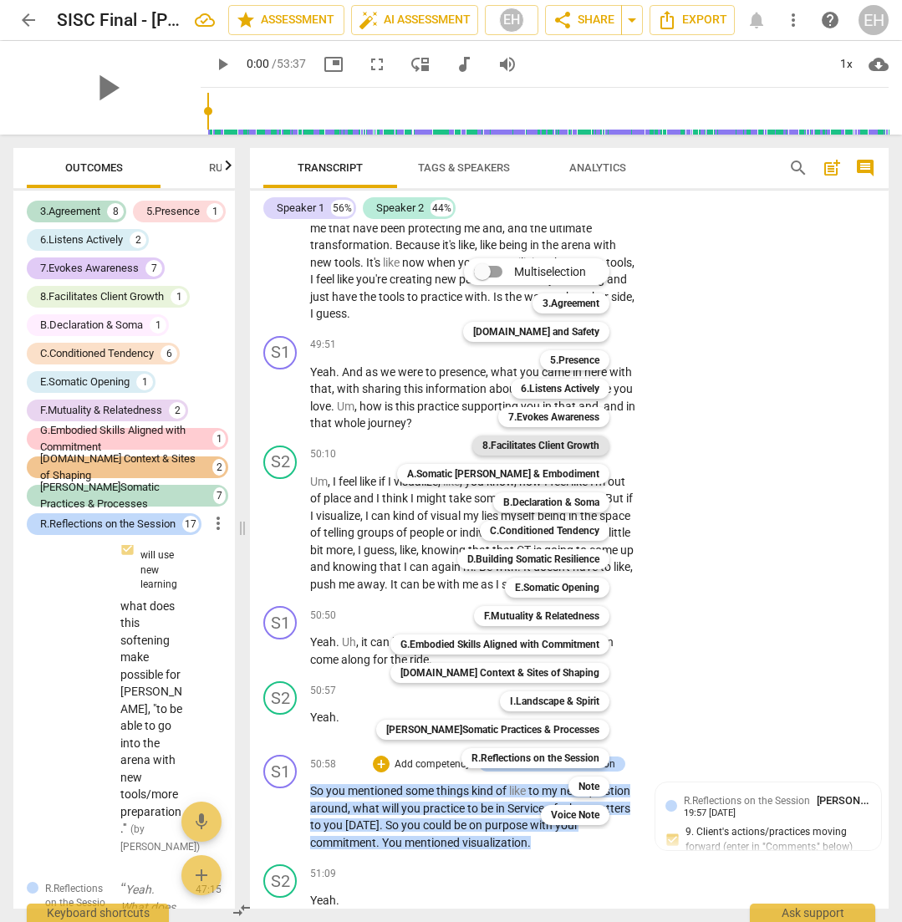
click at [542, 447] on b "8.Facilitates Client Growth" at bounding box center [540, 446] width 117 height 20
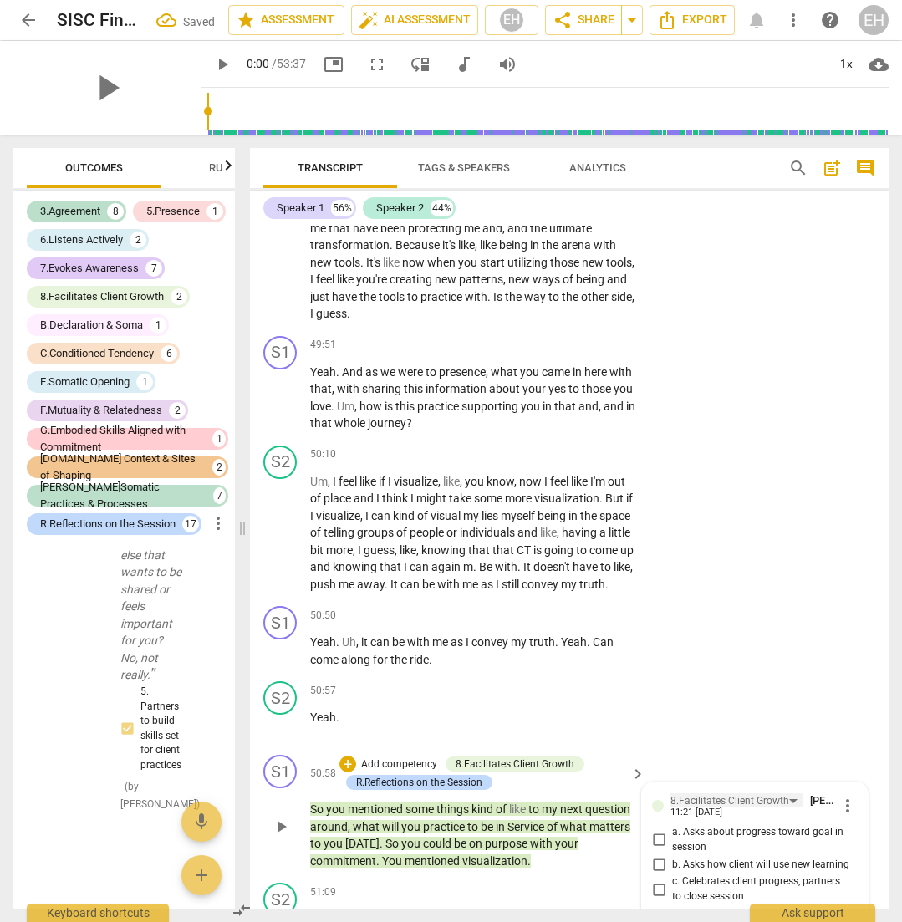
scroll to position [56074, 0]
click at [723, 858] on span "b. Asks how client will use new learning" at bounding box center [760, 865] width 177 height 15
click at [672, 854] on input "b. Asks how client will use new learning" at bounding box center [658, 864] width 27 height 20
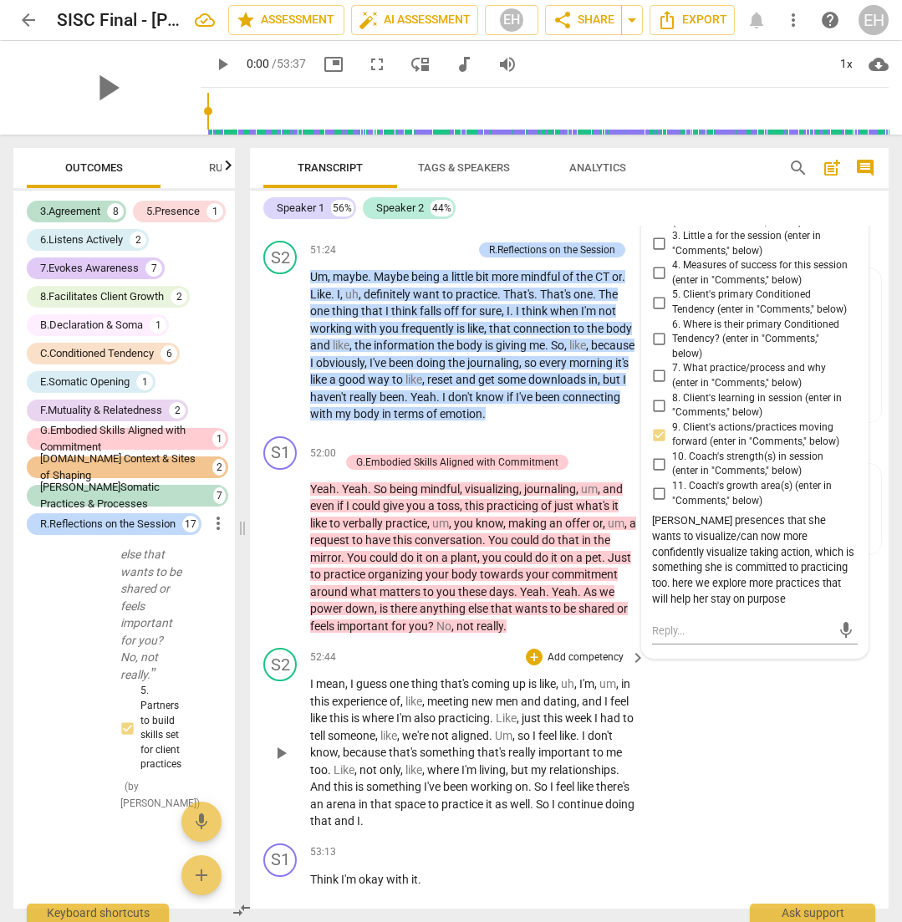
scroll to position [23266, 0]
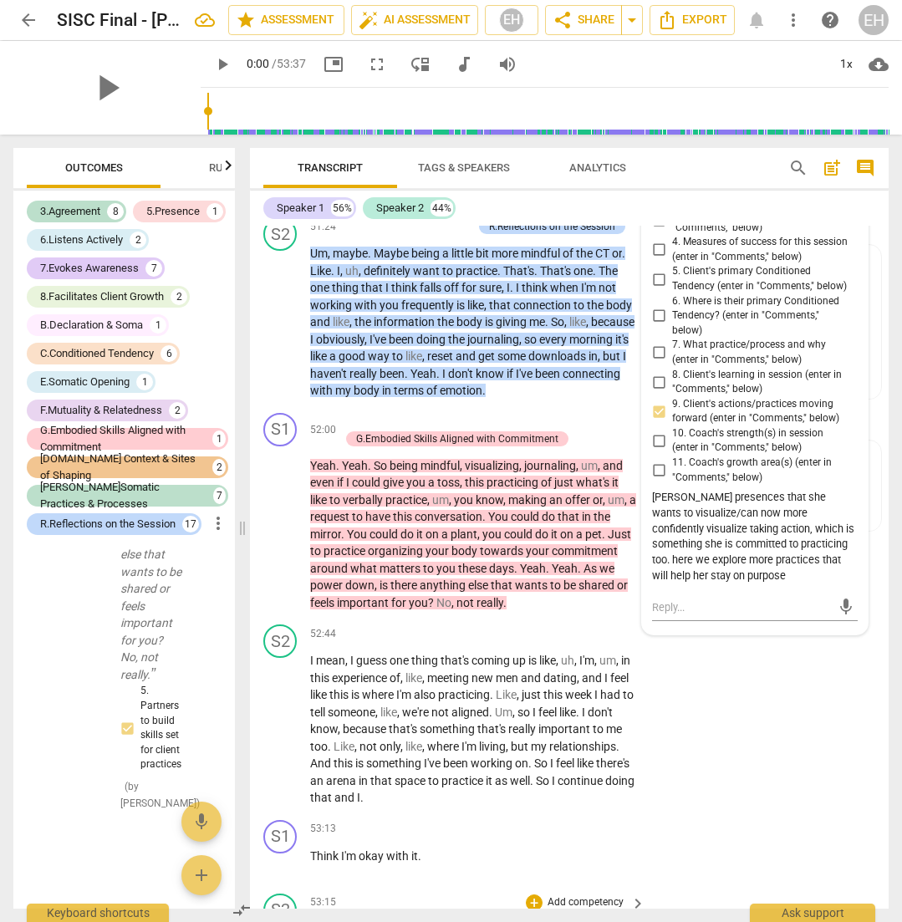
click at [800, 887] on div "S2 play_arrow pause 53:15 + Add competency keyboard_arrow_right Yeah . Fairly c…" at bounding box center [569, 933] width 639 height 93
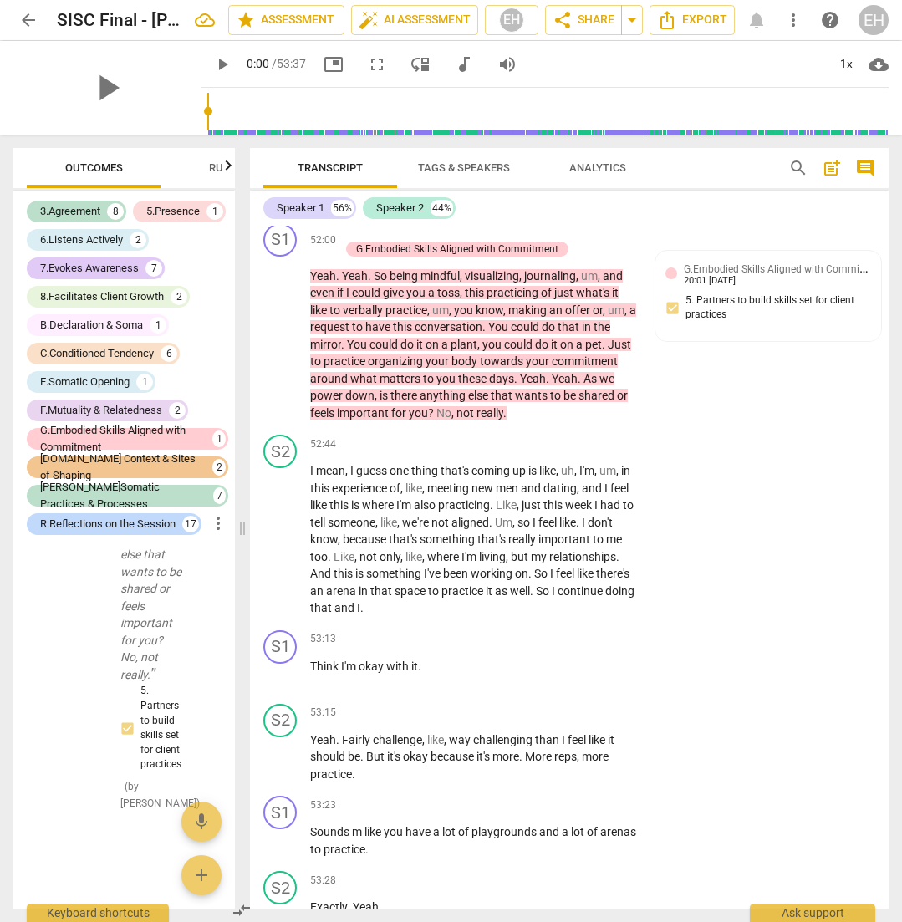
scroll to position [0, 0]
